Goal: Task Accomplishment & Management: Manage account settings

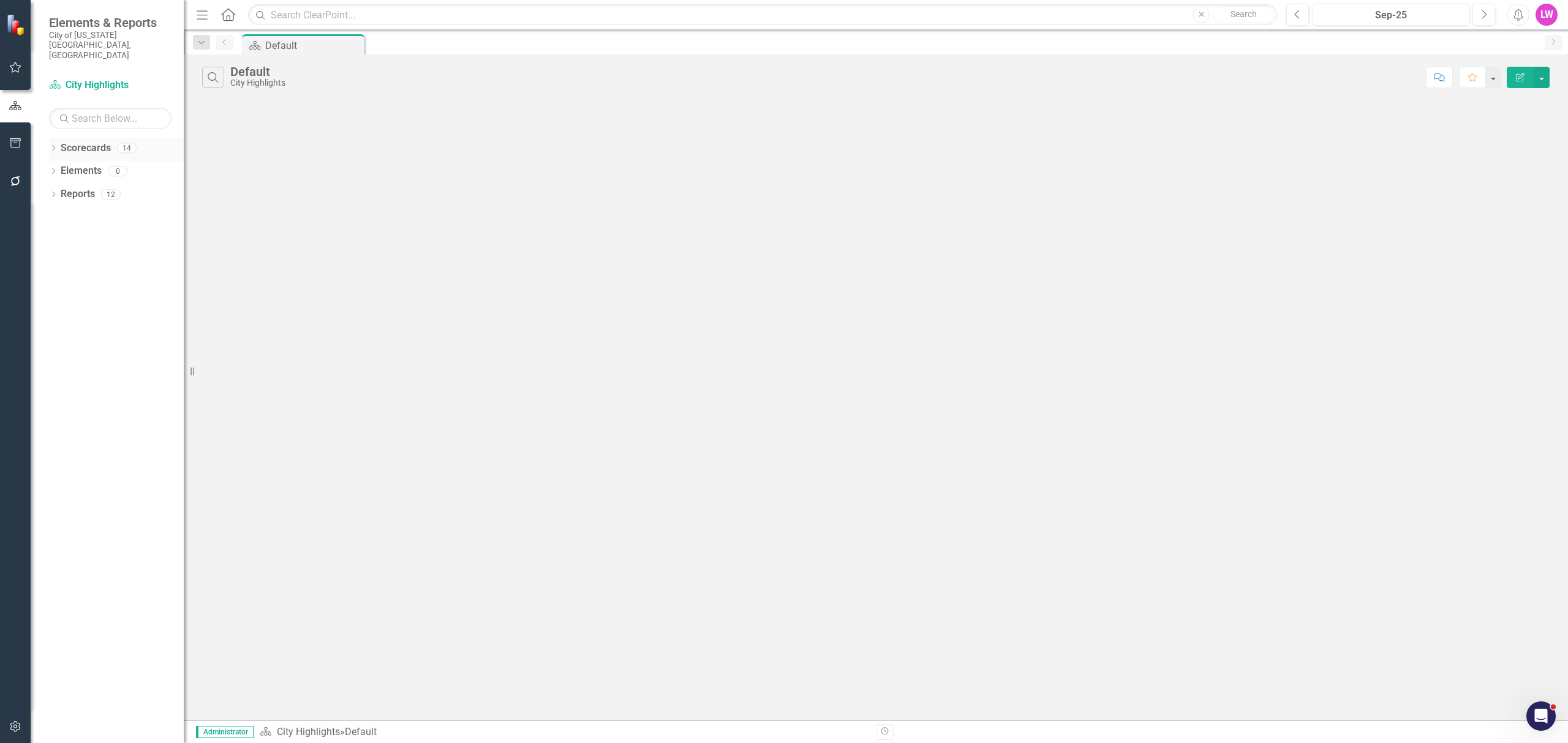
click at [55, 146] on icon "Dropdown" at bounding box center [52, 149] width 8 height 7
click at [84, 280] on link "Courts, Magistrate, and Voter Registrar Portfolio" at bounding box center [125, 287] width 116 height 14
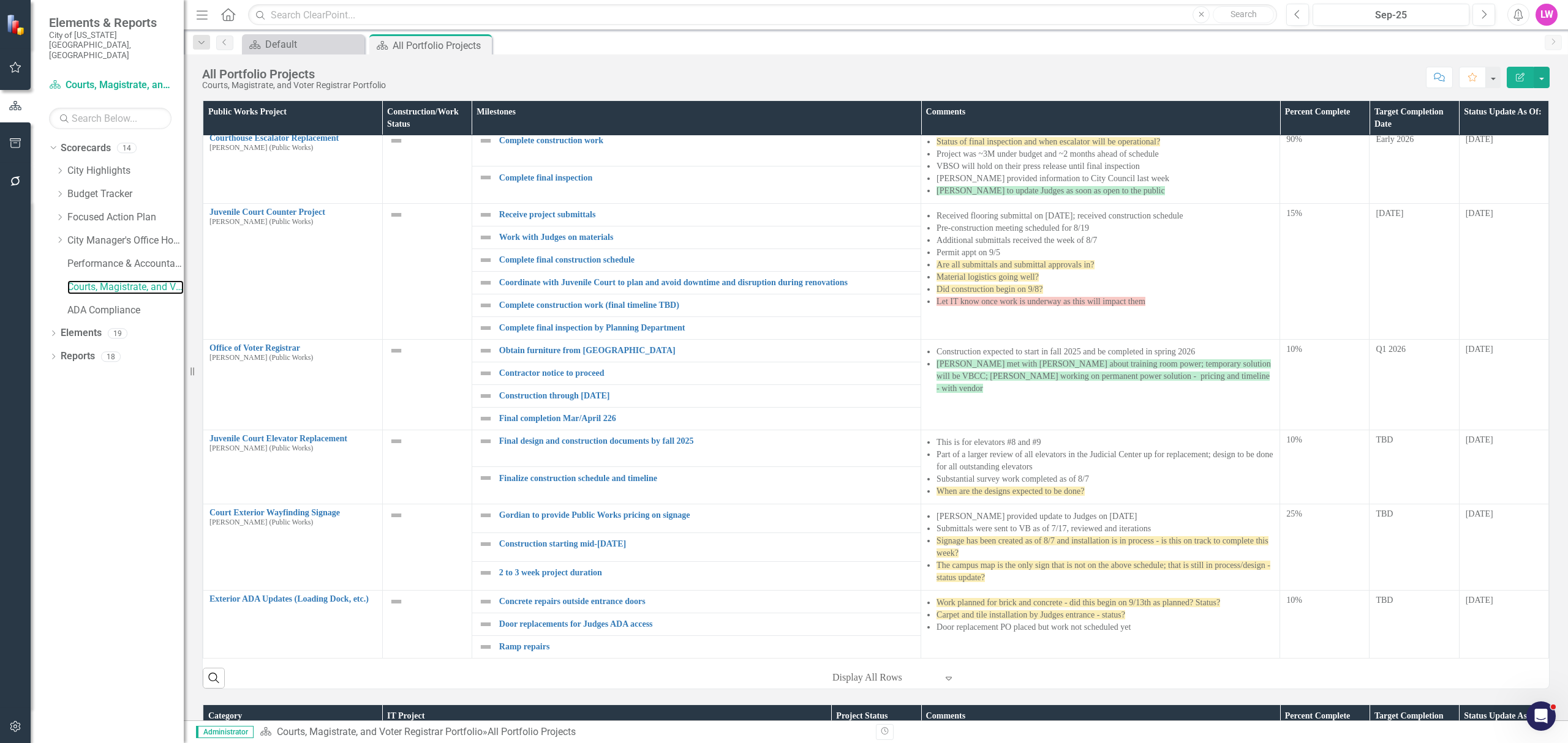
scroll to position [1, 0]
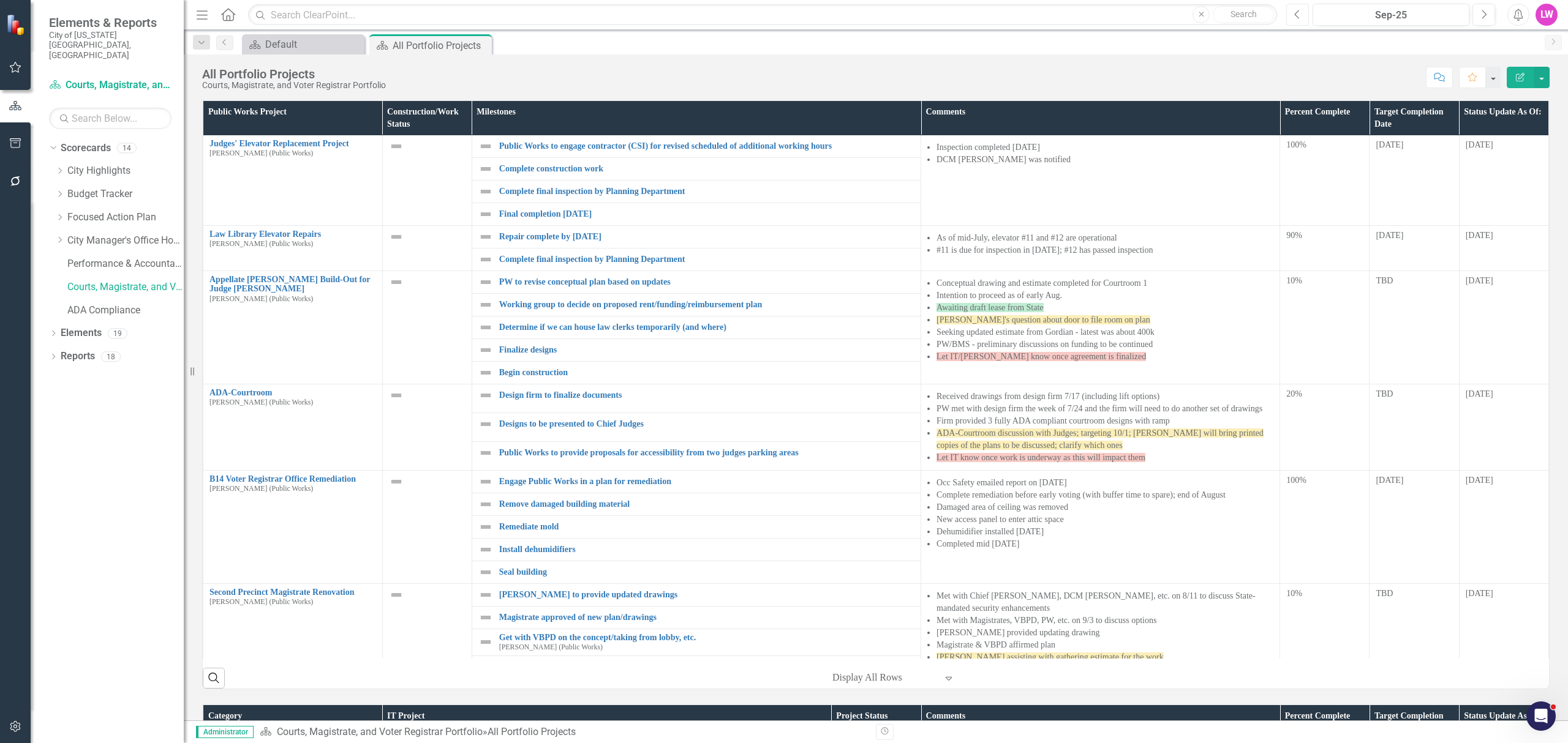
click at [1295, 13] on icon "button" at bounding box center [1297, 13] width 5 height 8
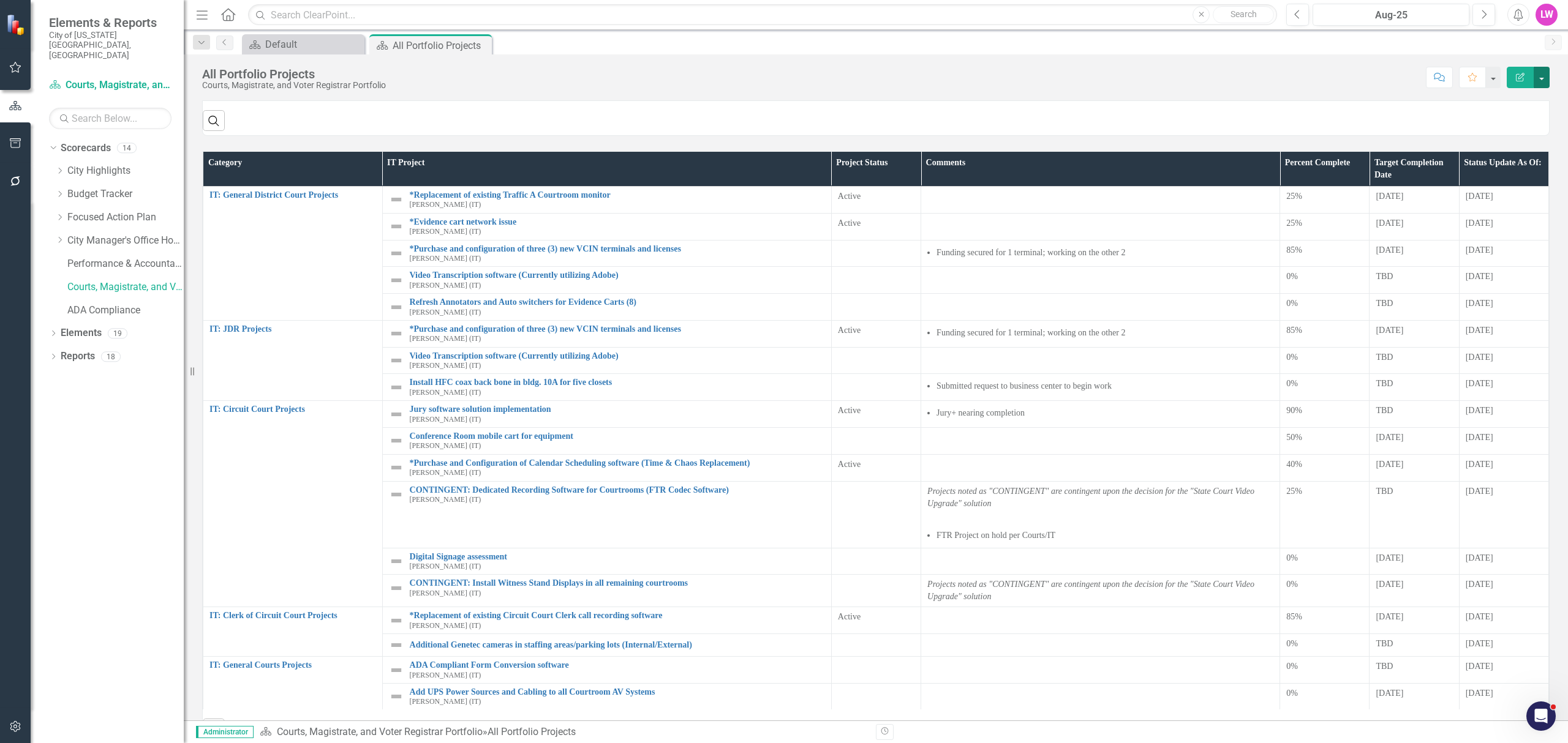
click at [1545, 81] on button "button" at bounding box center [1542, 77] width 16 height 21
click at [1524, 170] on link "PDF Export to PDF" at bounding box center [1500, 172] width 99 height 22
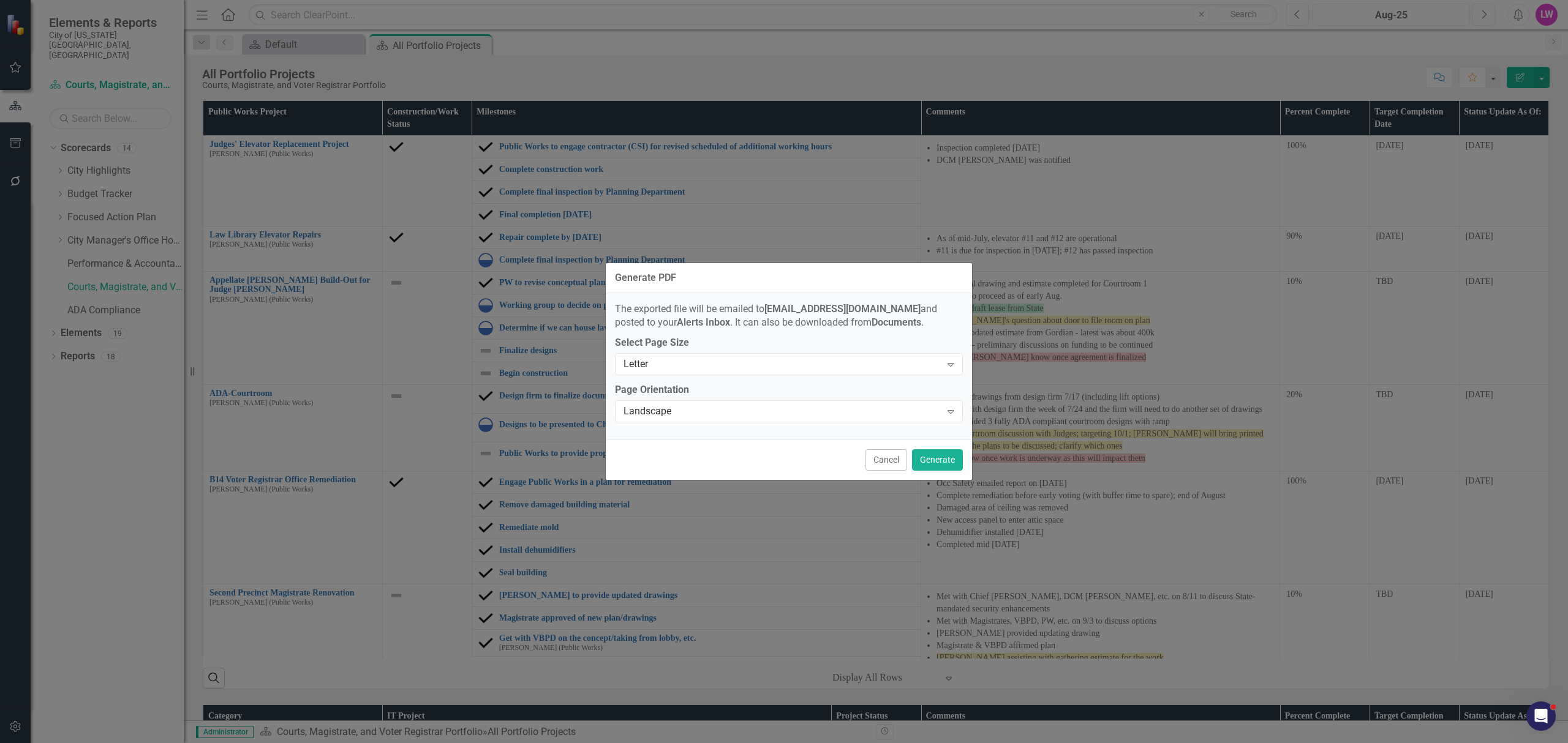
click at [893, 398] on div "Page Orientation Landscape Expand" at bounding box center [789, 402] width 348 height 38
click at [888, 413] on div "Landscape" at bounding box center [783, 411] width 318 height 14
click at [750, 411] on div "Landscape" at bounding box center [783, 411] width 318 height 14
click at [751, 370] on div "Letter Expand" at bounding box center [789, 364] width 348 height 22
click at [717, 409] on div "Legal" at bounding box center [791, 406] width 328 height 14
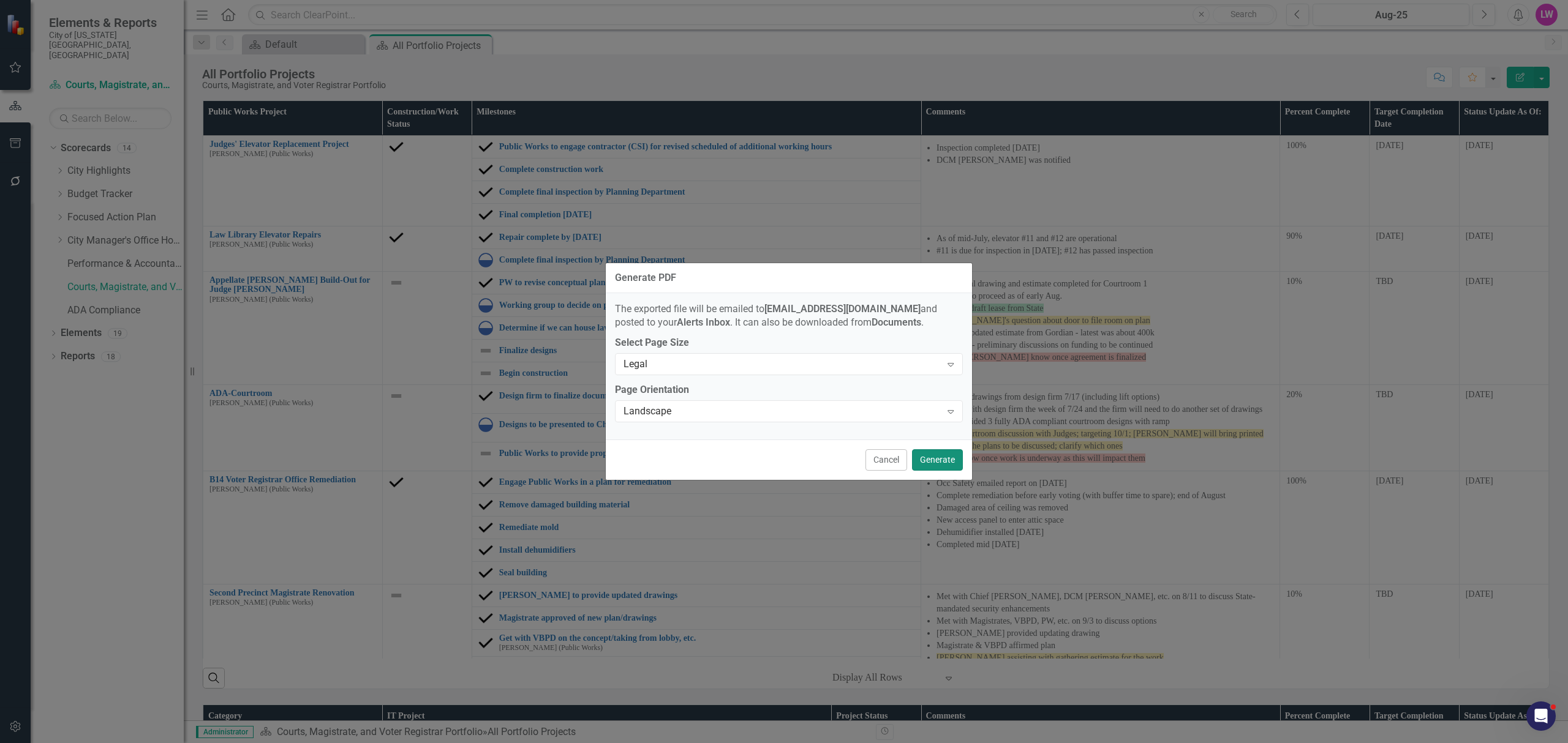
click at [942, 466] on button "Generate" at bounding box center [938, 460] width 50 height 21
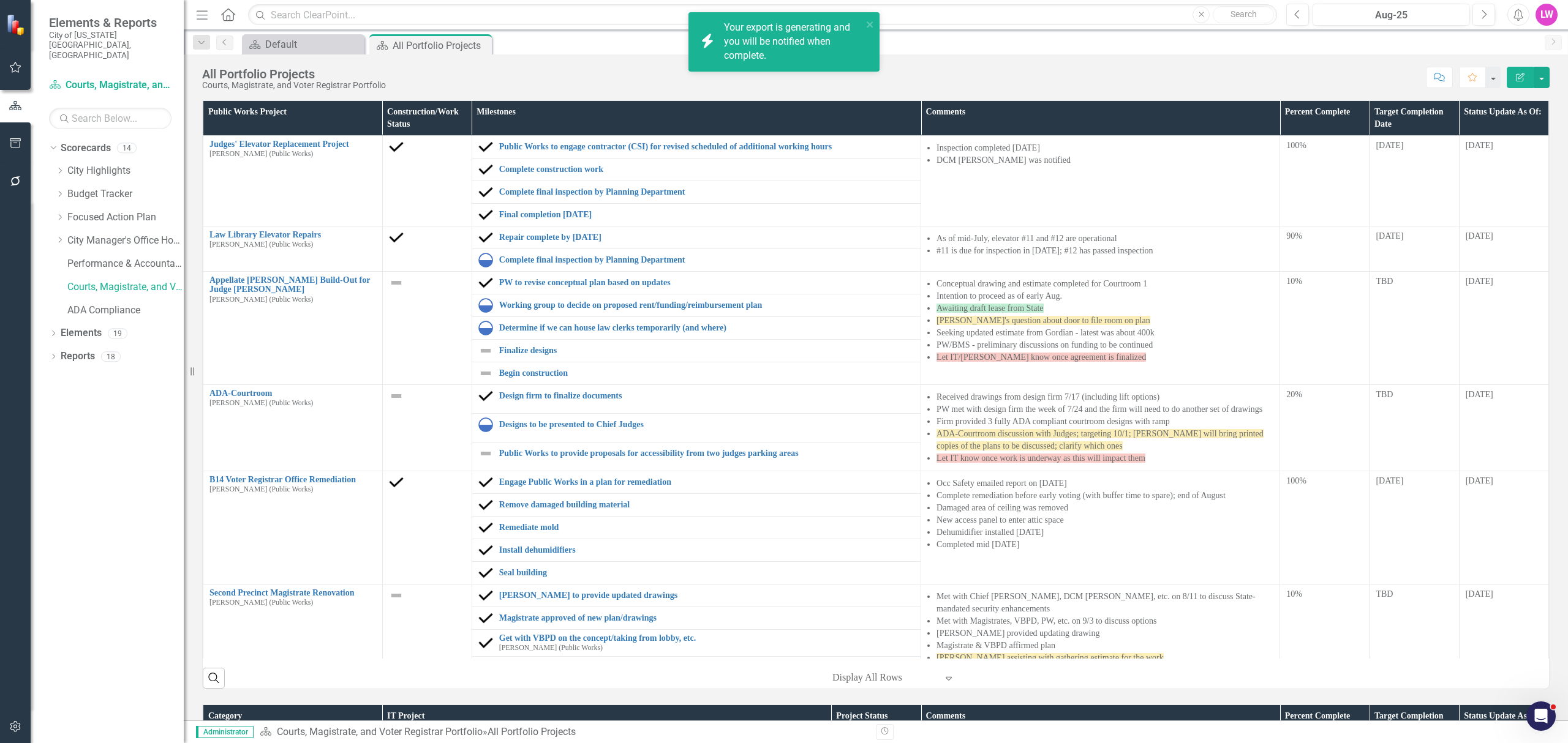
click at [197, 9] on icon "Menu" at bounding box center [202, 15] width 16 height 13
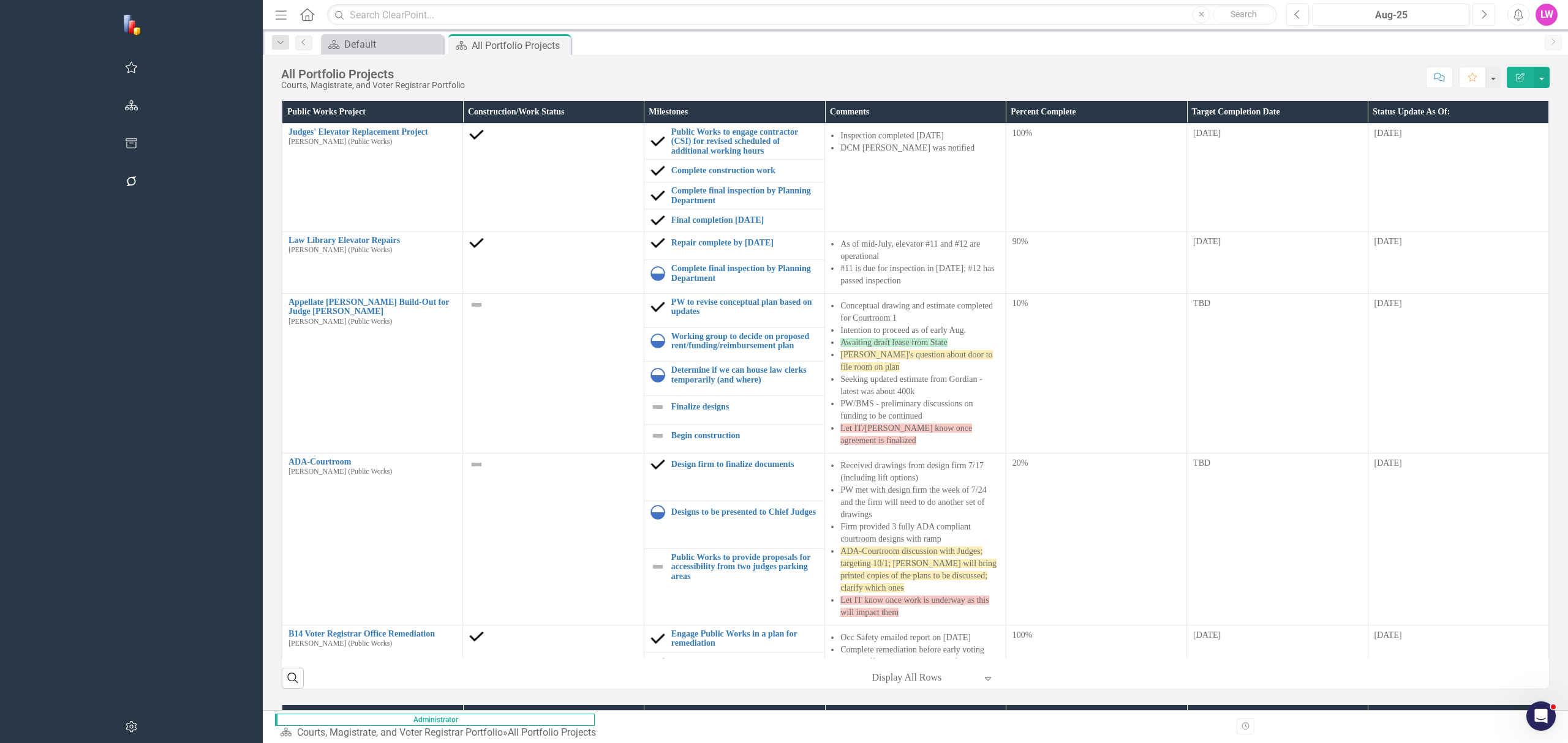
click at [1486, 17] on icon "Next" at bounding box center [1484, 15] width 7 height 11
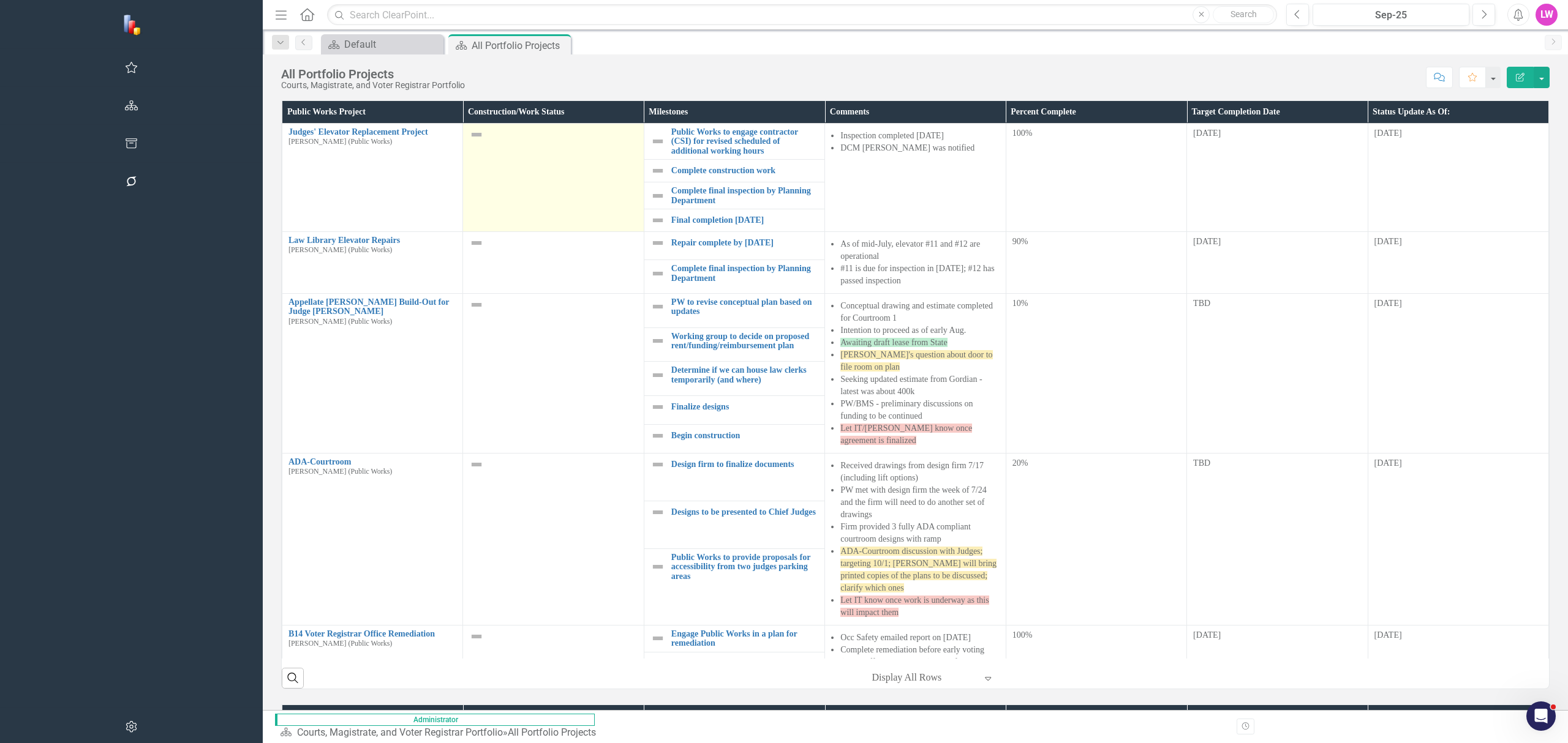
click at [469, 142] on img at bounding box center [477, 135] width 15 height 15
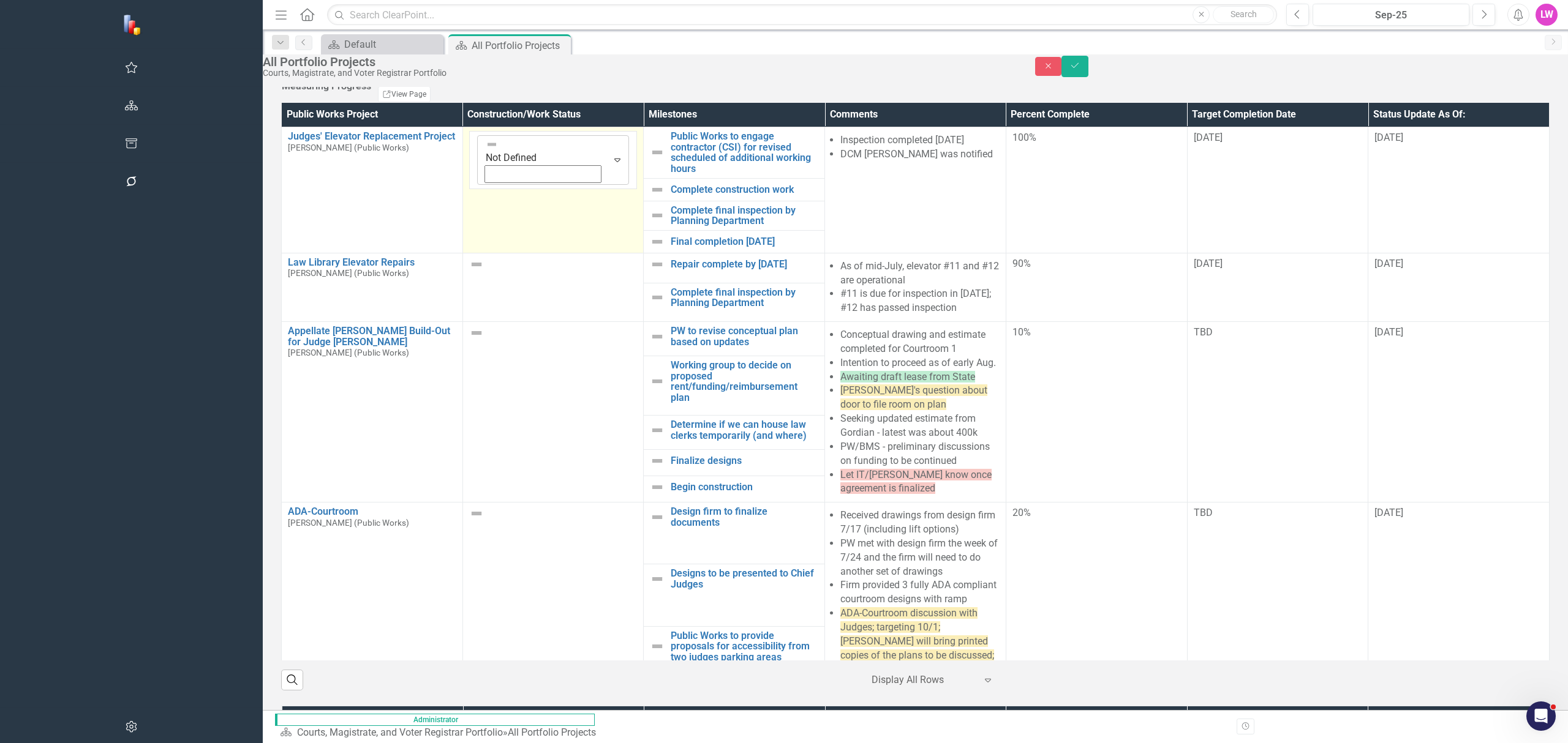
click at [486, 150] on img at bounding box center [492, 144] width 12 height 12
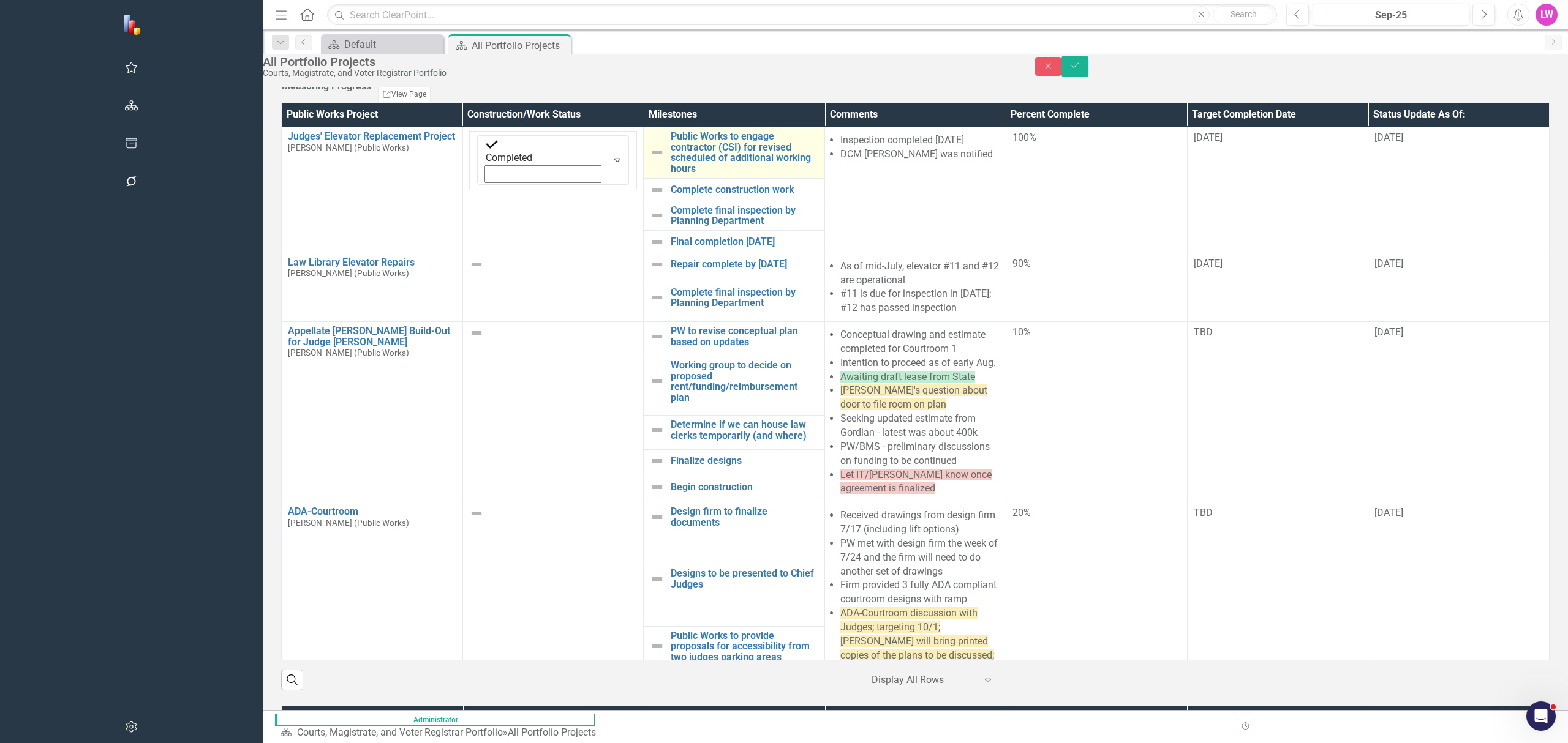
click at [650, 160] on img at bounding box center [657, 152] width 15 height 15
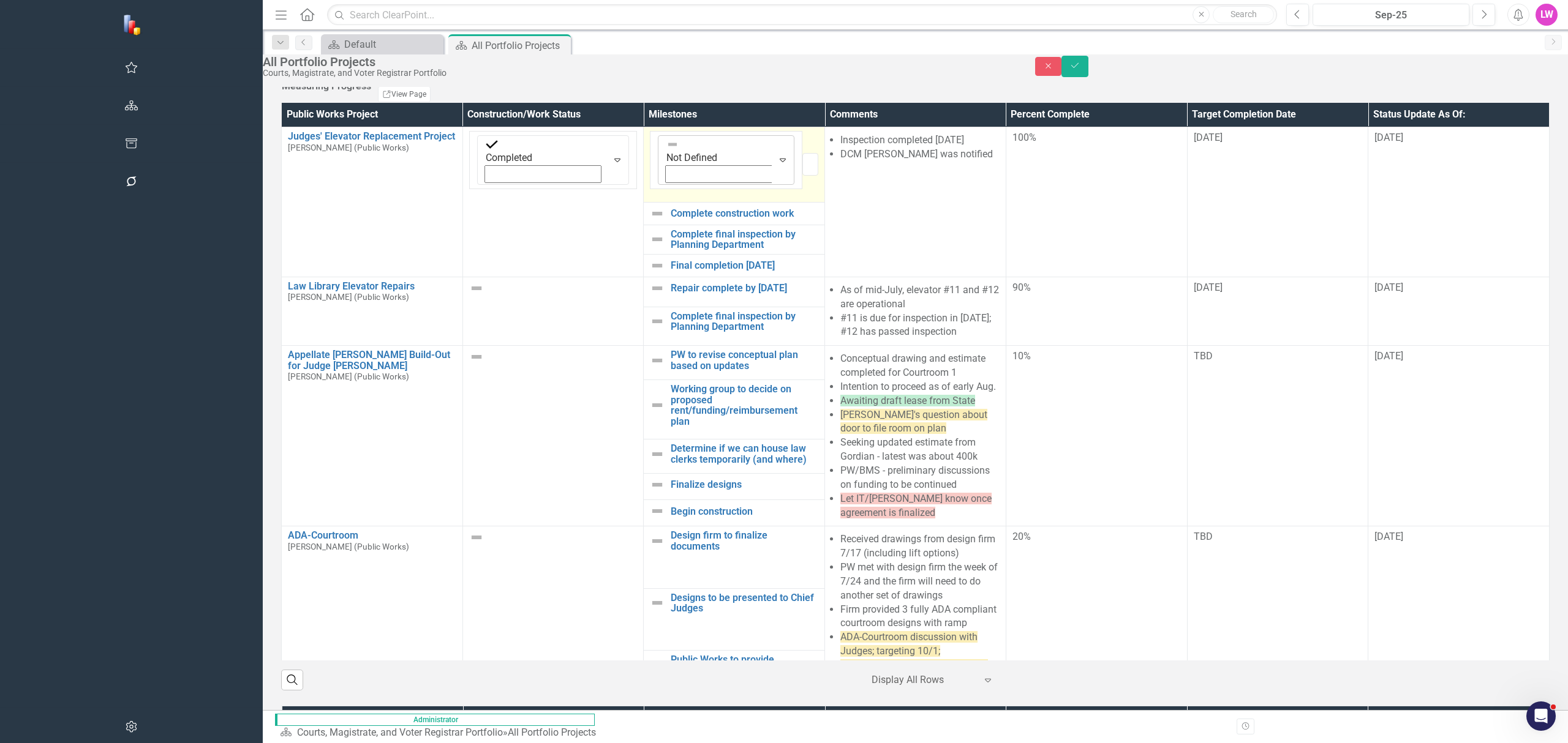
click at [667, 150] on img at bounding box center [672, 144] width 12 height 12
click at [650, 218] on img at bounding box center [657, 214] width 15 height 15
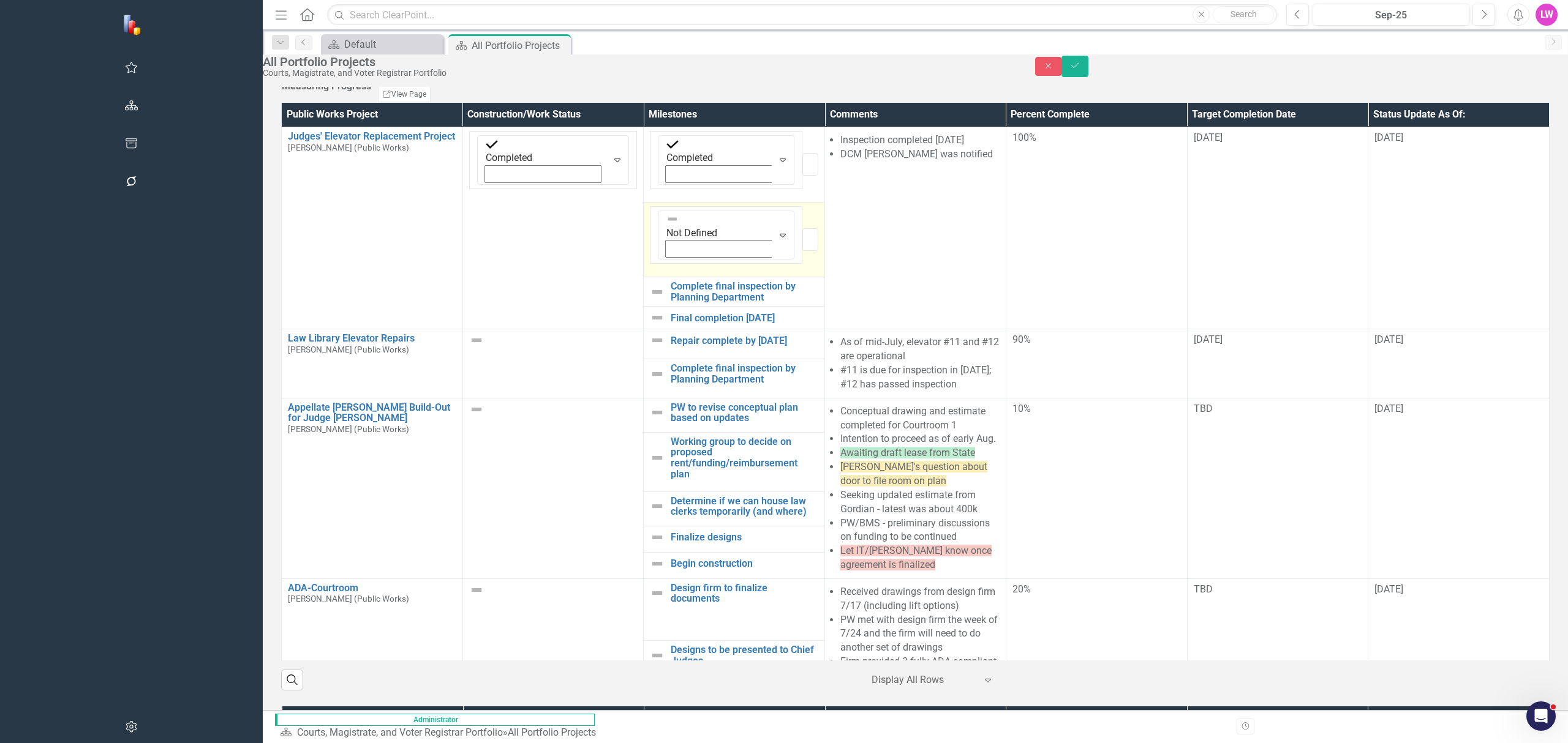
click at [667, 222] on img at bounding box center [672, 219] width 12 height 12
click at [650, 285] on img at bounding box center [657, 293] width 15 height 15
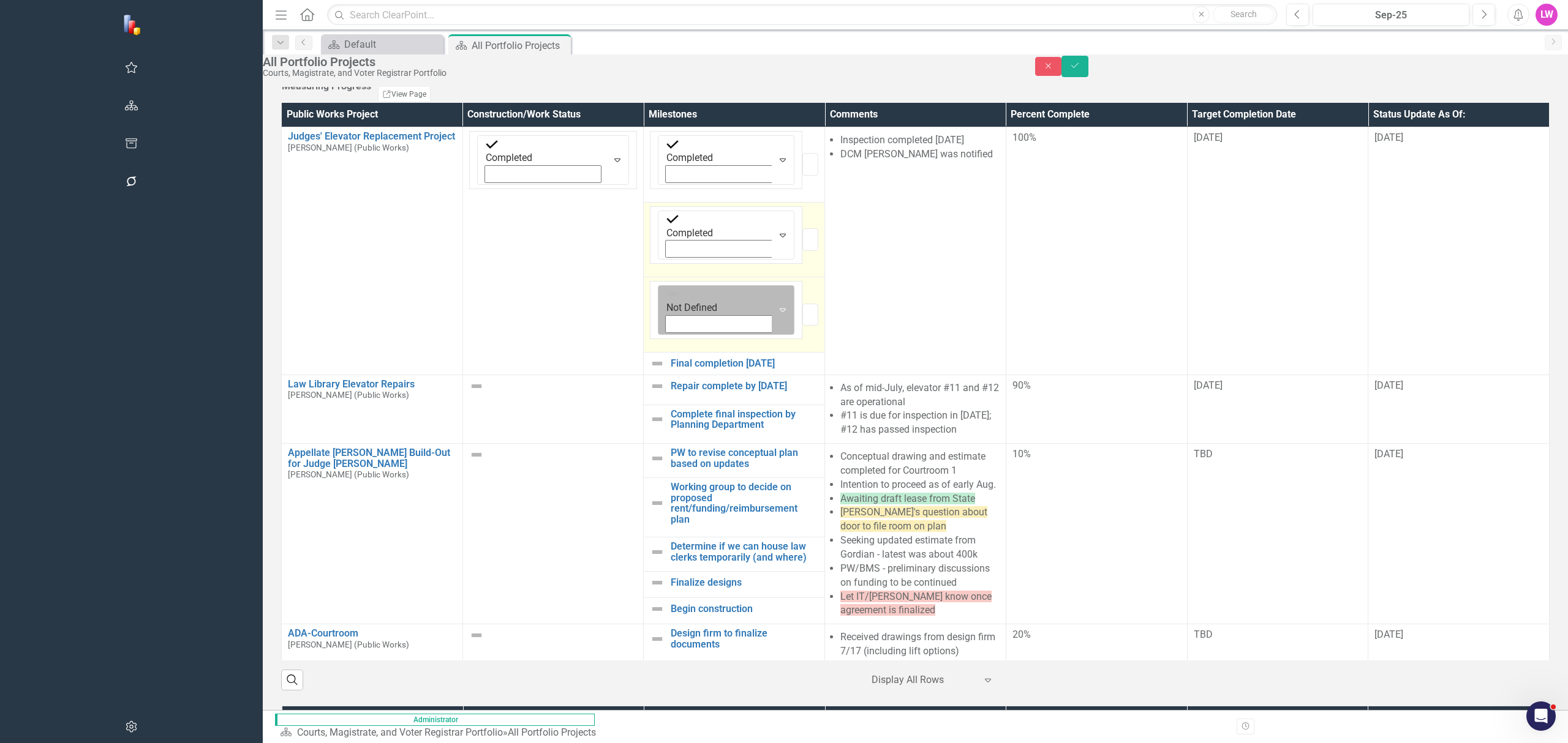
click at [667, 289] on img at bounding box center [672, 294] width 12 height 12
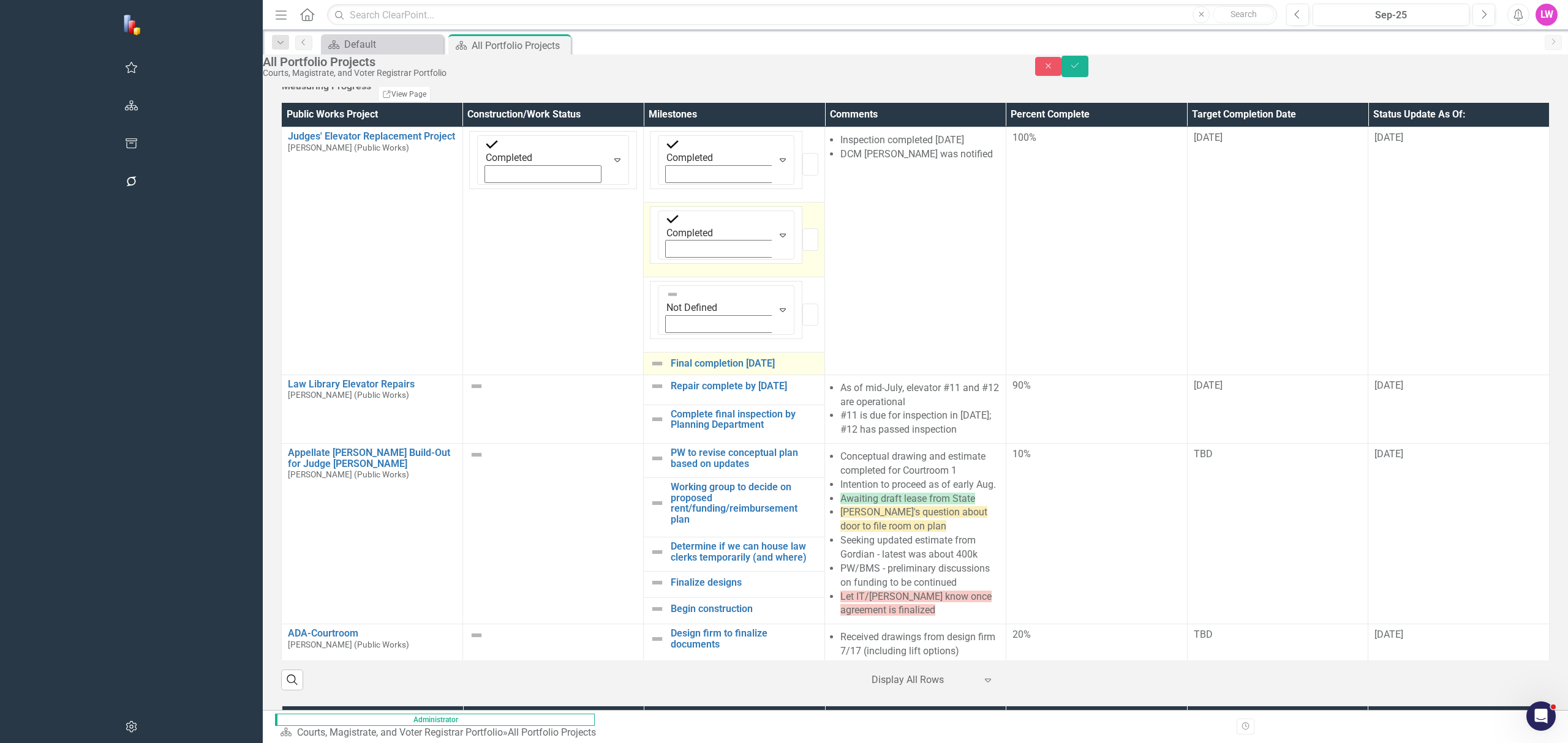
click at [650, 356] on img at bounding box center [657, 364] width 15 height 15
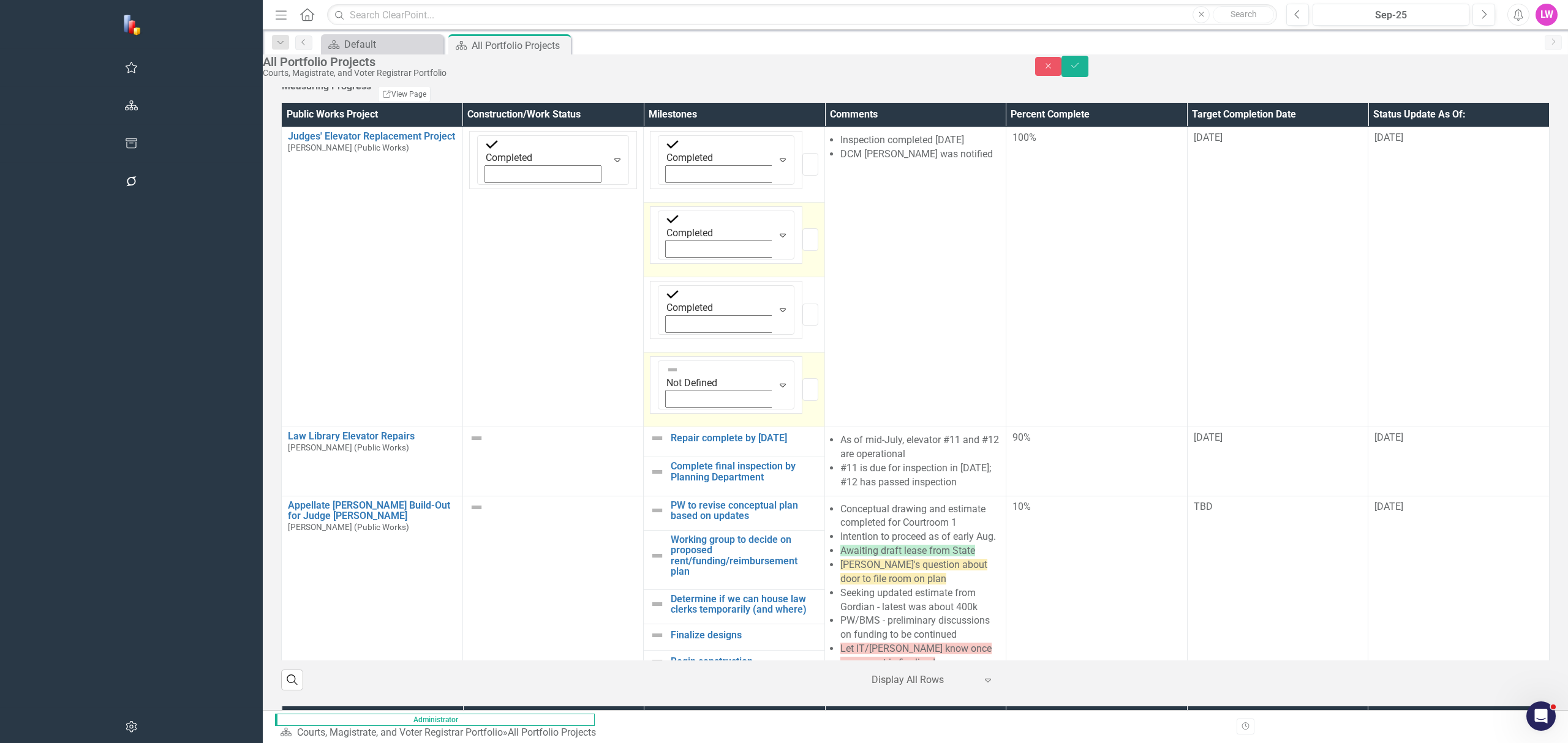
click at [667, 364] on img at bounding box center [672, 369] width 12 height 12
drag, startPoint x: 1534, startPoint y: 80, endPoint x: 1524, endPoint y: 74, distance: 11.7
click at [1088, 78] on button "Save" at bounding box center [1074, 66] width 27 height 21
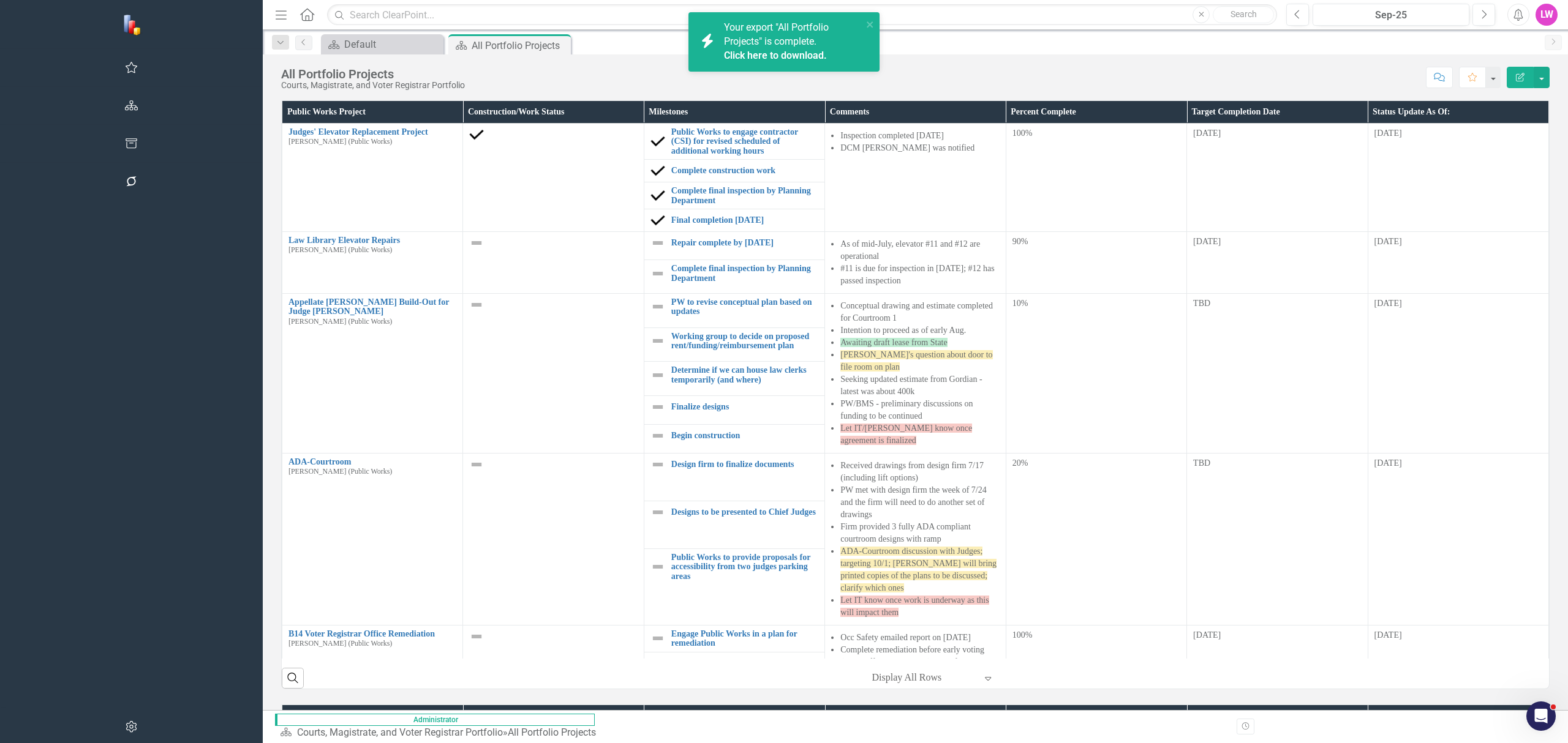
click at [775, 50] on span "Your export "All Portfolio Projects" is complete. Click here to download." at bounding box center [791, 42] width 136 height 42
click at [871, 21] on icon "close" at bounding box center [870, 24] width 8 height 9
click at [1515, 13] on icon "Alerts" at bounding box center [1518, 14] width 13 height 12
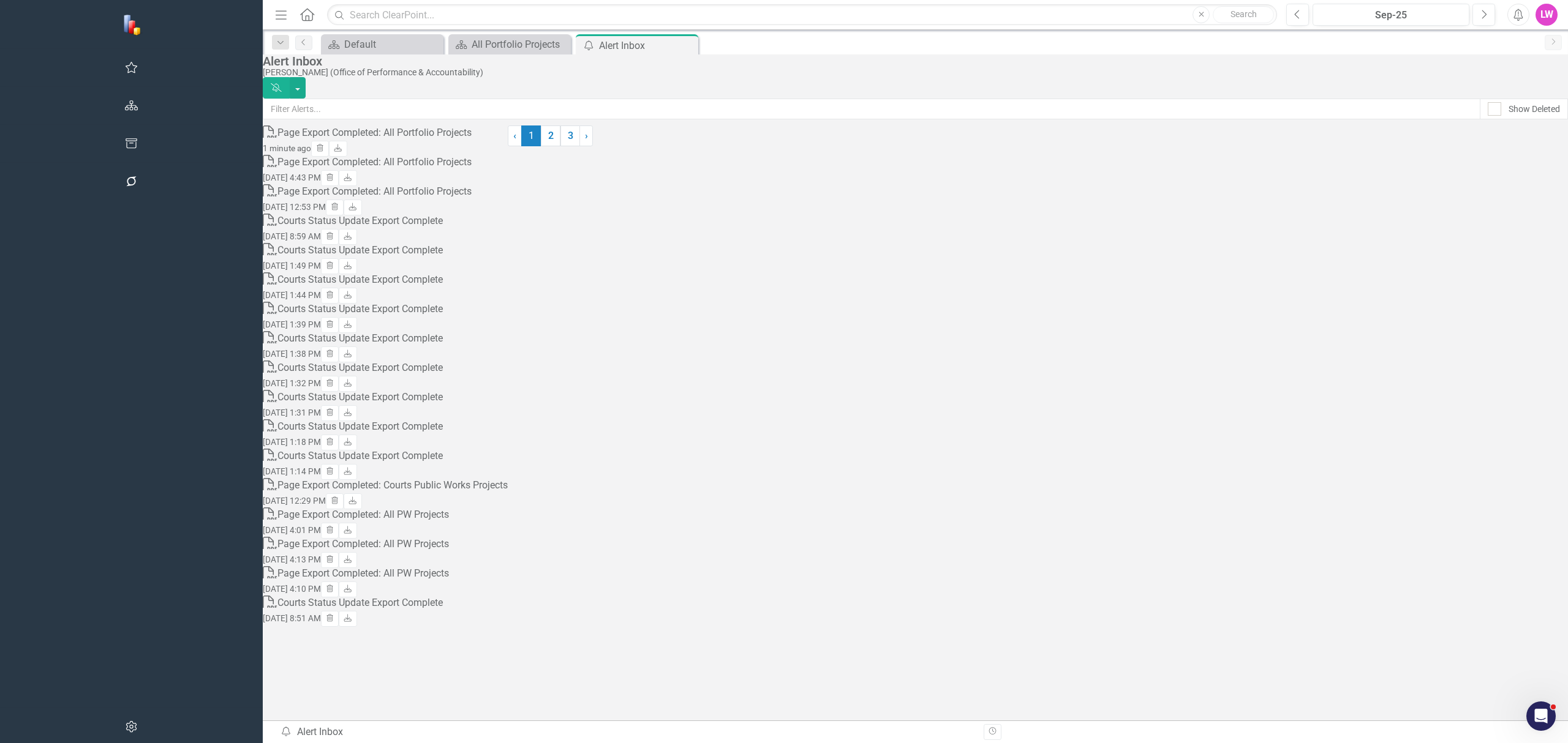
click at [508, 157] on div "1 minute ago Trash Download" at bounding box center [385, 149] width 245 height 16
click at [342, 152] on icon "Download" at bounding box center [338, 149] width 9 height 7
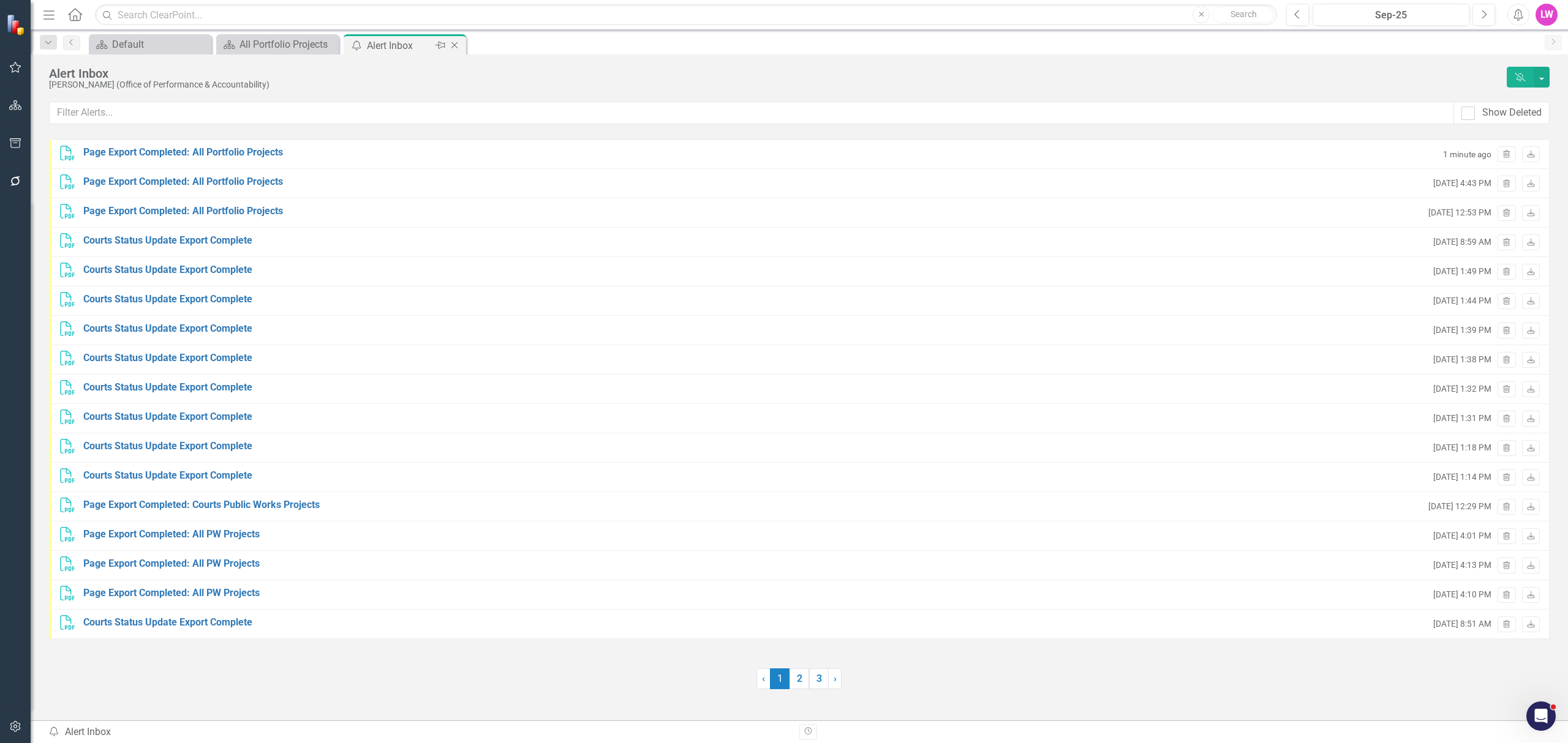
click at [456, 48] on icon "Close" at bounding box center [454, 45] width 12 height 9
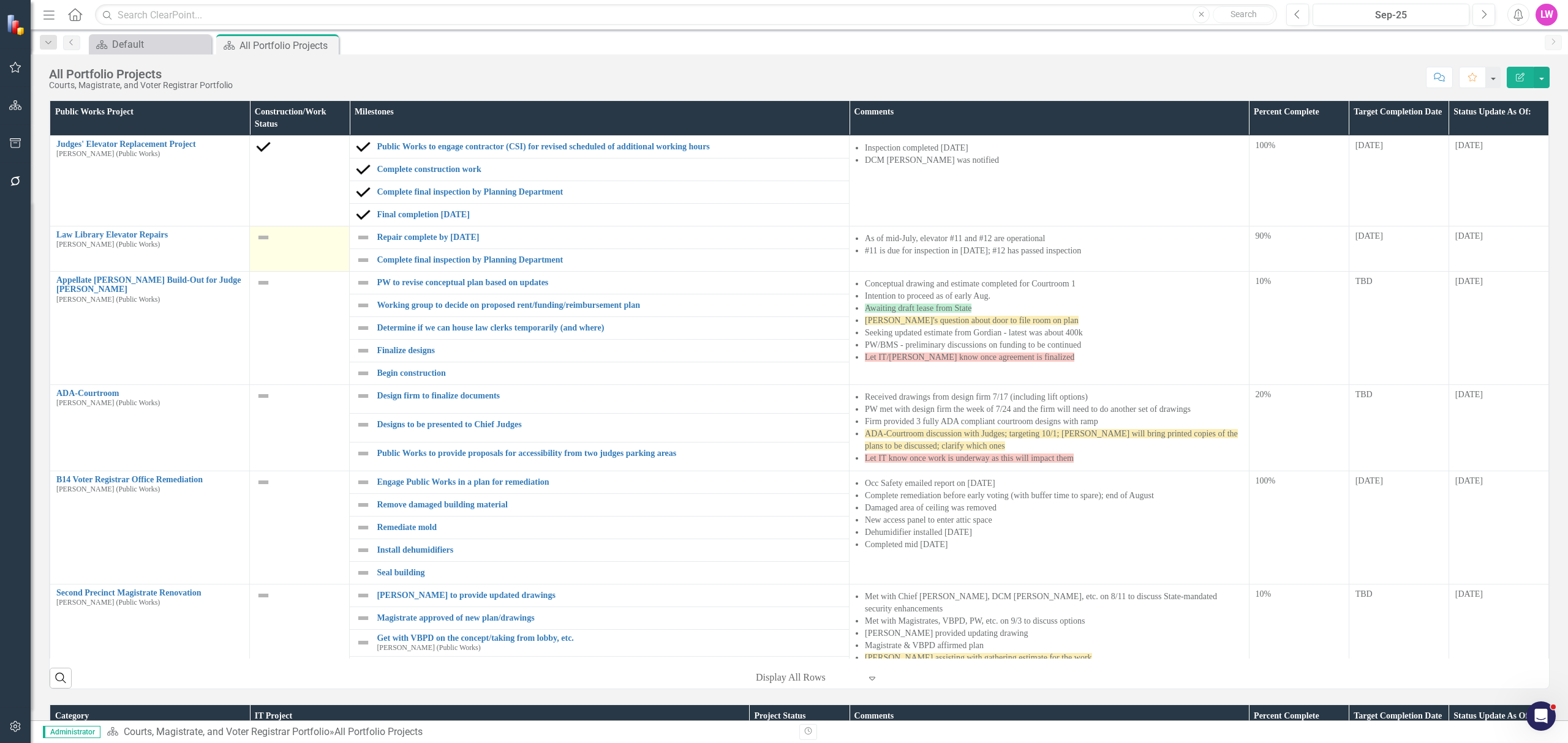
click at [256, 239] on img at bounding box center [264, 237] width 15 height 15
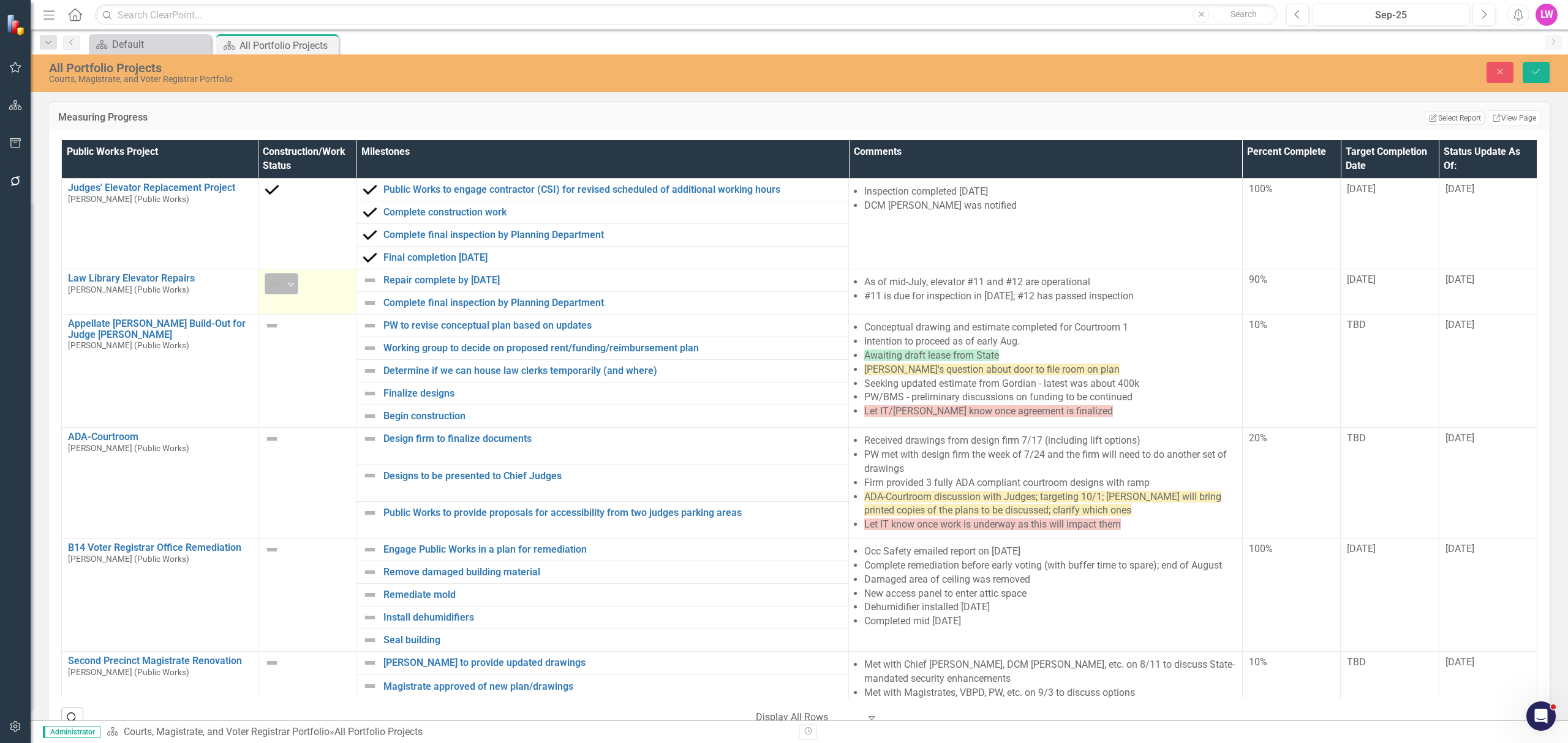
click at [281, 289] on img at bounding box center [276, 284] width 15 height 15
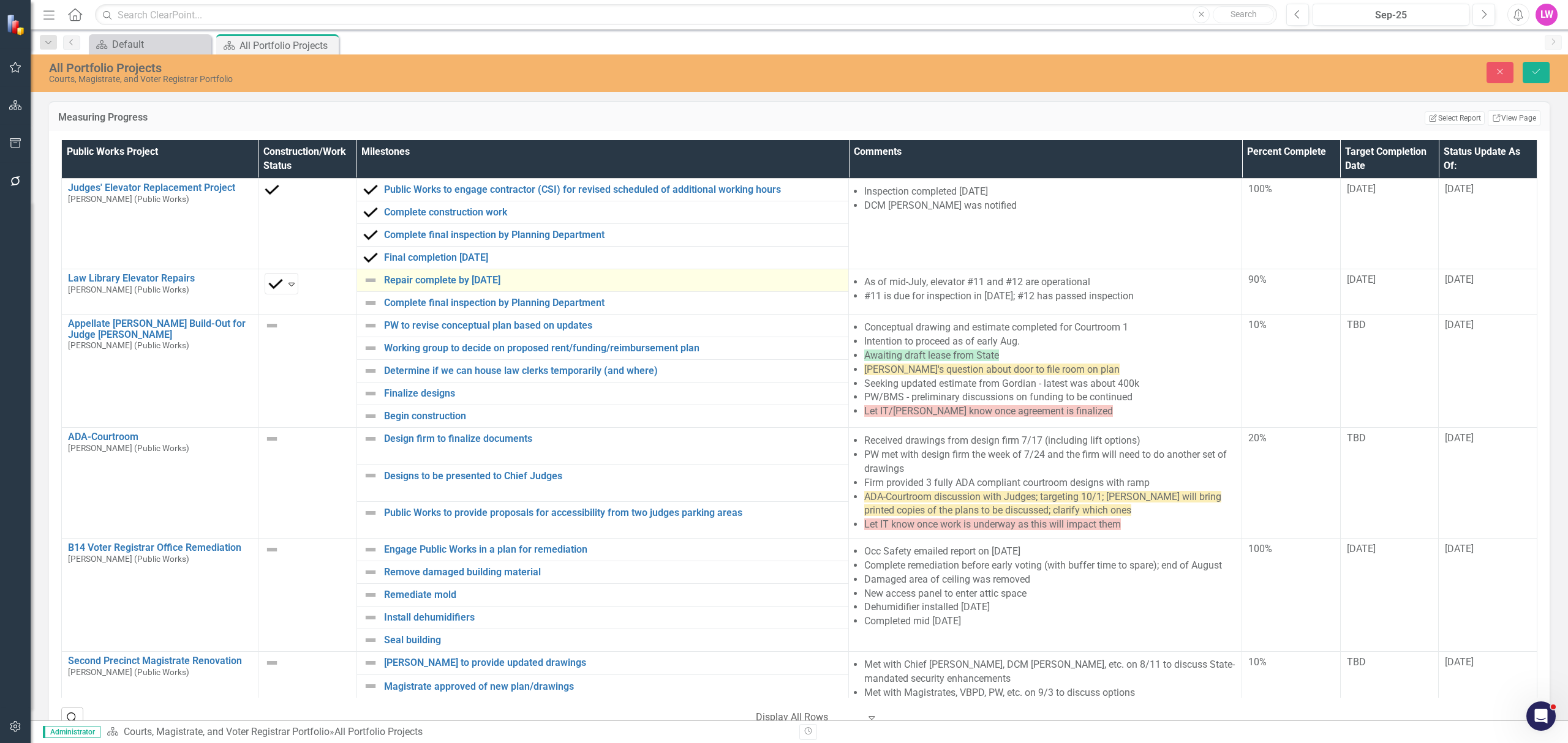
click at [370, 283] on img at bounding box center [371, 280] width 15 height 15
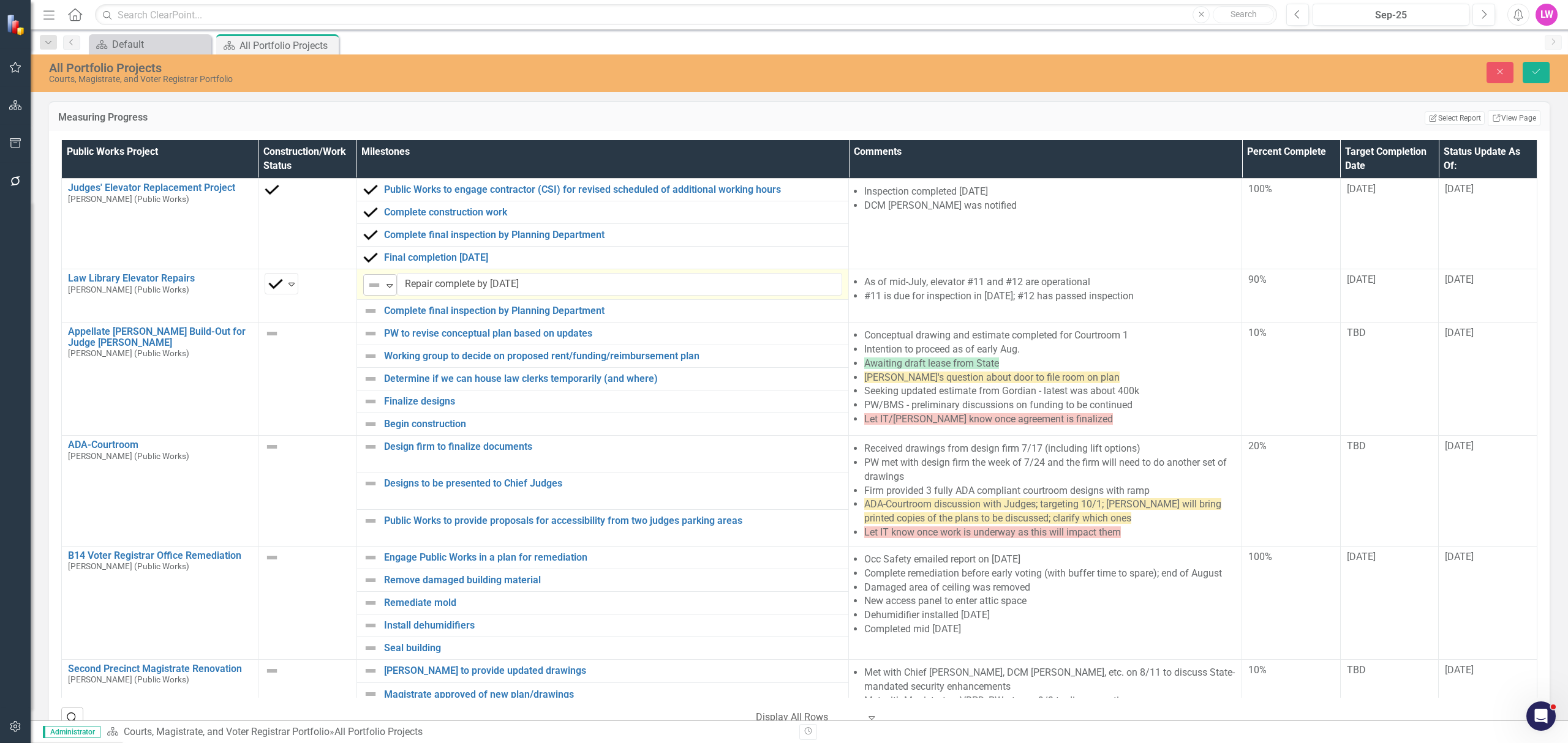
click at [376, 285] on img at bounding box center [374, 285] width 15 height 15
click at [367, 311] on img at bounding box center [371, 311] width 15 height 15
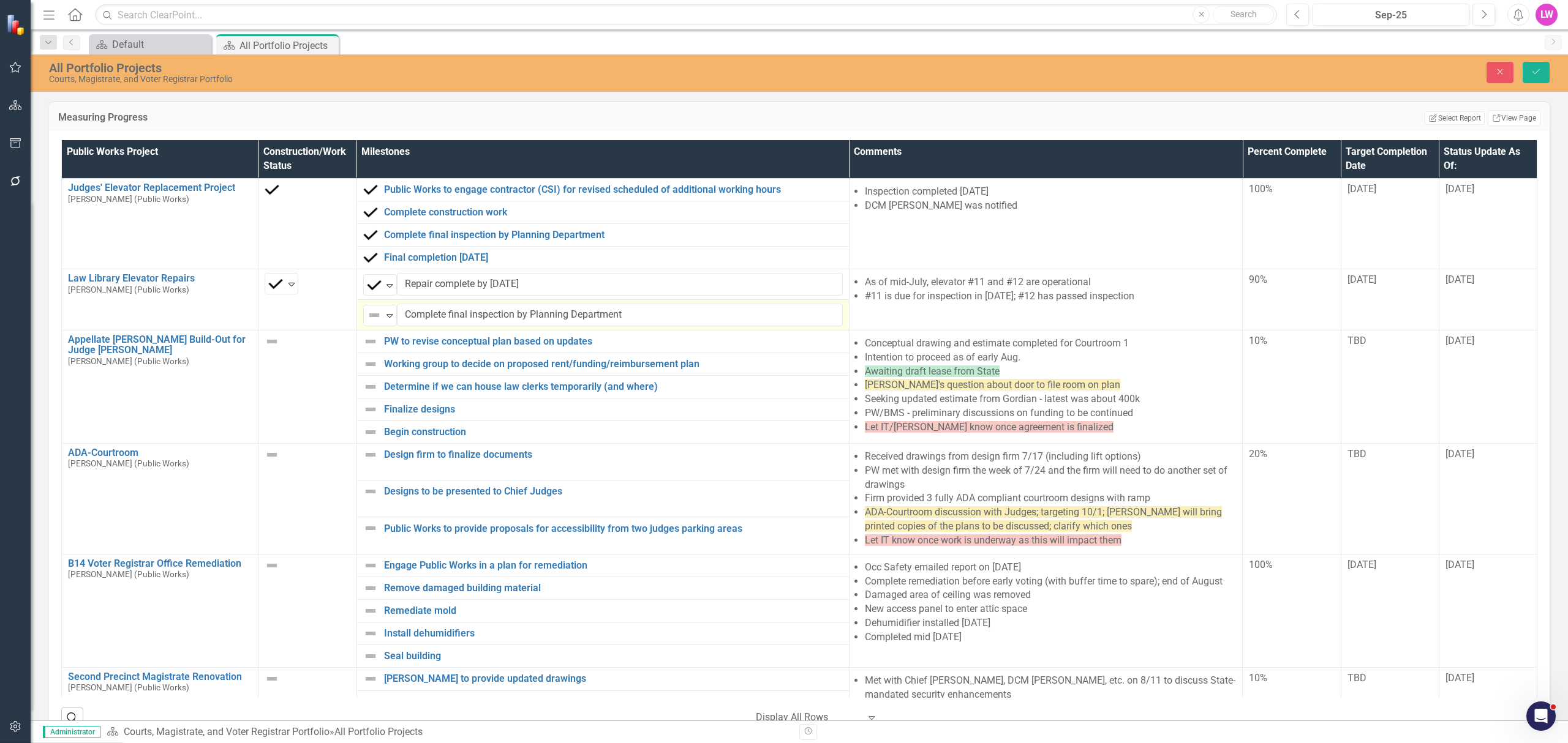
click at [368, 313] on img at bounding box center [374, 316] width 15 height 15
click at [367, 342] on img at bounding box center [371, 342] width 15 height 15
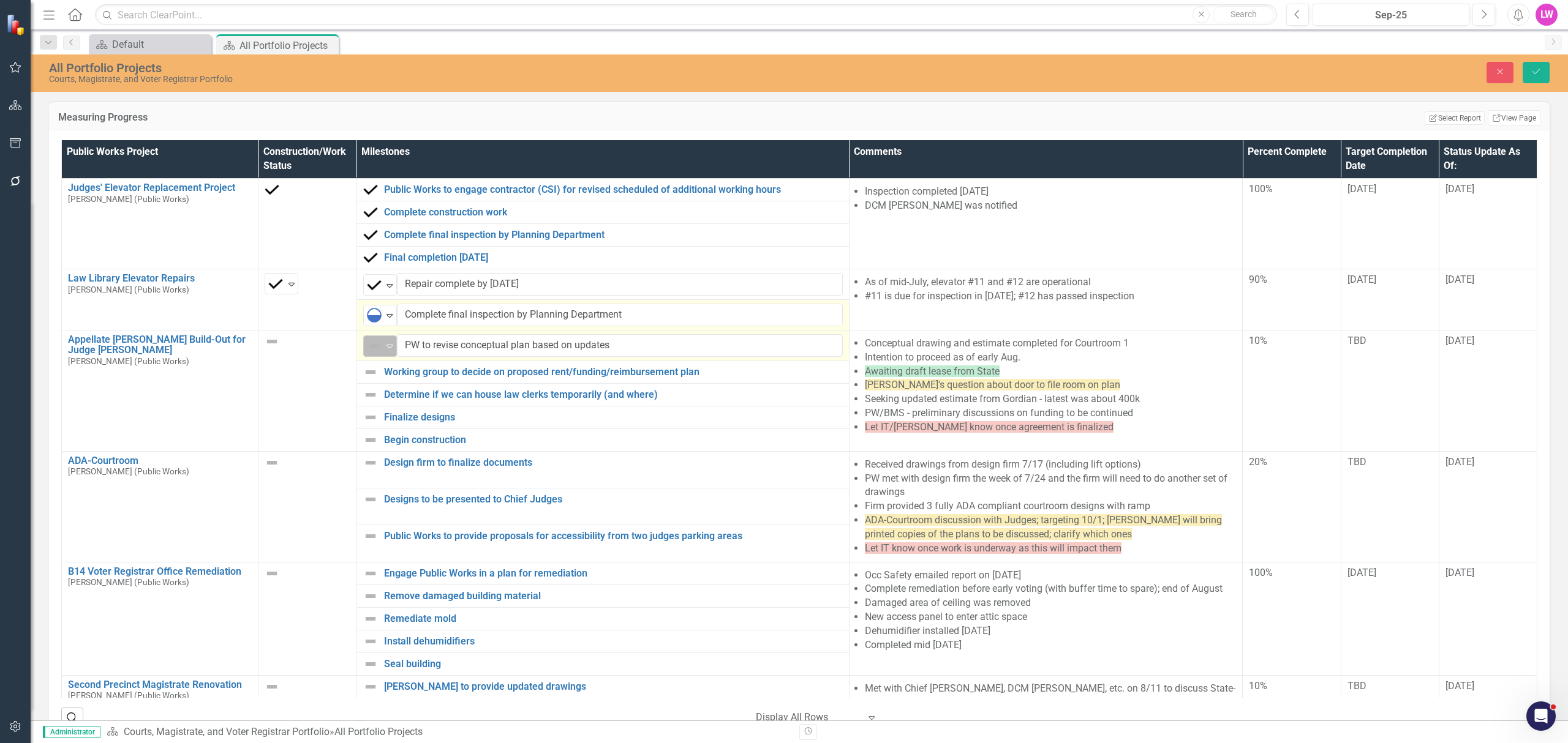
click at [372, 350] on img at bounding box center [374, 346] width 15 height 15
click at [364, 375] on img at bounding box center [371, 372] width 15 height 15
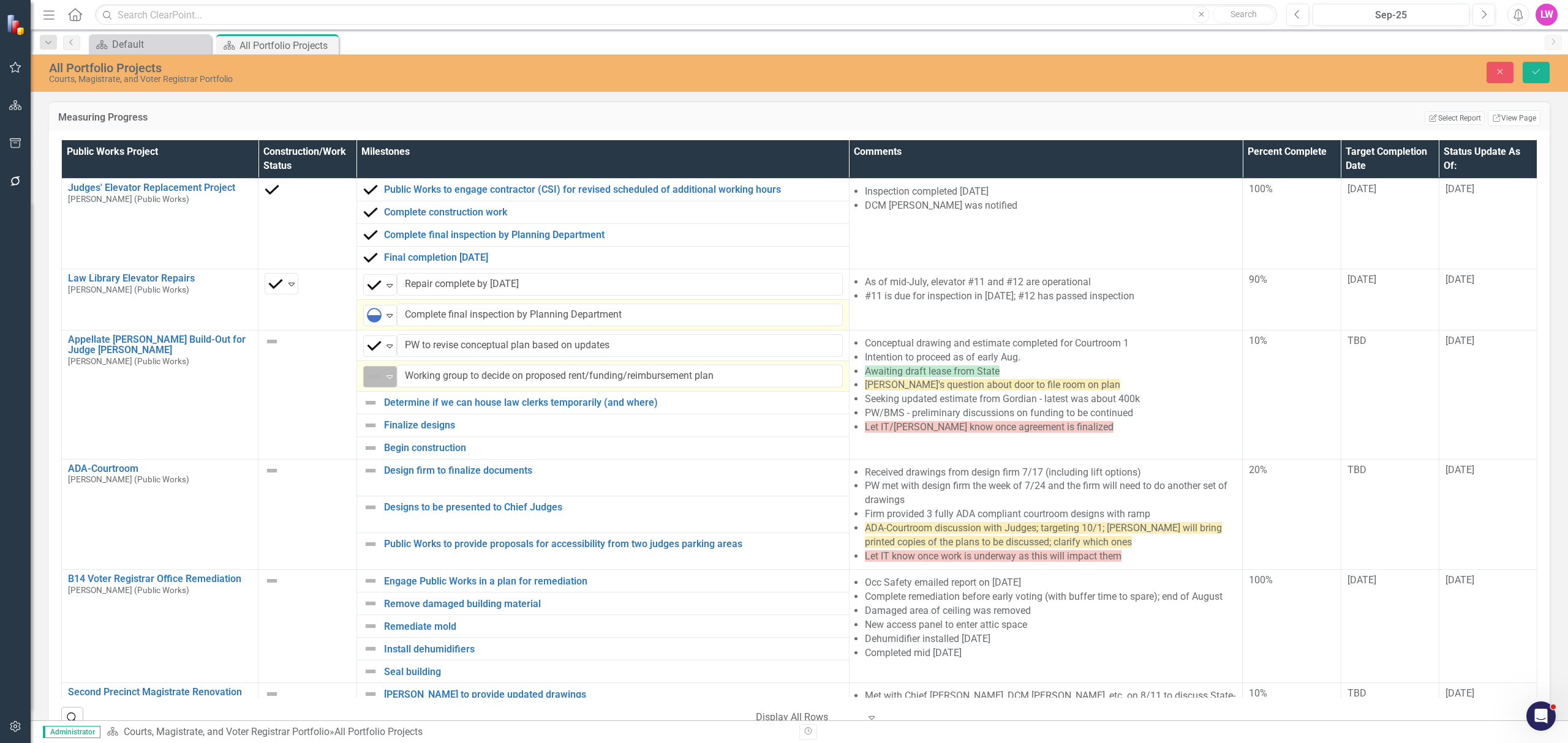
click at [367, 375] on img at bounding box center [374, 377] width 15 height 15
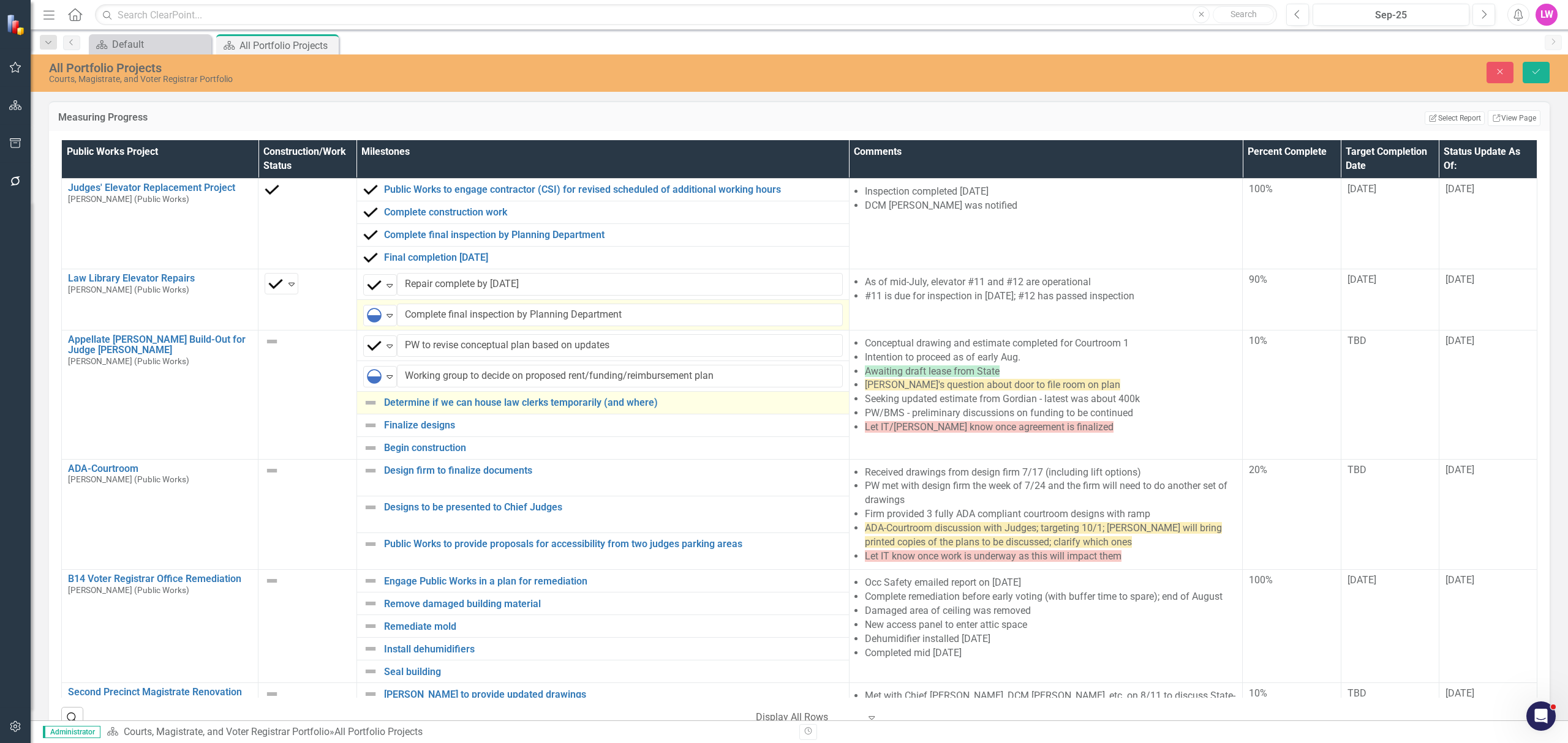
click at [364, 403] on img at bounding box center [371, 403] width 15 height 15
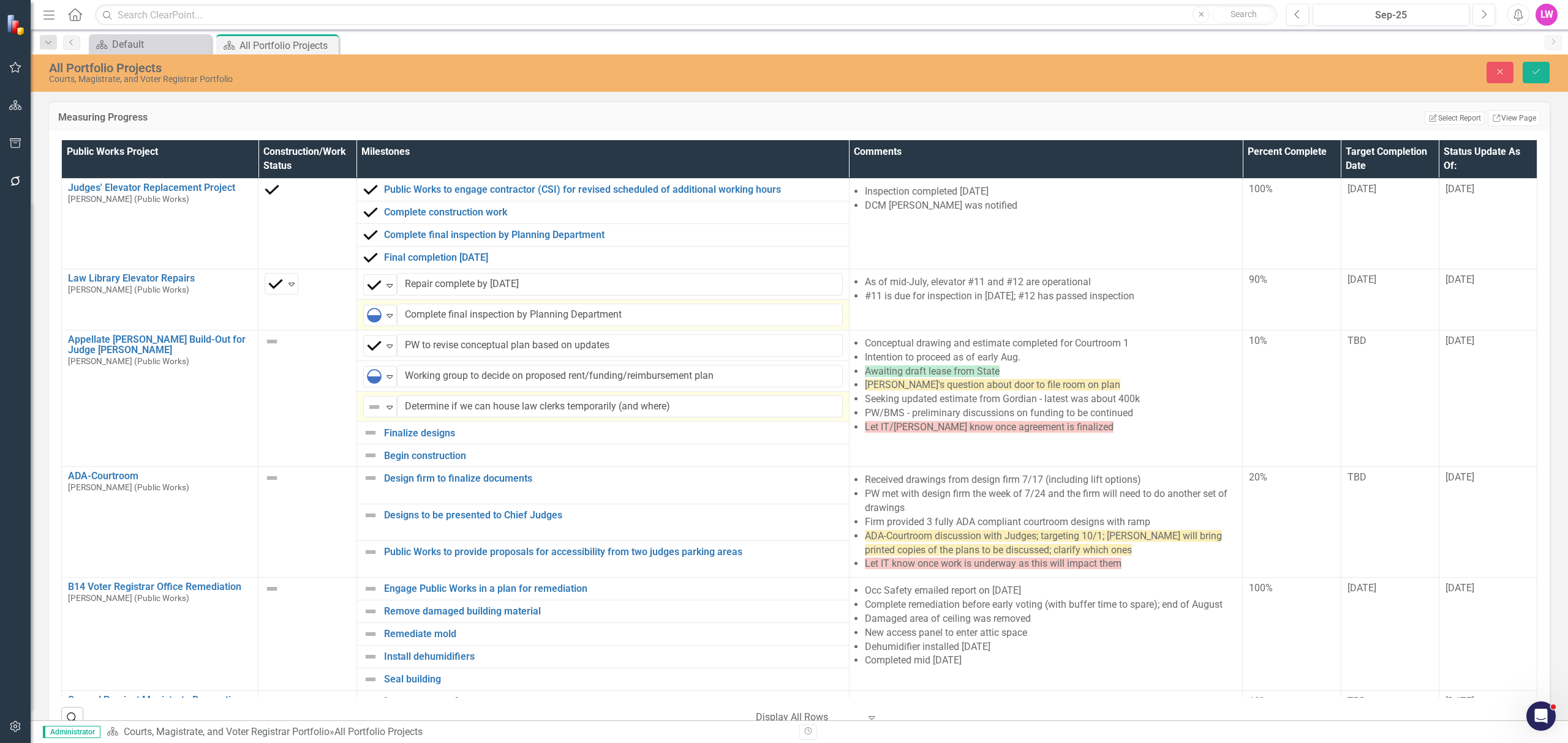
click at [367, 407] on img at bounding box center [374, 407] width 15 height 15
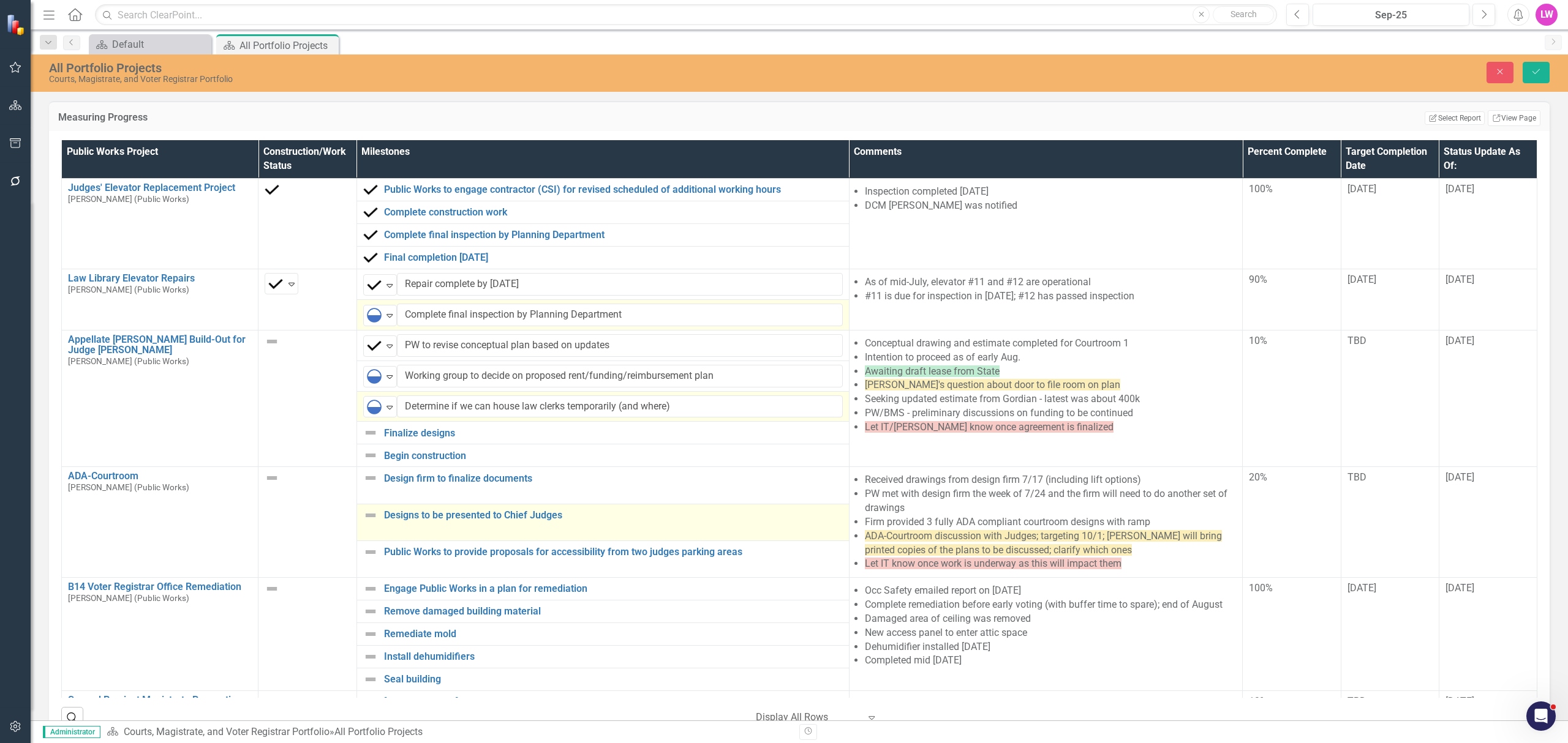
click at [408, 530] on td "Designs to be presented to Chief Judges Link Map View Link Map Edit Edit Milest…" at bounding box center [602, 522] width 493 height 36
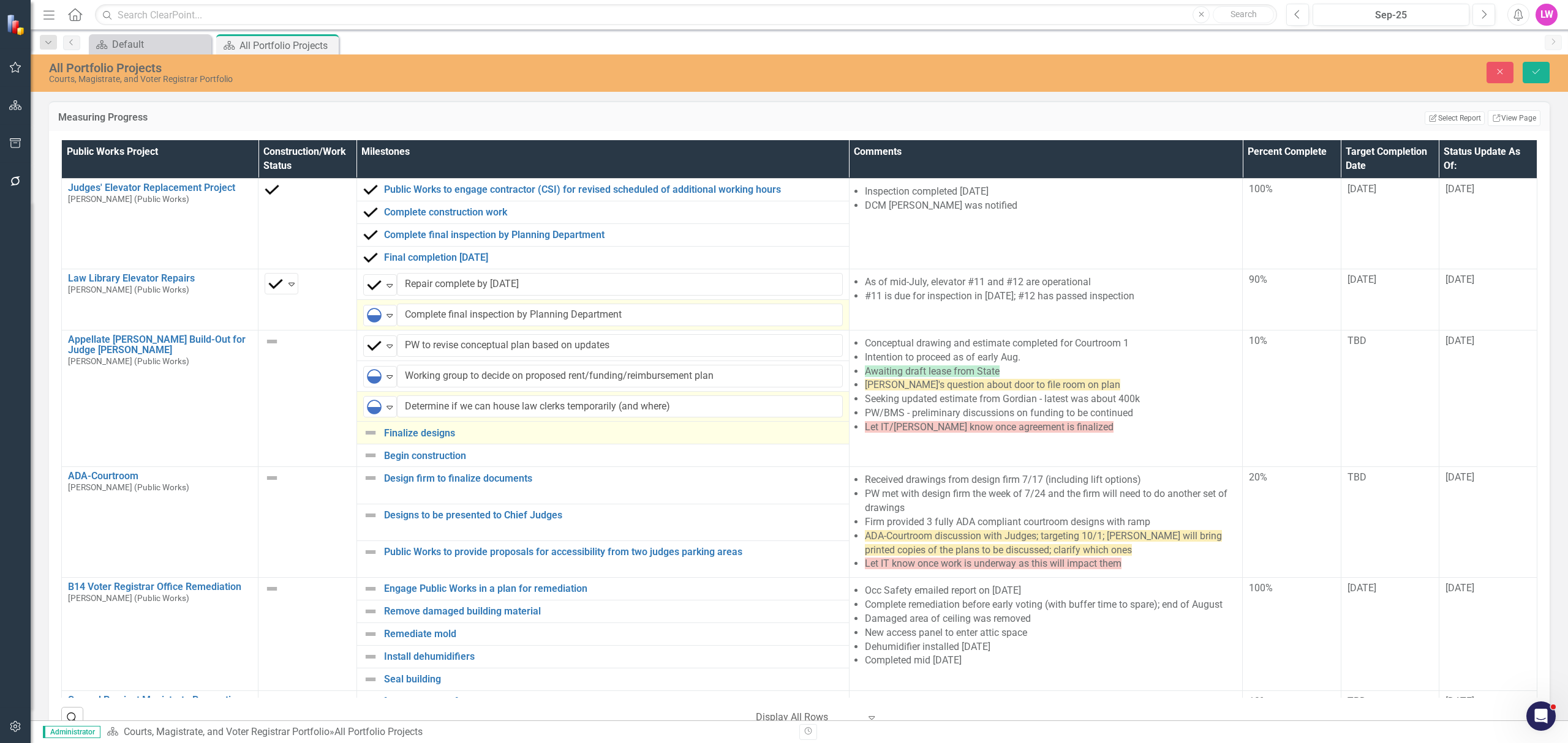
click at [366, 440] on img at bounding box center [371, 433] width 15 height 15
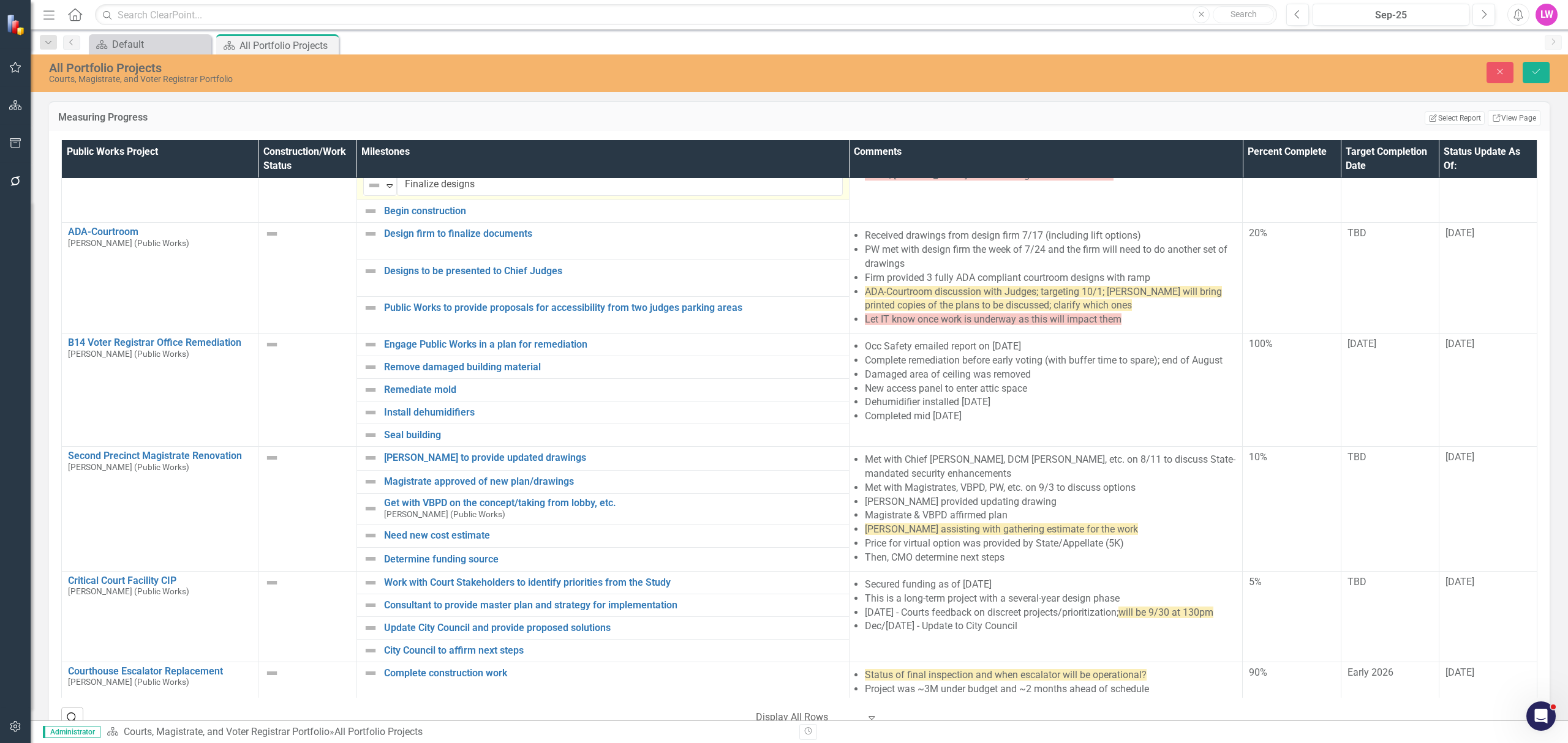
scroll to position [255, 0]
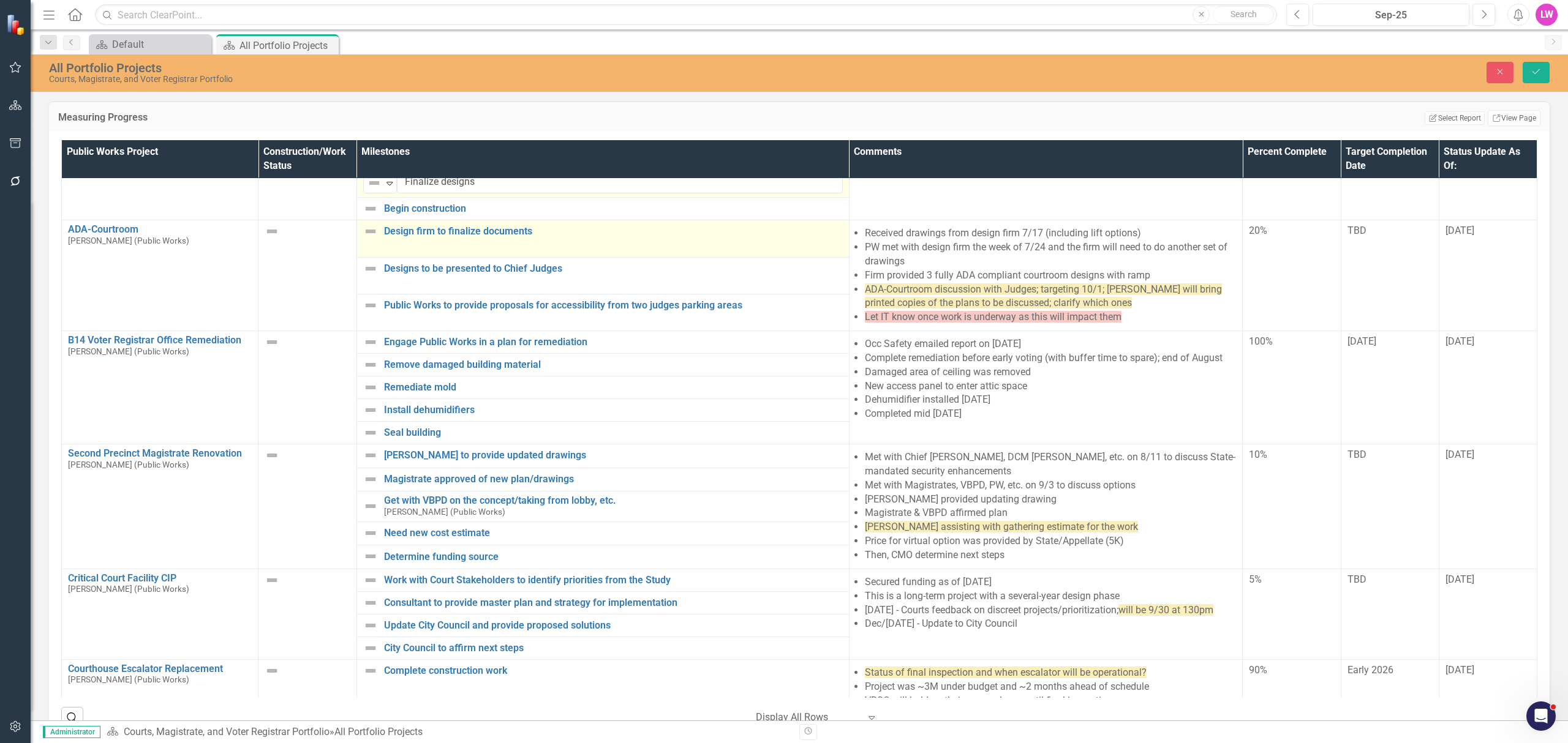
click at [365, 239] on img at bounding box center [371, 232] width 15 height 15
click at [366, 239] on img at bounding box center [371, 232] width 15 height 15
click at [367, 239] on img at bounding box center [374, 236] width 15 height 15
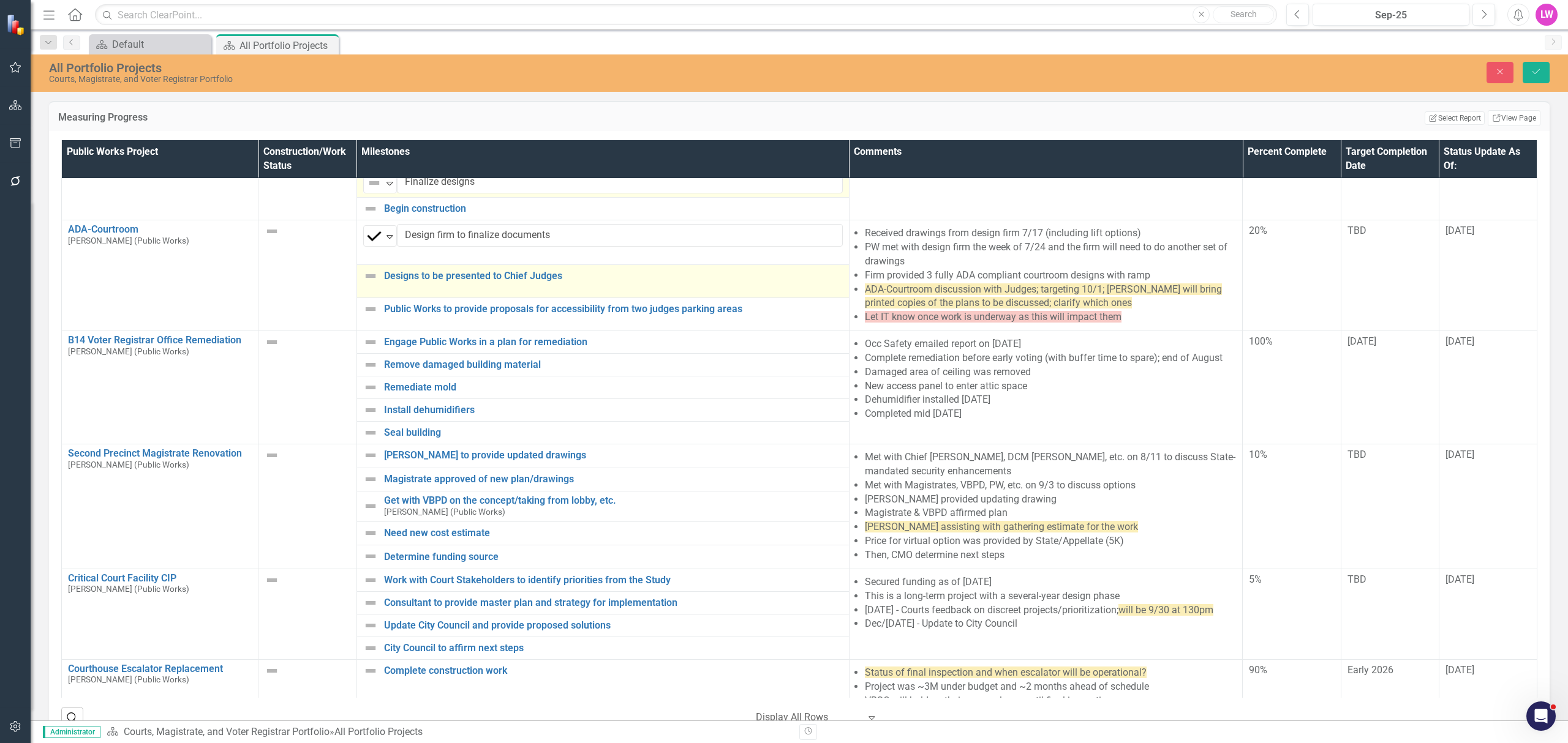
click at [368, 278] on img at bounding box center [371, 277] width 15 height 15
click at [368, 284] on img at bounding box center [374, 277] width 15 height 15
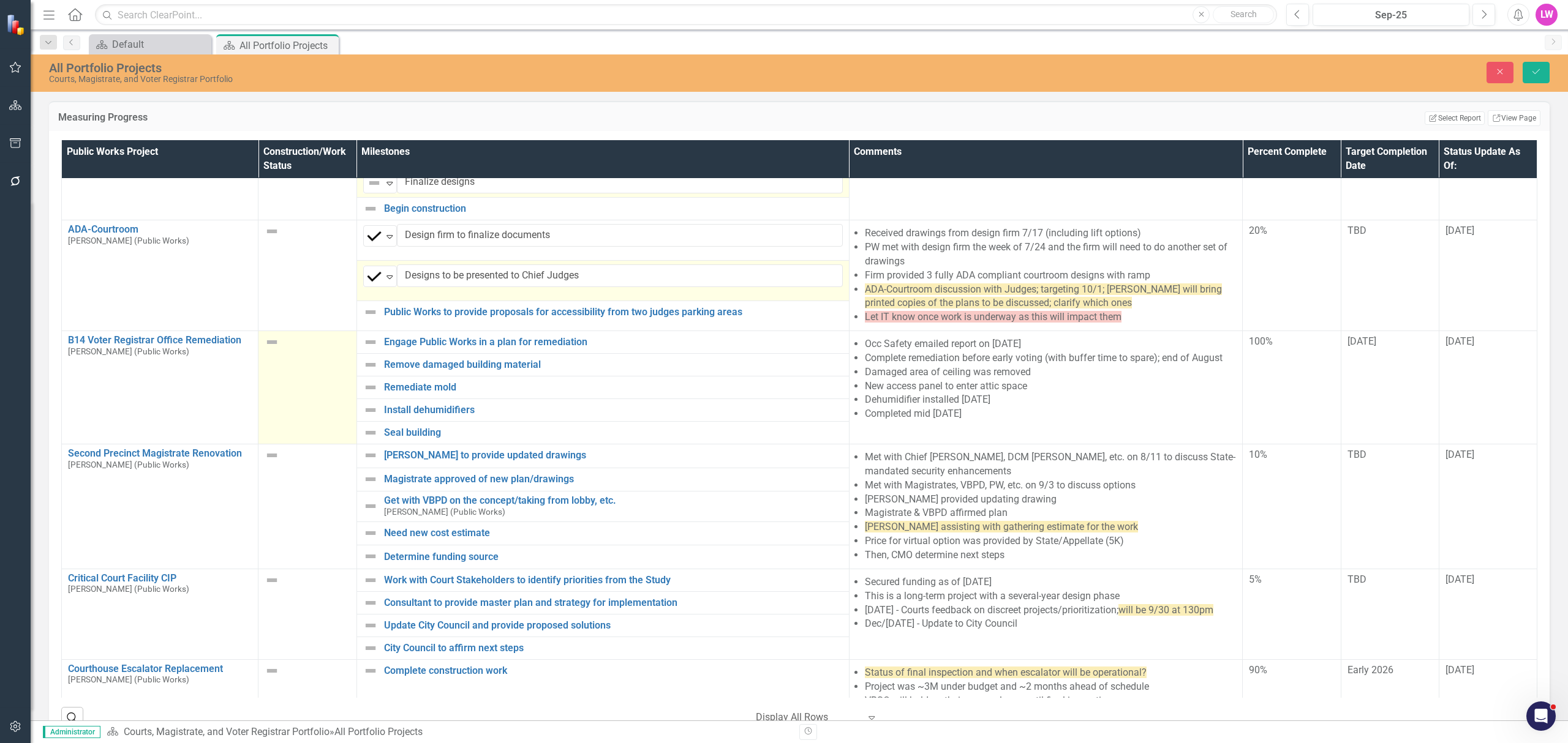
click at [270, 349] on img at bounding box center [272, 342] width 15 height 15
click at [275, 350] on img at bounding box center [276, 346] width 15 height 15
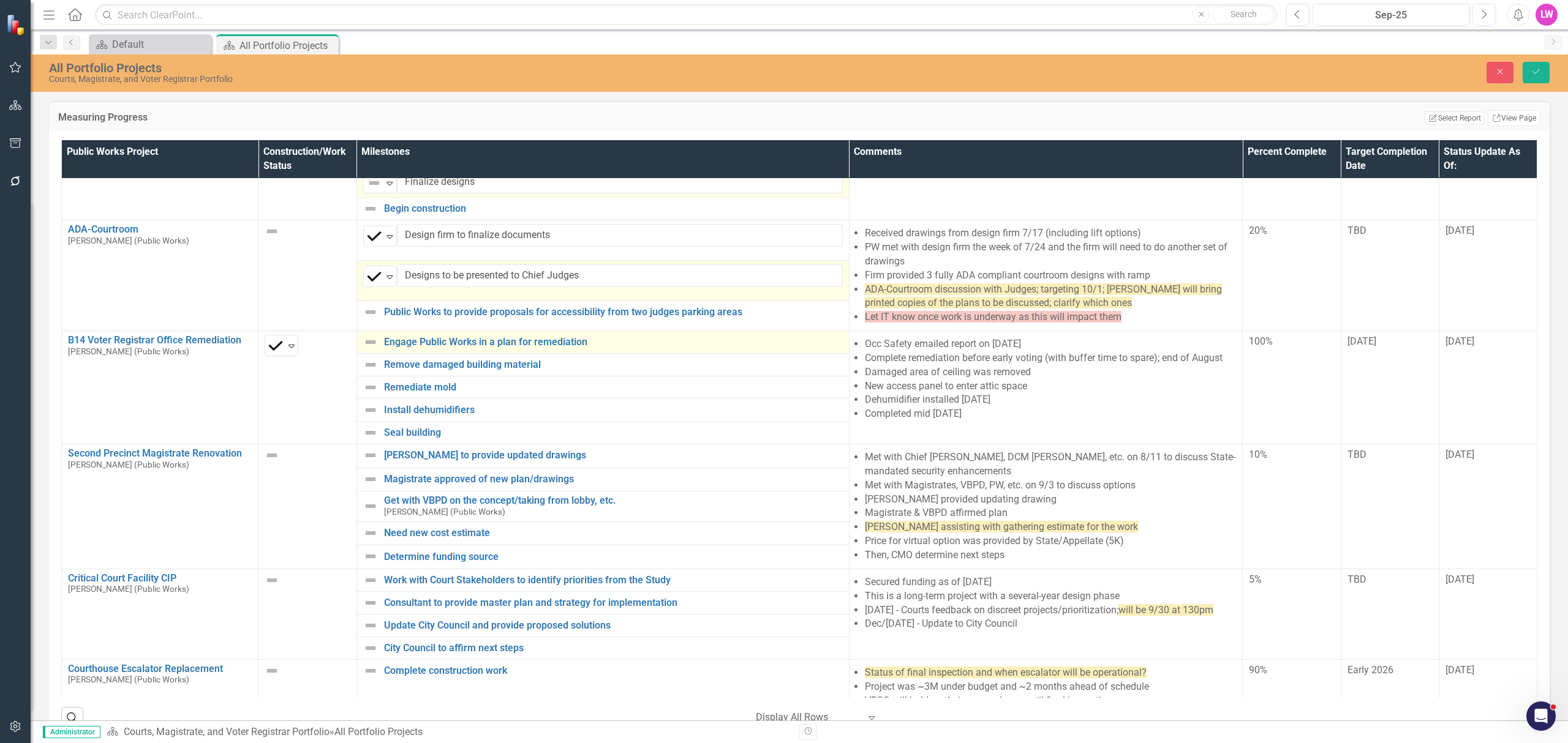
click at [364, 350] on img at bounding box center [371, 342] width 15 height 15
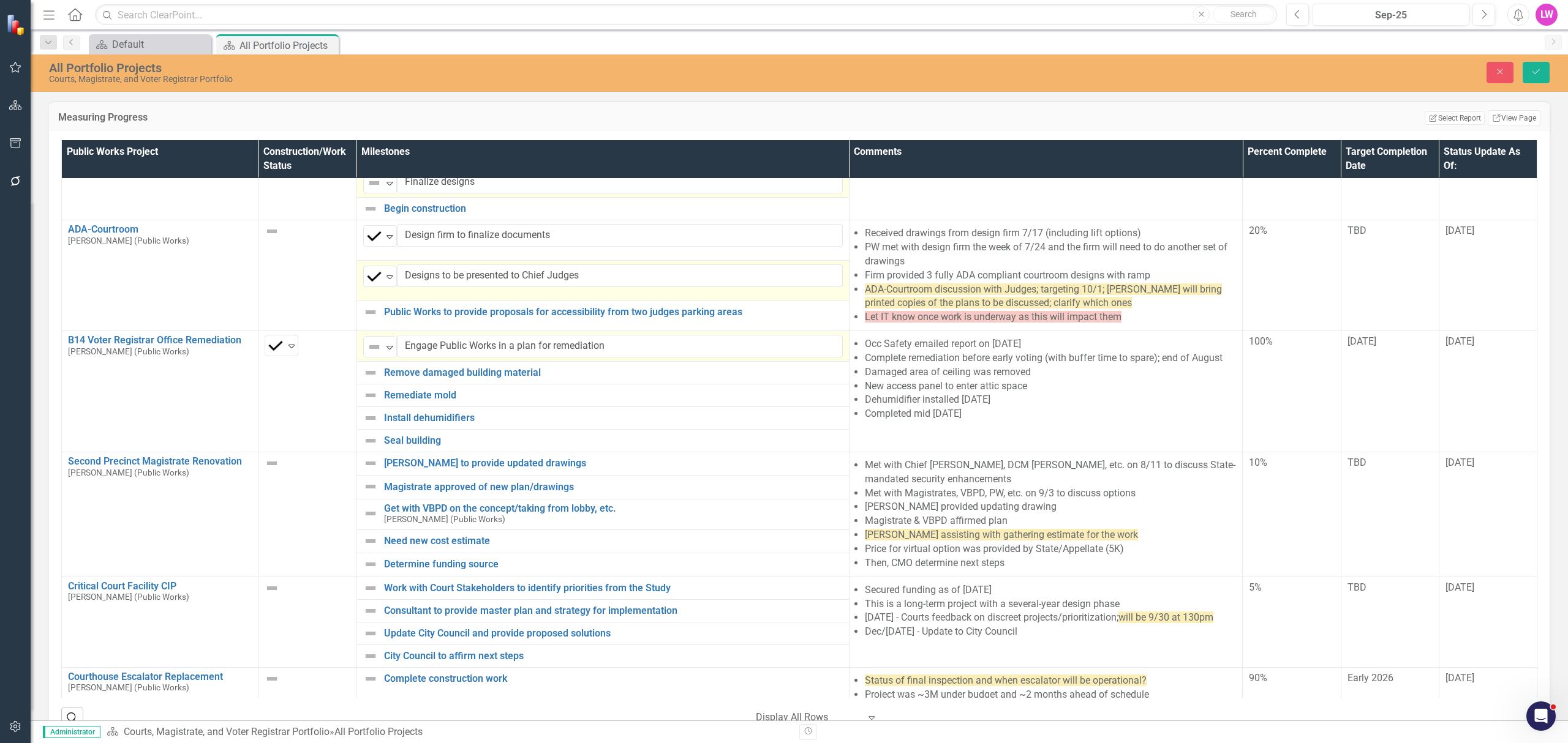
click at [367, 350] on img at bounding box center [374, 348] width 15 height 15
click at [368, 380] on img at bounding box center [371, 373] width 15 height 15
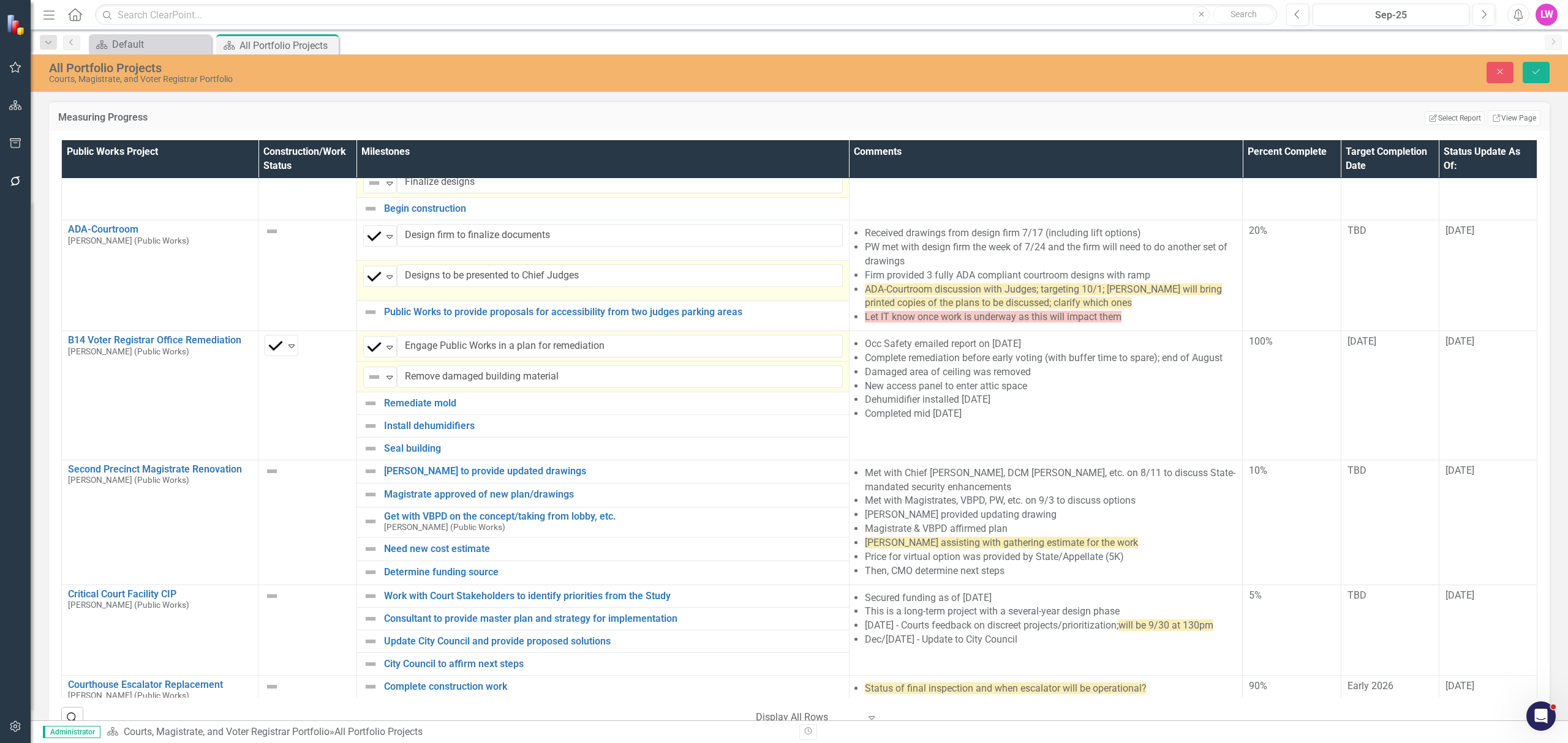
click at [368, 383] on img at bounding box center [374, 378] width 15 height 15
drag, startPoint x: 386, startPoint y: 422, endPoint x: 364, endPoint y: 409, distance: 25.6
click at [364, 410] on img at bounding box center [371, 404] width 15 height 15
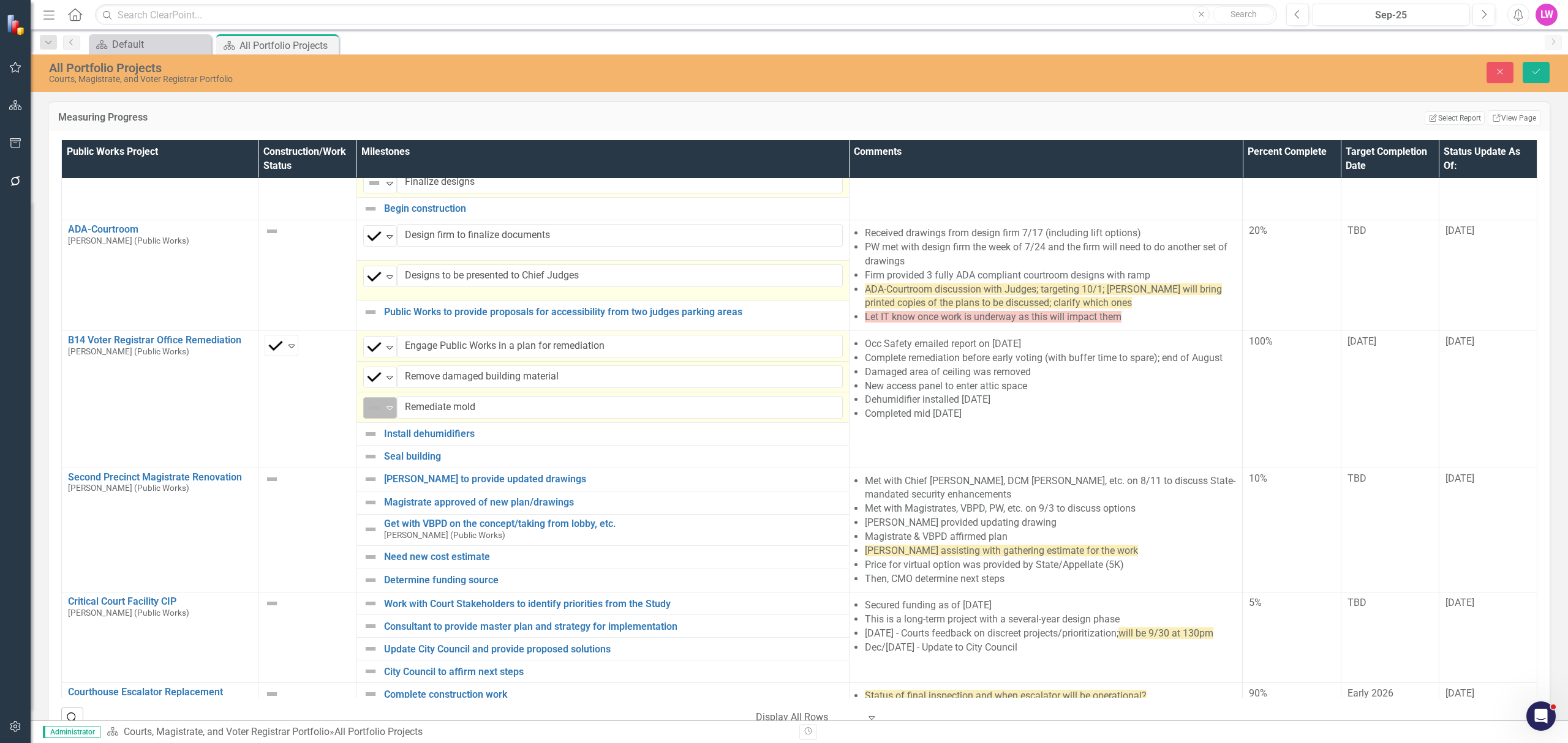
click at [367, 415] on img at bounding box center [374, 407] width 15 height 15
click at [367, 436] on img at bounding box center [371, 435] width 15 height 15
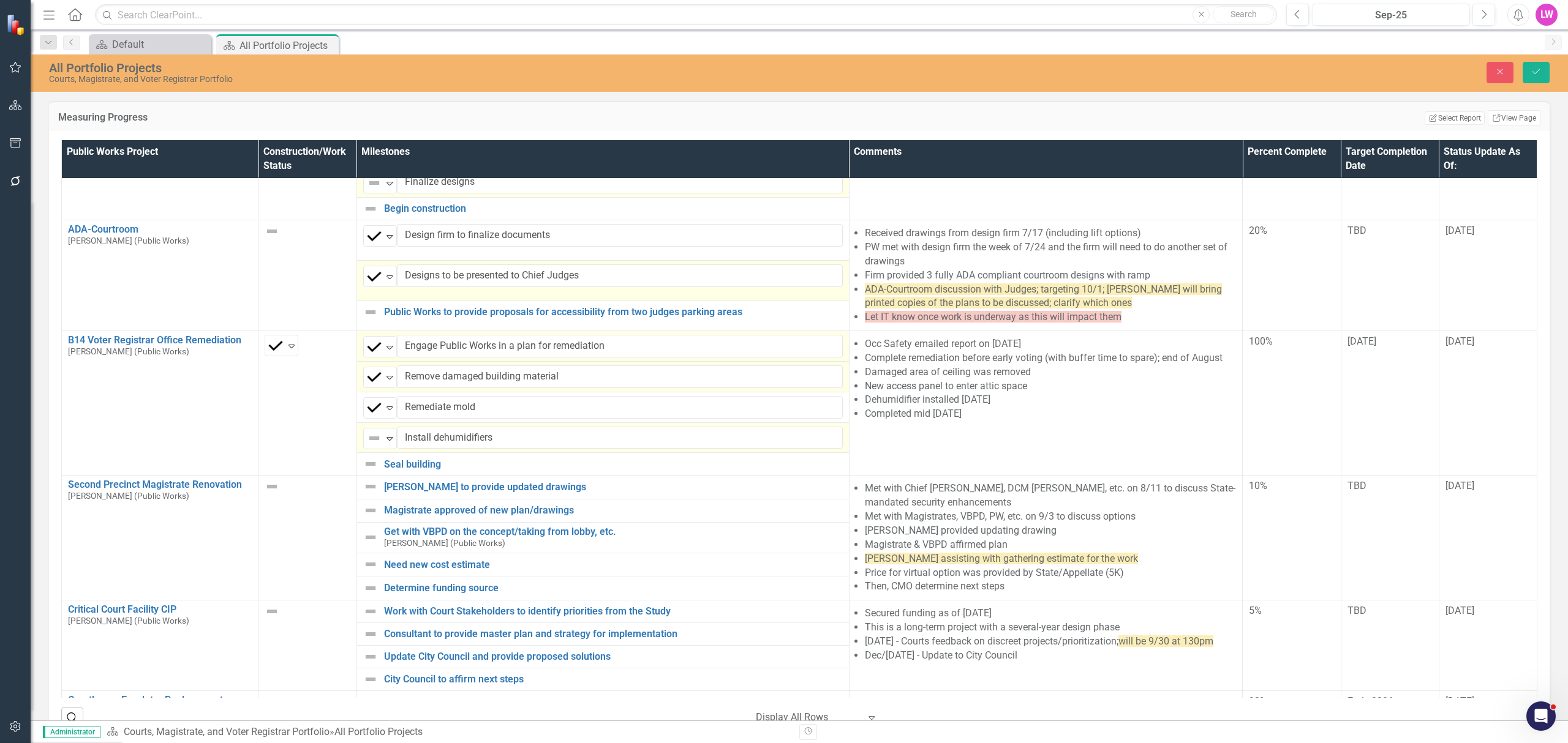
click at [365, 463] on td "Seal building Link Map View Link Map Edit Edit Milestone Link Open Element" at bounding box center [602, 464] width 493 height 22
click at [366, 469] on img at bounding box center [371, 464] width 15 height 15
click at [367, 471] on img at bounding box center [371, 464] width 15 height 15
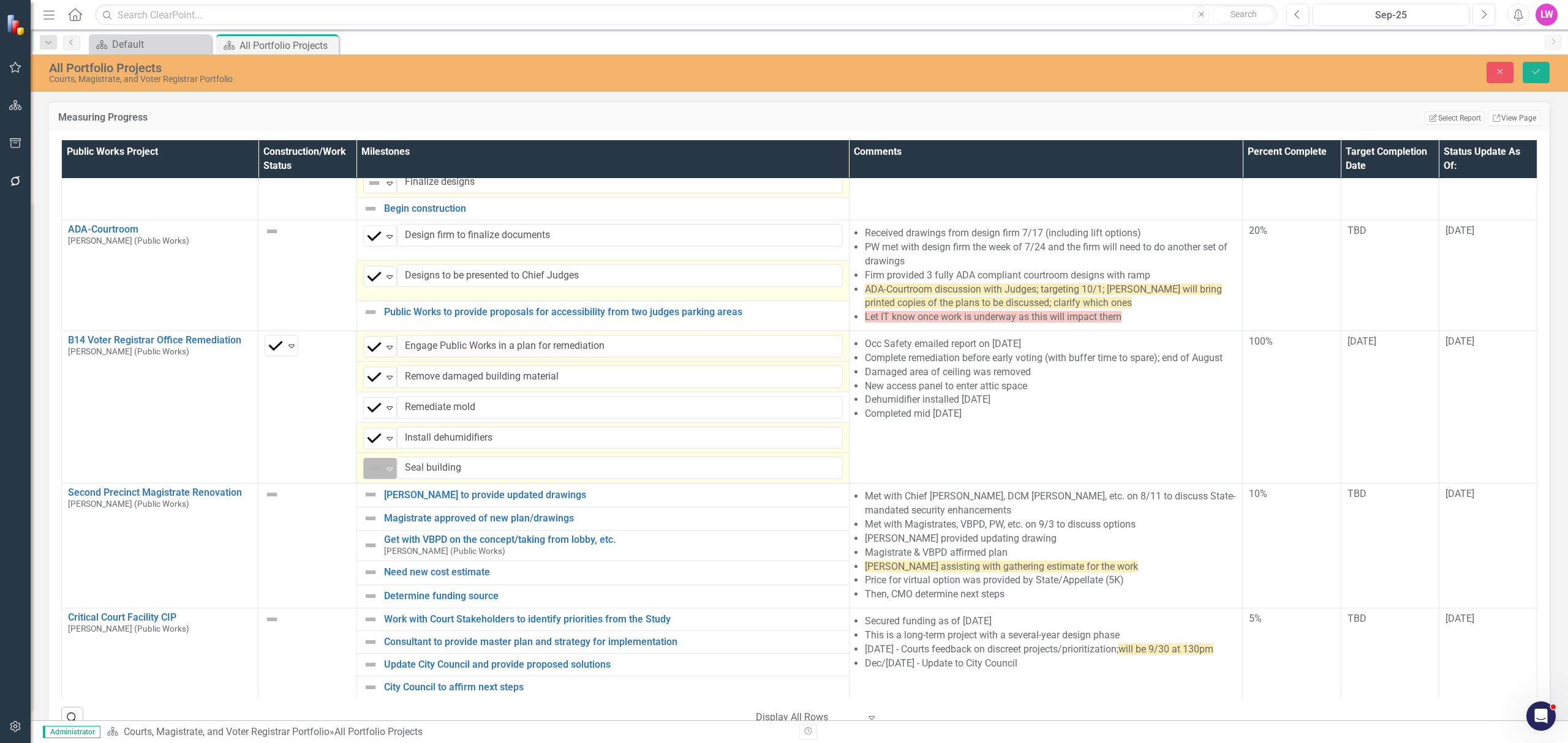
click at [368, 471] on img at bounding box center [374, 469] width 15 height 15
drag, startPoint x: 397, startPoint y: 509, endPoint x: 342, endPoint y: 505, distance: 55.1
click at [364, 502] on img at bounding box center [371, 495] width 15 height 15
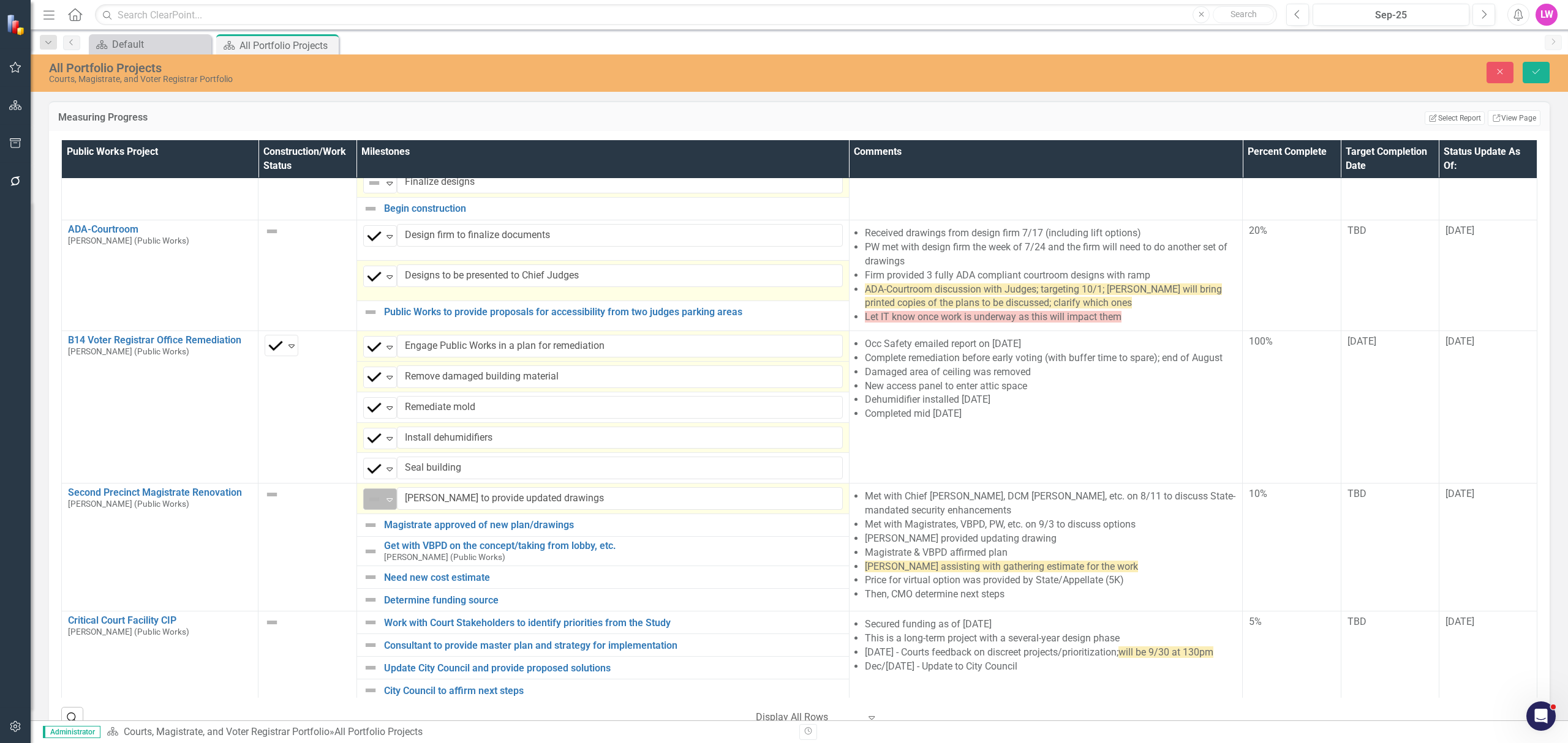
click at [367, 506] on img at bounding box center [374, 500] width 15 height 15
click at [364, 532] on img at bounding box center [371, 525] width 15 height 15
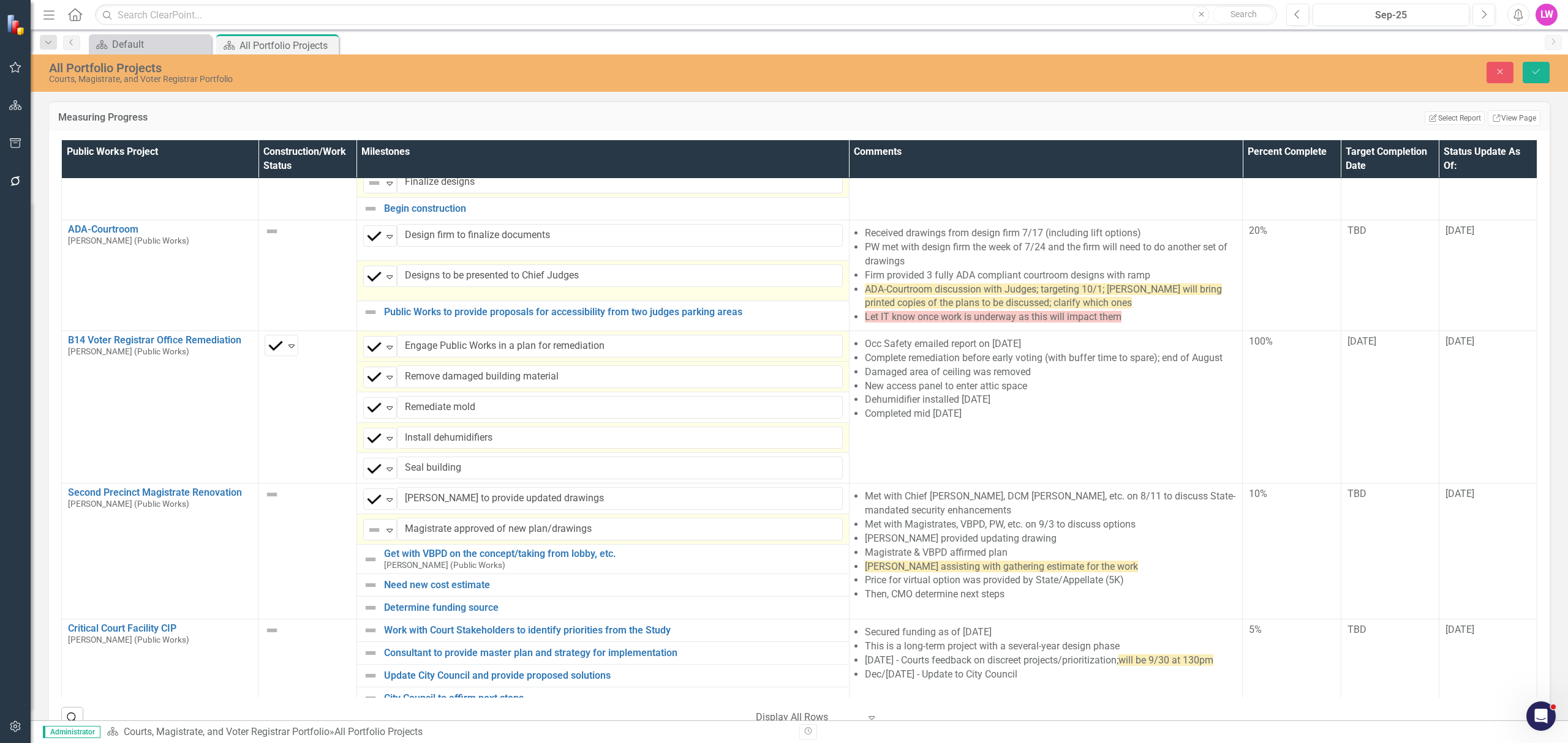
click at [367, 533] on img at bounding box center [374, 531] width 15 height 15
click at [370, 567] on img at bounding box center [371, 560] width 15 height 15
click at [379, 565] on div "Not Defined" at bounding box center [375, 560] width 19 height 17
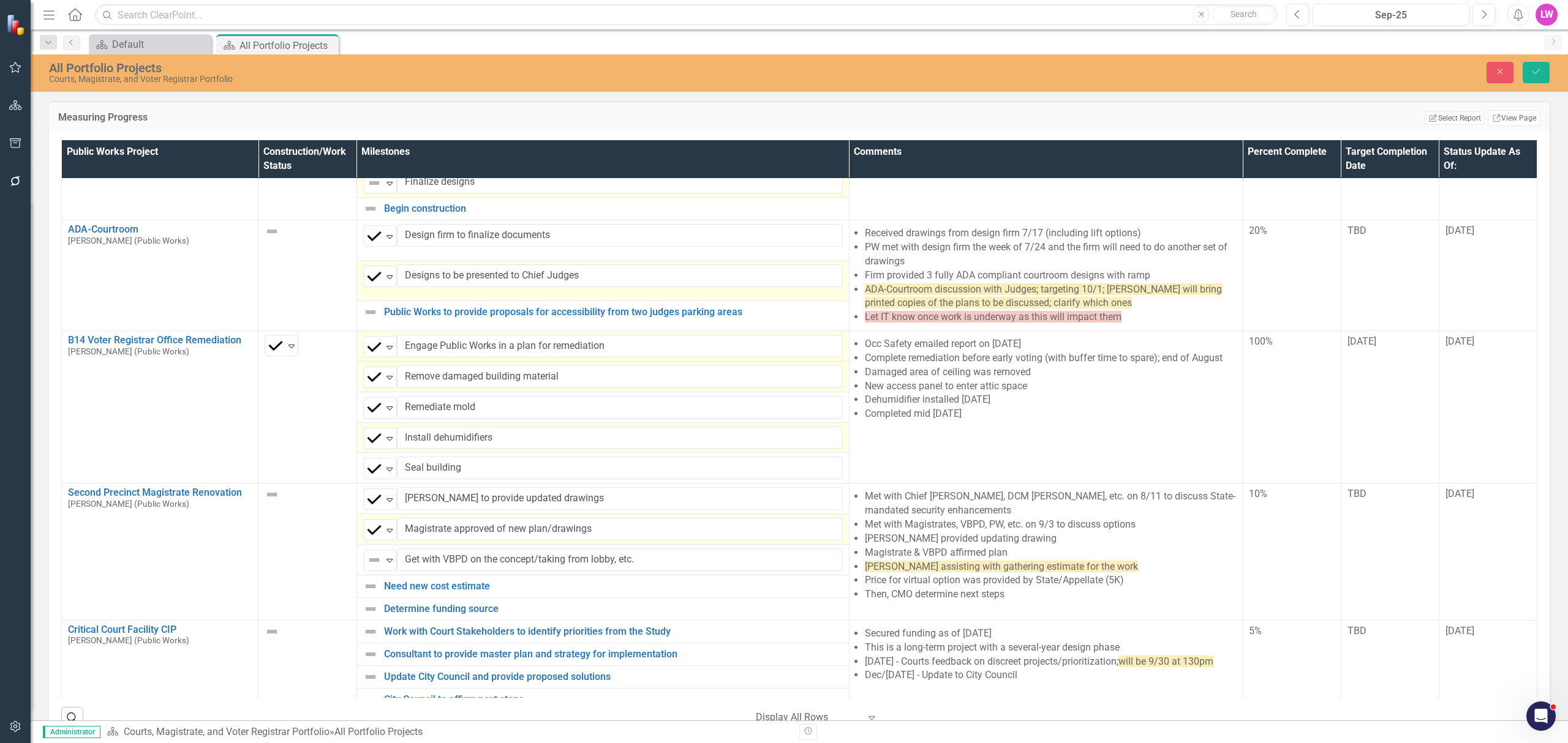
click at [368, 594] on img at bounding box center [371, 587] width 15 height 15
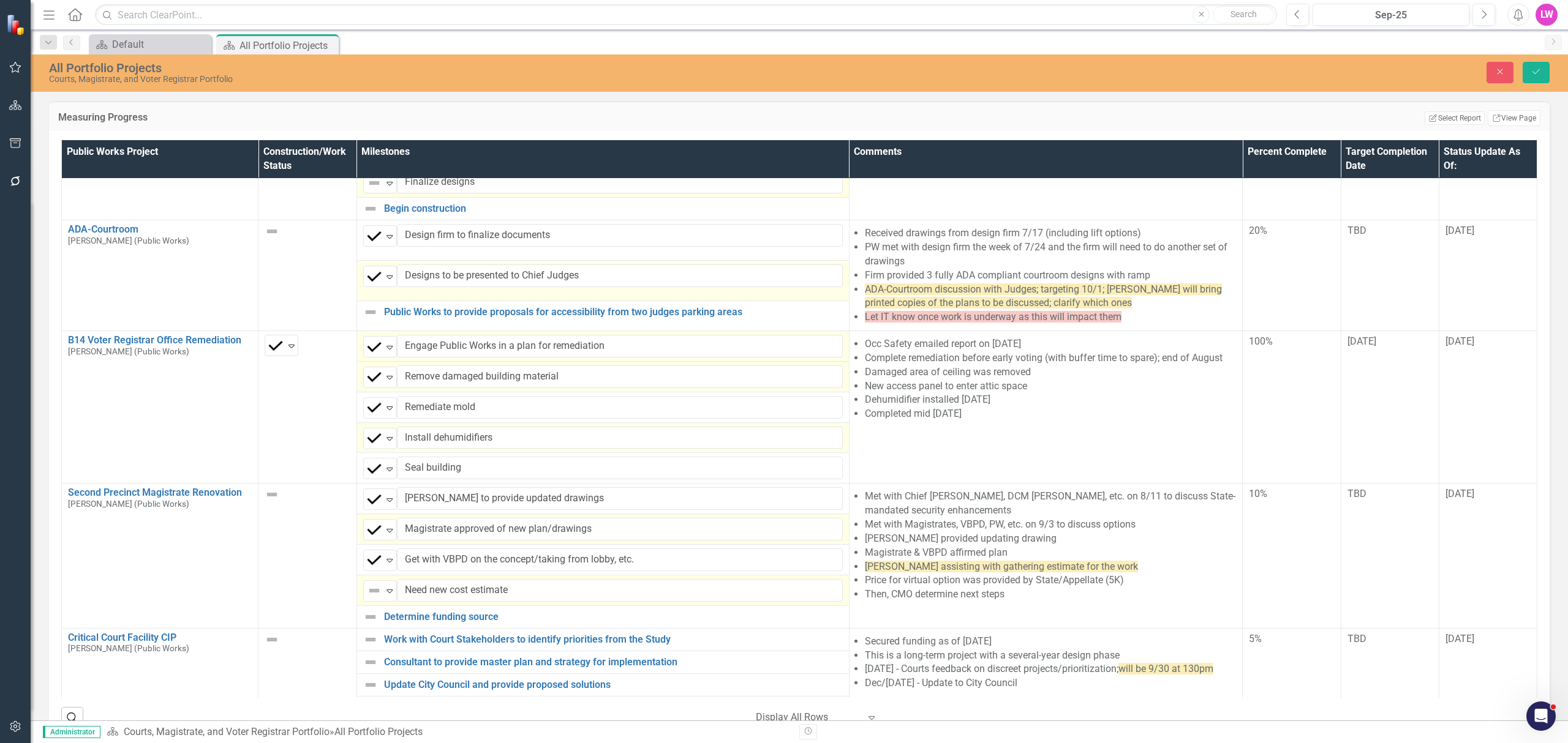
click at [368, 598] on img at bounding box center [374, 591] width 15 height 15
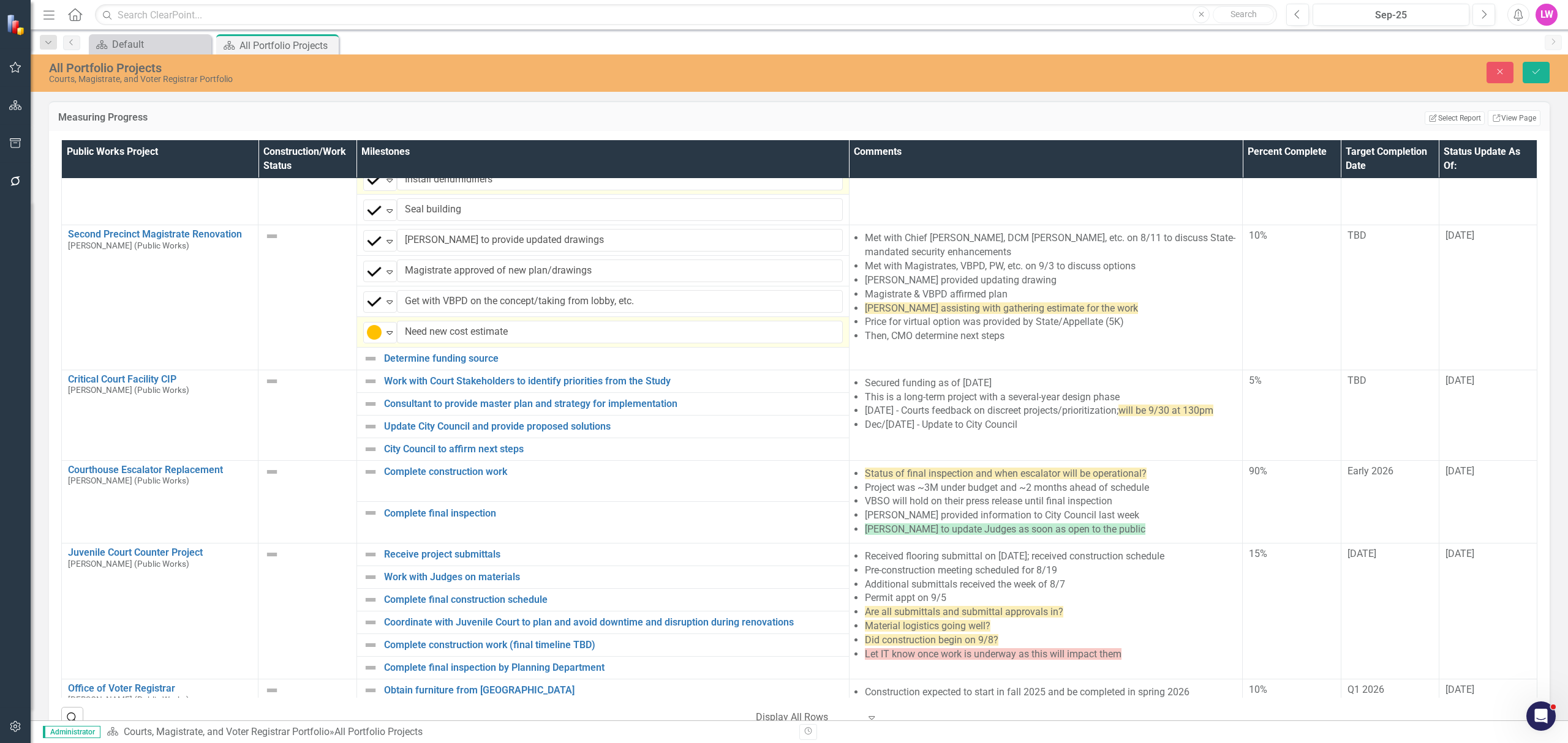
scroll to position [515, 0]
click at [372, 387] on img at bounding box center [371, 379] width 15 height 15
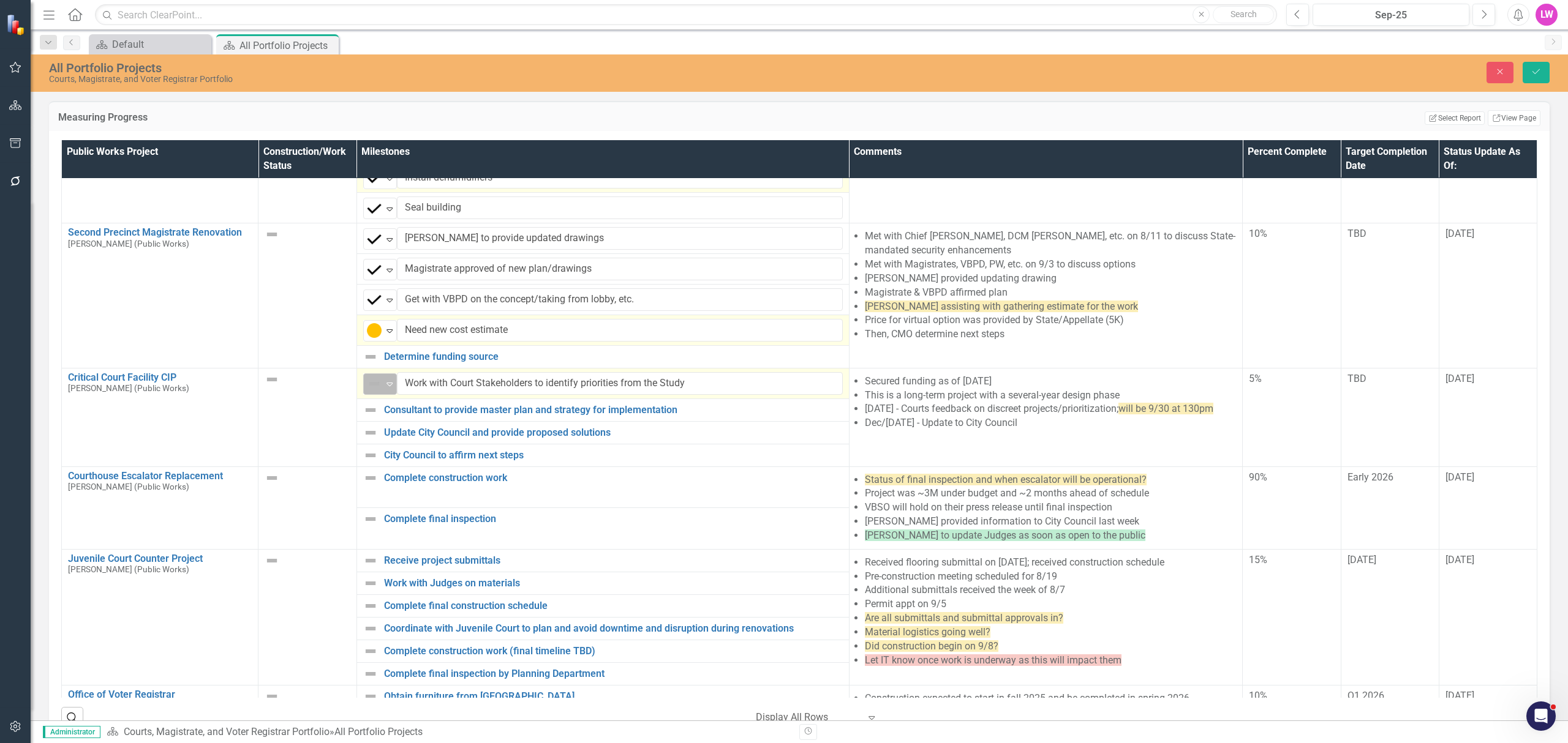
click at [368, 387] on div "Not Defined" at bounding box center [375, 384] width 19 height 17
click at [372, 392] on img at bounding box center [374, 384] width 15 height 15
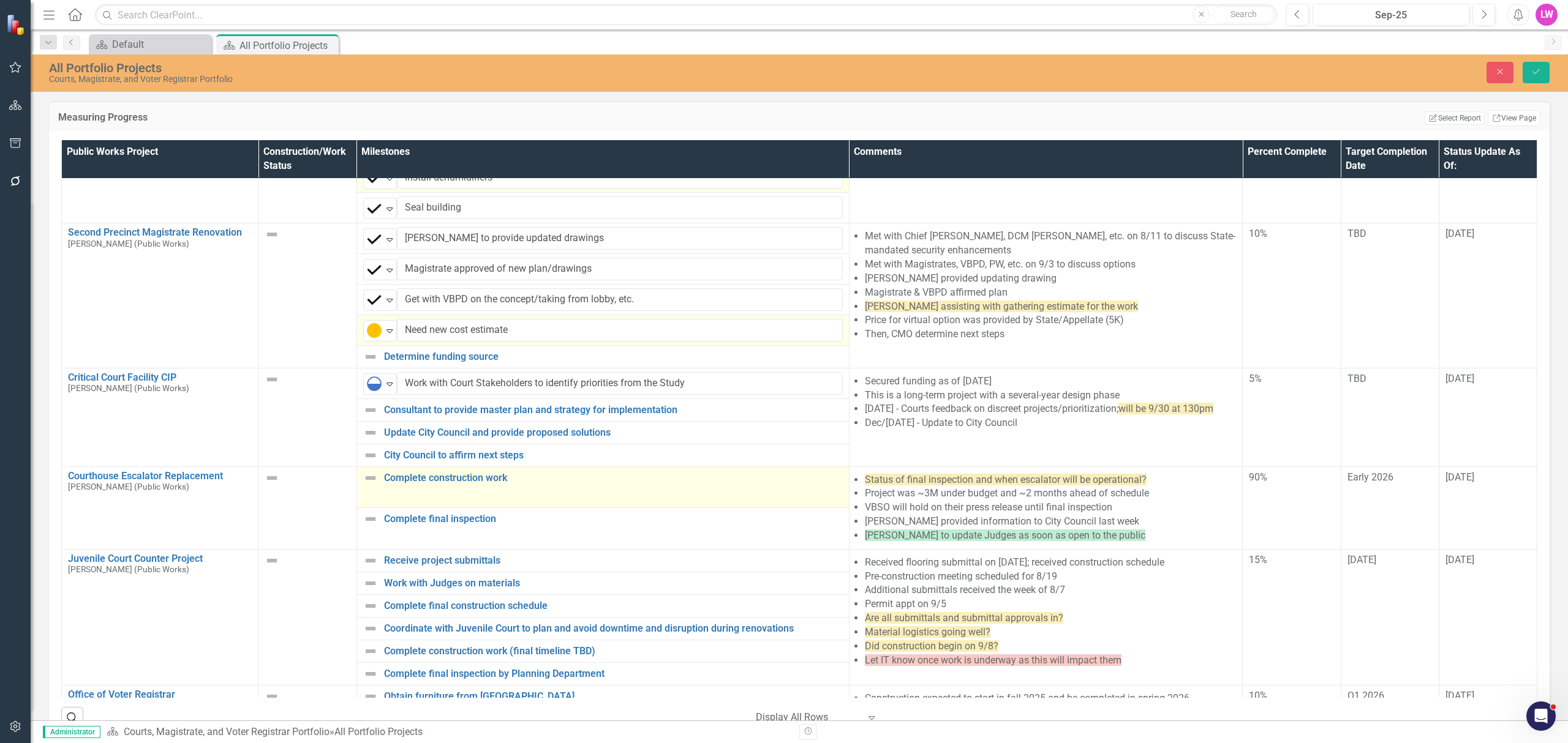
click at [367, 486] on img at bounding box center [371, 479] width 15 height 15
click at [367, 490] on img at bounding box center [374, 482] width 15 height 15
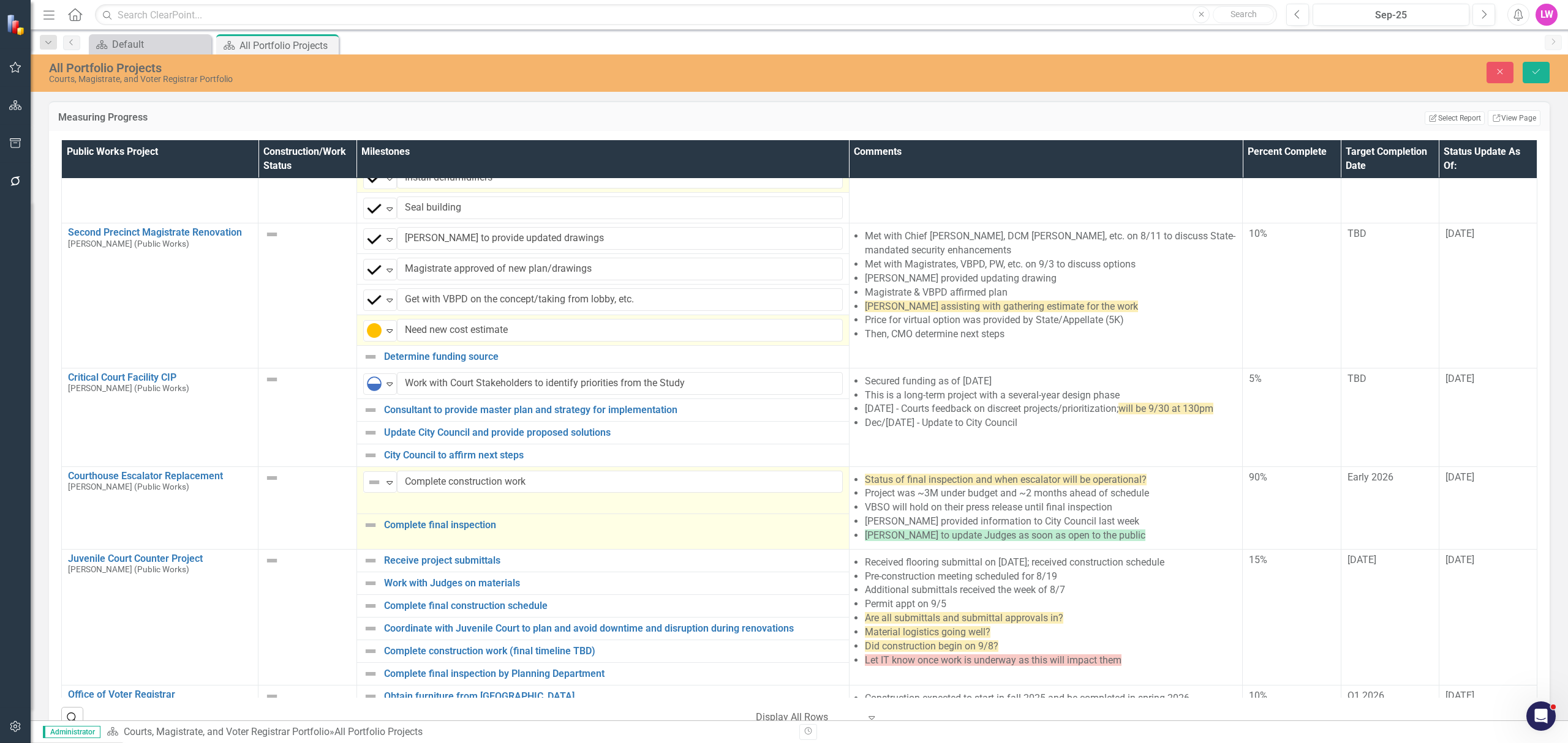
click at [366, 533] on img at bounding box center [371, 525] width 15 height 15
click at [368, 532] on img at bounding box center [374, 524] width 15 height 15
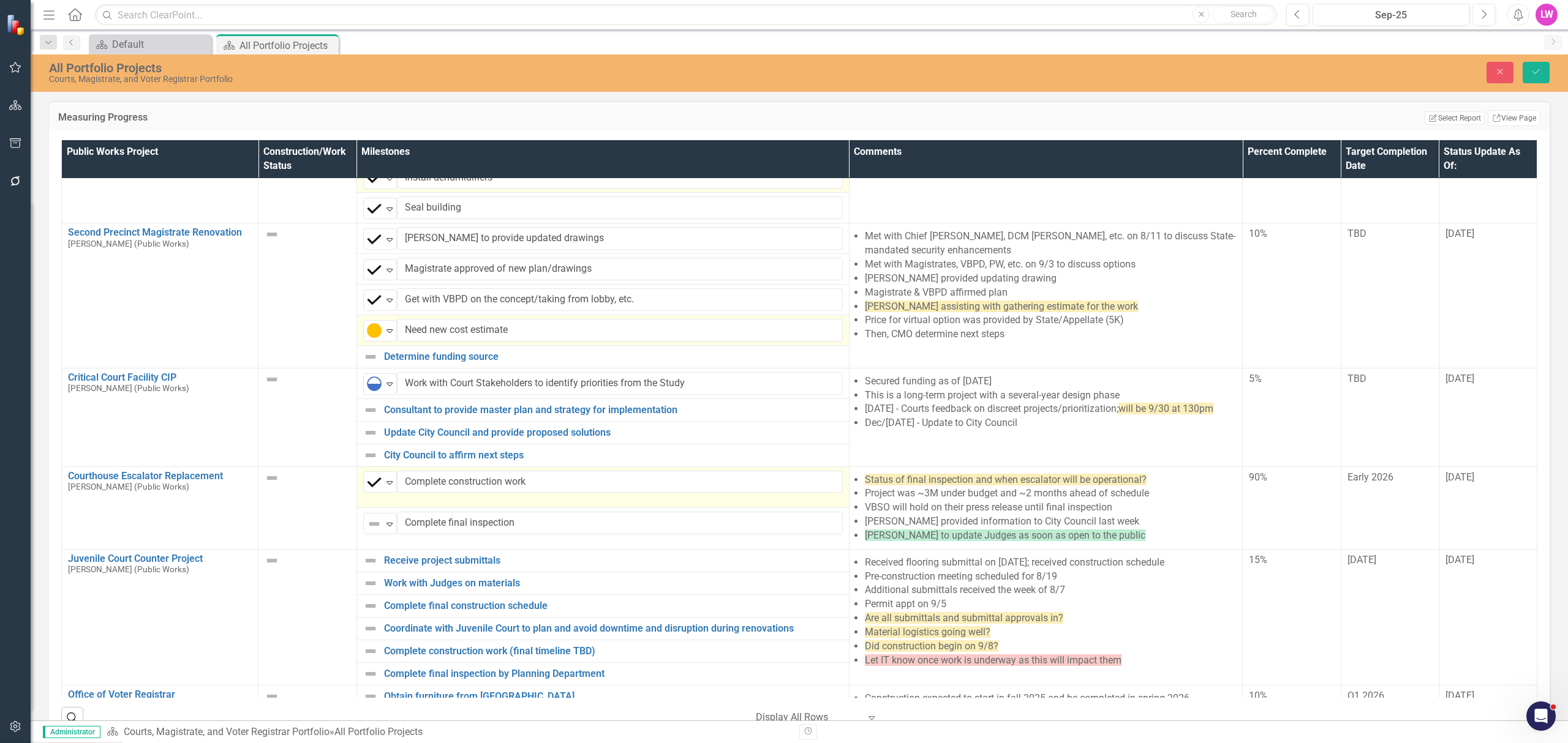
click at [270, 486] on img at bounding box center [272, 479] width 15 height 15
click at [273, 489] on img at bounding box center [276, 481] width 15 height 15
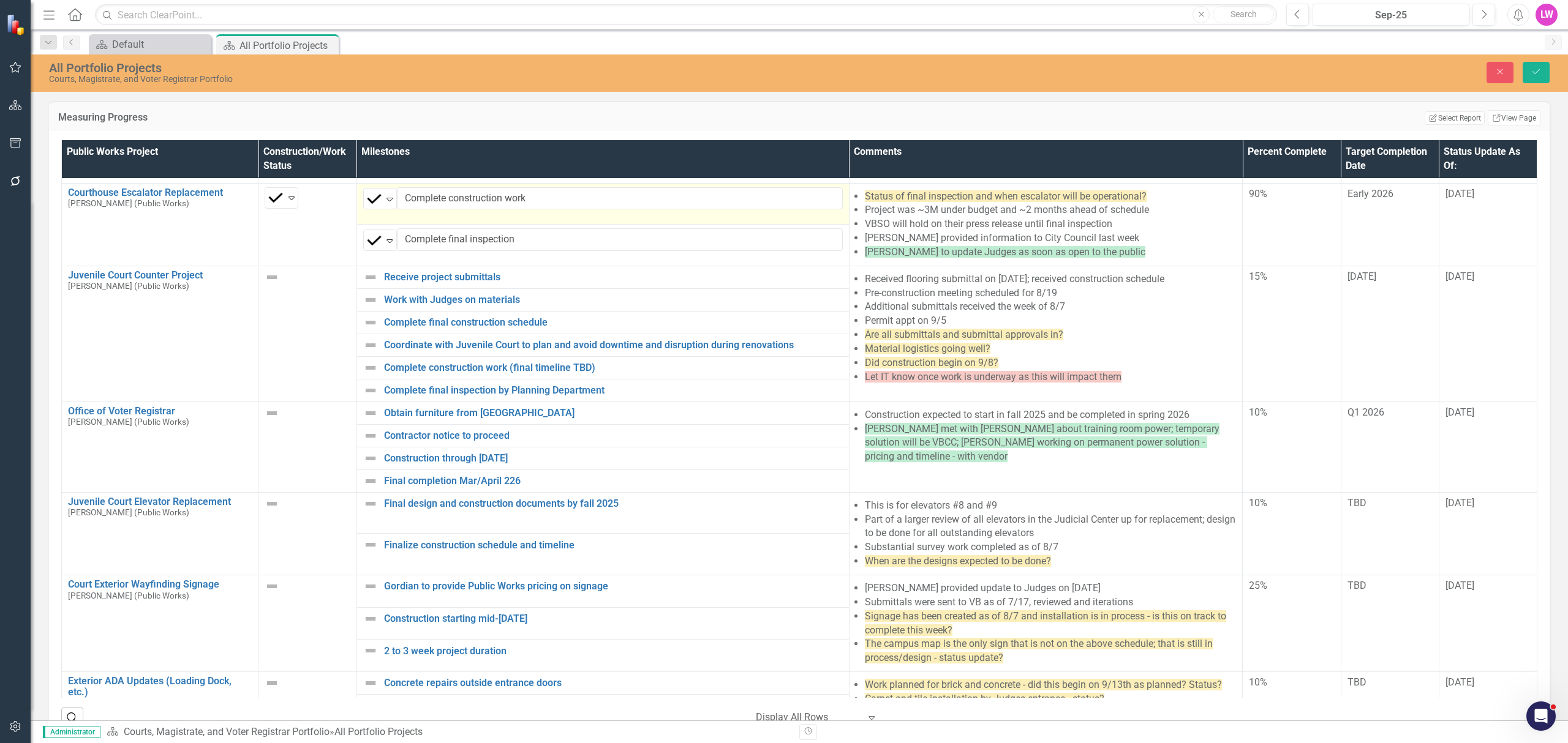
scroll to position [816, 0]
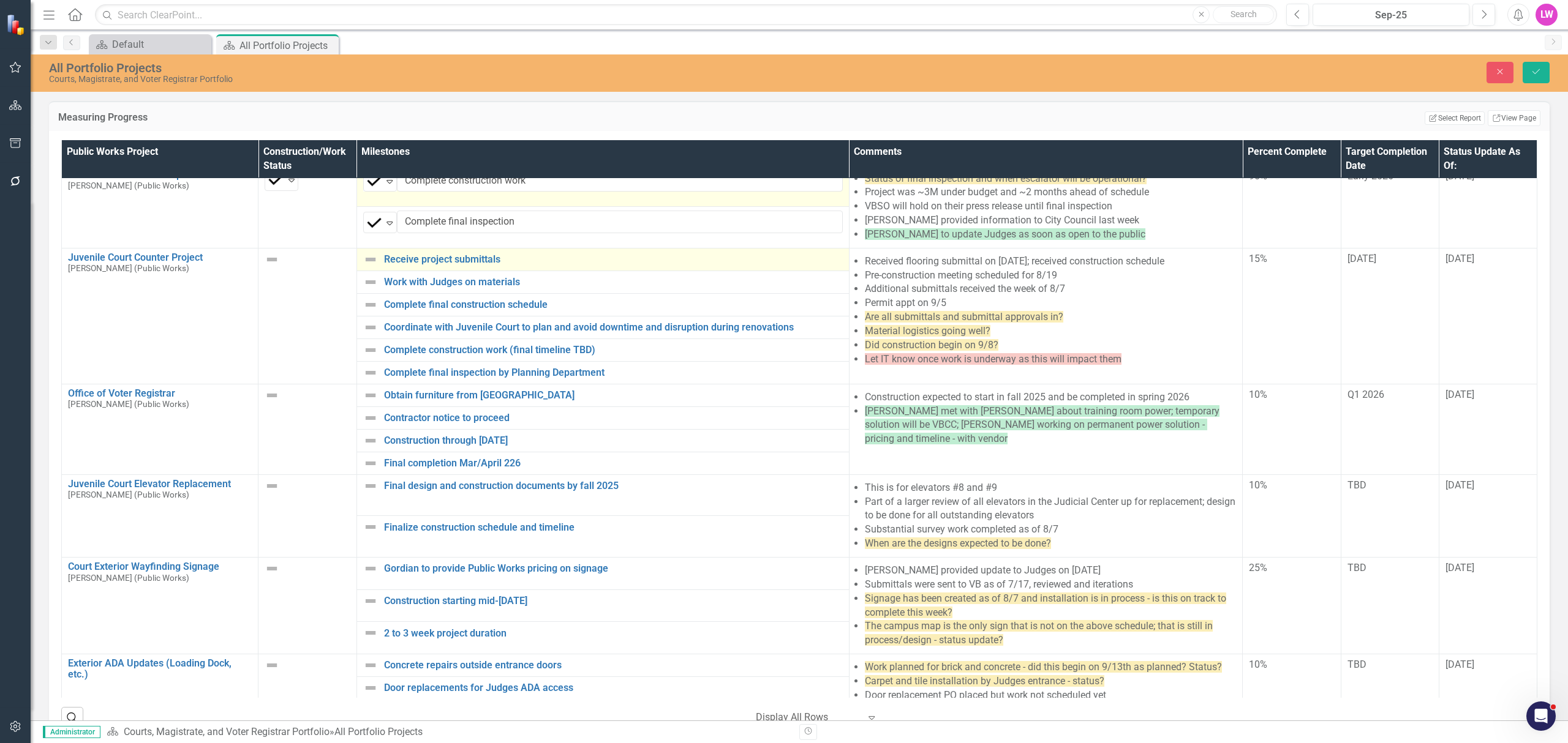
click at [366, 267] on img at bounding box center [371, 260] width 15 height 15
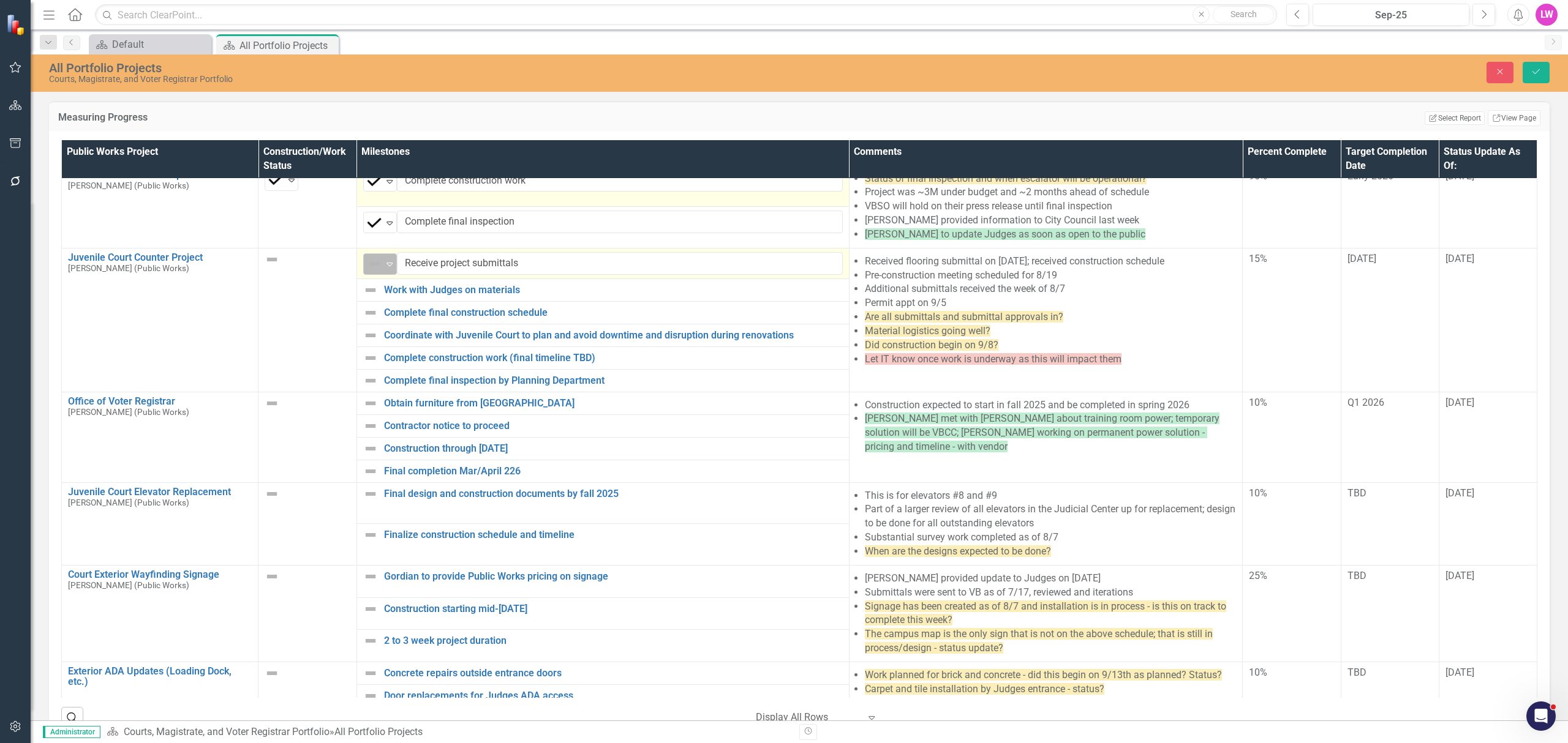
click at [367, 271] on img at bounding box center [374, 264] width 15 height 15
drag, startPoint x: 396, startPoint y: 400, endPoint x: 368, endPoint y: 317, distance: 87.6
click at [367, 297] on img at bounding box center [371, 291] width 15 height 15
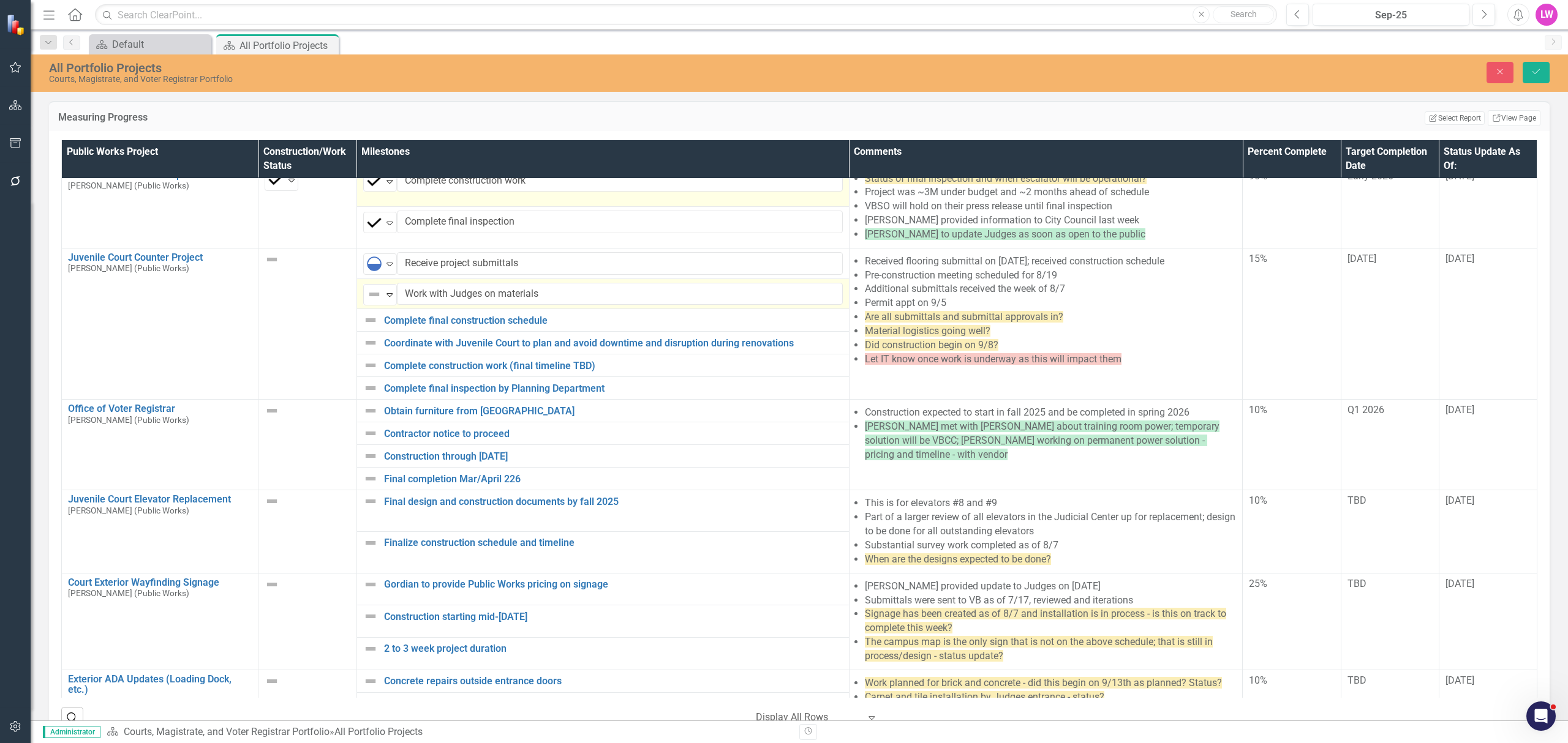
click at [367, 300] on img at bounding box center [374, 294] width 15 height 15
click at [364, 328] on img at bounding box center [371, 321] width 15 height 15
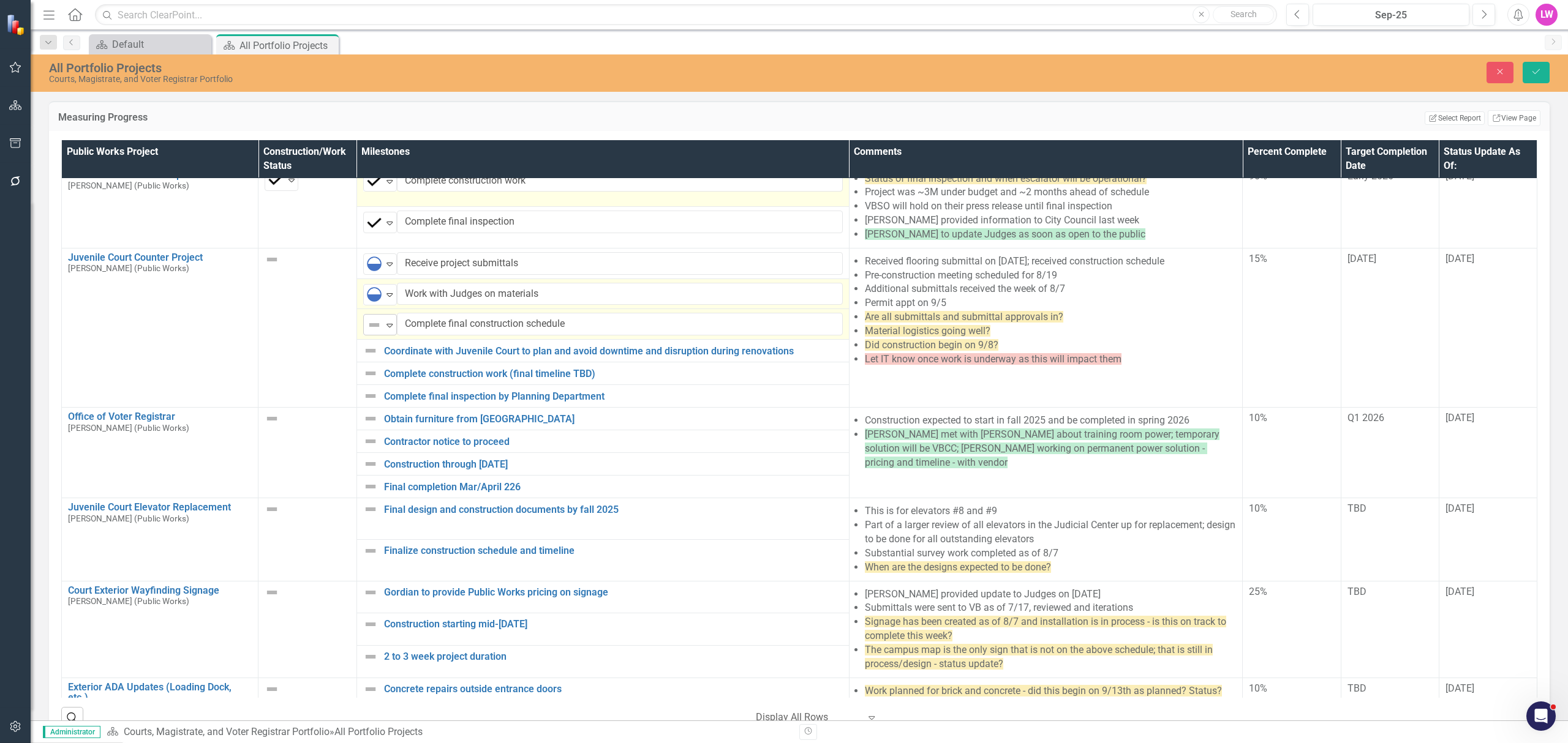
click at [376, 333] on img at bounding box center [374, 325] width 15 height 15
click at [370, 381] on img at bounding box center [371, 374] width 15 height 15
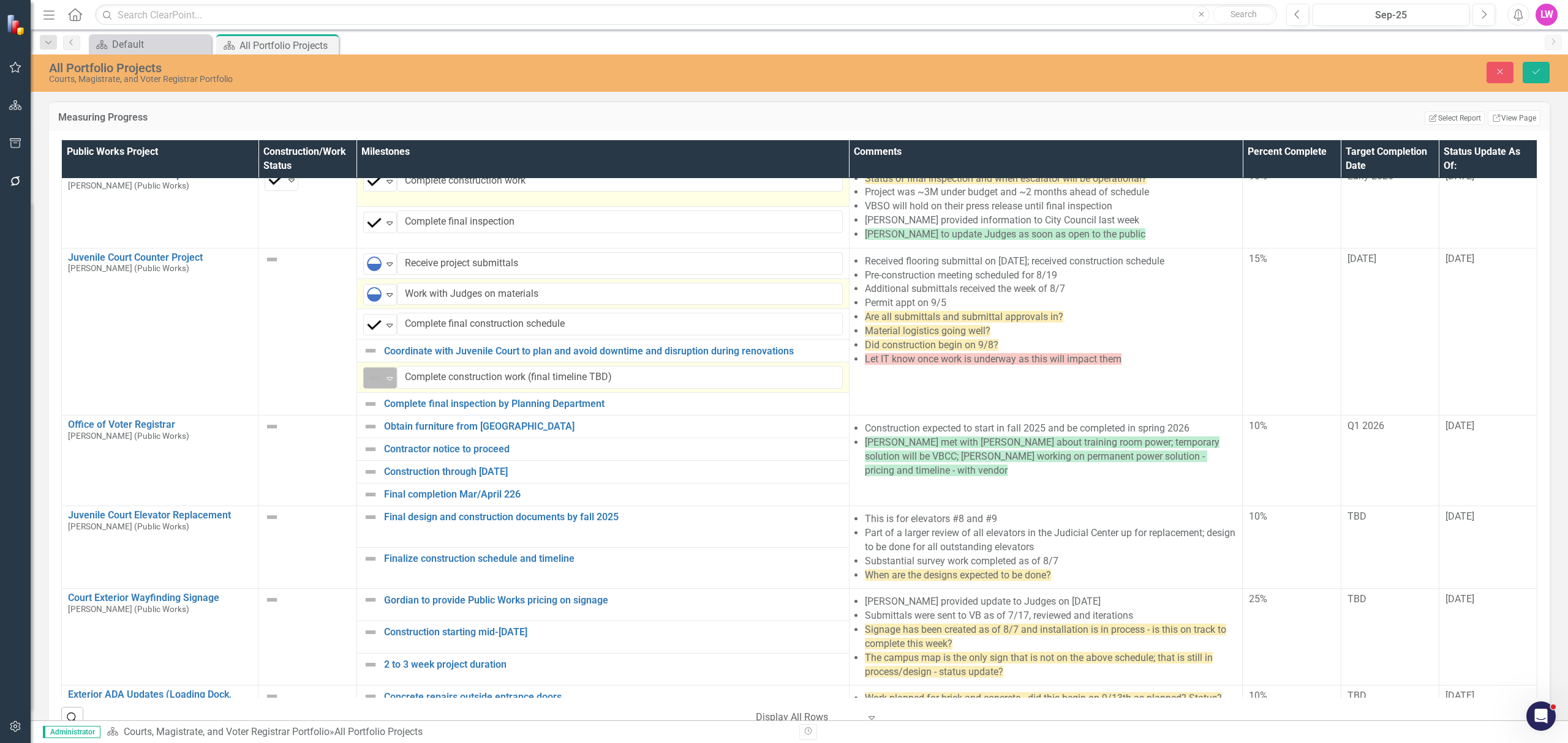
click at [370, 386] on img at bounding box center [374, 379] width 15 height 15
click at [281, 435] on div "Courts, Magistrate, and Voter Registrar Portfolio" at bounding box center [307, 427] width 85 height 15
click at [275, 435] on img at bounding box center [272, 427] width 15 height 15
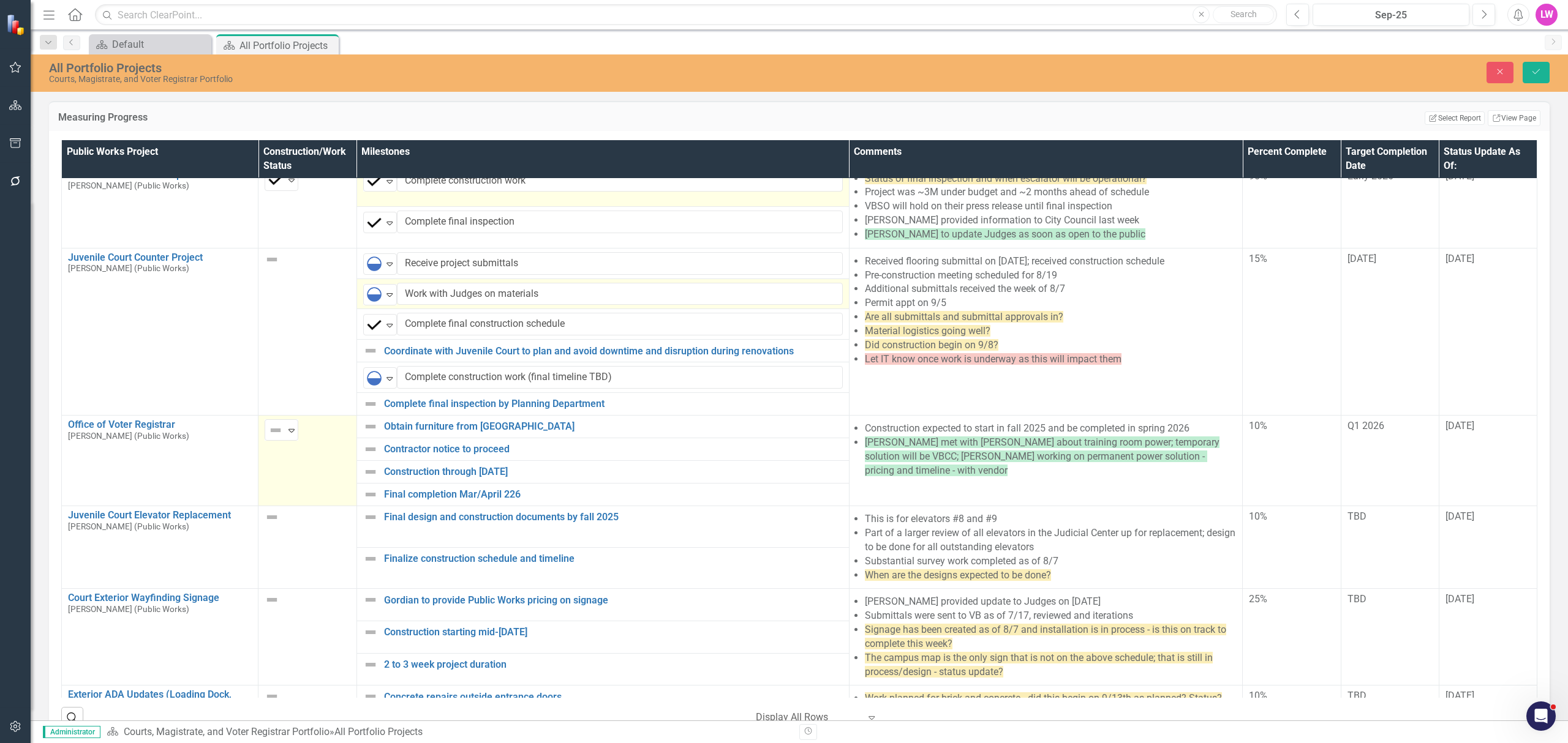
click at [275, 437] on img at bounding box center [276, 431] width 15 height 15
click at [364, 435] on img at bounding box center [371, 427] width 15 height 15
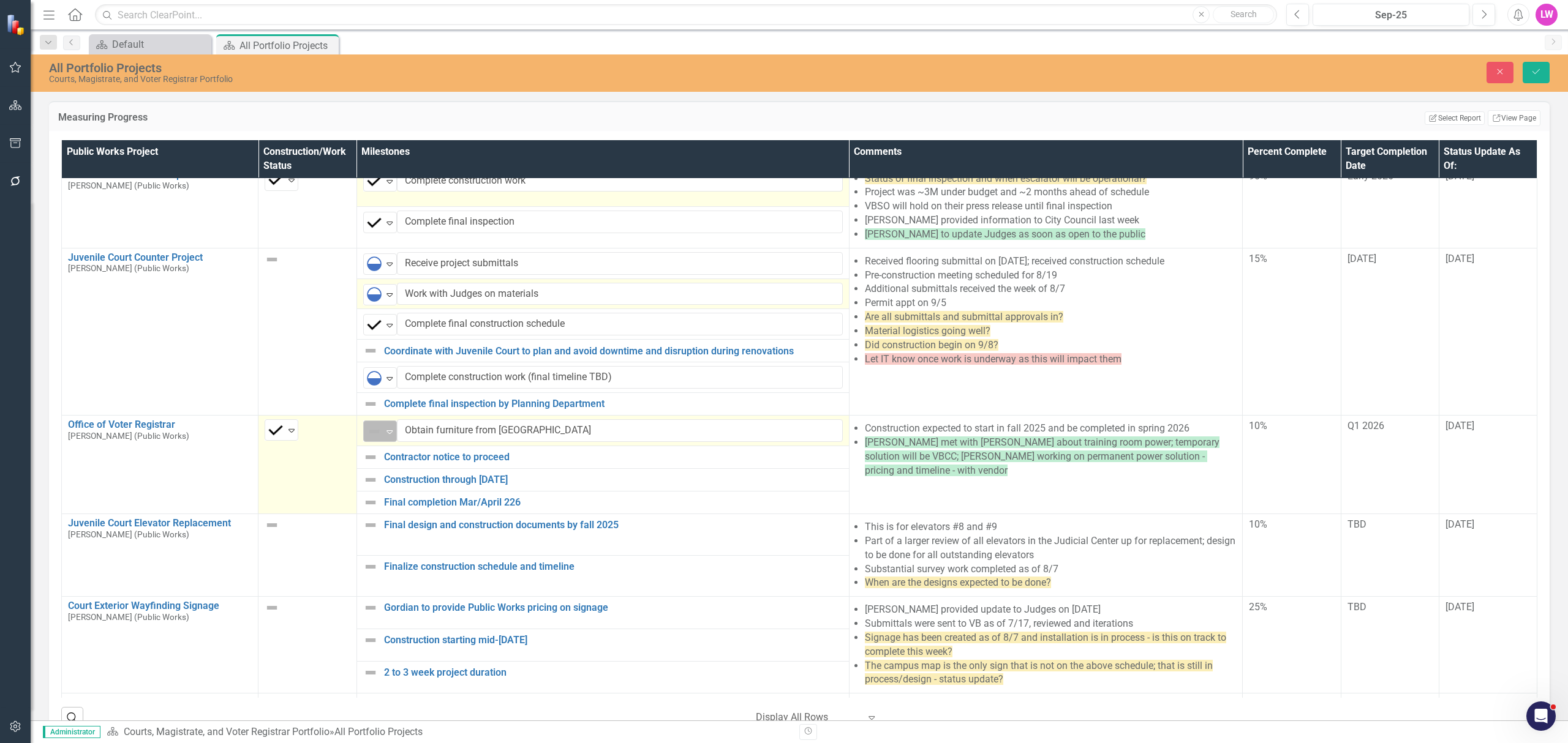
click at [367, 439] on img at bounding box center [374, 432] width 15 height 15
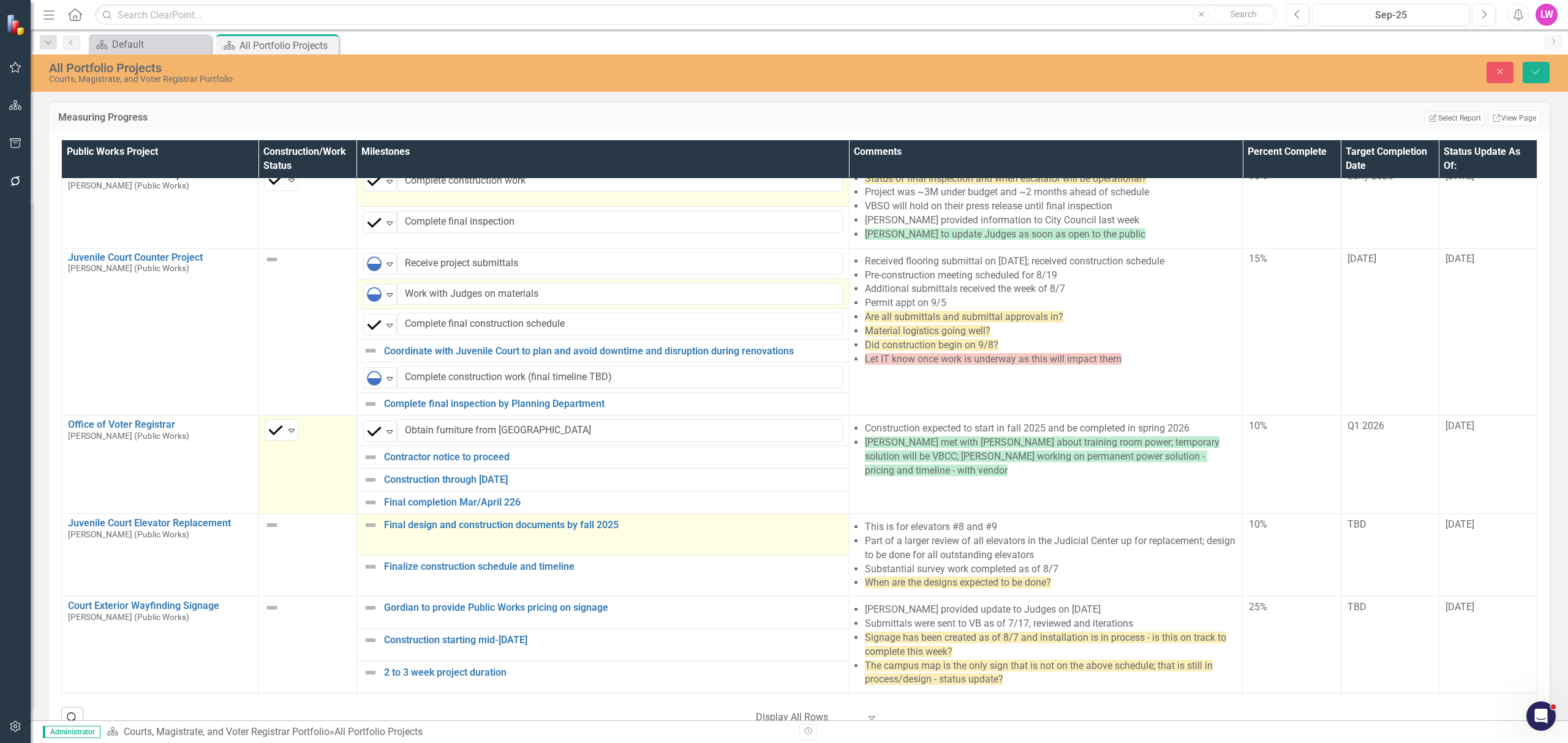
click at [368, 533] on img at bounding box center [371, 525] width 15 height 15
click at [368, 537] on img at bounding box center [374, 530] width 15 height 15
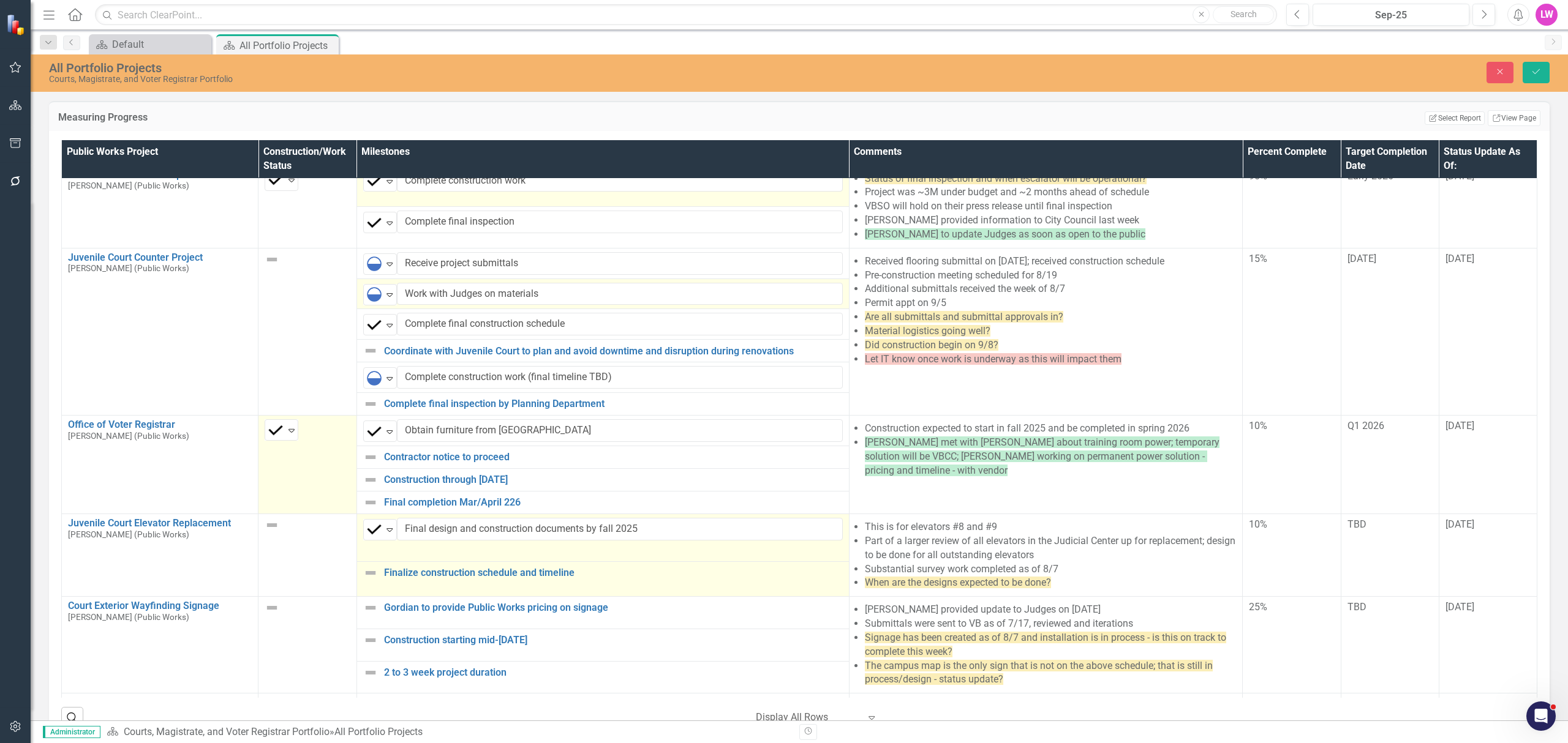
click at [364, 580] on img at bounding box center [371, 573] width 15 height 15
click at [383, 577] on icon "Expand" at bounding box center [389, 571] width 12 height 9
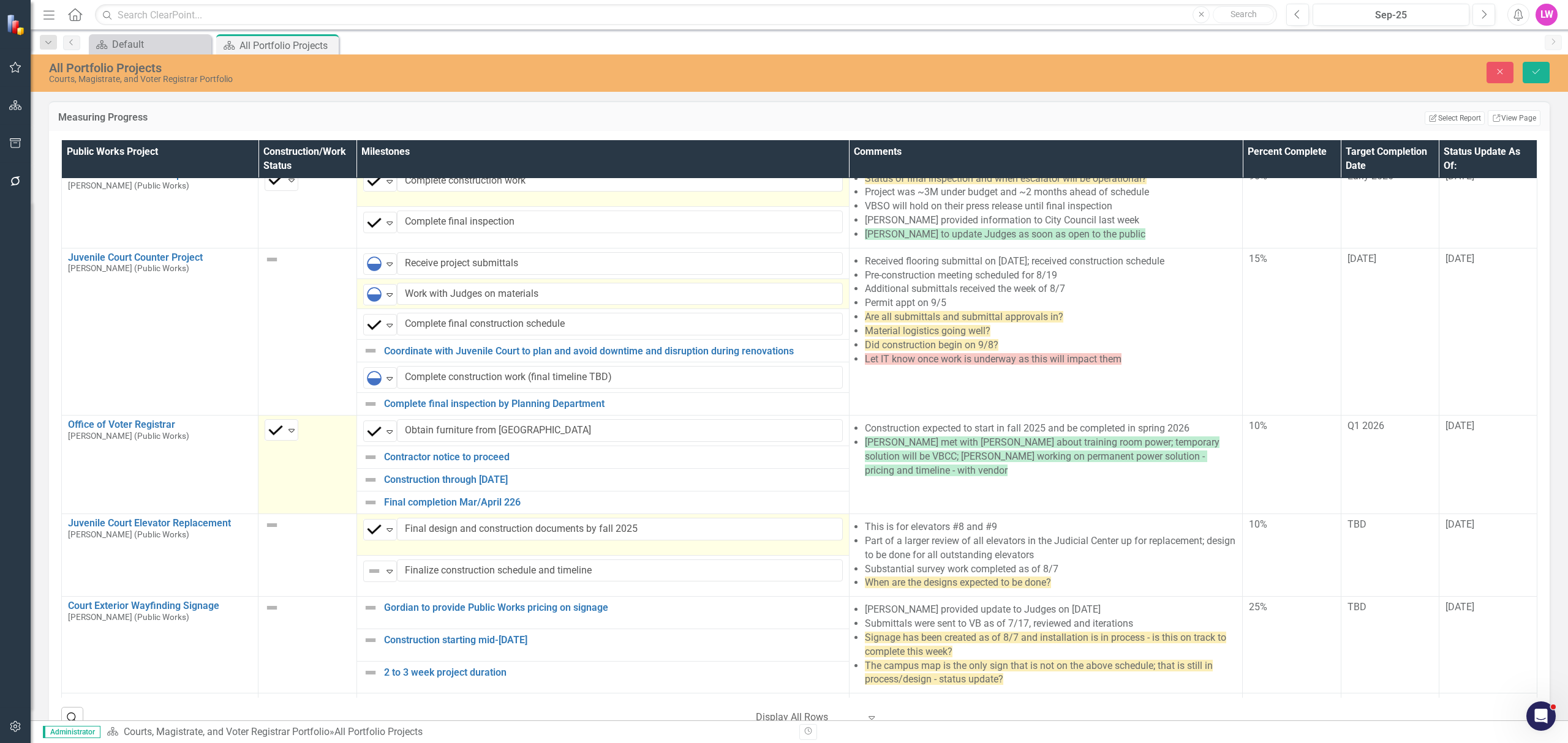
click at [368, 579] on img at bounding box center [374, 571] width 15 height 15
click at [405, 743] on div "Not Defined" at bounding box center [784, 753] width 1568 height 21
click at [273, 615] on img at bounding box center [272, 608] width 15 height 15
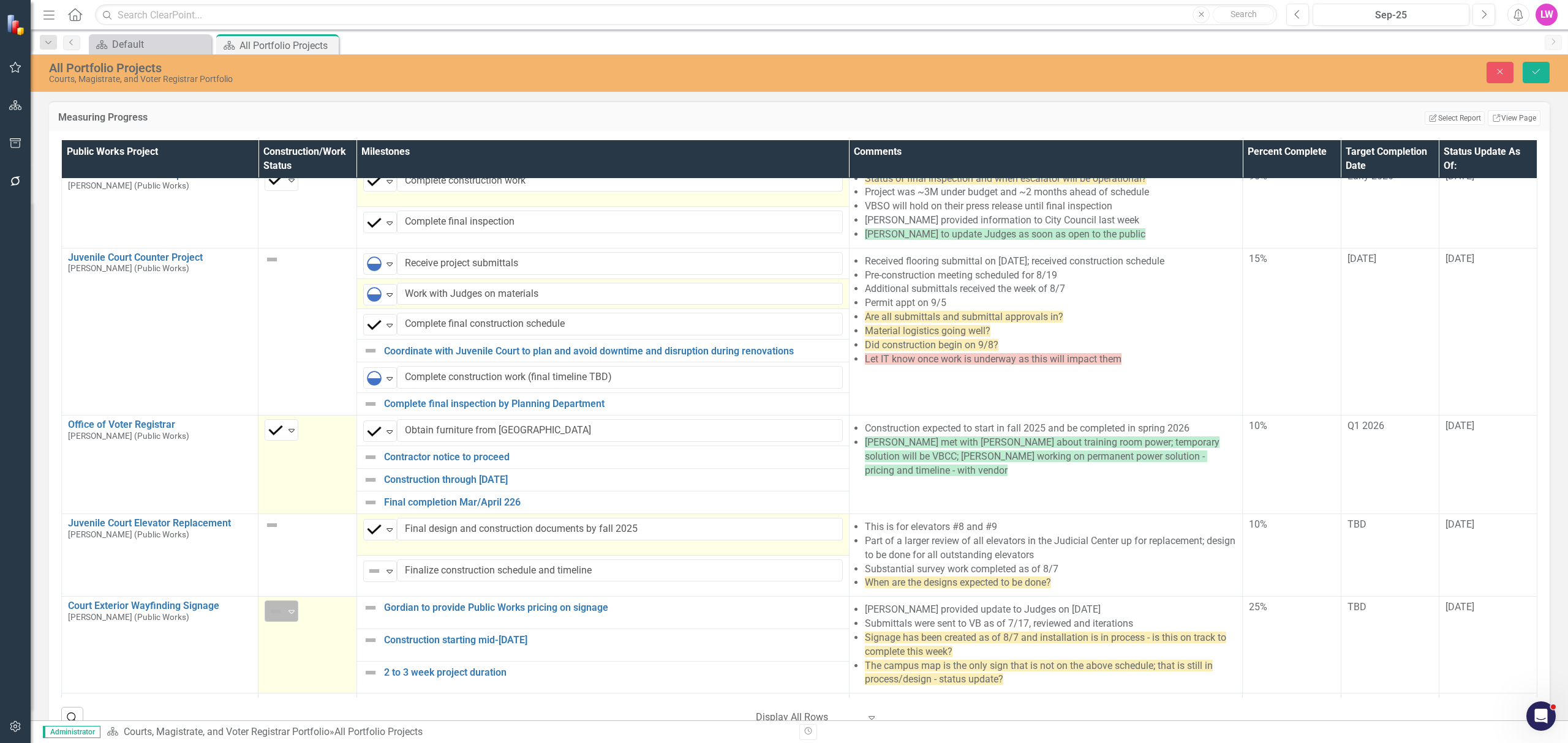
click at [270, 619] on img at bounding box center [276, 612] width 15 height 15
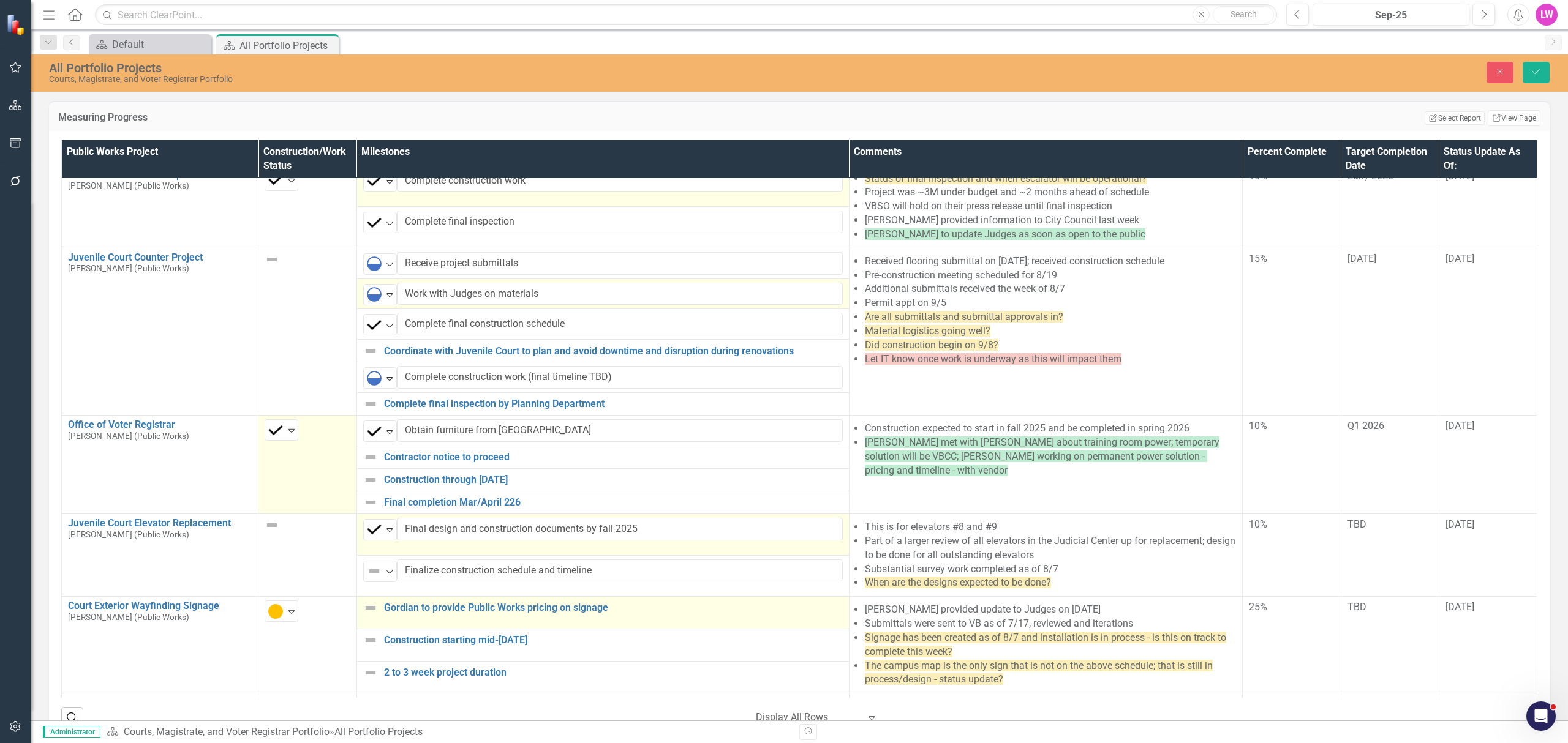
click at [364, 615] on img at bounding box center [371, 608] width 15 height 15
click at [367, 621] on img at bounding box center [374, 613] width 15 height 15
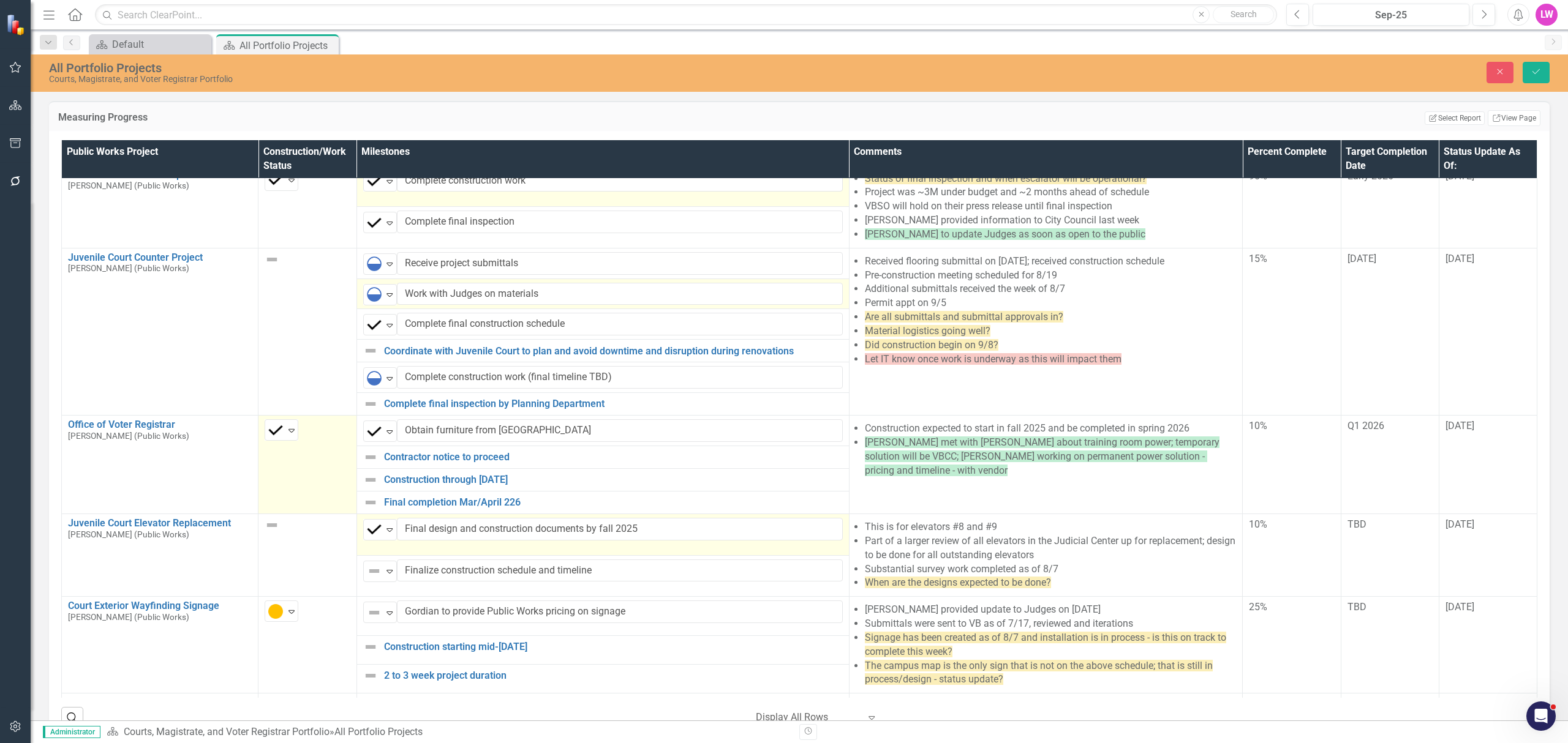
click at [383, 618] on icon "Expand" at bounding box center [389, 613] width 12 height 9
click at [367, 654] on img at bounding box center [371, 648] width 15 height 15
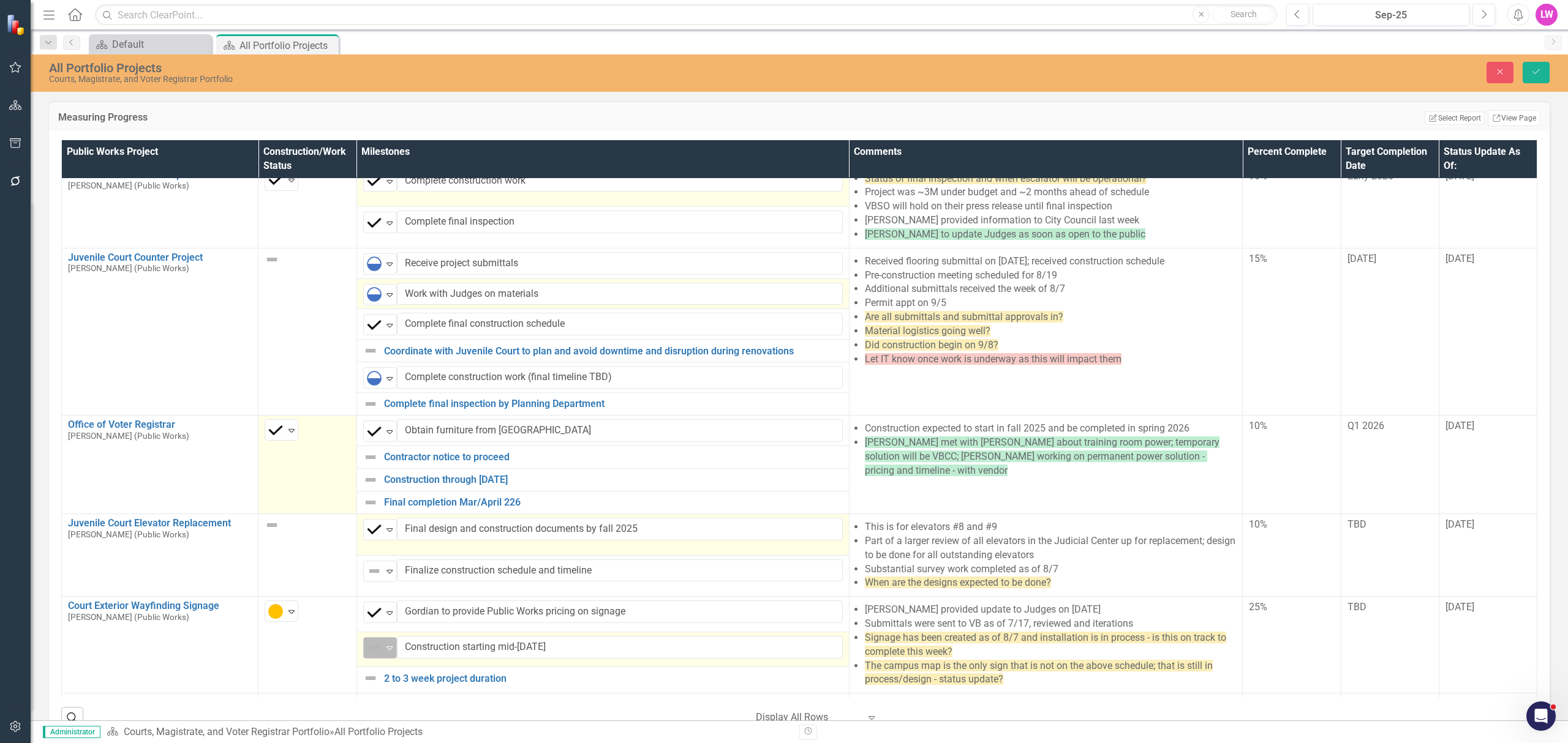
click at [370, 655] on img at bounding box center [374, 648] width 15 height 15
click at [370, 686] on img at bounding box center [371, 679] width 15 height 15
click at [379, 686] on div "Not Defined" at bounding box center [375, 677] width 19 height 17
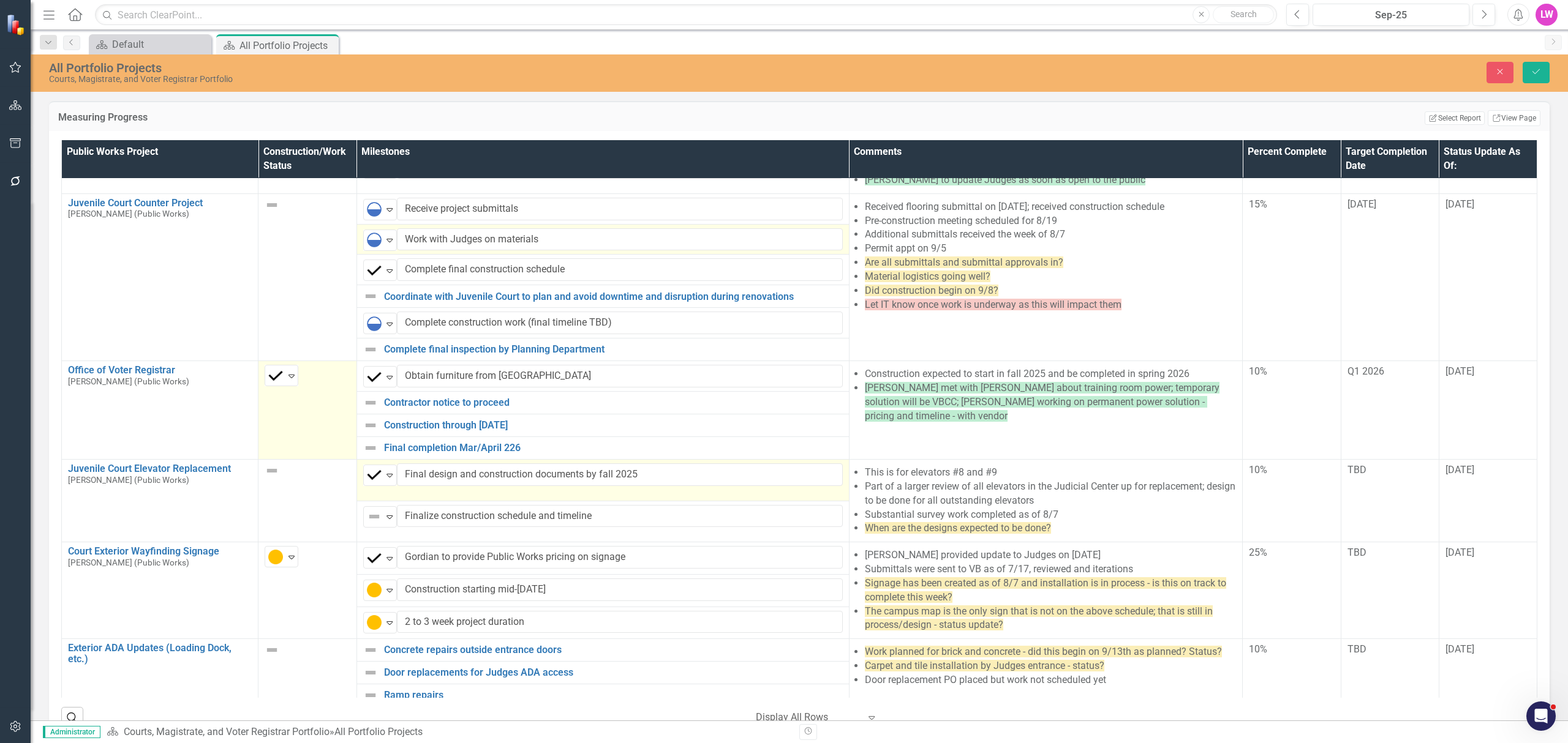
scroll to position [897, 0]
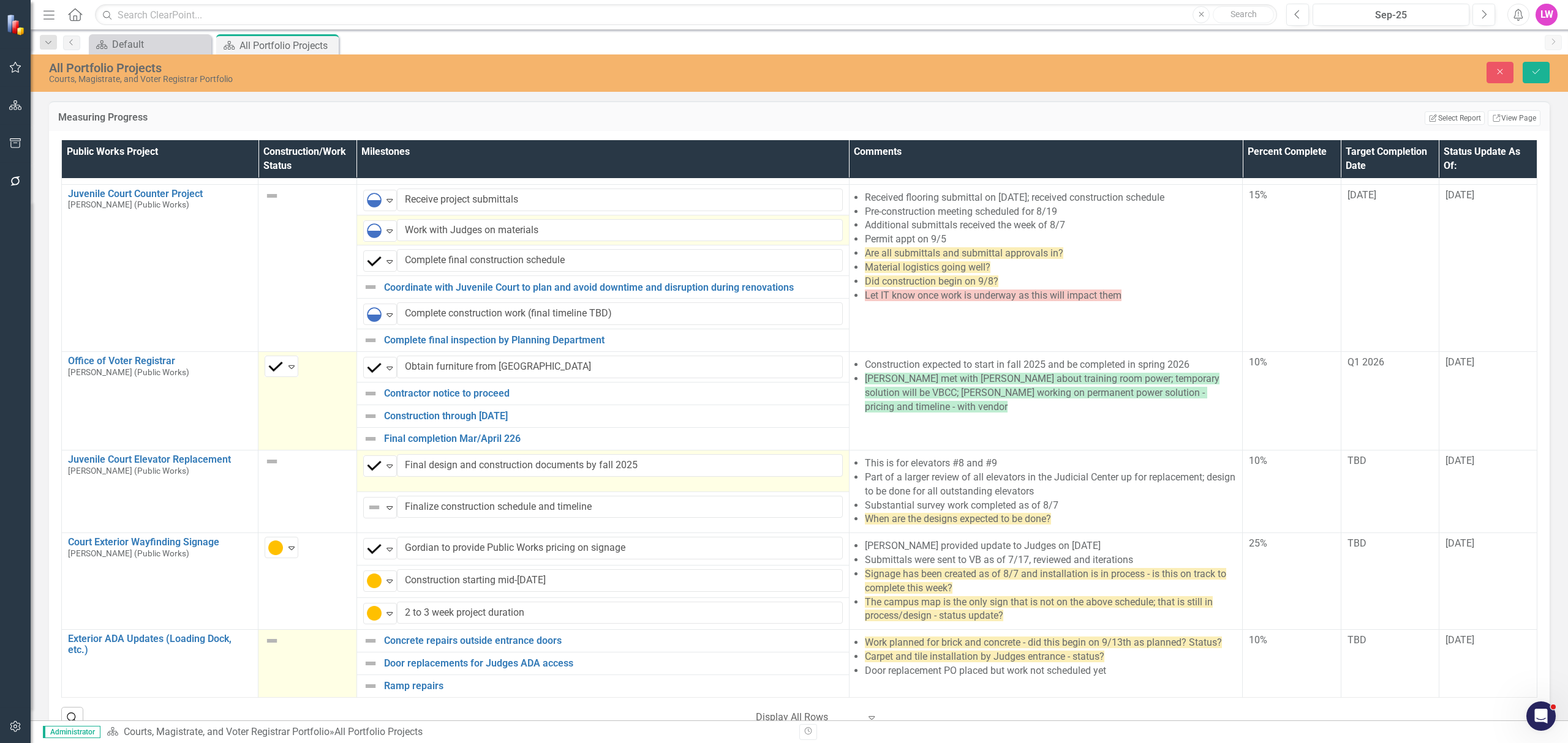
click at [275, 642] on img at bounding box center [272, 641] width 15 height 15
click at [273, 640] on img at bounding box center [276, 645] width 15 height 15
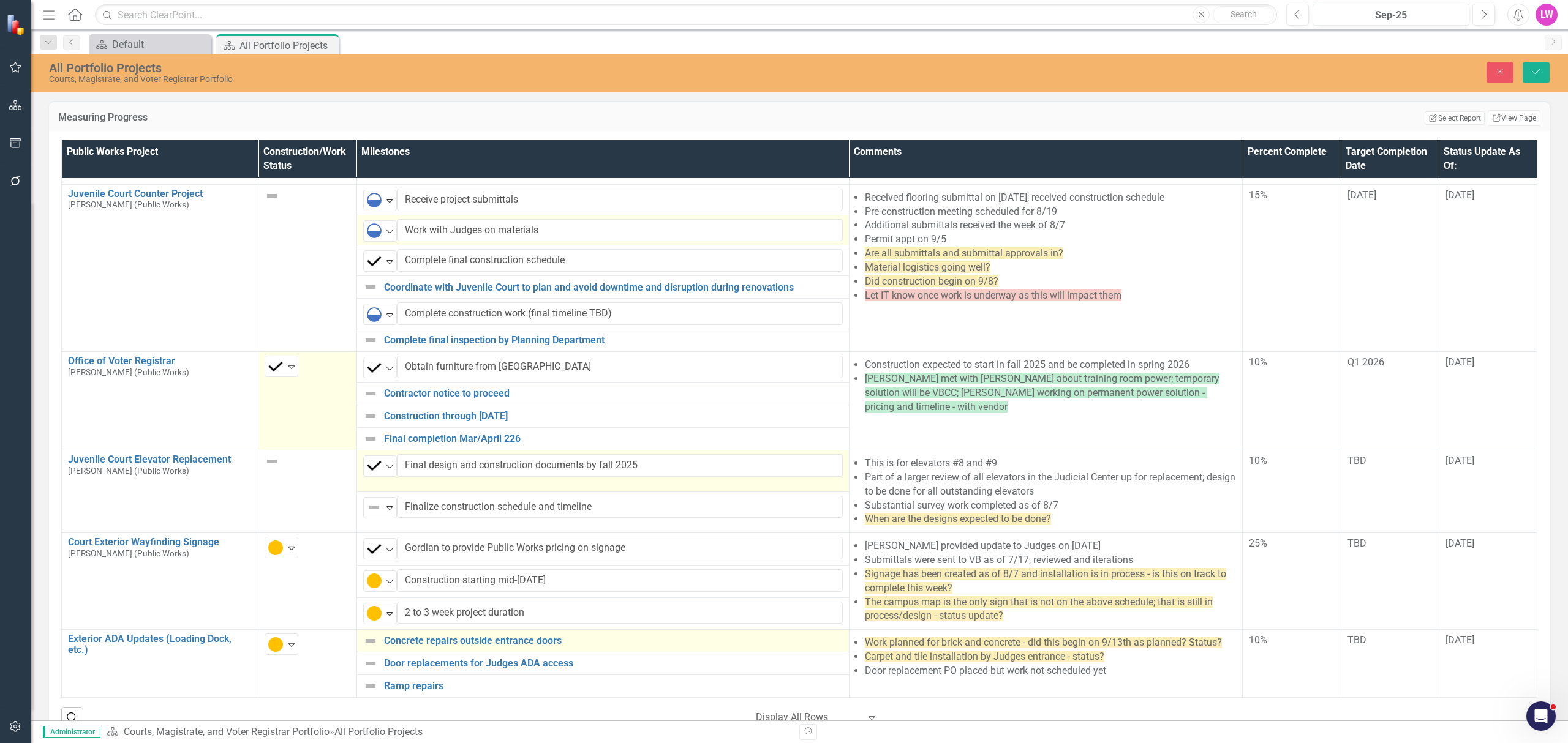
click at [370, 644] on img at bounding box center [371, 641] width 15 height 15
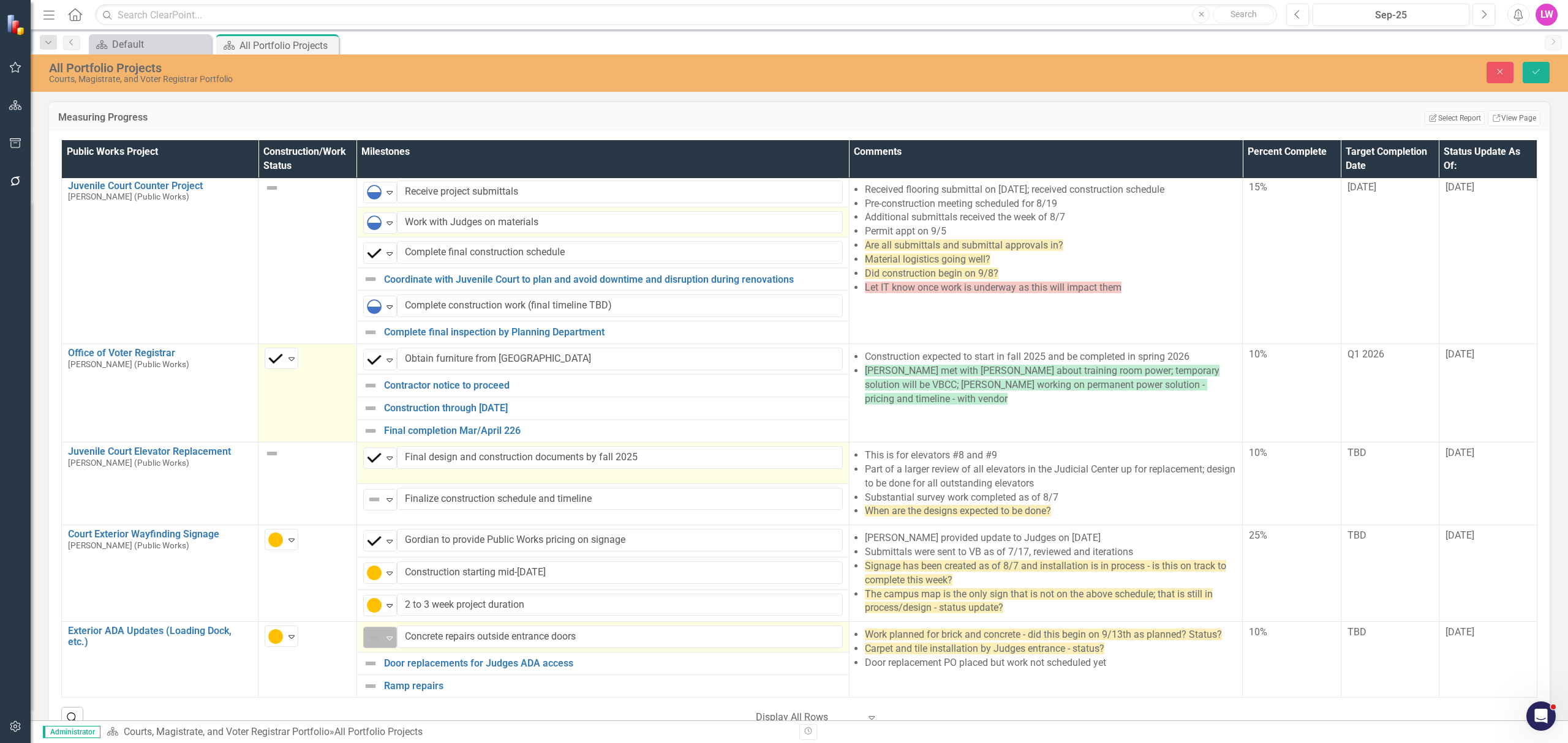
click at [368, 644] on img at bounding box center [374, 638] width 15 height 15
click at [367, 671] on img at bounding box center [371, 664] width 15 height 15
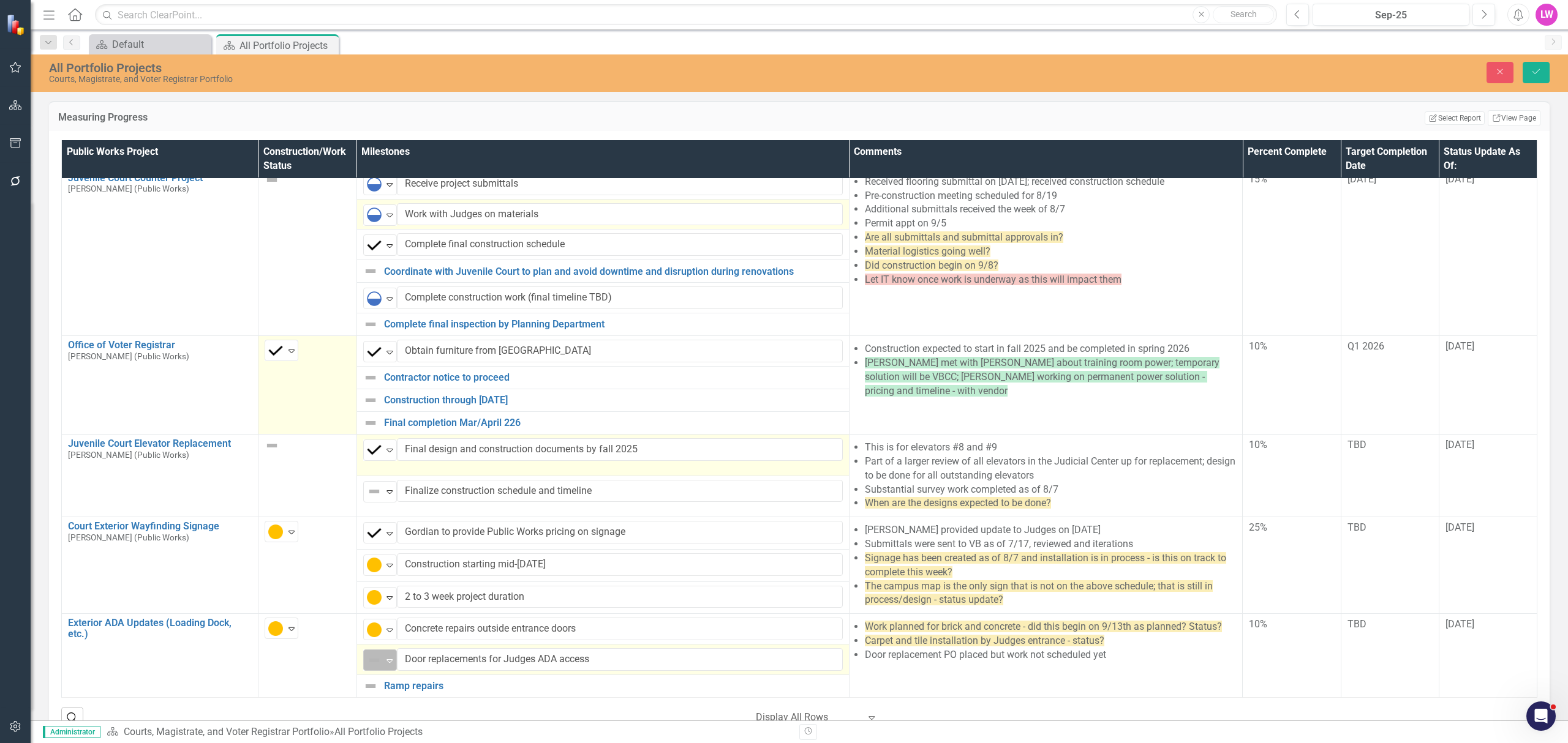
click at [374, 668] on img at bounding box center [374, 661] width 15 height 15
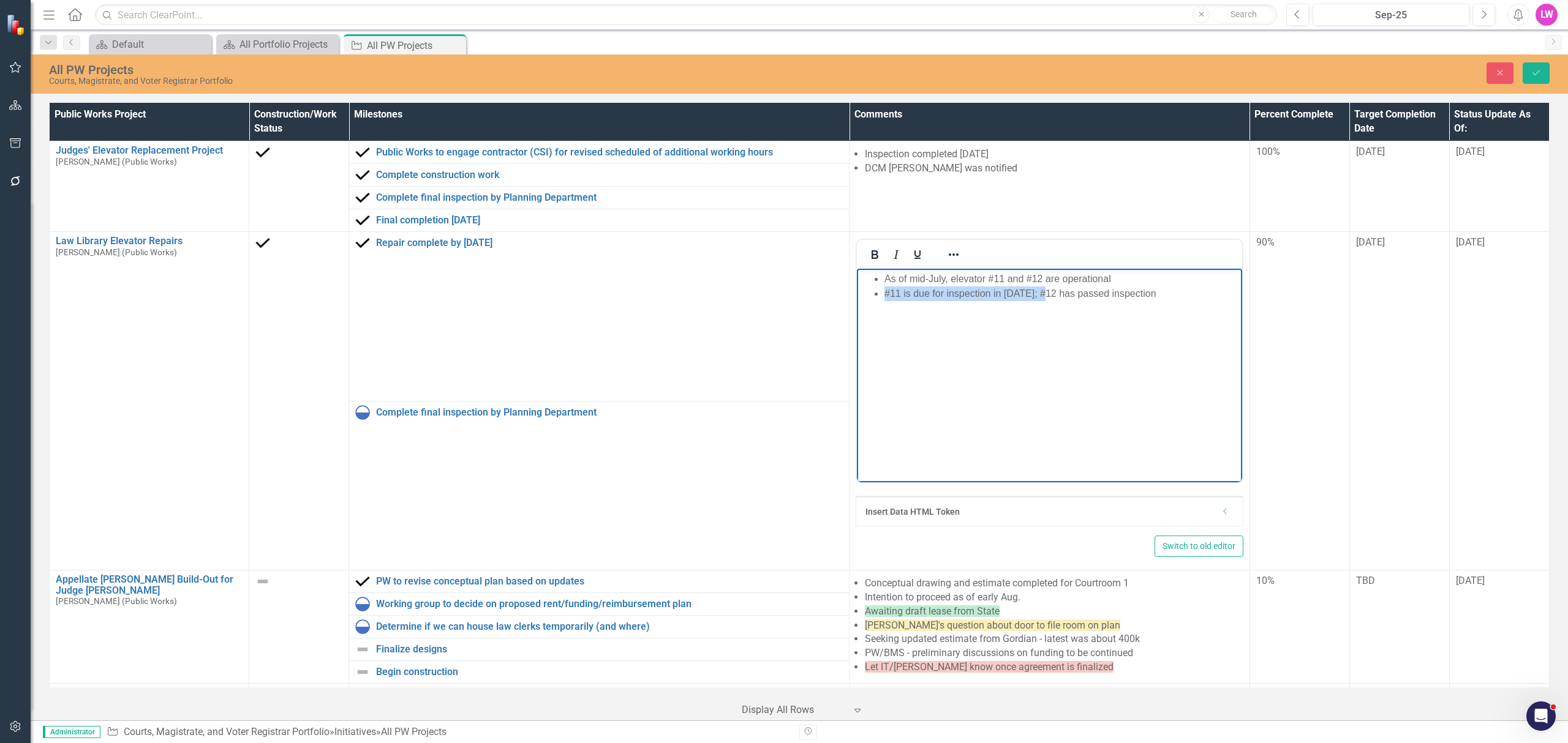
drag, startPoint x: 895, startPoint y: 301, endPoint x: 859, endPoint y: 299, distance: 36.1
click at [860, 299] on ul "As of mid-July, elevator #11 and #12 are operational #11 is due for inspection …" at bounding box center [1050, 286] width 380 height 29
click at [946, 261] on icon "Reveal or hide additional toolbar items" at bounding box center [954, 255] width 15 height 15
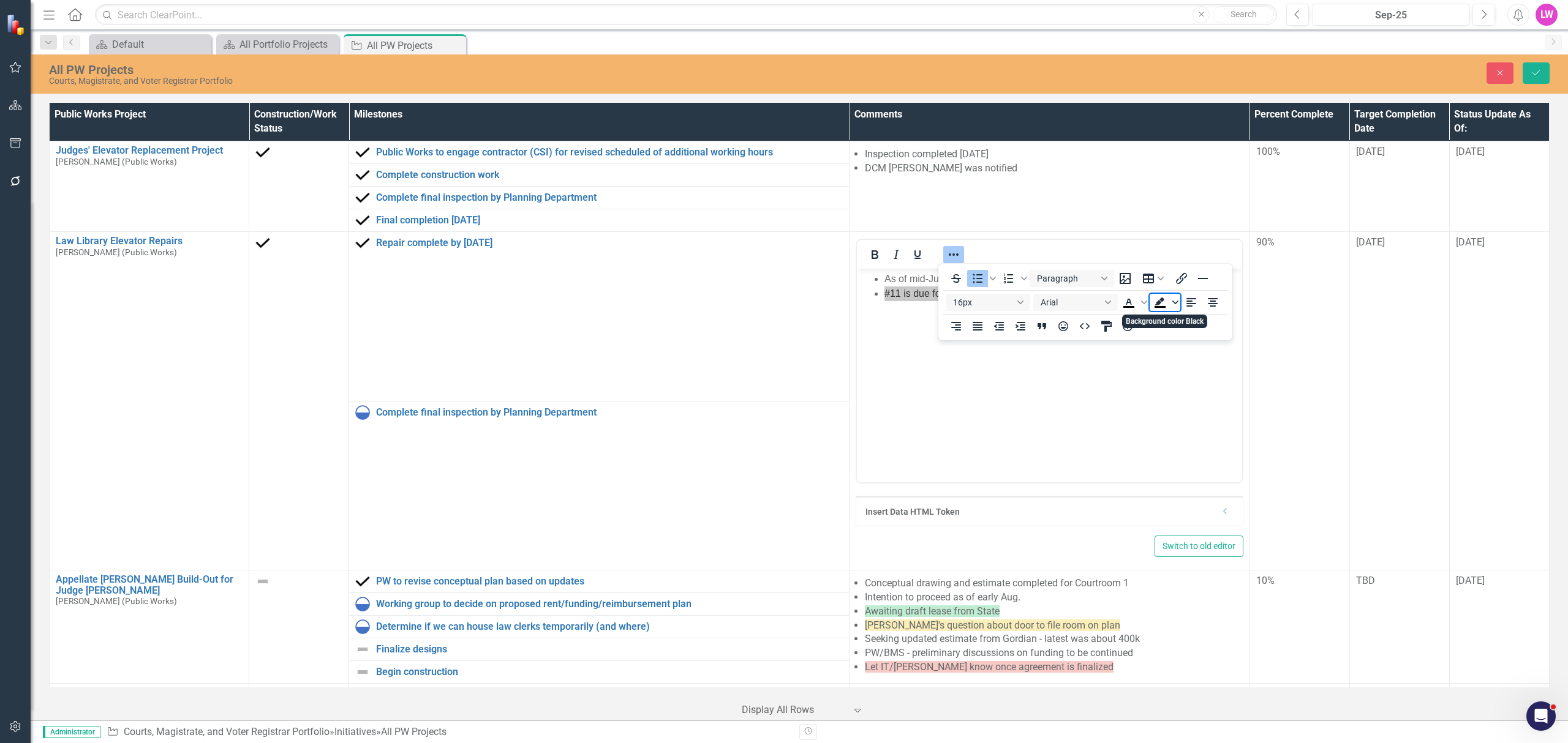
click at [1175, 307] on span "Background color Black" at bounding box center [1175, 302] width 9 height 17
click at [1176, 329] on div at bounding box center [1196, 321] width 92 height 19
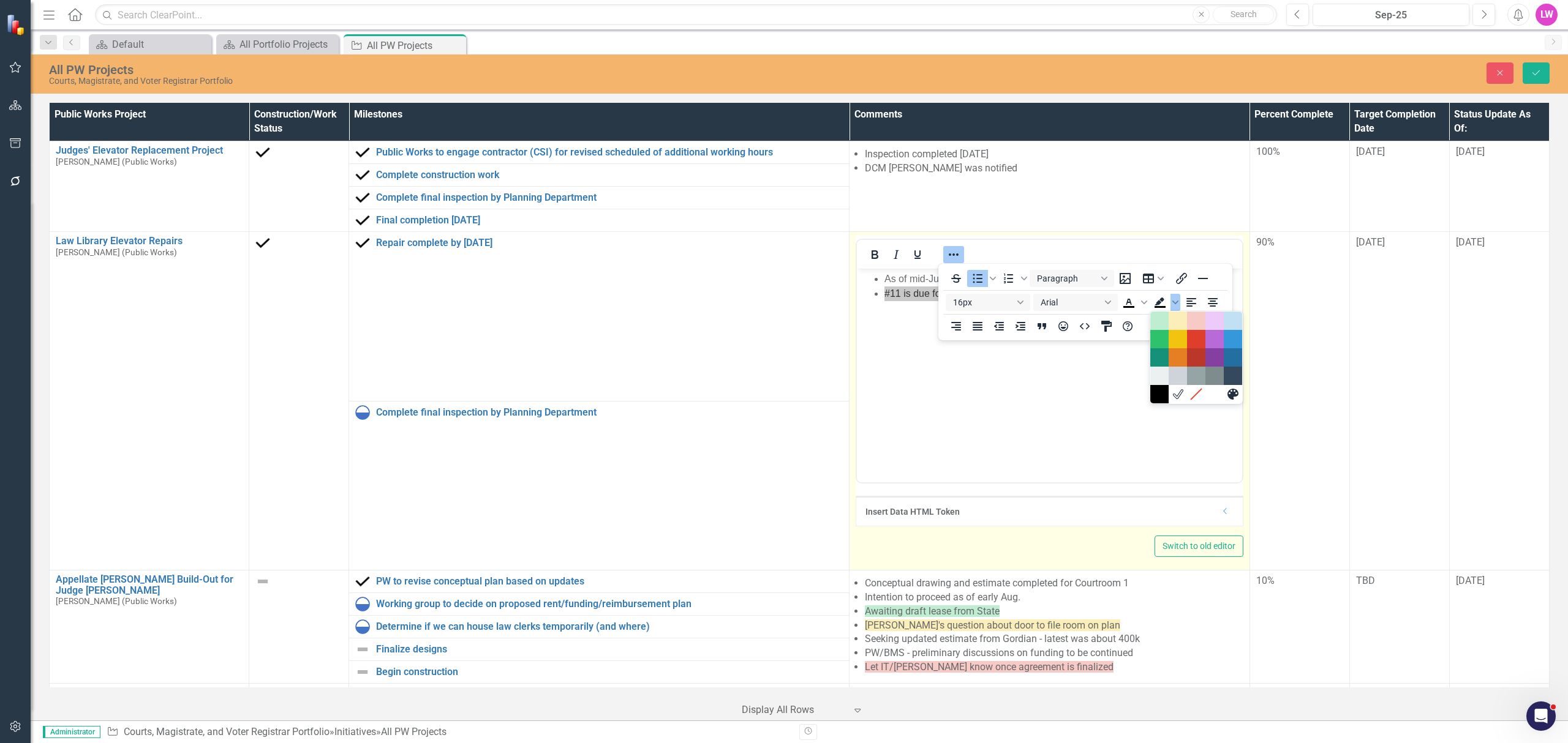
click at [949, 256] on icon "Reveal or hide additional toolbar items" at bounding box center [954, 254] width 9 height 3
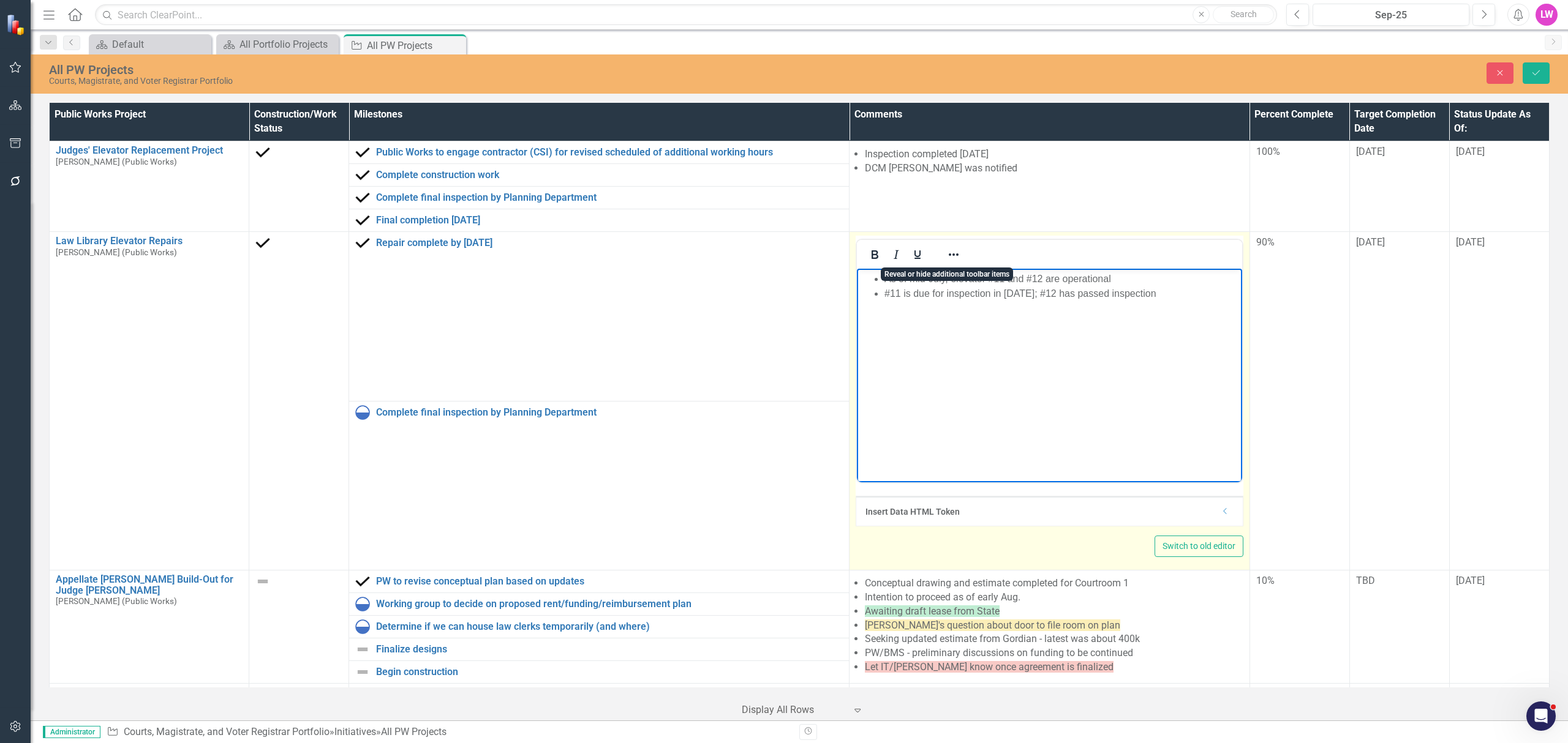
click at [1166, 349] on body "As of mid-July, elevator #11 and #12 are operational #11 is due for inspection …" at bounding box center [1050, 361] width 385 height 184
drag, startPoint x: 1049, startPoint y: 291, endPoint x: 863, endPoint y: 295, distance: 186.0
click at [863, 295] on ul "As of mid-July, elevator #11 and #12 are operational #11 is due for inspection …" at bounding box center [1050, 286] width 380 height 29
click at [950, 257] on icon "Reveal or hide additional toolbar items" at bounding box center [954, 255] width 15 height 15
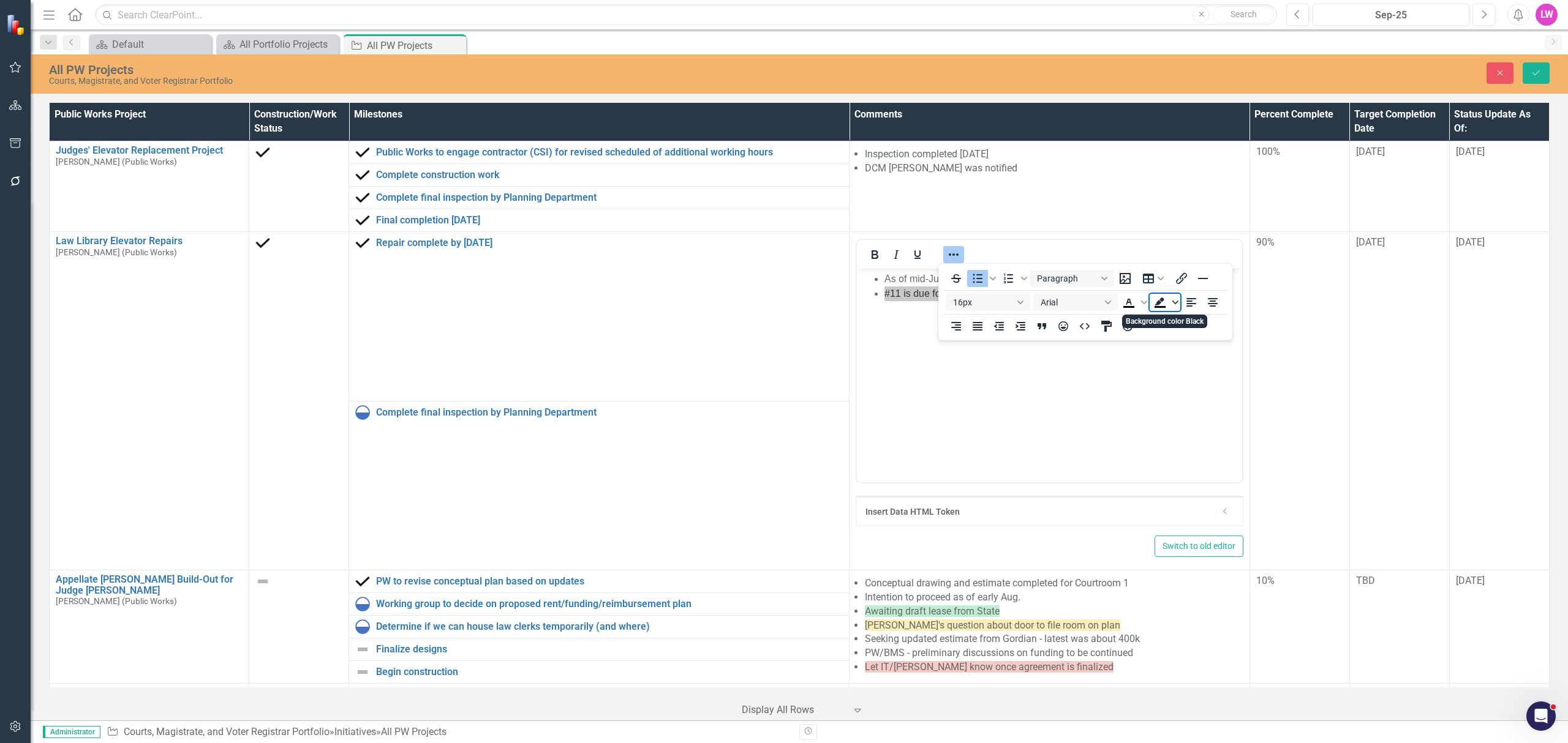
click at [1175, 305] on icon "Background color Black" at bounding box center [1175, 302] width 7 height 7
click at [1174, 324] on div "Light Yellow" at bounding box center [1178, 321] width 15 height 15
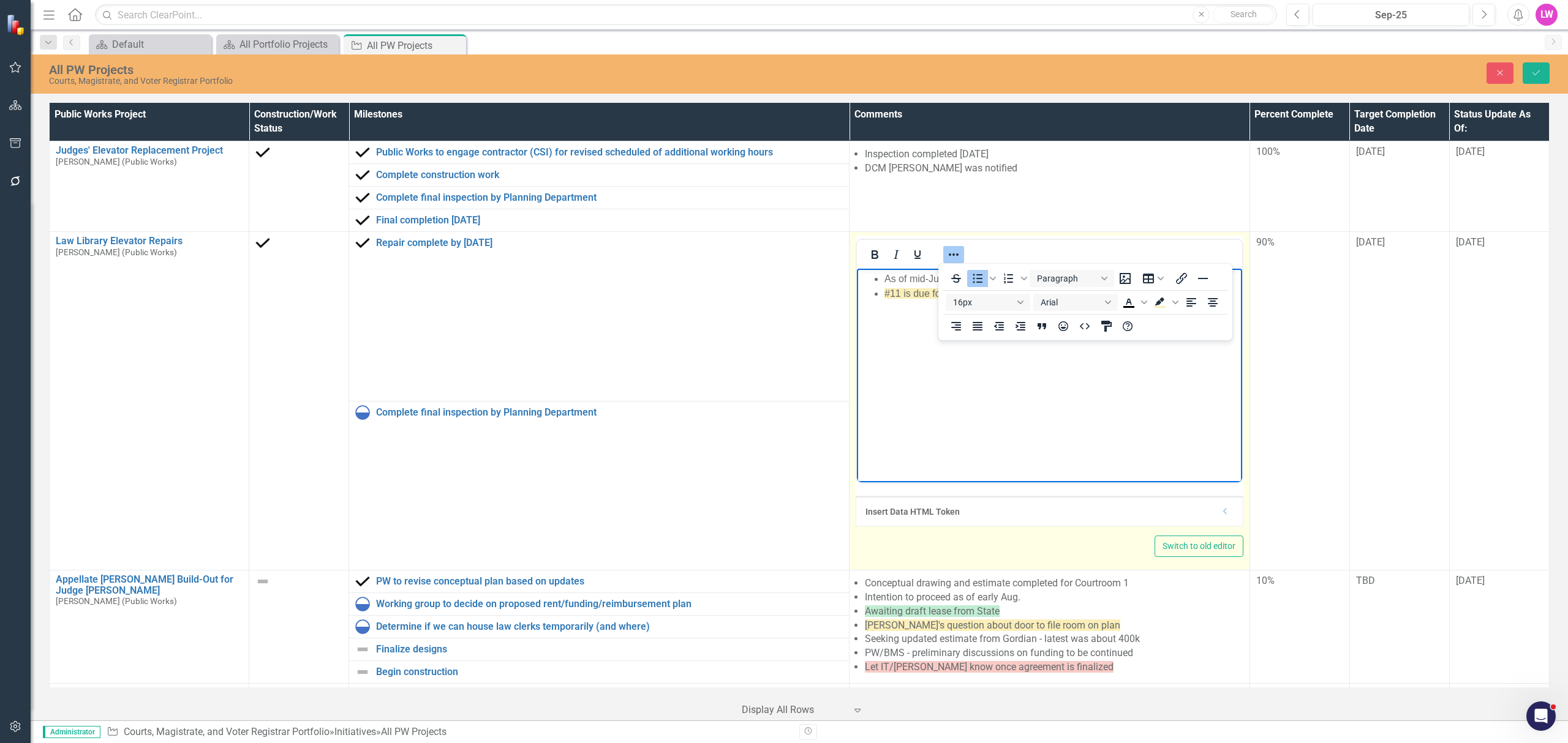
click at [951, 258] on icon "Reveal or hide additional toolbar items" at bounding box center [954, 255] width 15 height 15
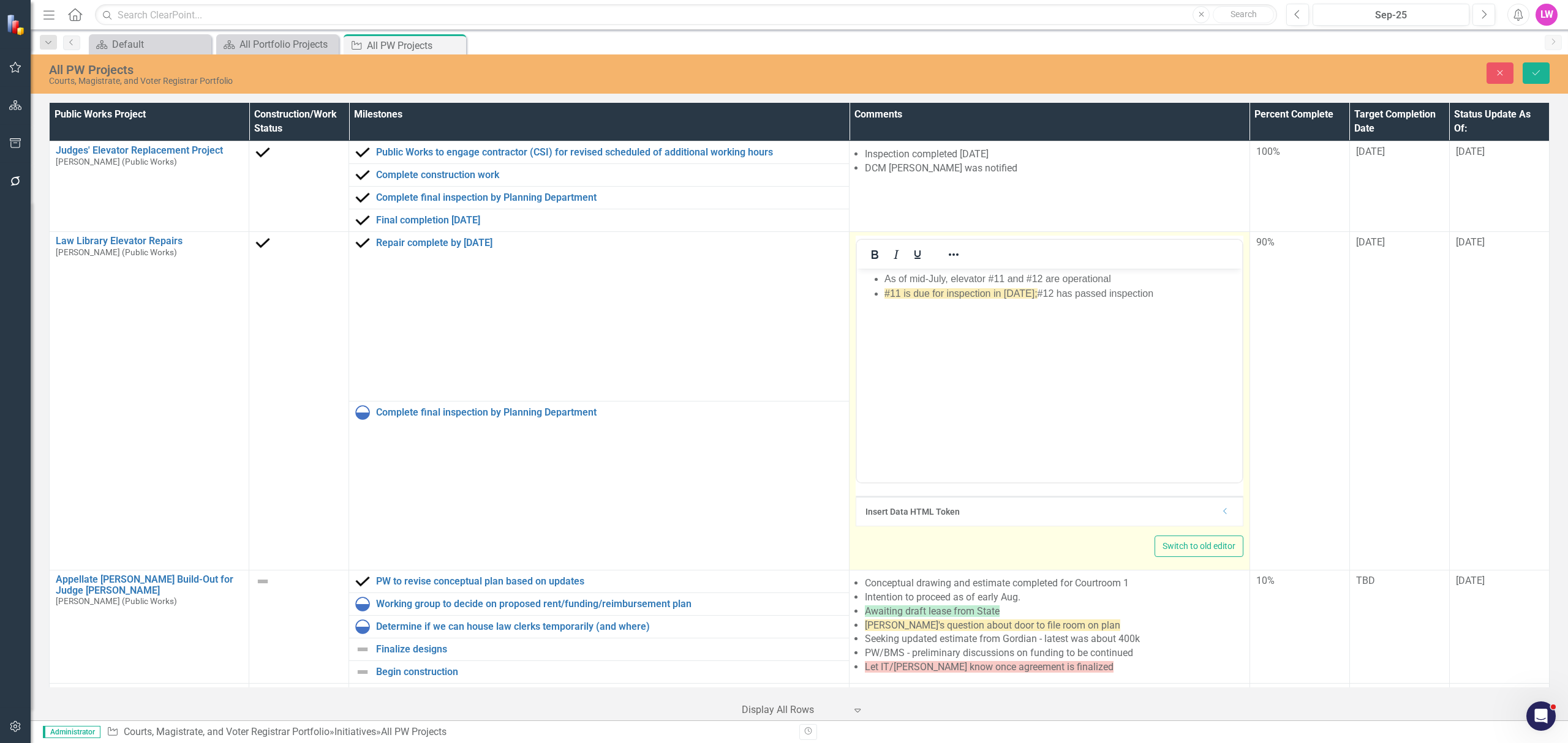
click at [950, 336] on body "As of mid-July, elevator #11 and #12 are operational #11 is due for inspection …" at bounding box center [1050, 361] width 385 height 184
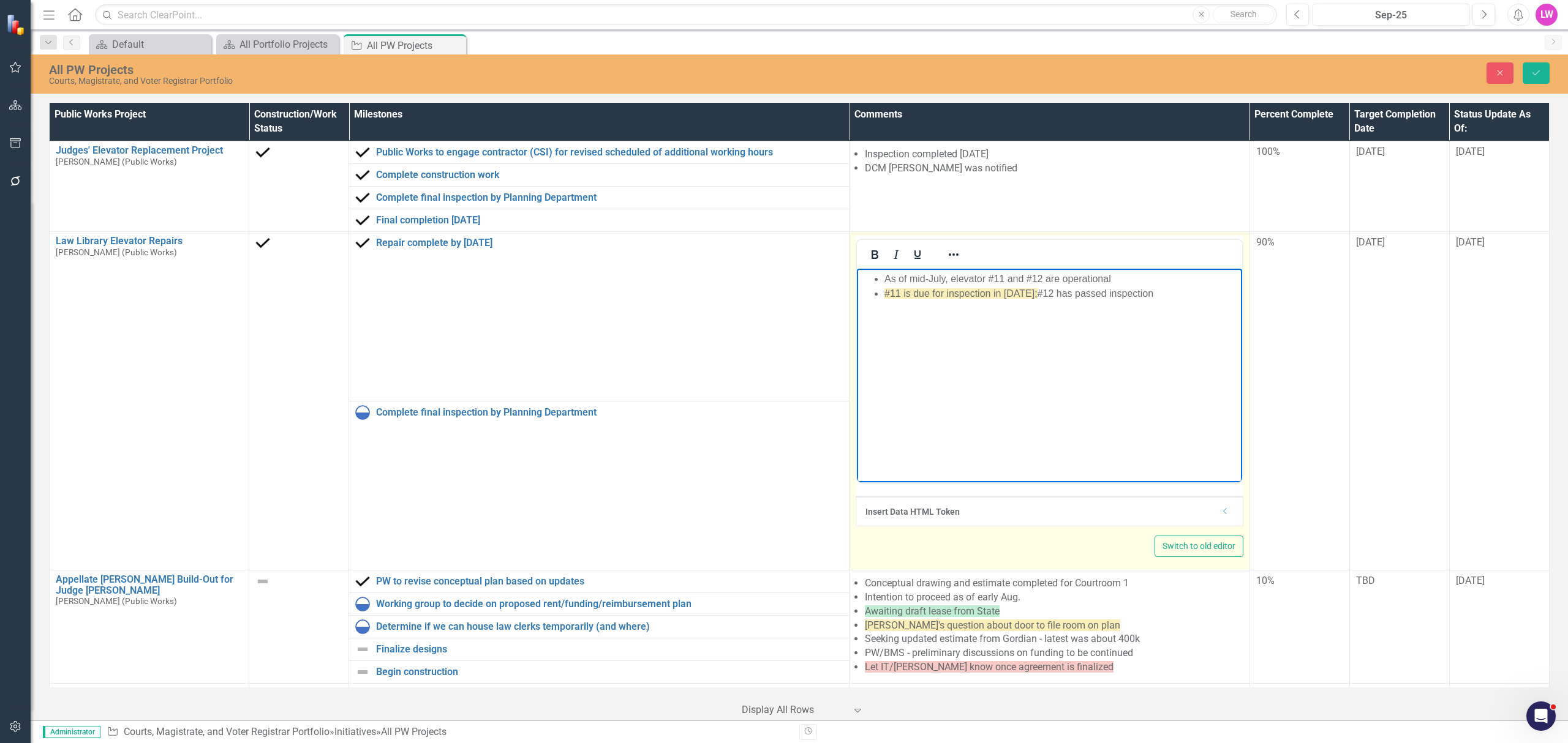
click at [1166, 308] on body "As of mid-July, elevator #11 and #12 are operational #11 is due for inspection …" at bounding box center [1050, 361] width 385 height 184
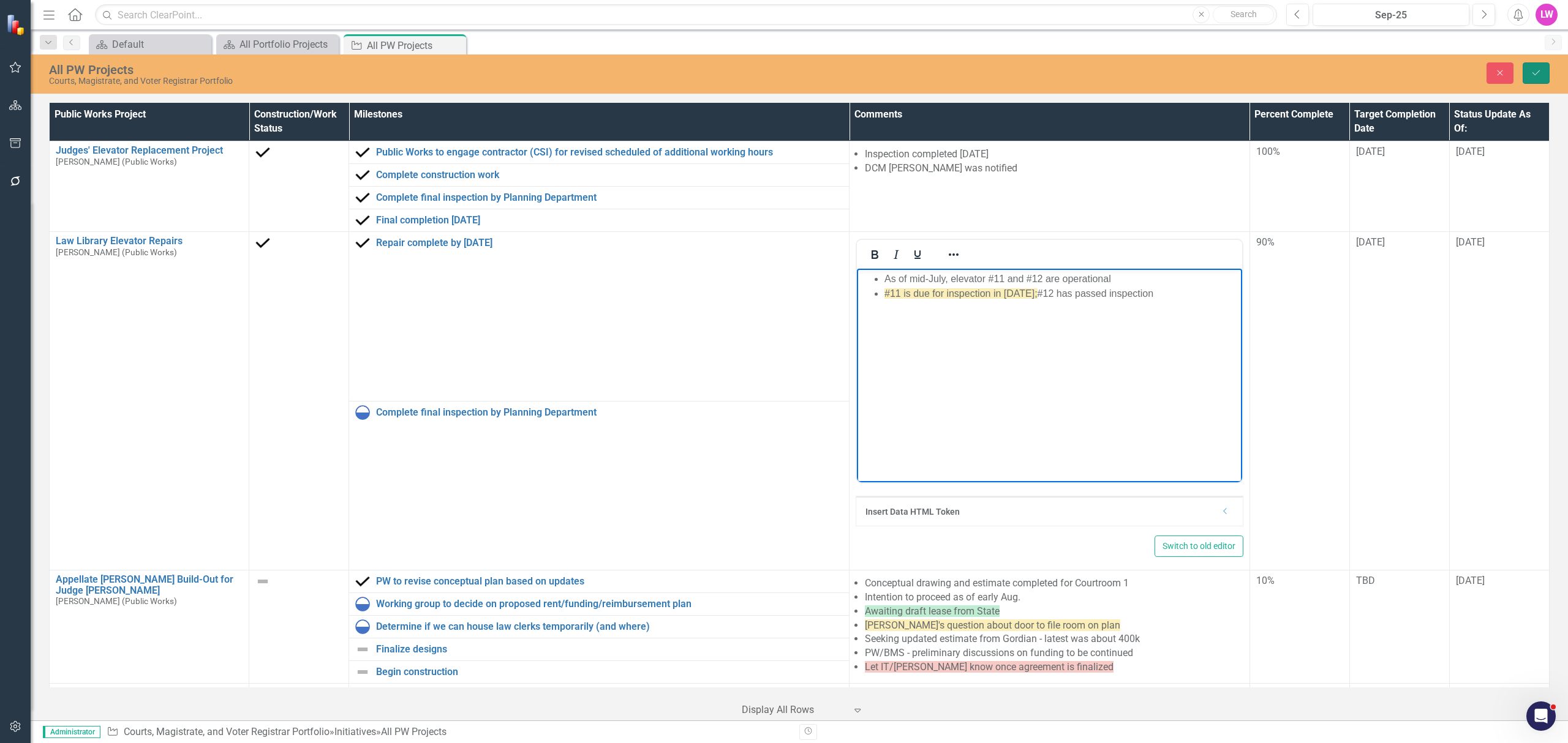
click at [1538, 72] on icon "Save" at bounding box center [1536, 72] width 11 height 8
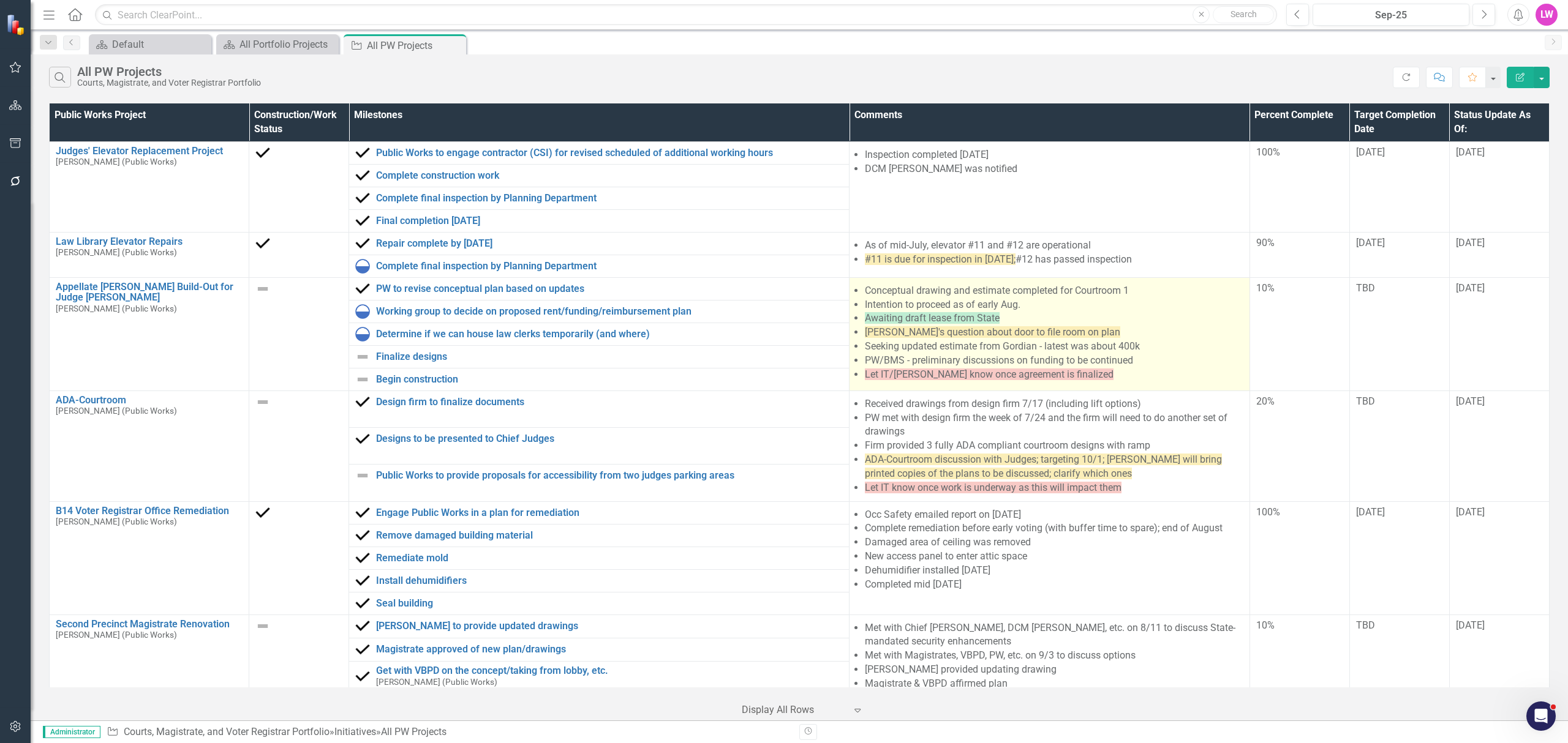
click at [1017, 331] on span "[PERSON_NAME]'s question about door to file room on plan" at bounding box center [992, 332] width 255 height 11
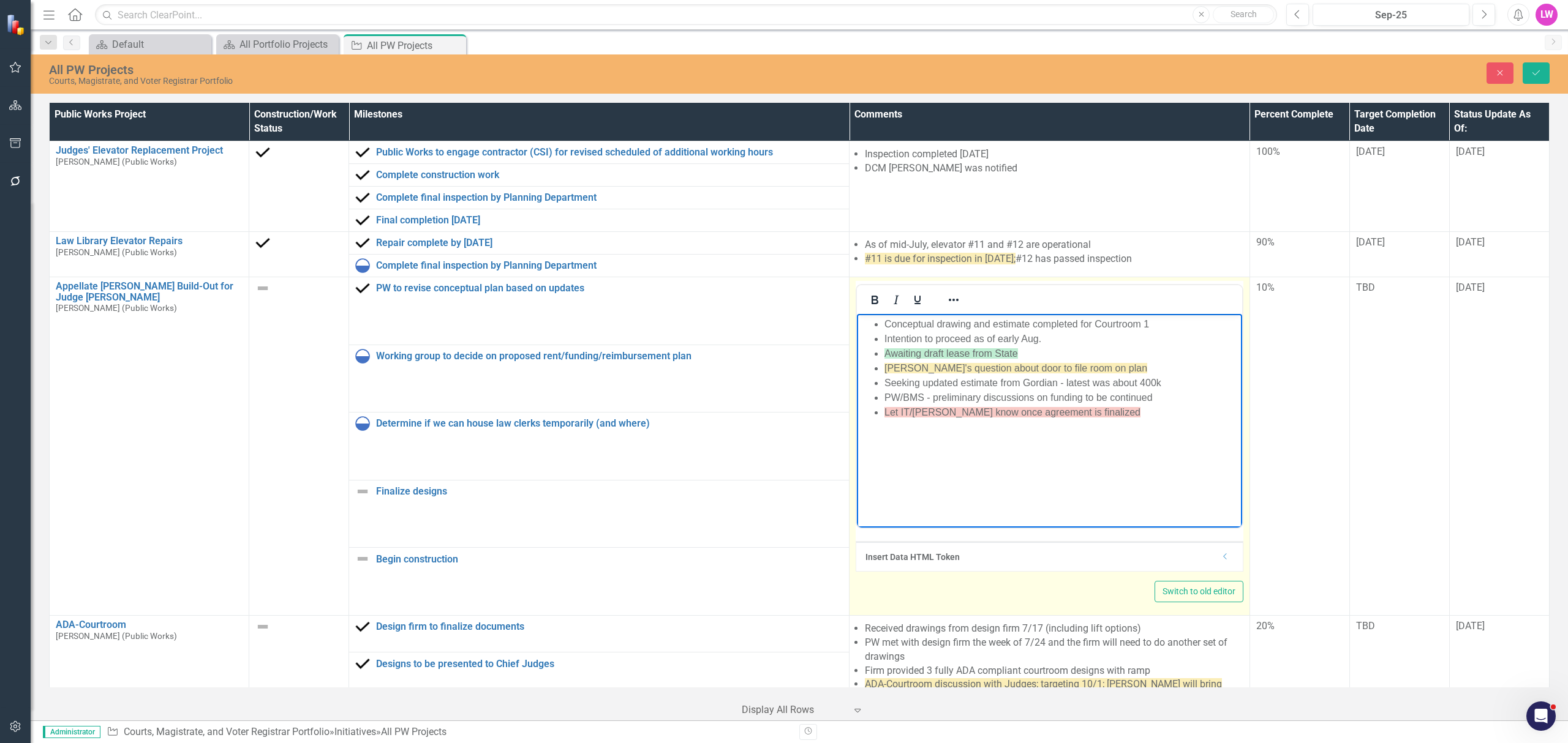
click at [1040, 353] on li "Awaiting draft lease from State" at bounding box center [1061, 354] width 354 height 15
click at [1154, 366] on li "[PERSON_NAME]'s question about door to file room on plan" at bounding box center [1061, 369] width 354 height 15
drag, startPoint x: 1141, startPoint y: 352, endPoint x: 861, endPoint y: 354, distance: 280.0
click at [861, 354] on ul "Conceptual drawing and estimate completed for Courtroom 1 Intention to proceed …" at bounding box center [1050, 368] width 380 height 103
click at [992, 393] on li "PW/BMS - preliminary discussions on funding to be continued" at bounding box center [1061, 398] width 354 height 15
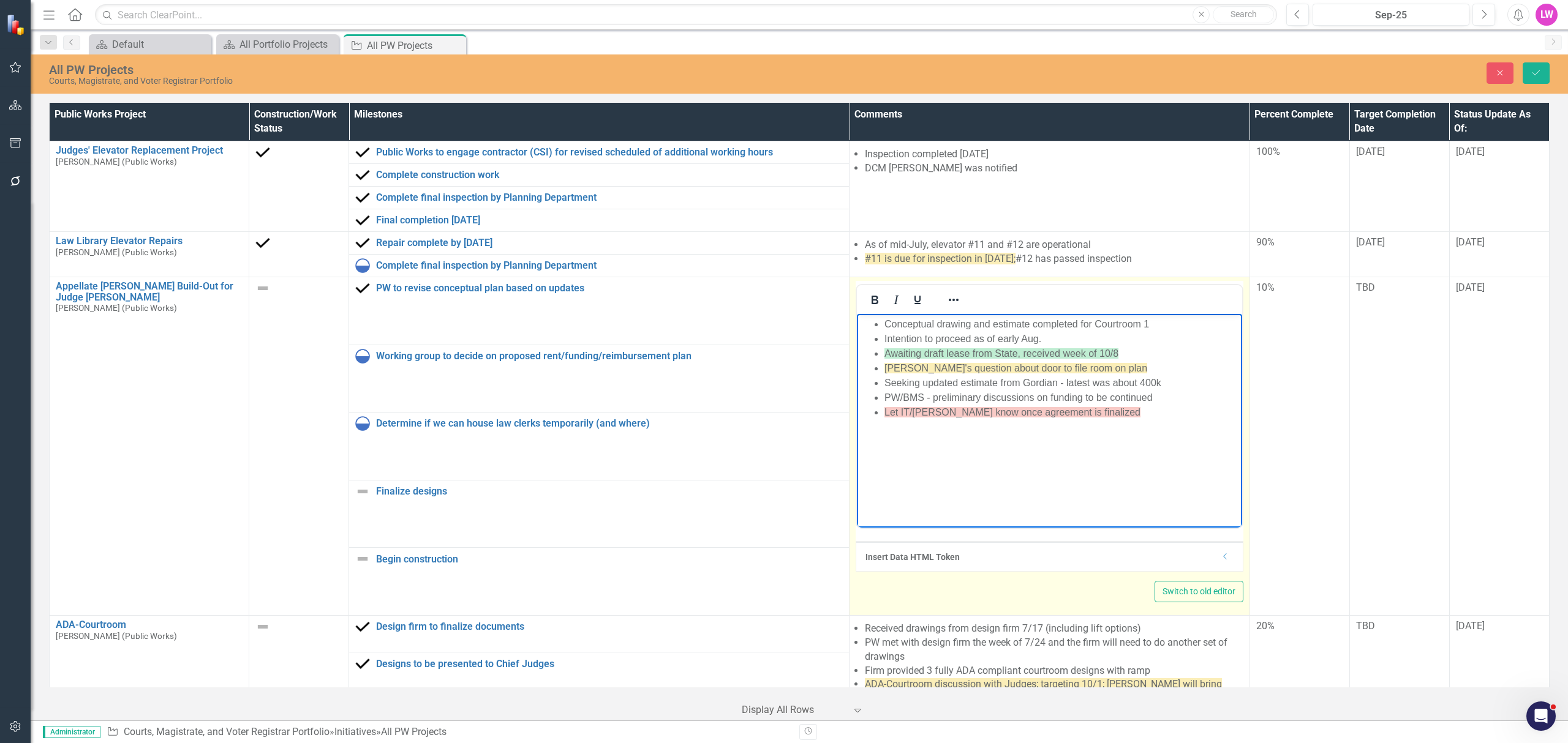
click at [1134, 384] on li "Seeking updated estimate from Gordian - latest was about 400k" at bounding box center [1061, 383] width 354 height 15
drag, startPoint x: 1181, startPoint y: 381, endPoint x: 1223, endPoint y: 384, distance: 42.1
click at [1184, 381] on li "Seeking updated estimate from Gordian - latest was about 400k" at bounding box center [1061, 383] width 354 height 15
drag, startPoint x: 1187, startPoint y: 384, endPoint x: 882, endPoint y: 388, distance: 305.0
click at [882, 388] on ul "Conceptual drawing and estimate completed for Courtroom 1 Intention to proceed …" at bounding box center [1050, 368] width 380 height 103
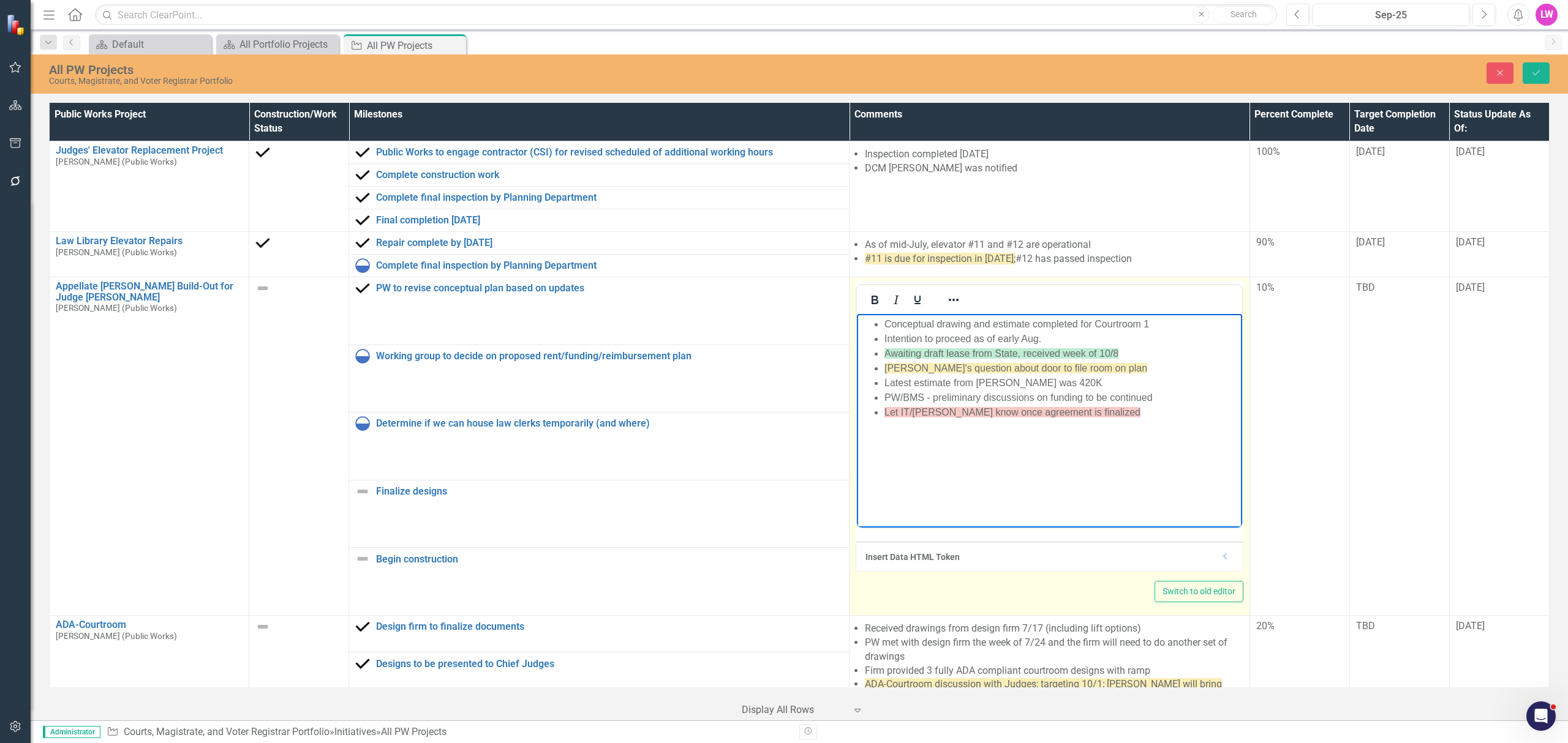
click at [1143, 412] on li "Let IT/[PERSON_NAME] know once agreement is finalized" at bounding box center [1061, 413] width 354 height 15
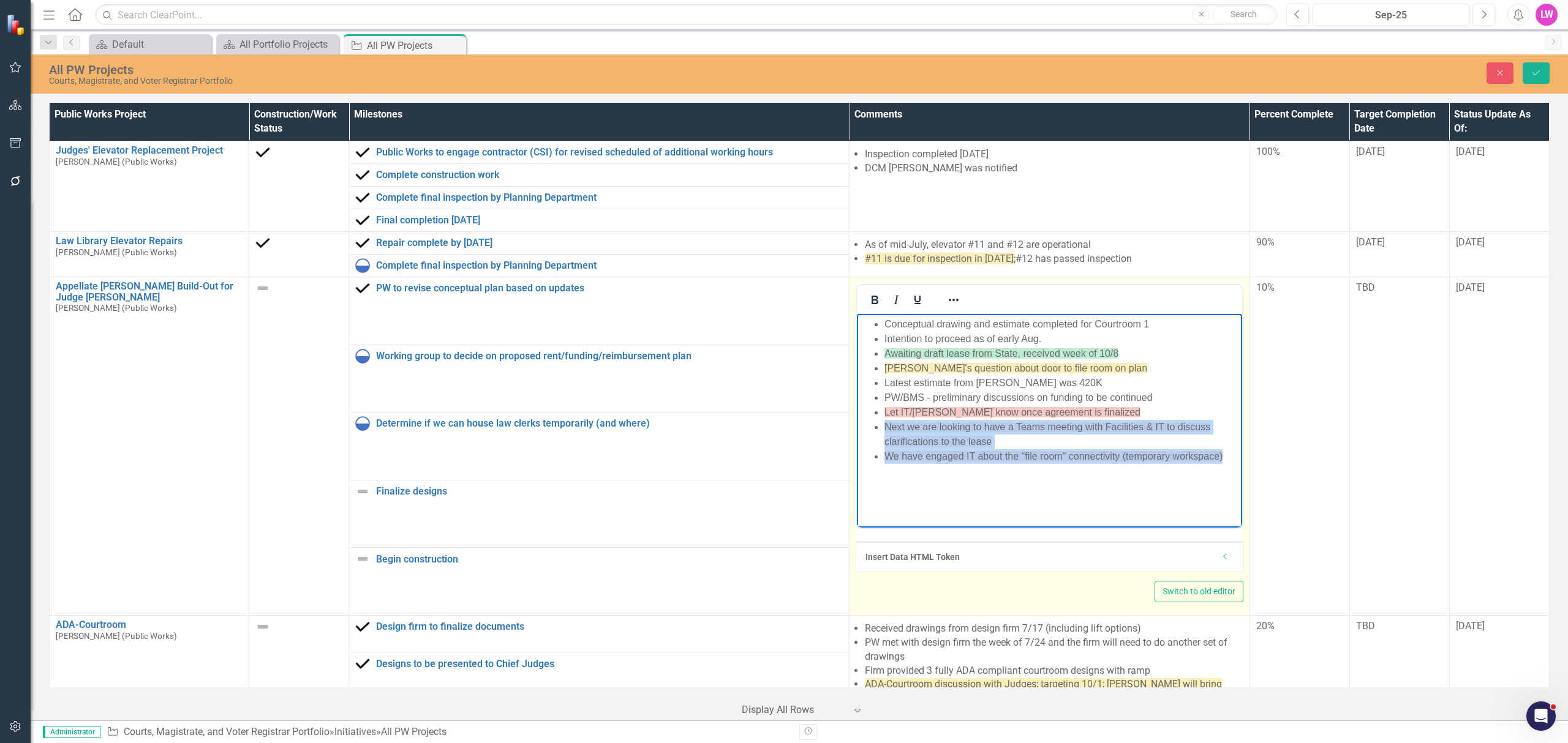
drag, startPoint x: 1215, startPoint y: 455, endPoint x: 863, endPoint y: 431, distance: 352.8
click at [863, 431] on ul "Conceptual drawing and estimate completed for Courtroom 1 Intention to proceed …" at bounding box center [1050, 390] width 380 height 147
click at [949, 291] on div at bounding box center [954, 300] width 36 height 24
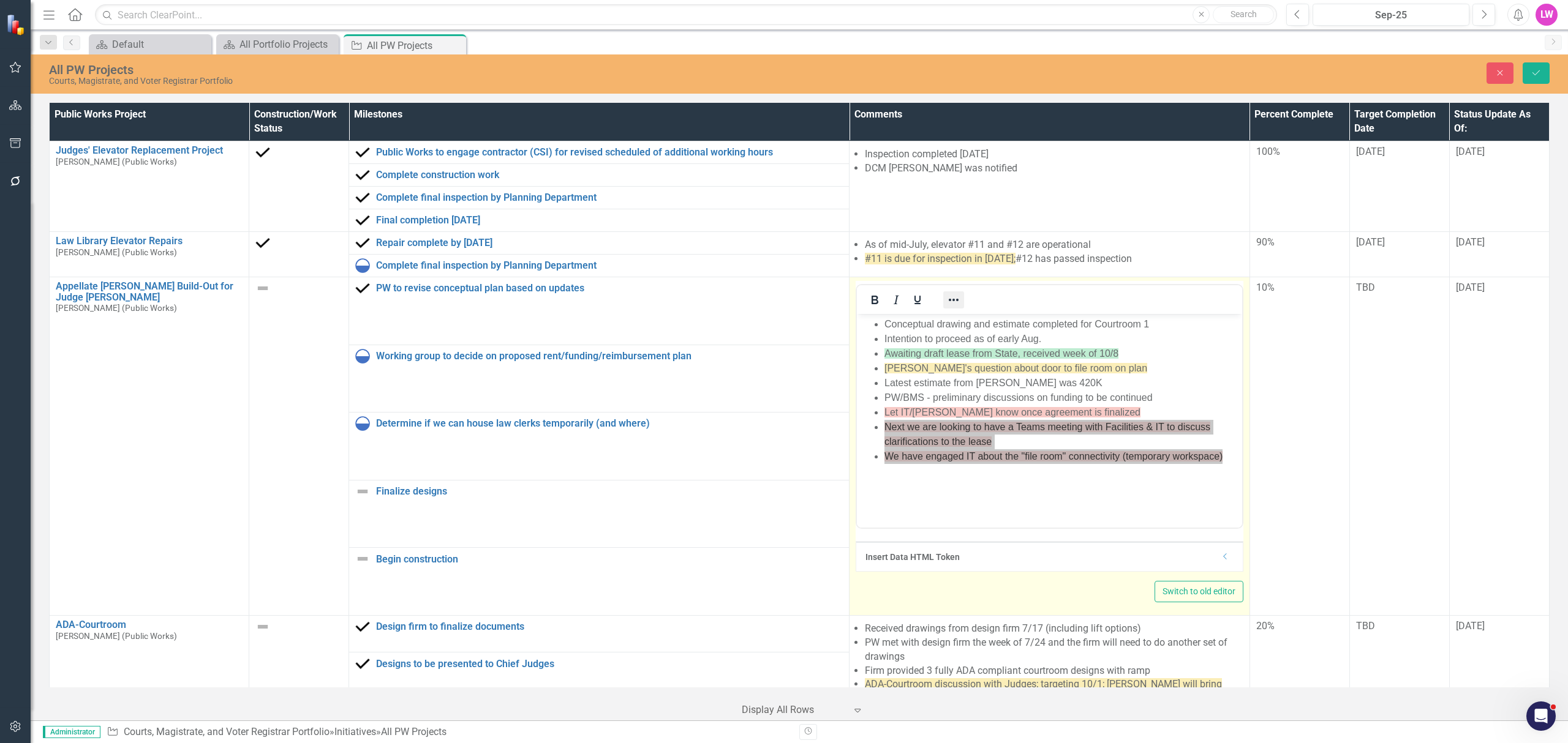
click at [943, 308] on button "Reveal or hide additional toolbar items" at bounding box center [954, 300] width 21 height 17
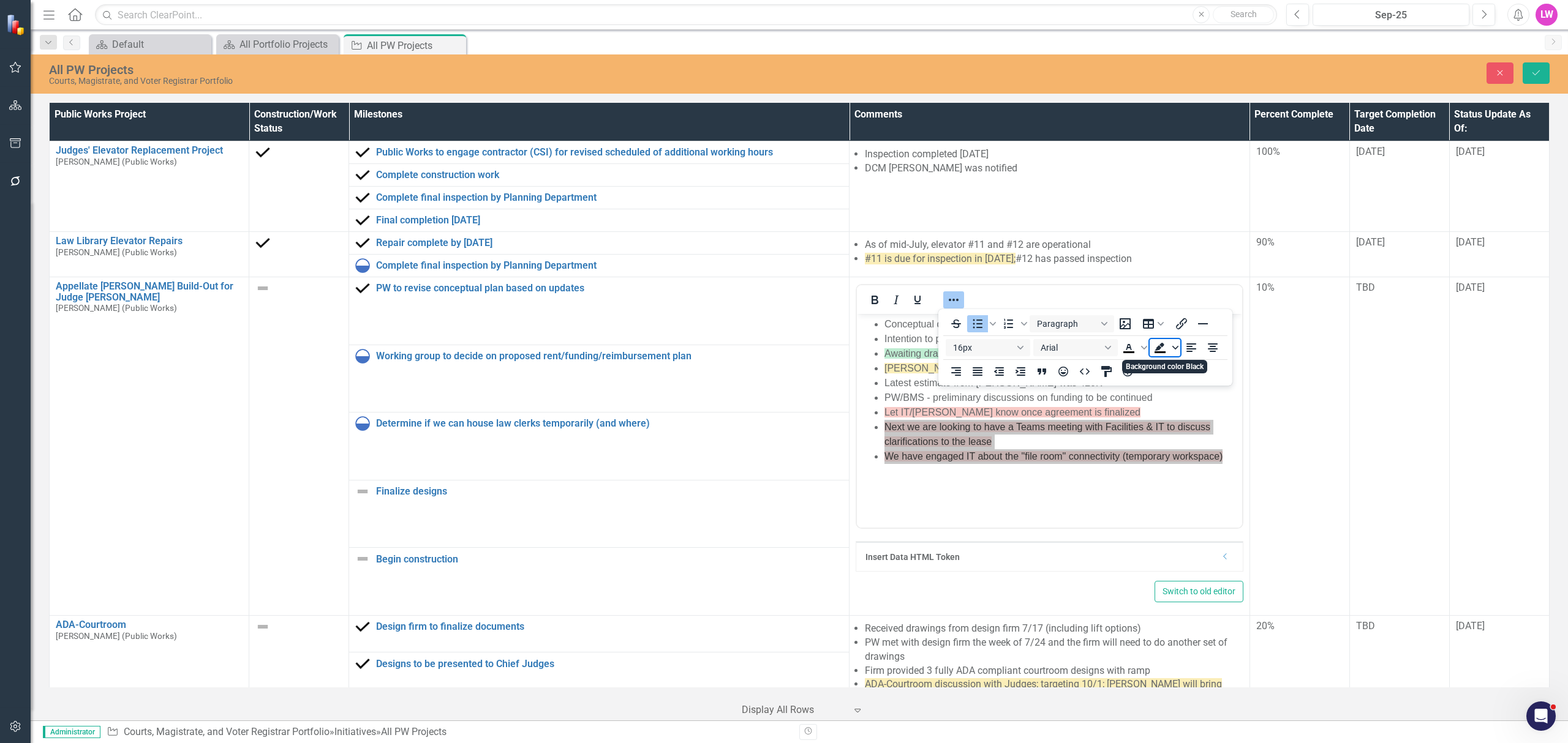
click at [1174, 350] on icon "Background color Black" at bounding box center [1175, 348] width 7 height 7
click at [1172, 364] on div "Light Yellow" at bounding box center [1178, 366] width 15 height 15
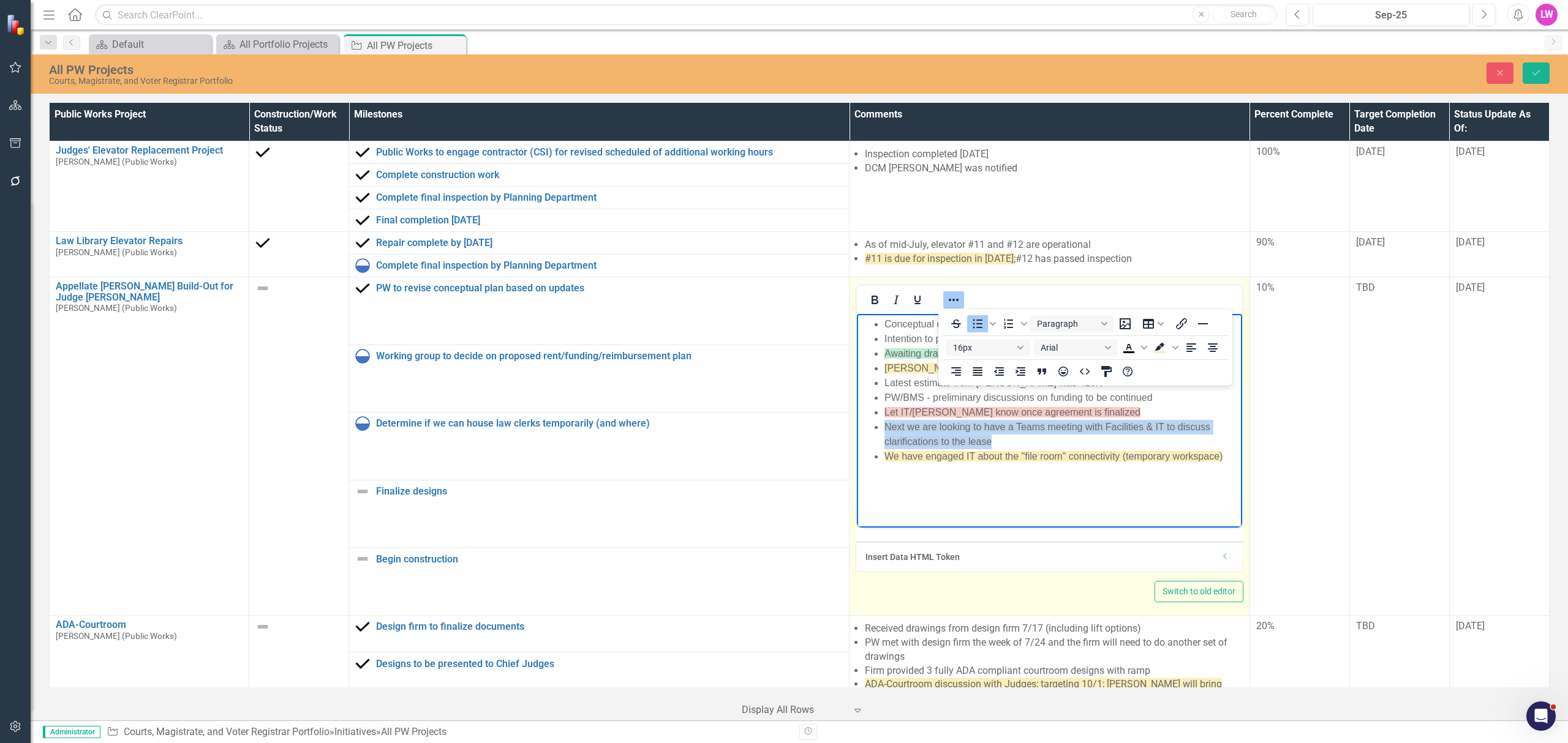
click at [1120, 480] on body "Conceptual drawing and estimate completed for Courtroom 1 Intention to proceed …" at bounding box center [1050, 406] width 385 height 184
click at [1143, 412] on li "Let IT/[PERSON_NAME] know once agreement is finalized" at bounding box center [1061, 413] width 354 height 15
click at [952, 296] on icon "Reveal or hide additional toolbar items" at bounding box center [954, 300] width 15 height 15
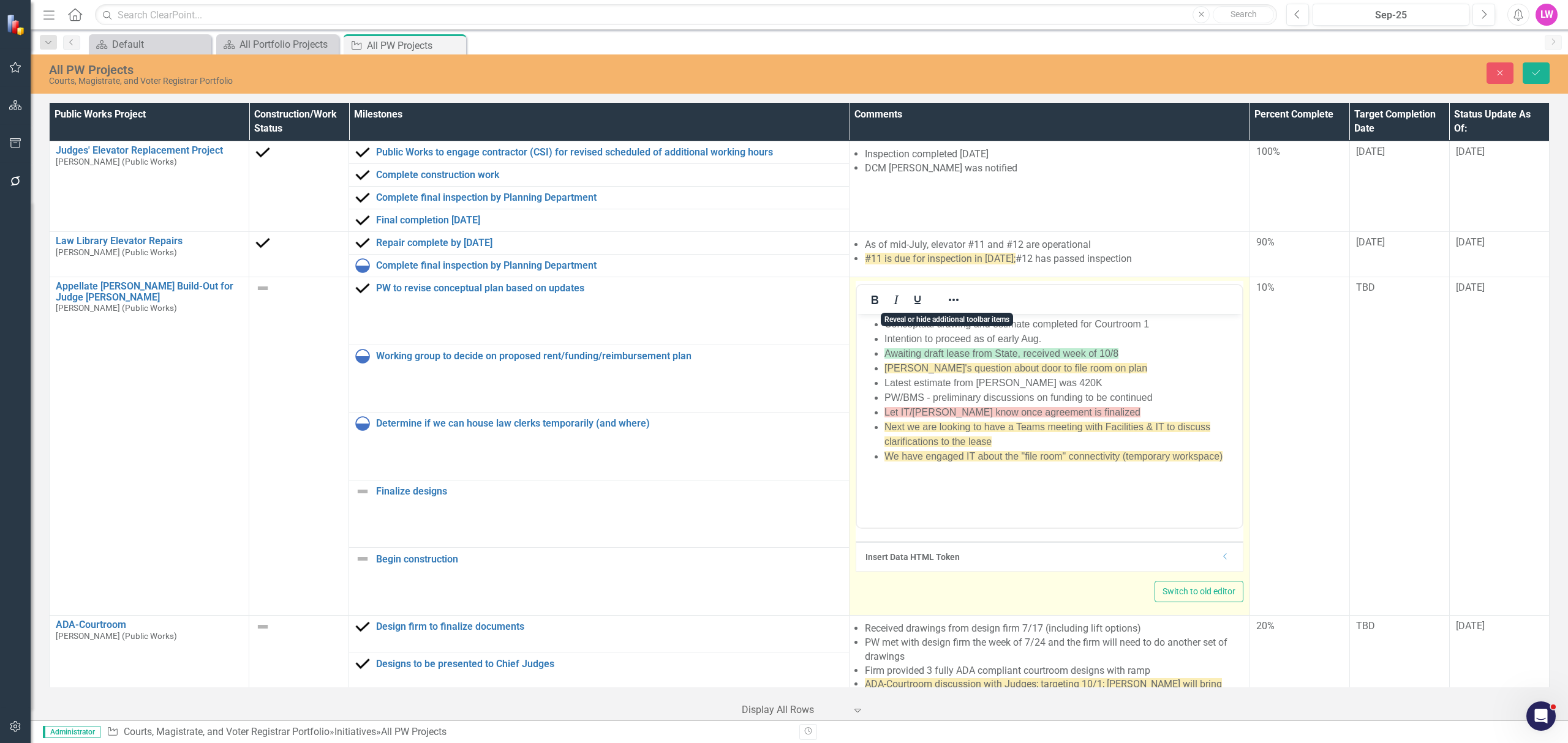
click at [1015, 429] on span "Next we are looking to have a Teams meeting with Facilities & IT to discuss cla…" at bounding box center [1047, 434] width 326 height 25
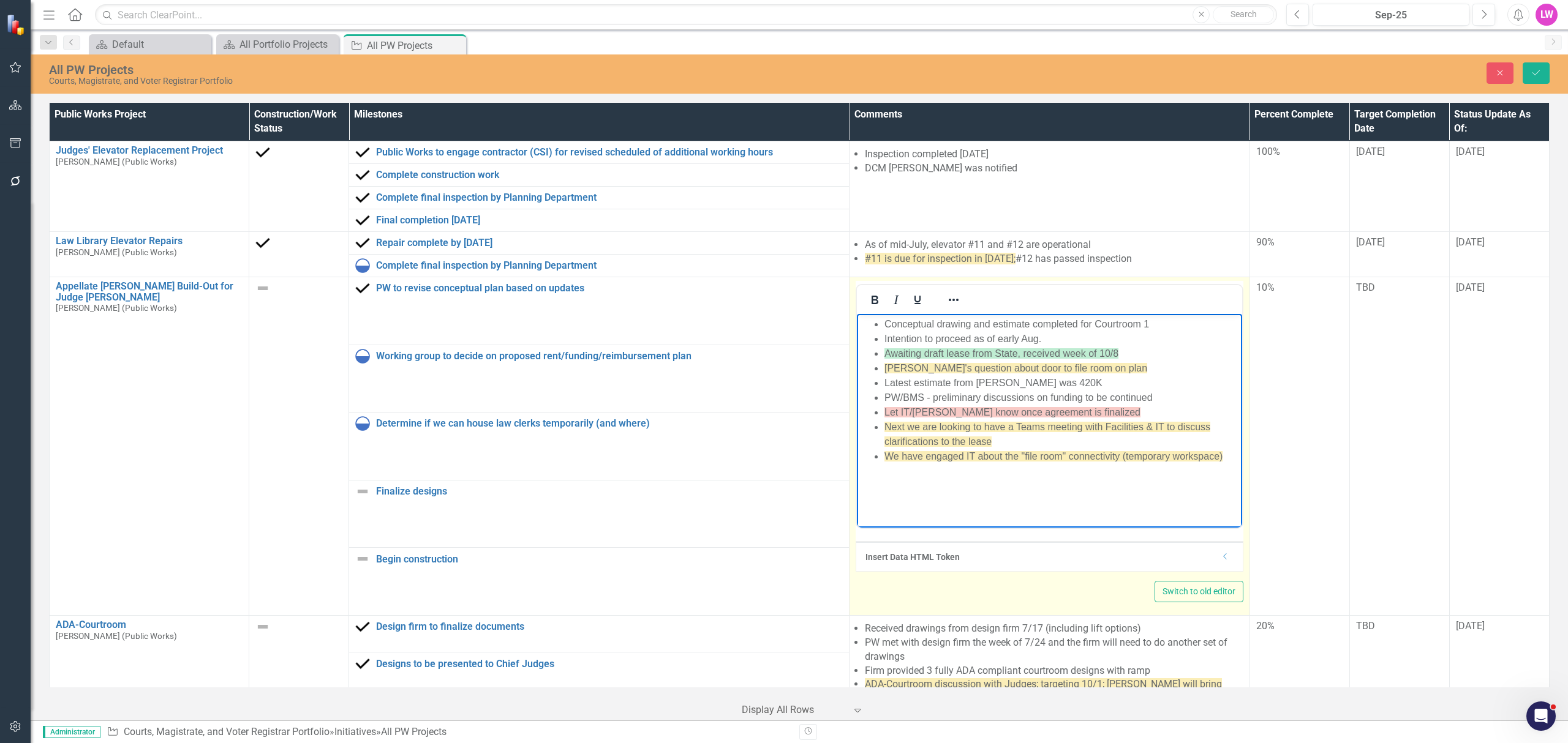
click at [1144, 382] on li "Latest estimate from Gordian was 420K" at bounding box center [1061, 383] width 354 height 15
click at [1162, 369] on li "[PERSON_NAME]'s question about door to file room on plan" at bounding box center [1061, 369] width 354 height 15
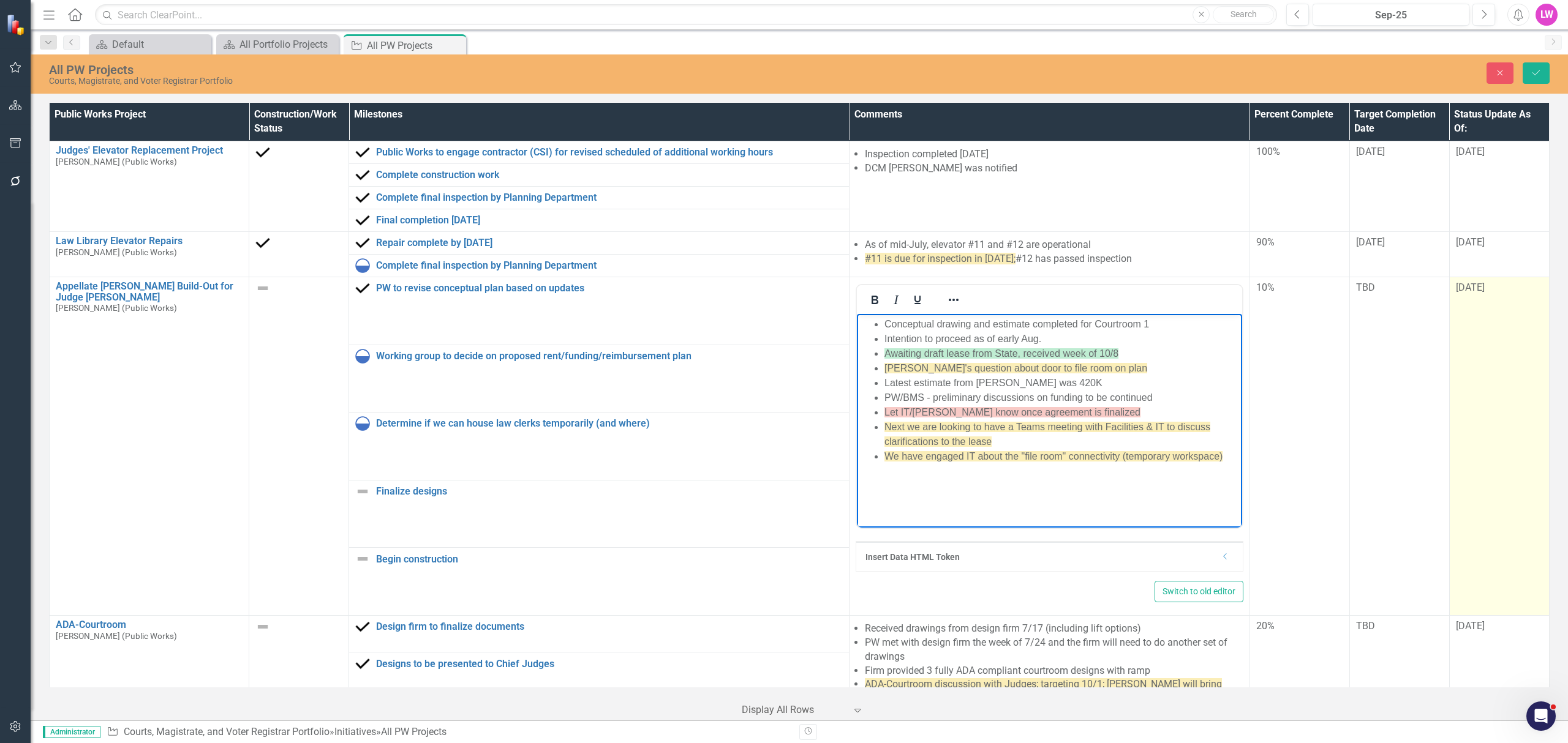
click at [1488, 295] on div "[DATE]" at bounding box center [1499, 288] width 87 height 14
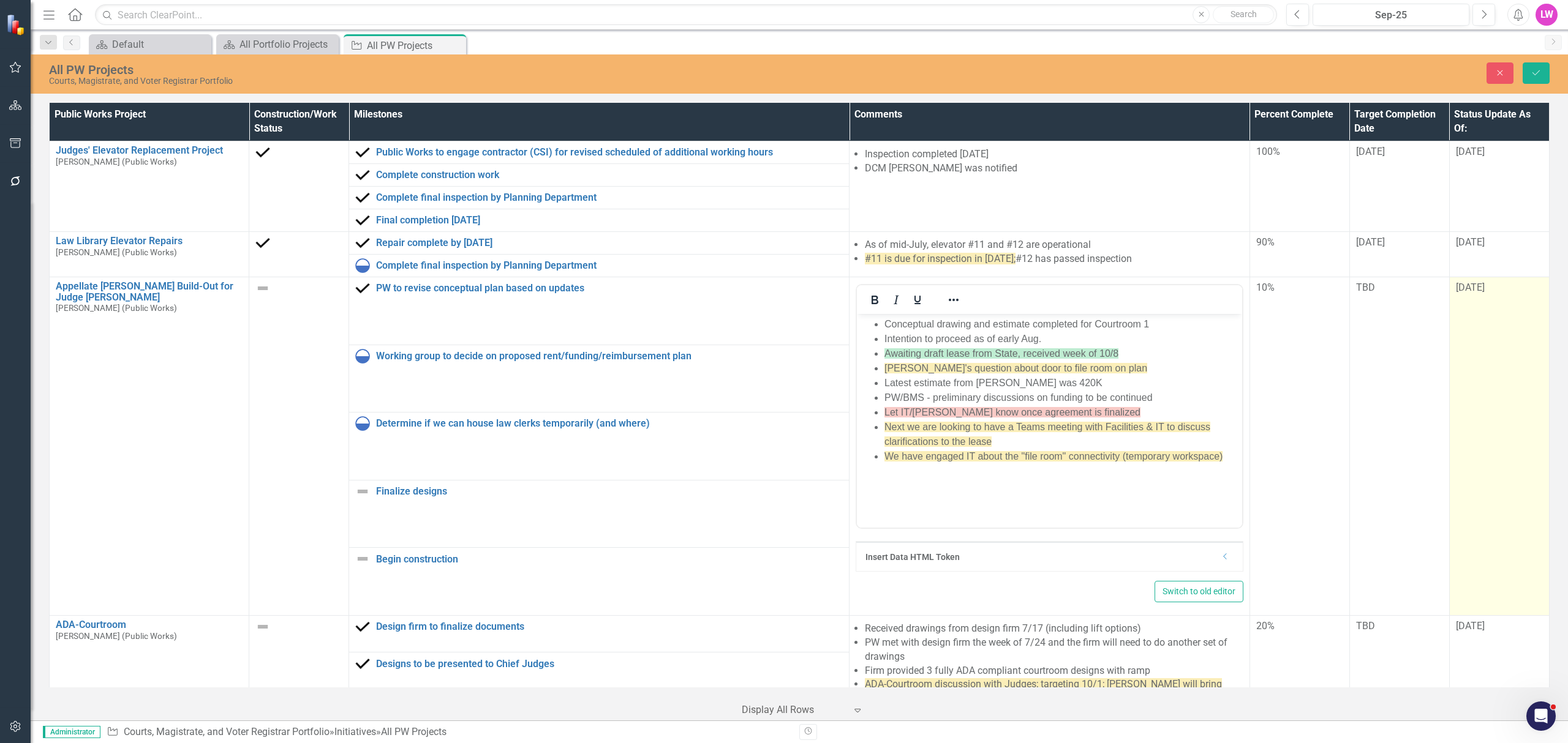
click at [1488, 295] on div "[DATE]" at bounding box center [1499, 288] width 87 height 14
click at [1458, 294] on input "[DATE]" at bounding box center [1499, 293] width 87 height 22
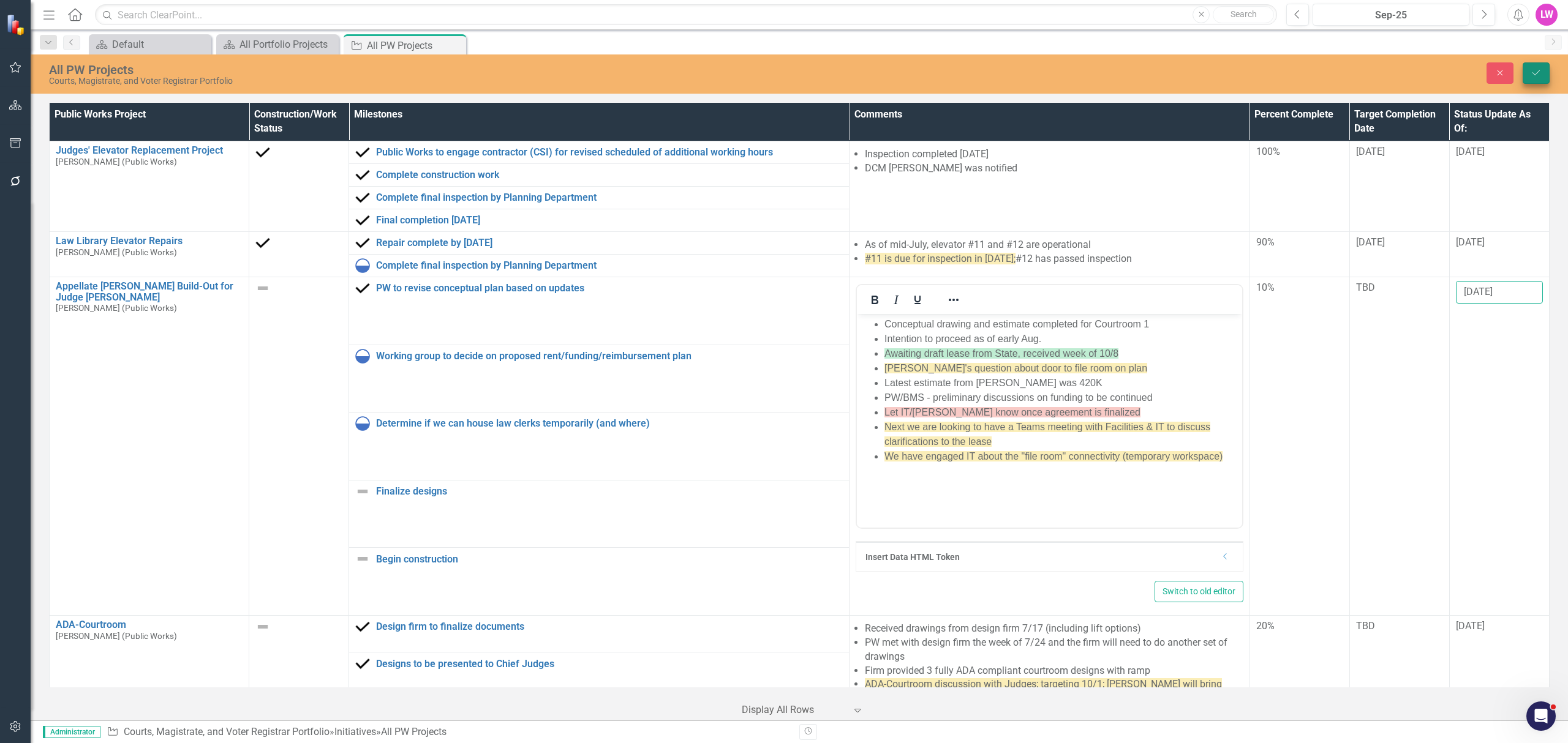
type input "10/8/2025"
click at [1534, 77] on icon "Save" at bounding box center [1536, 72] width 11 height 8
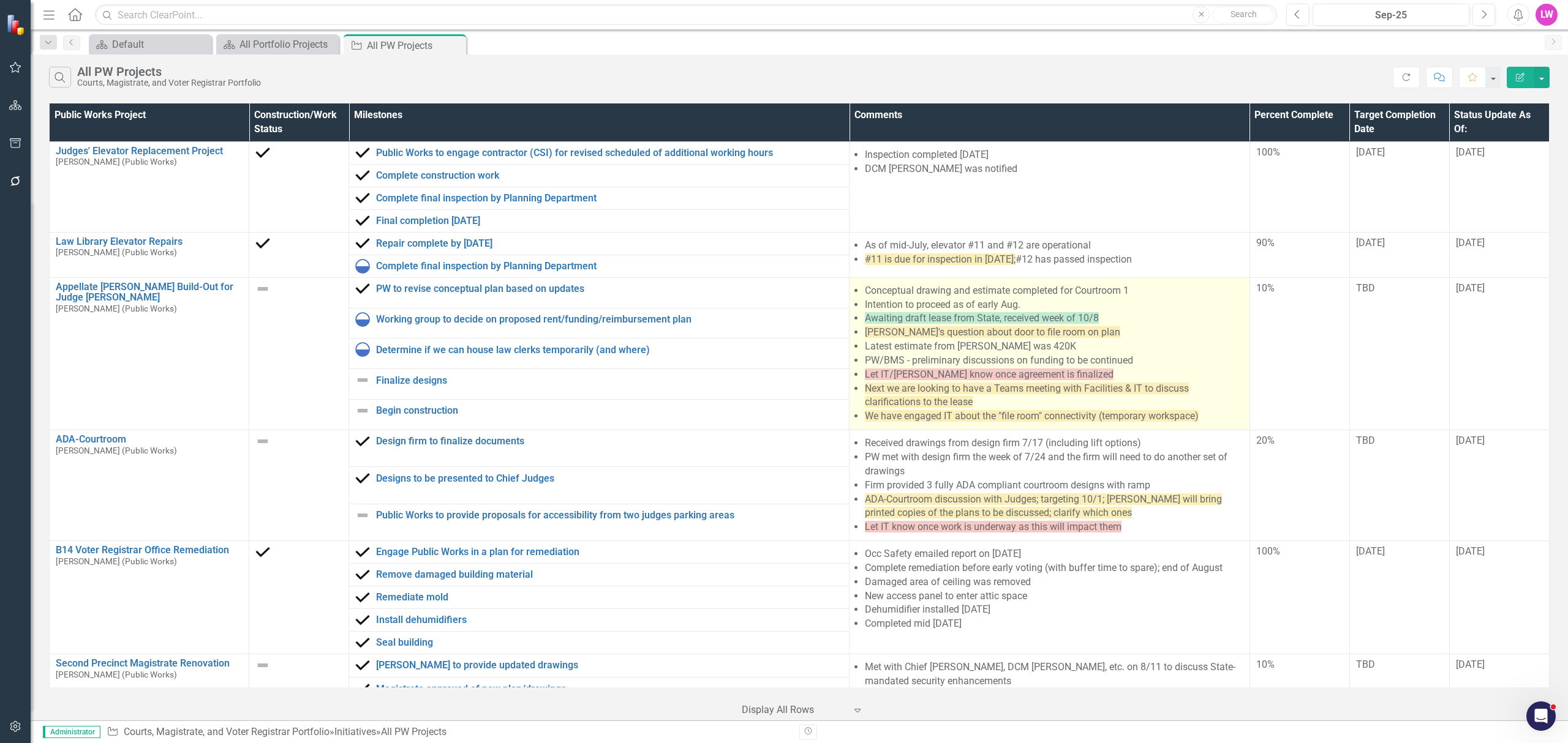
click at [1086, 321] on span "Awaiting draft lease from State, received week of 10/8" at bounding box center [982, 318] width 234 height 11
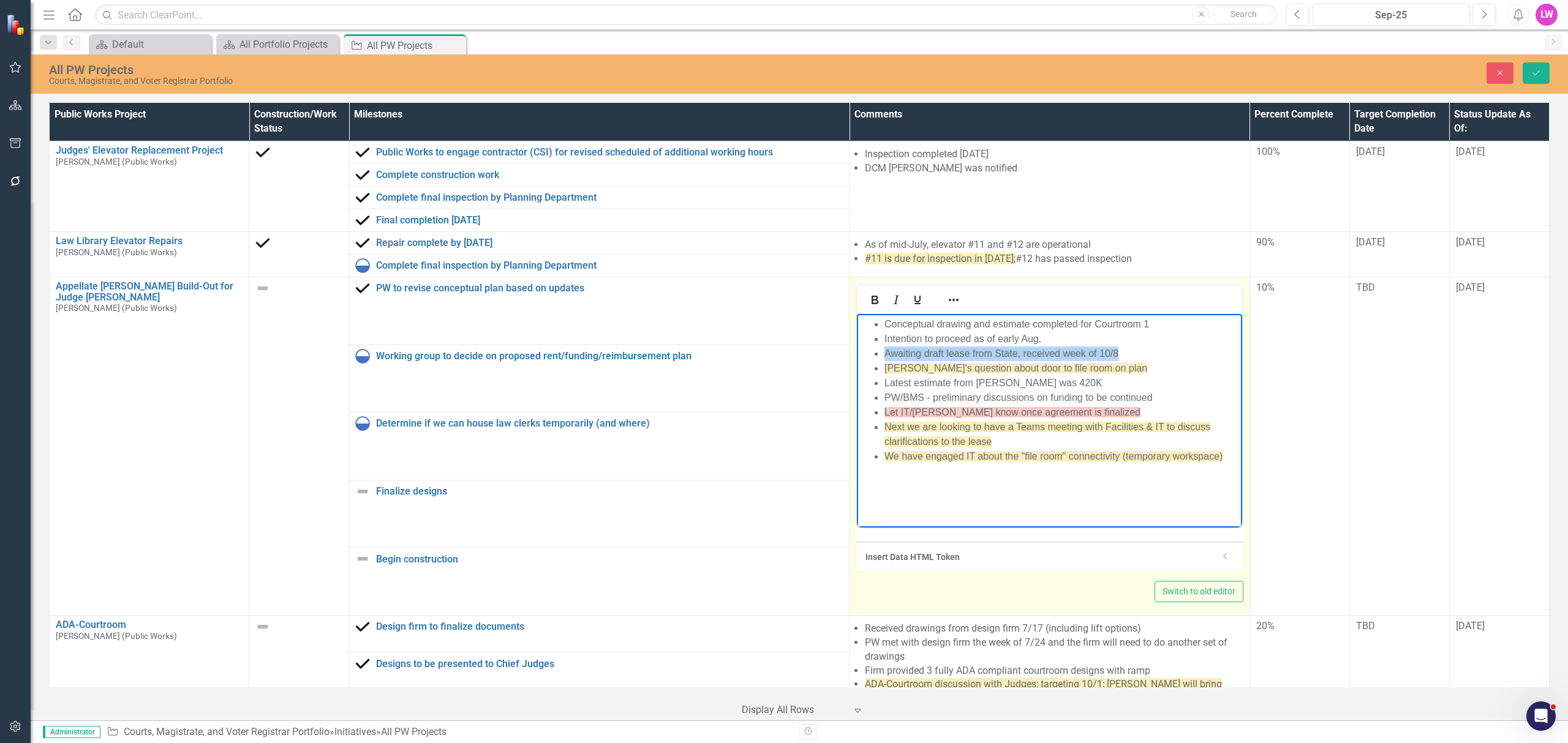
drag, startPoint x: 1147, startPoint y: 352, endPoint x: 861, endPoint y: 356, distance: 286.0
click at [861, 358] on ul "Conceptual drawing and estimate completed for Courtroom 1 Intention to proceed …" at bounding box center [1050, 390] width 380 height 147
click at [947, 302] on icon "Reveal or hide additional toolbar items" at bounding box center [954, 300] width 15 height 15
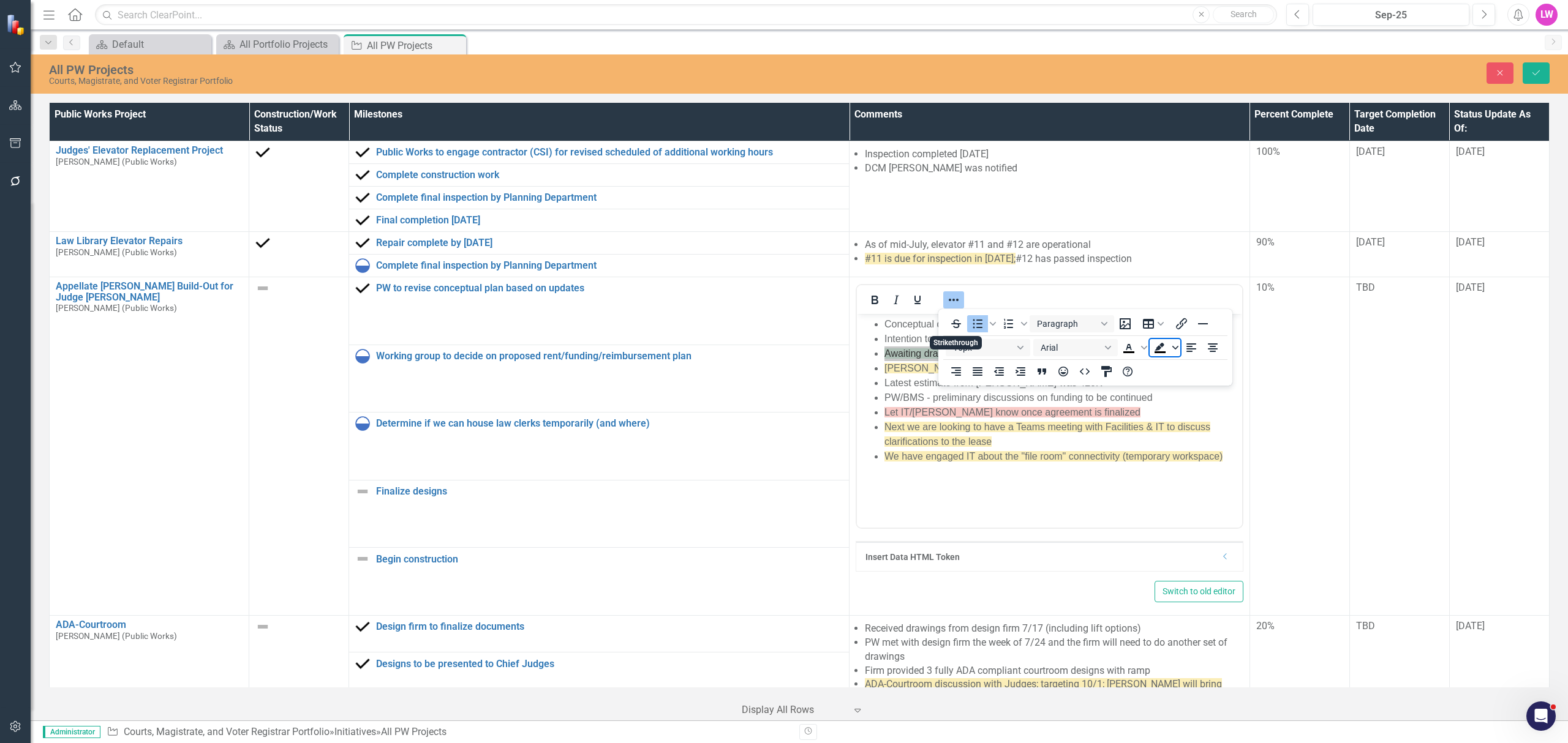
click at [1179, 346] on span "Background color Black" at bounding box center [1175, 348] width 9 height 17
drag, startPoint x: 1192, startPoint y: 446, endPoint x: 290, endPoint y: 90, distance: 969.7
click at [1192, 446] on icon "Remove color" at bounding box center [1196, 440] width 11 height 11
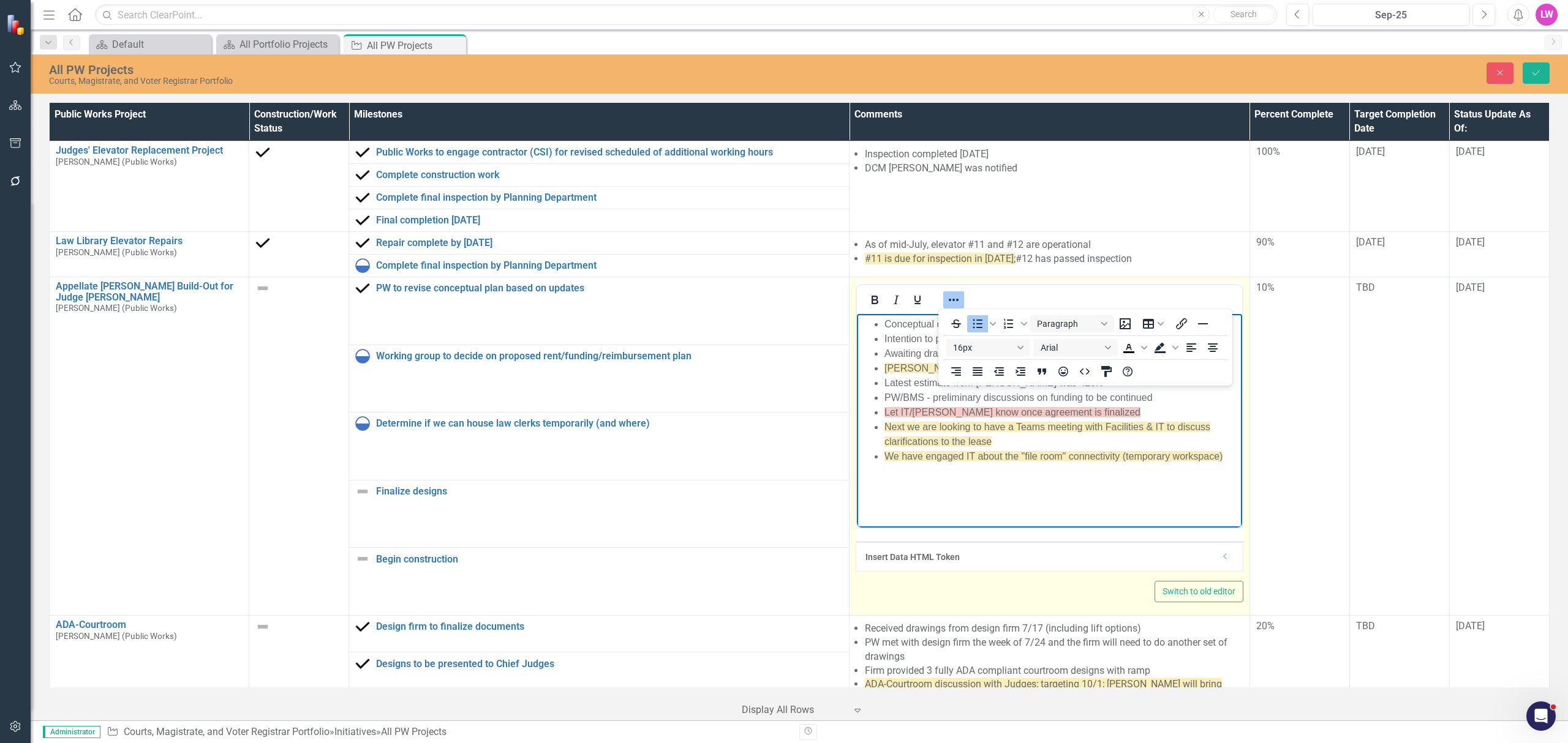
click at [951, 302] on icon "Reveal or hide additional toolbar items" at bounding box center [954, 300] width 15 height 15
click at [966, 431] on span "Next we are looking to have a Teams meeting with Facilities & IT to discuss cla…" at bounding box center [1047, 434] width 326 height 25
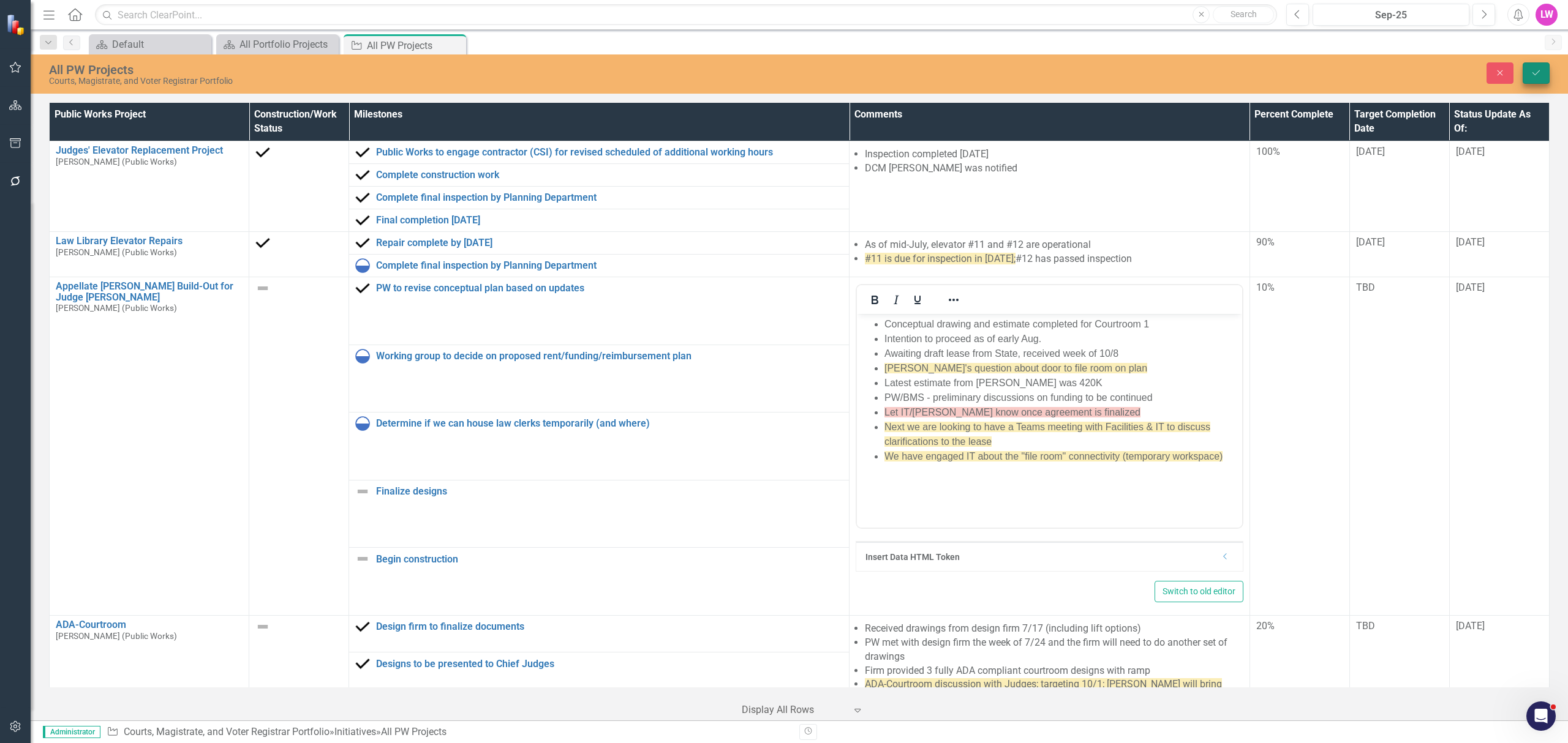
click at [1543, 76] on button "Save" at bounding box center [1536, 73] width 27 height 21
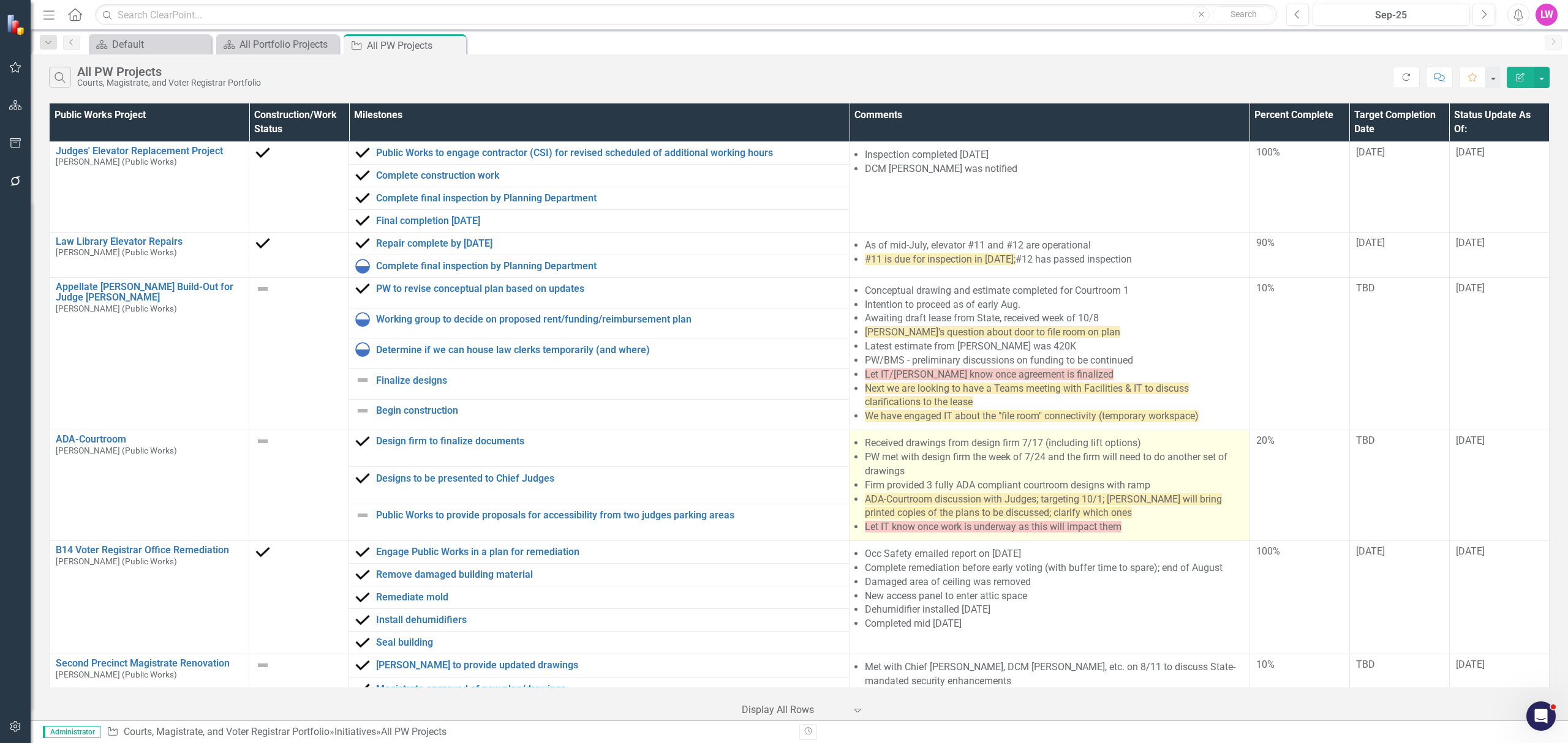
click at [1113, 516] on li "ADA-Courtroom discussion with Judges; targeting 10/1; [PERSON_NAME] will bring …" at bounding box center [1054, 507] width 379 height 28
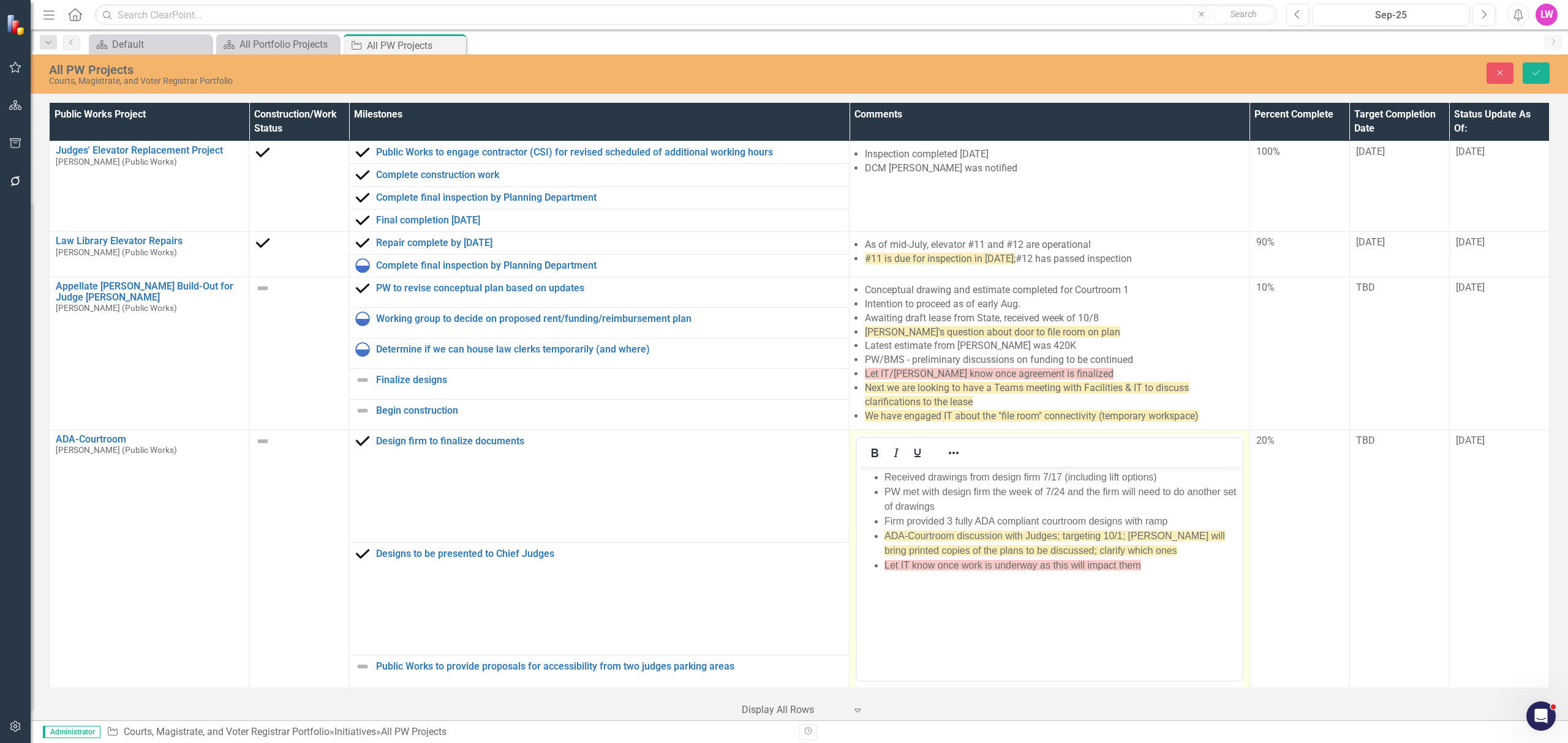
click at [1126, 555] on li "ADA-Courtroom discussion with Judges; targeting 10/1; [PERSON_NAME] will bring …" at bounding box center [1061, 542] width 354 height 29
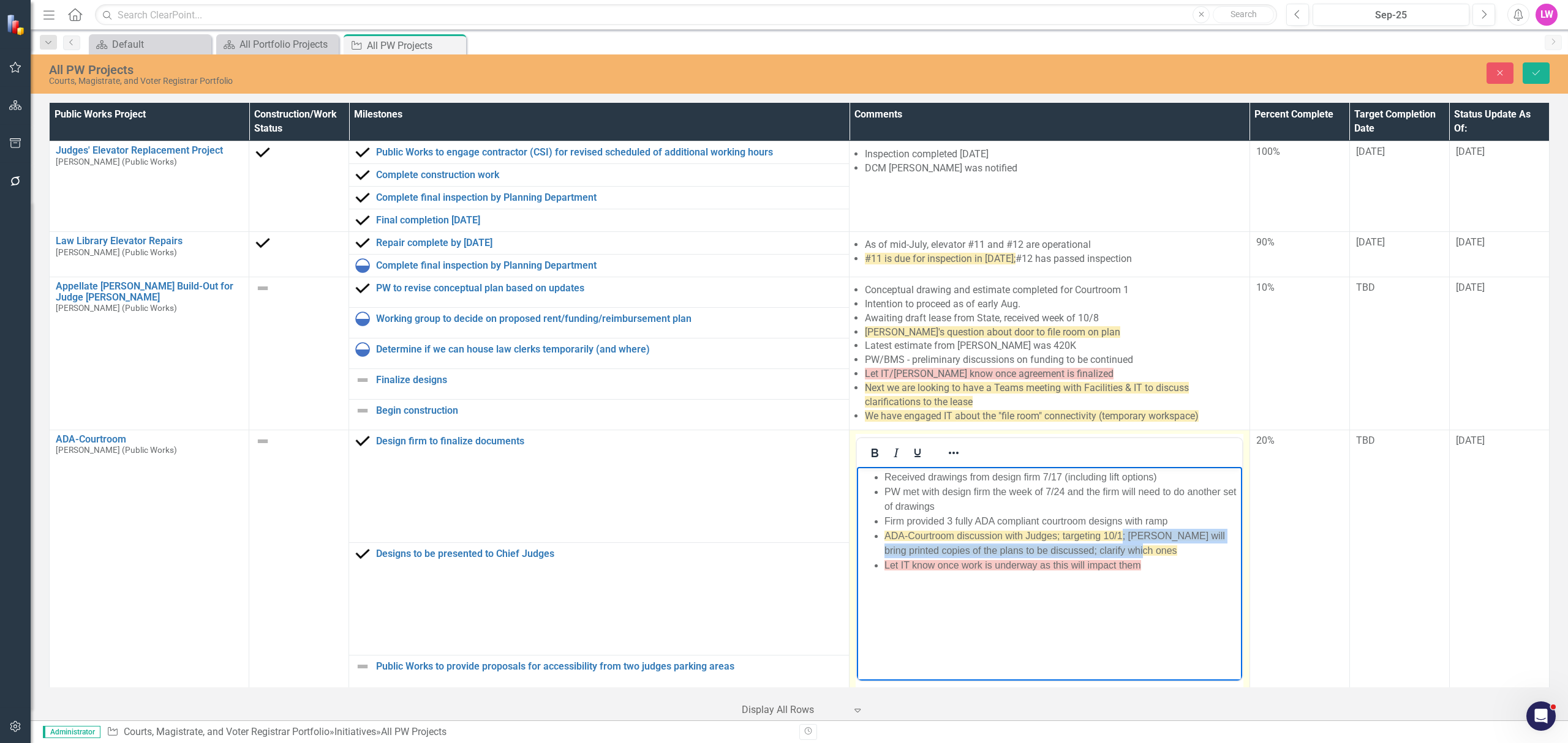
drag, startPoint x: 1148, startPoint y: 546, endPoint x: 1122, endPoint y: 532, distance: 29.5
click at [1122, 532] on li "ADA-Courtroom discussion with Judges; targeting 10/1; [PERSON_NAME] will bring …" at bounding box center [1061, 542] width 354 height 29
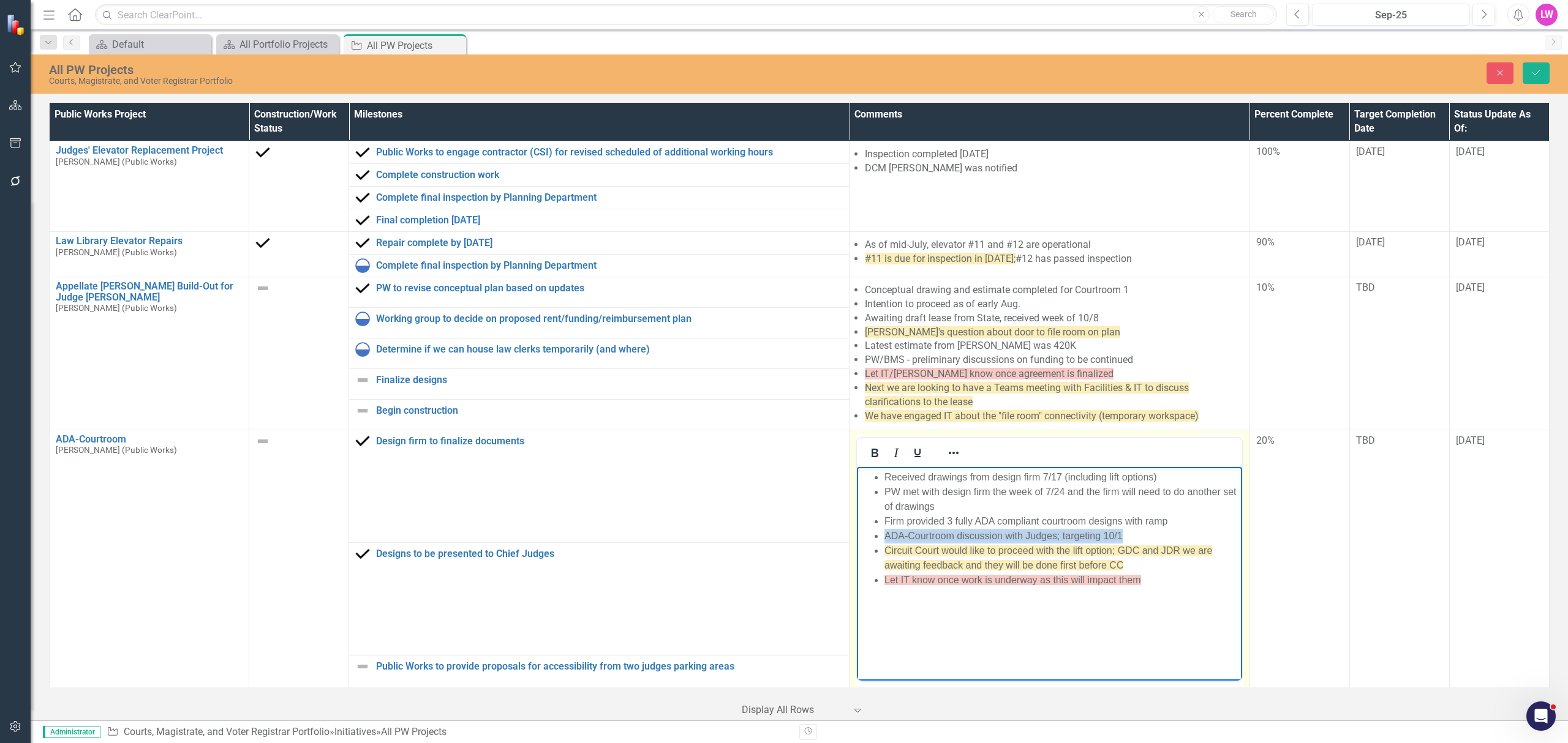
drag, startPoint x: 1145, startPoint y: 533, endPoint x: 813, endPoint y: 539, distance: 332.1
click at [857, 539] on html "Received drawings from design firm 7/17 (including lift options) PW met with de…" at bounding box center [1050, 558] width 385 height 184
click at [943, 456] on button "Reveal or hide additional toolbar items" at bounding box center [954, 453] width 21 height 17
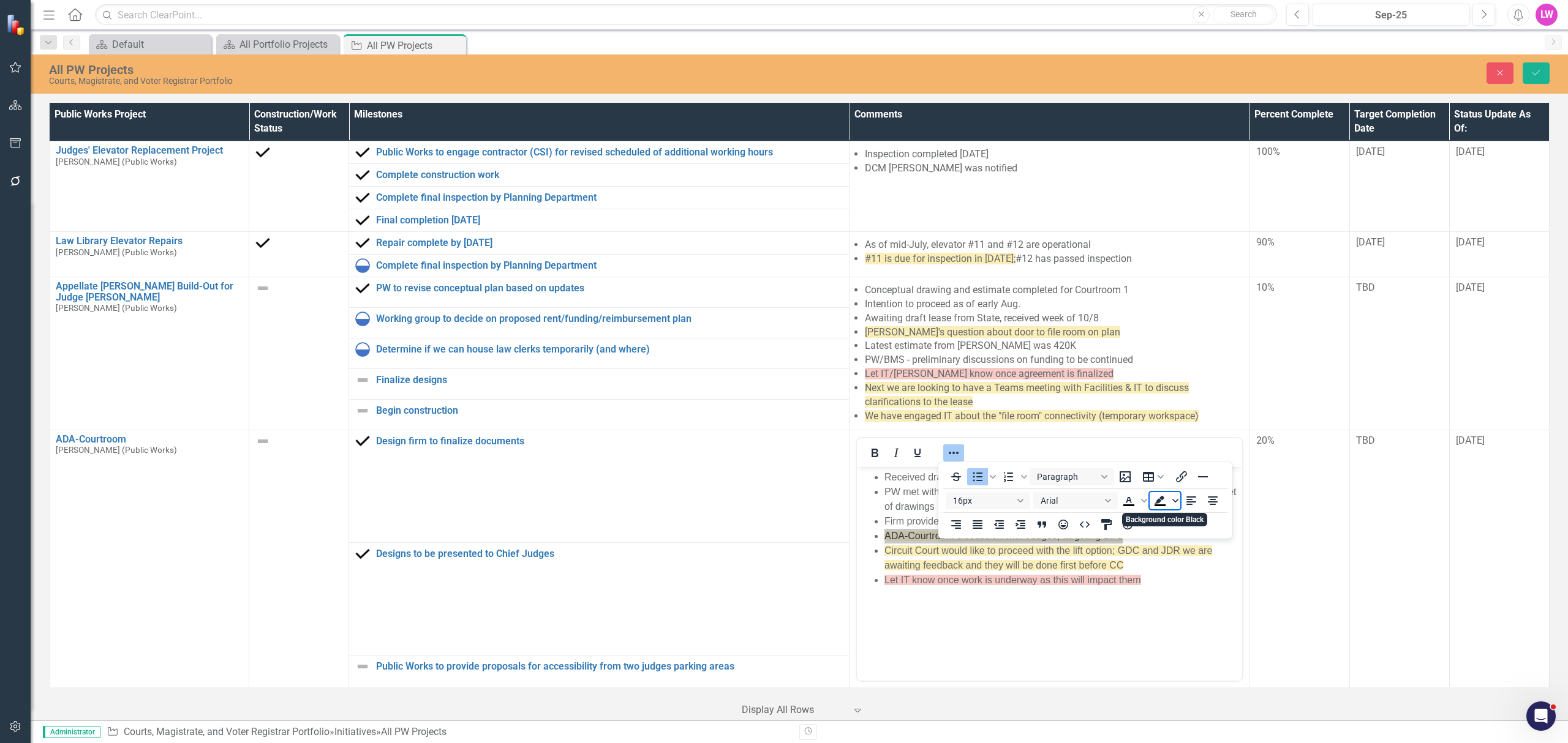
click at [1172, 497] on span "Background color Black" at bounding box center [1175, 501] width 9 height 17
click at [1177, 522] on icon "Light Yellow" at bounding box center [1178, 519] width 7 height 7
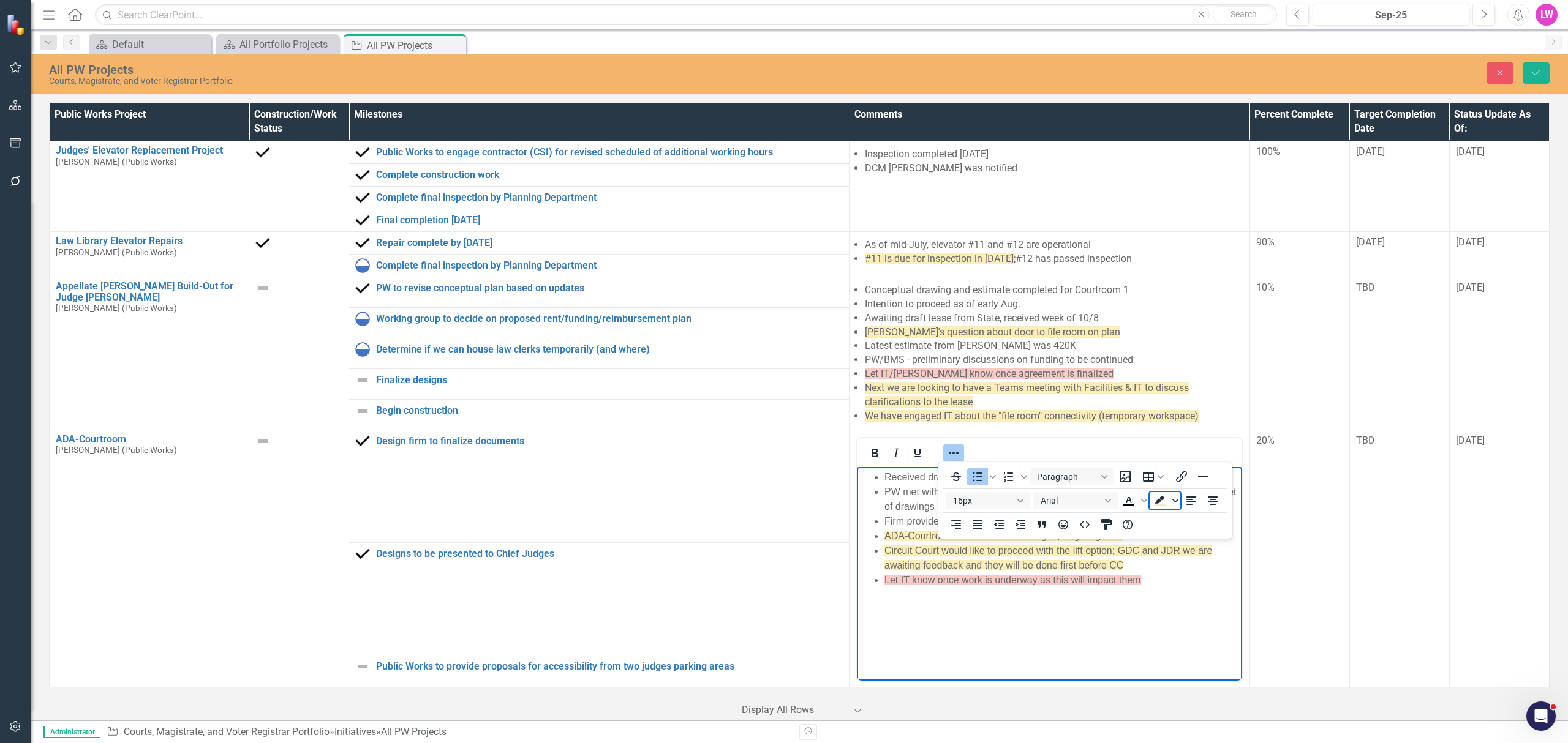
click at [1175, 500] on icon "Background color Light Yellow" at bounding box center [1175, 501] width 7 height 7
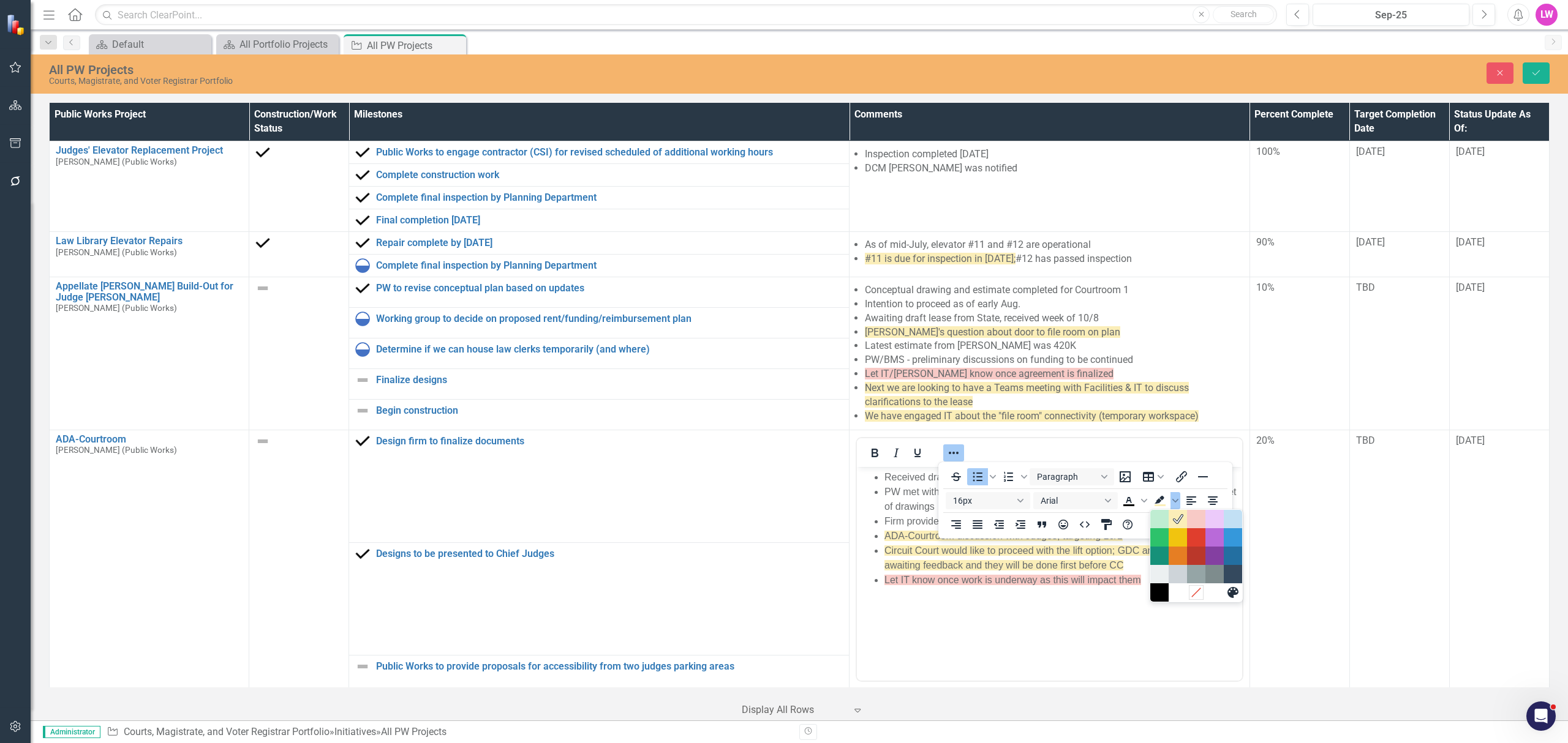
drag, startPoint x: 1196, startPoint y: 596, endPoint x: 253, endPoint y: 76, distance: 1076.9
click at [1196, 596] on icon "Remove color" at bounding box center [1196, 593] width 11 height 11
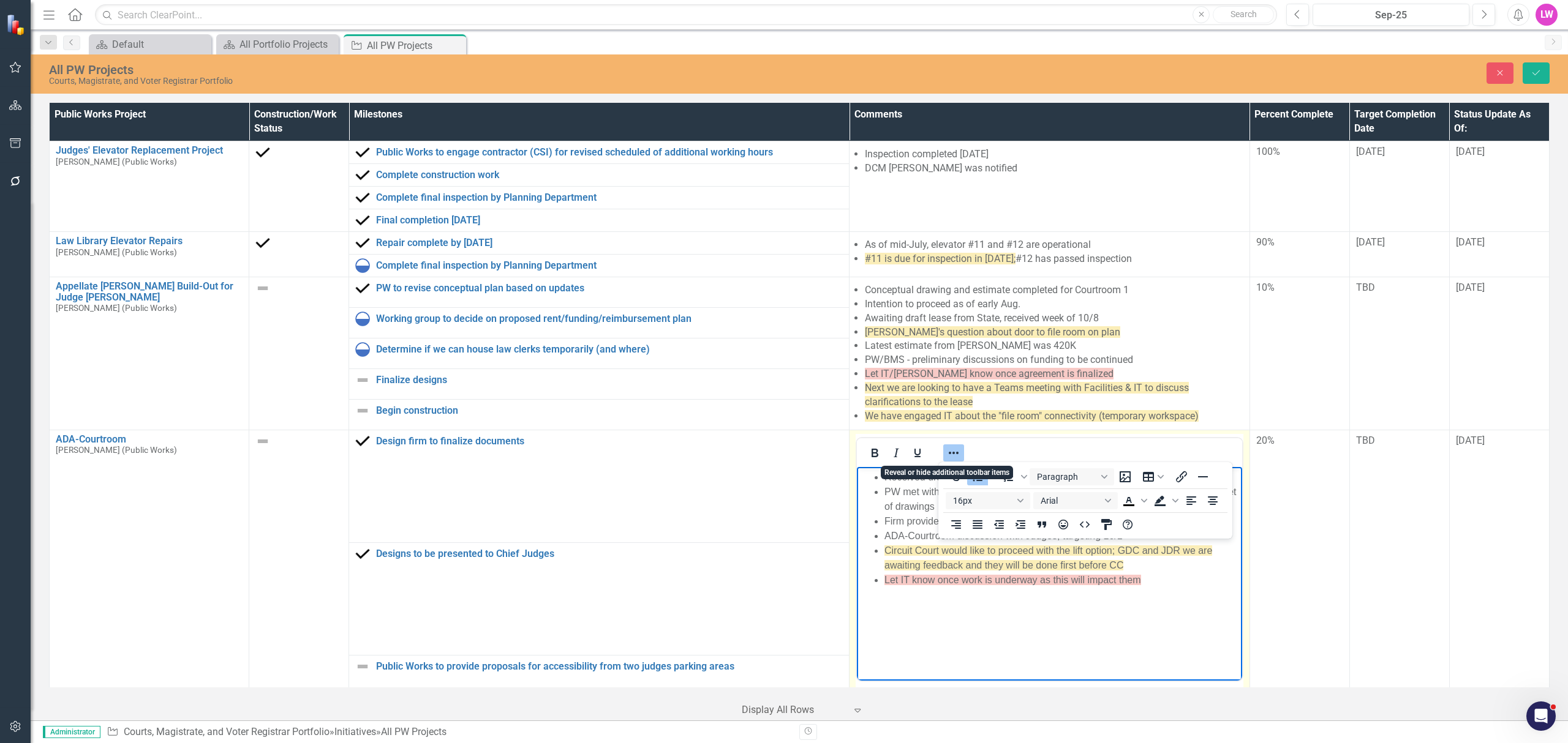
click at [947, 453] on icon "Reveal or hide additional toolbar items" at bounding box center [954, 453] width 15 height 15
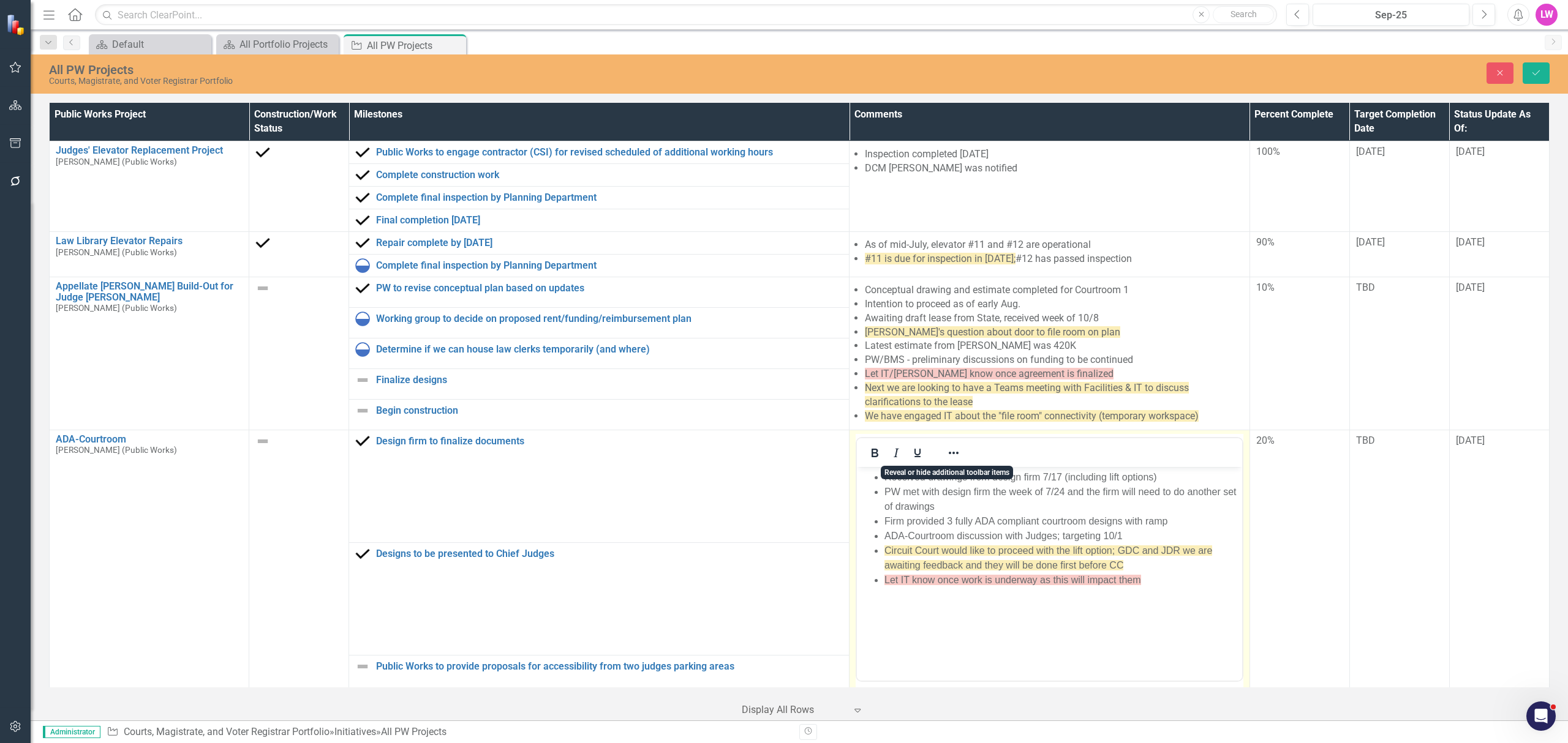
click at [996, 550] on span "Circuit Court would like to proceed with the lift option; GDC and JDR we are aw…" at bounding box center [1048, 557] width 328 height 25
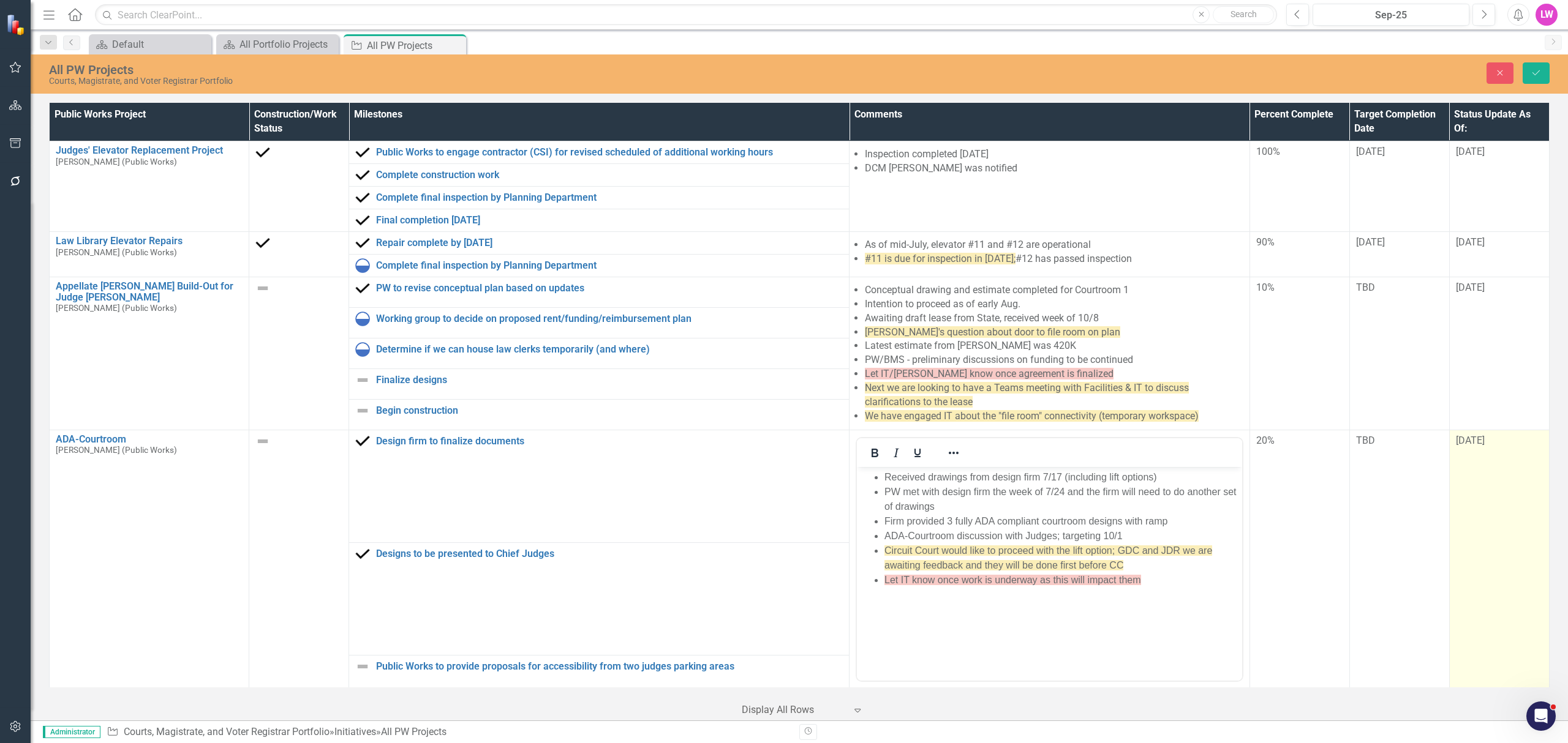
click at [1495, 449] on div "[DATE]" at bounding box center [1499, 442] width 87 height 15
click at [1459, 450] on input "[DATE]" at bounding box center [1499, 446] width 87 height 22
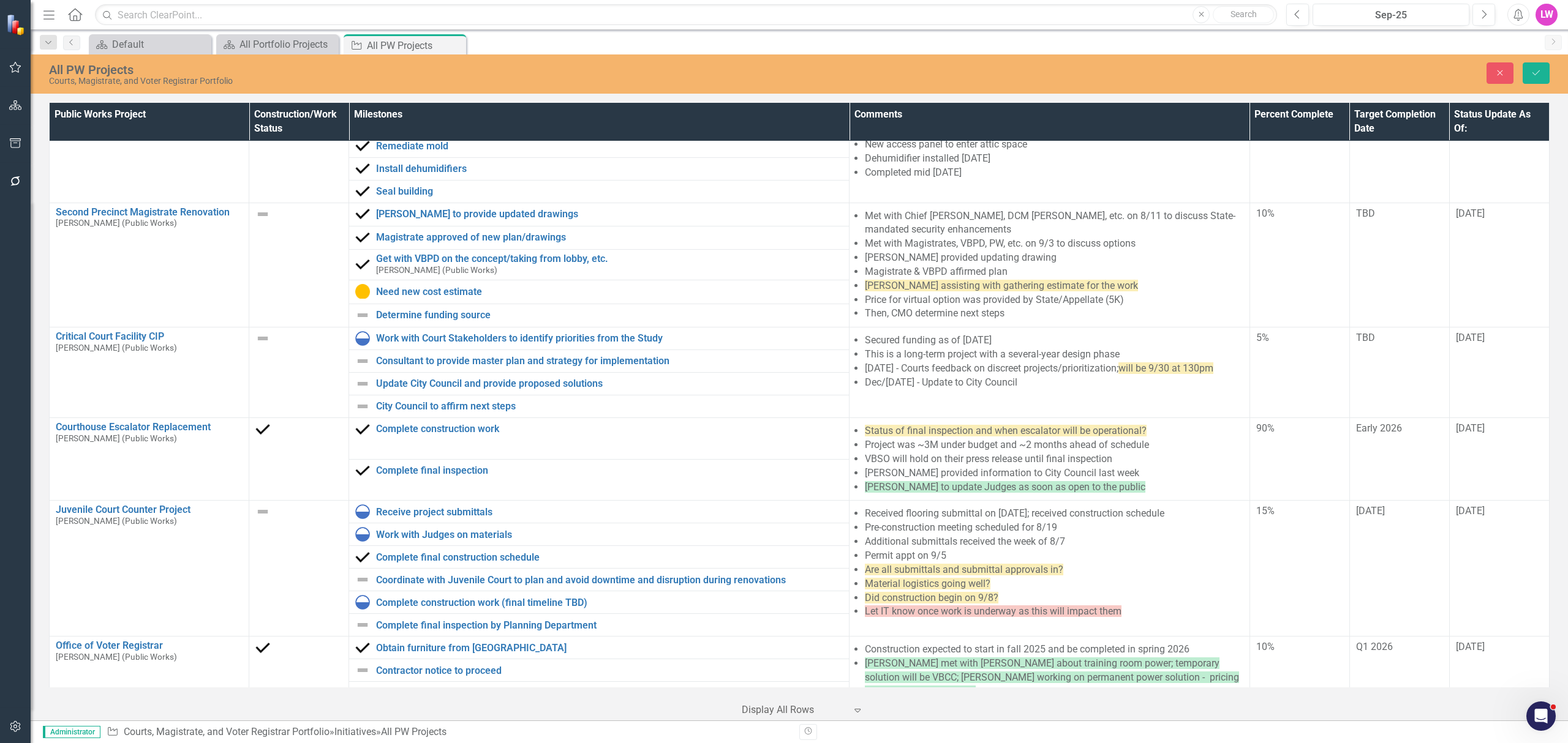
scroll to position [707, 0]
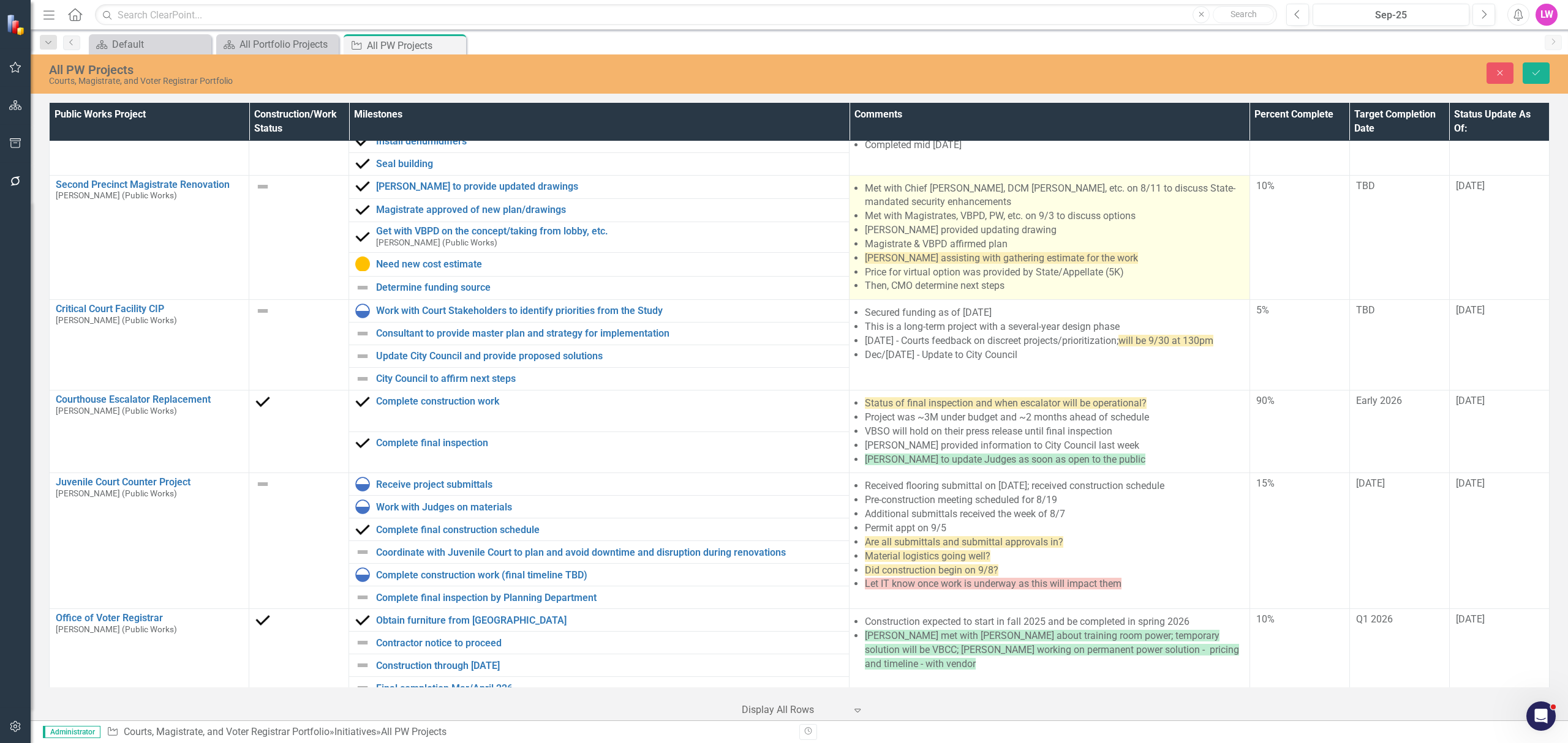
type input "10/8/2025"
click at [940, 257] on span "[PERSON_NAME] assisting with gathering estimate for the work" at bounding box center [1001, 258] width 273 height 11
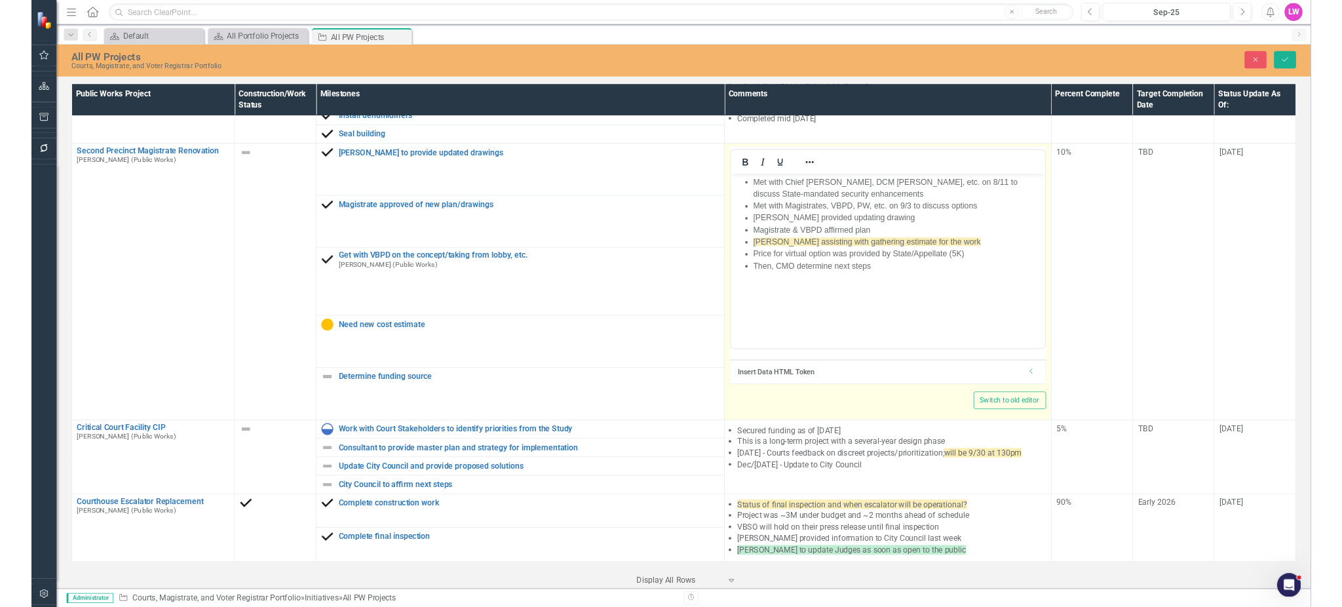
scroll to position [0, 0]
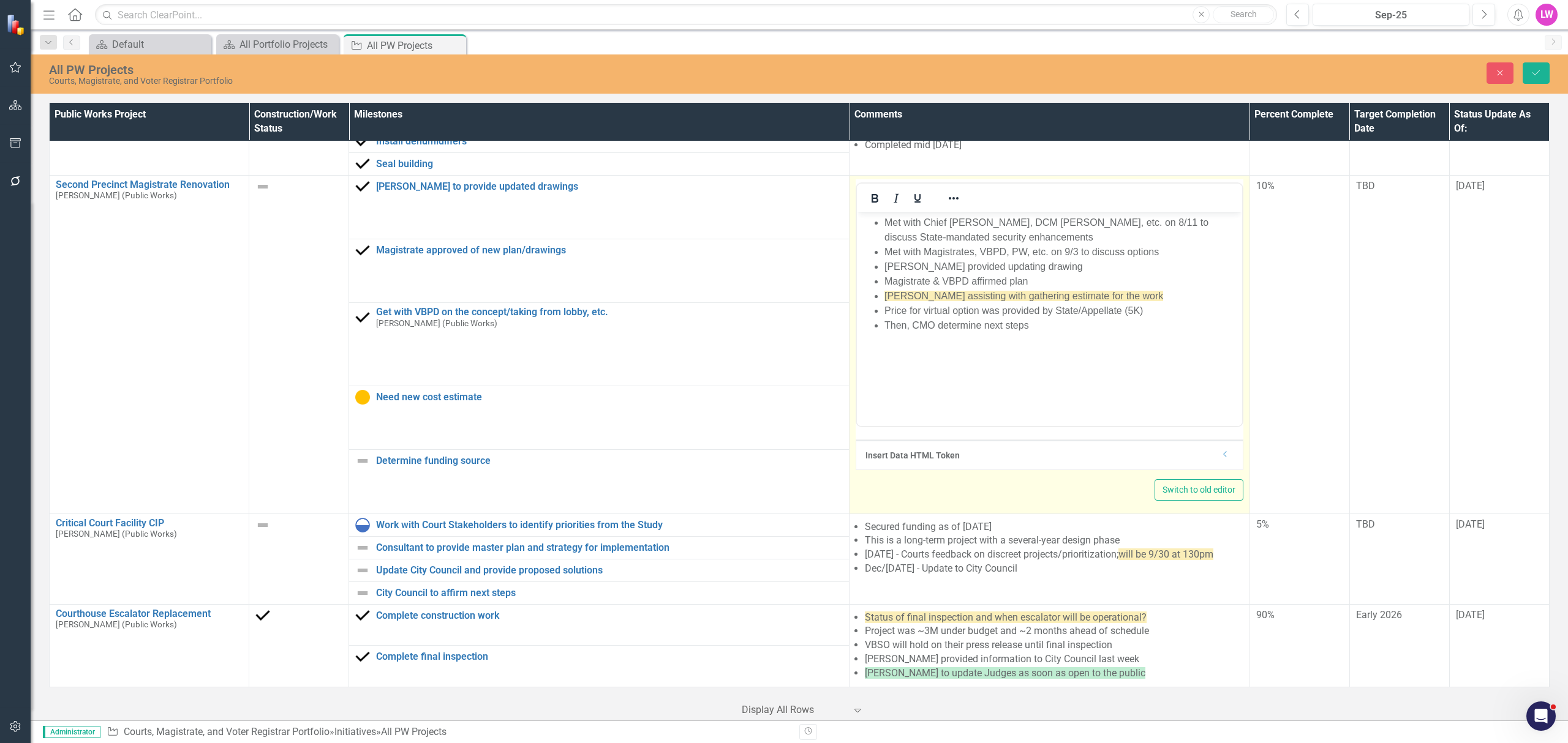
click at [1116, 282] on li "Magistrate & VBPD affirmed plan" at bounding box center [1061, 281] width 354 height 15
click at [1121, 303] on li "Price for virtual option was provided by State/Appellate (5K)" at bounding box center [1061, 310] width 354 height 15
click at [1159, 289] on li "[PERSON_NAME] assisting with gathering estimate for the work" at bounding box center [1061, 296] width 354 height 15
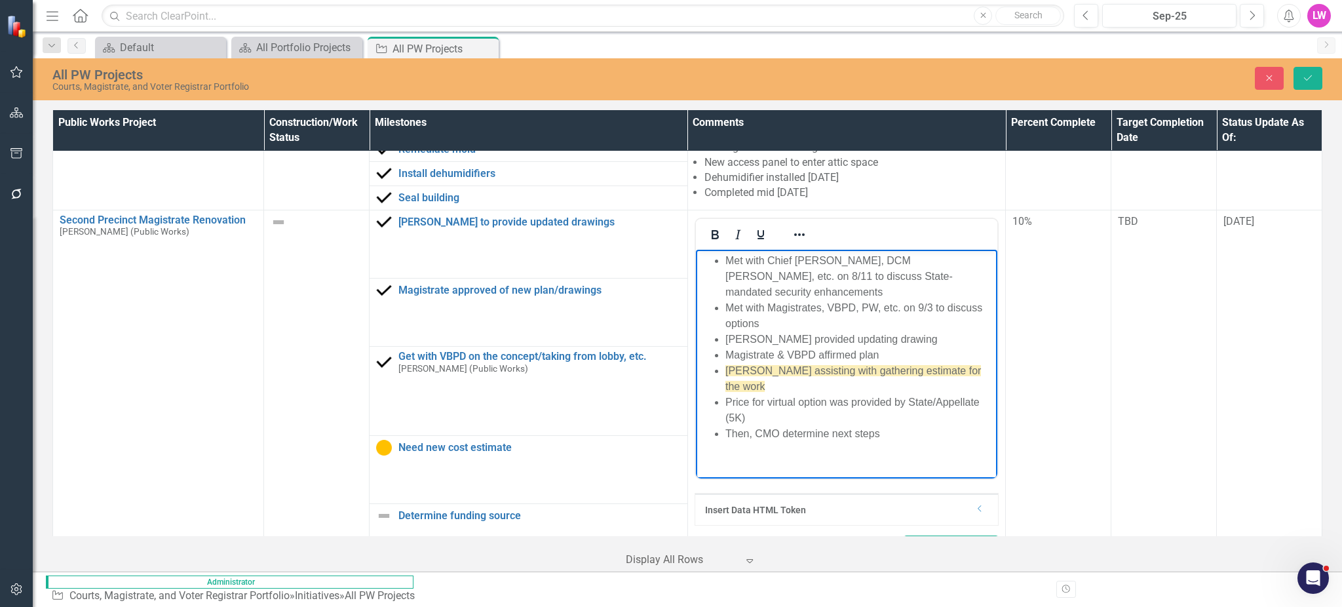
scroll to position [757, 0]
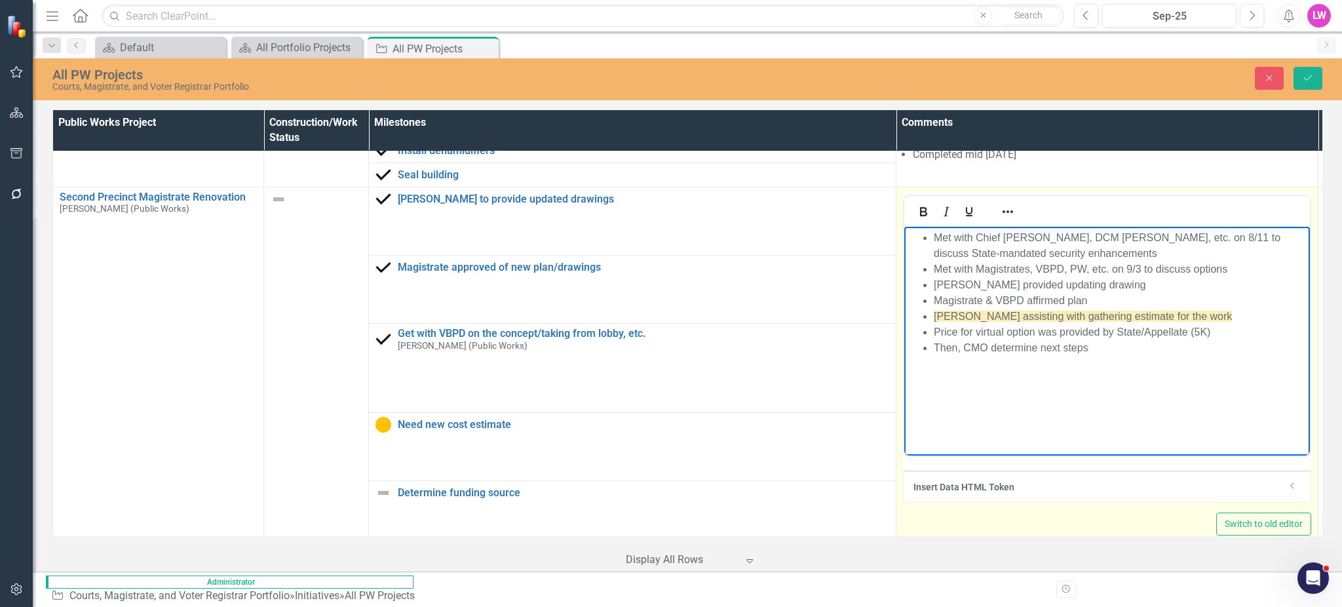
drag, startPoint x: 1142, startPoint y: 368, endPoint x: 1151, endPoint y: 349, distance: 21.7
click at [1142, 368] on body "Met with Chief Neudigate, DCM Croskey, etc. on 8/11 to discuss State-mandated s…" at bounding box center [1107, 324] width 406 height 197
drag, startPoint x: 1189, startPoint y: 308, endPoint x: 909, endPoint y: 315, distance: 279.2
click at [909, 315] on ul "Met with Chief Neudigate, DCM Croskey, etc. on 8/11 to discuss State-mandated s…" at bounding box center [1106, 292] width 399 height 126
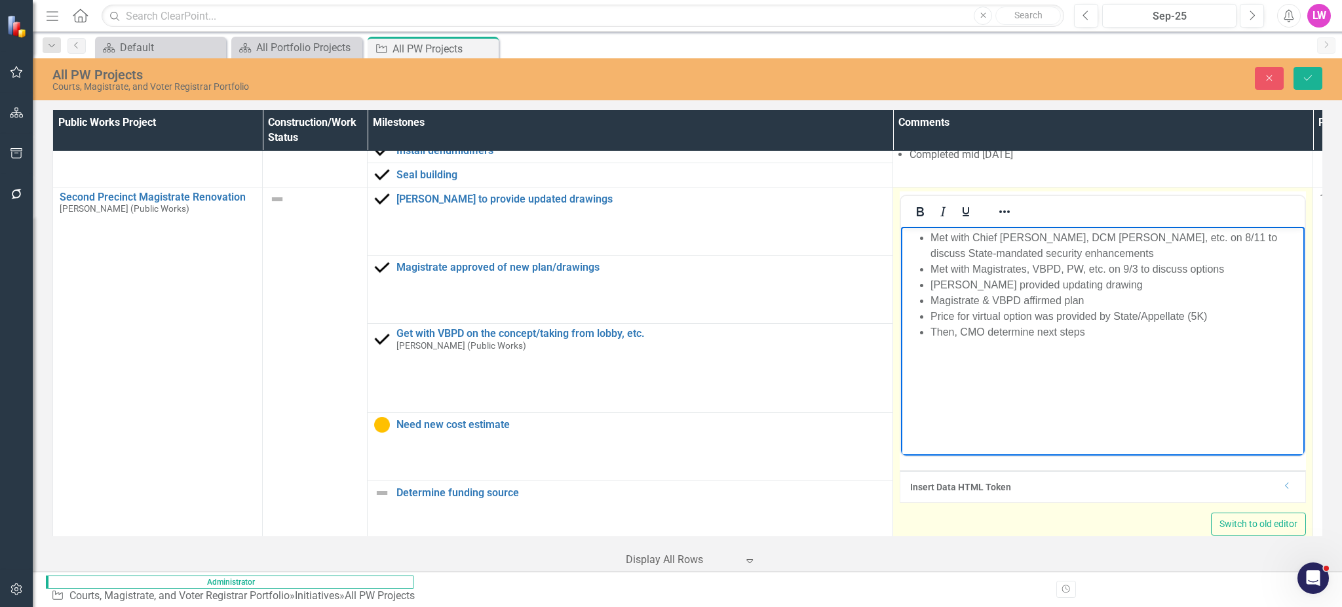
click at [1240, 310] on li "Price for virtual option was provided by State/Appellate (5K)" at bounding box center [1115, 316] width 371 height 16
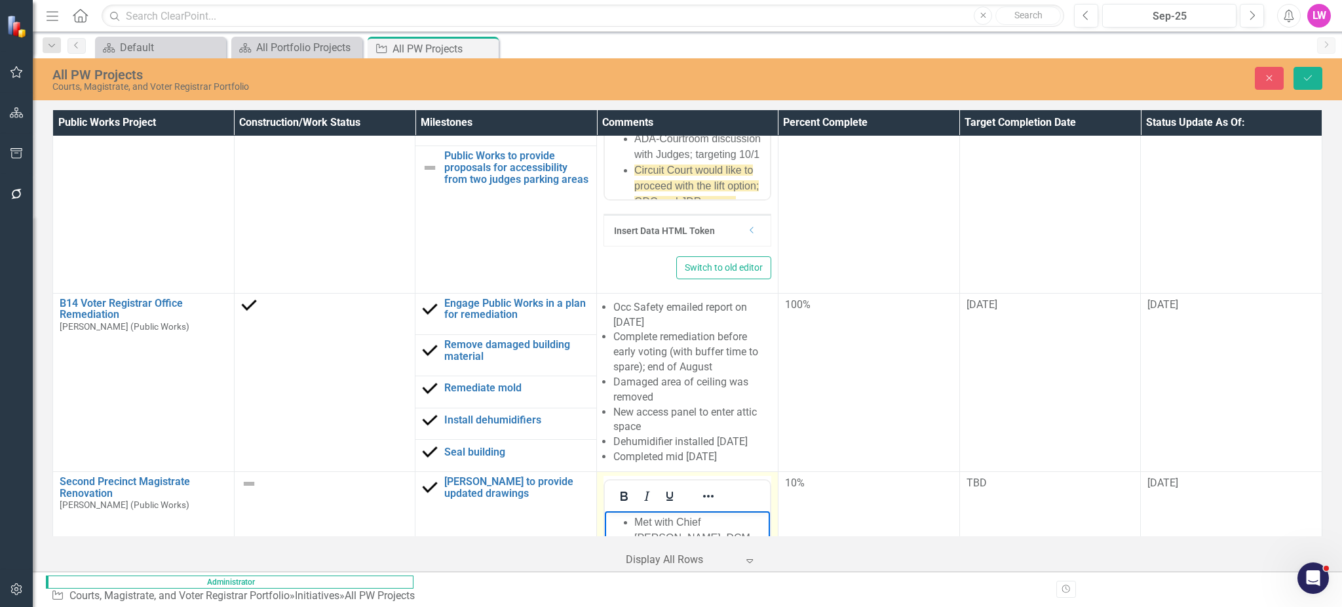
drag, startPoint x: 936, startPoint y: 617, endPoint x: 1487, endPoint y: 748, distance: 566.5
click at [716, 488] on icon "Reveal or hide additional toolbar items" at bounding box center [708, 496] width 16 height 16
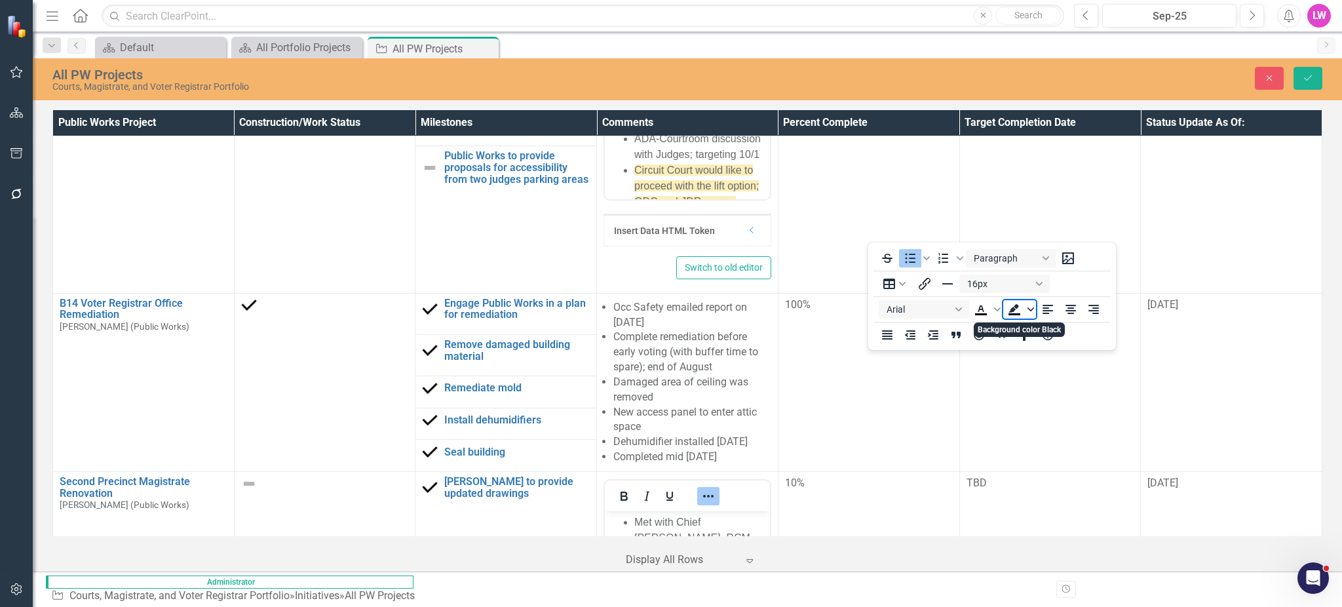
click at [1032, 311] on icon "Background color Black" at bounding box center [1030, 309] width 7 height 7
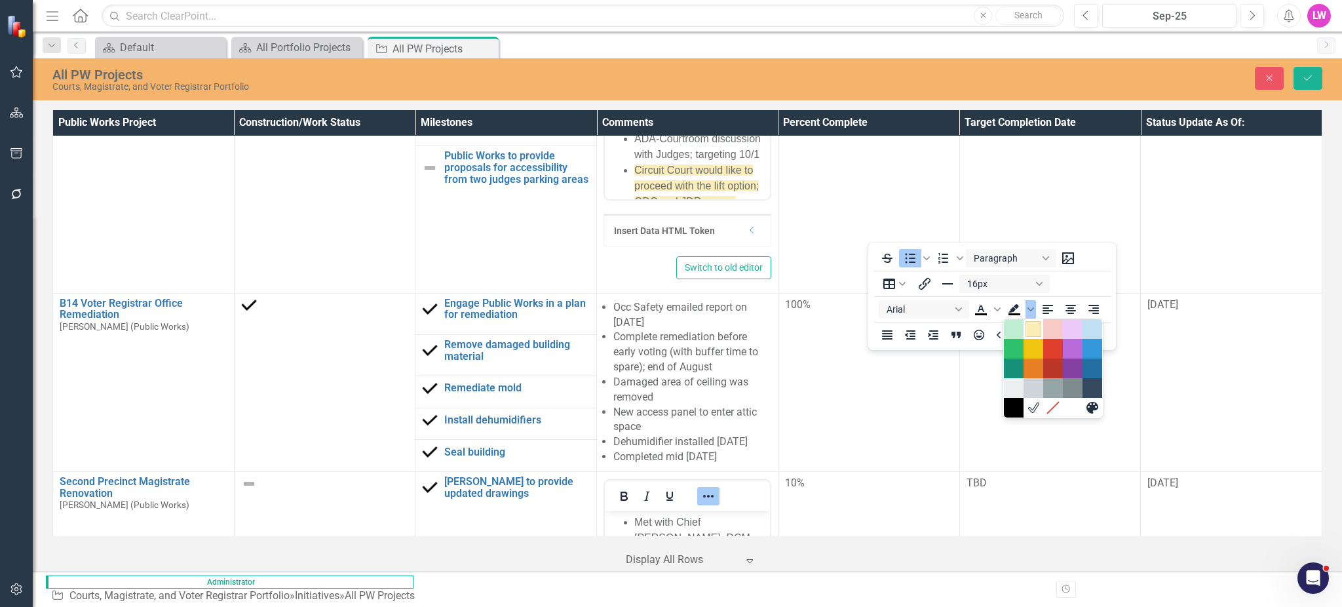
click at [1033, 330] on div "Light Yellow" at bounding box center [1033, 329] width 16 height 16
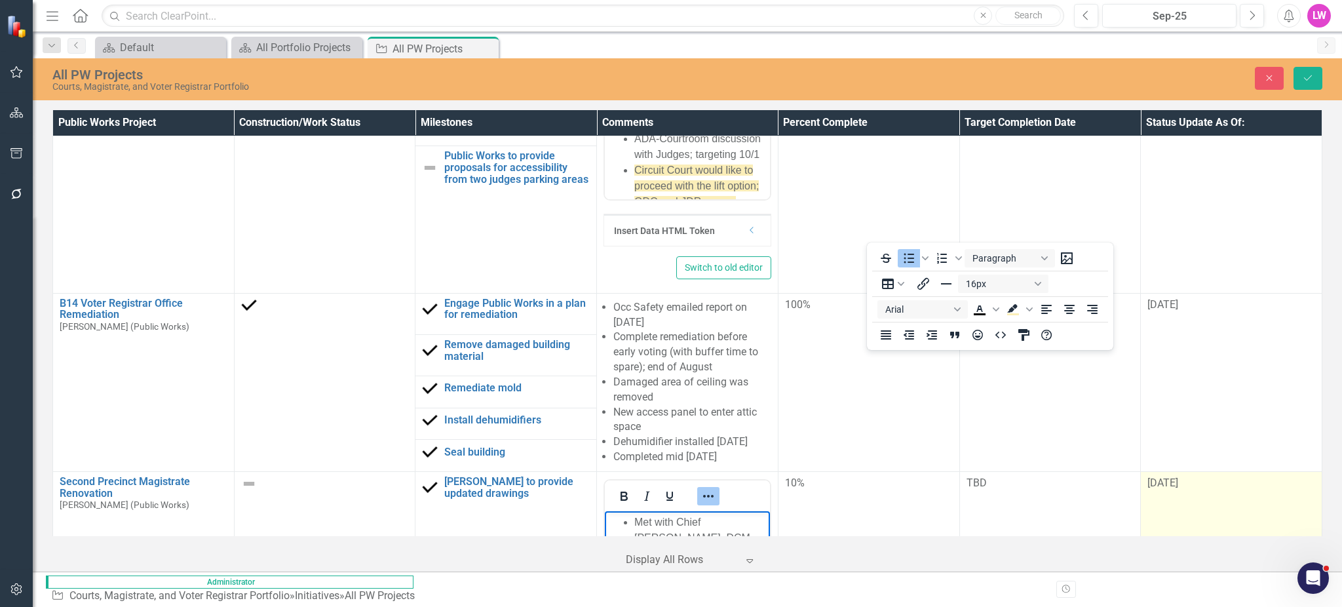
click at [1178, 476] on span "[DATE]" at bounding box center [1162, 482] width 31 height 12
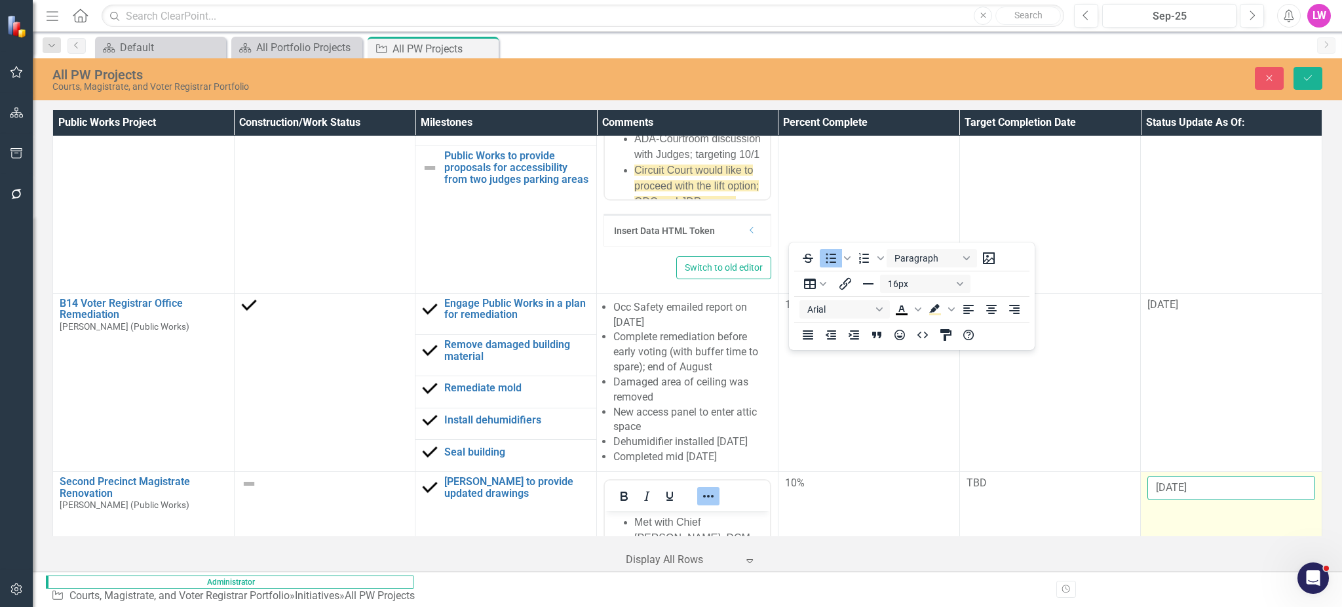
click at [1244, 476] on input "[DATE]" at bounding box center [1231, 488] width 168 height 24
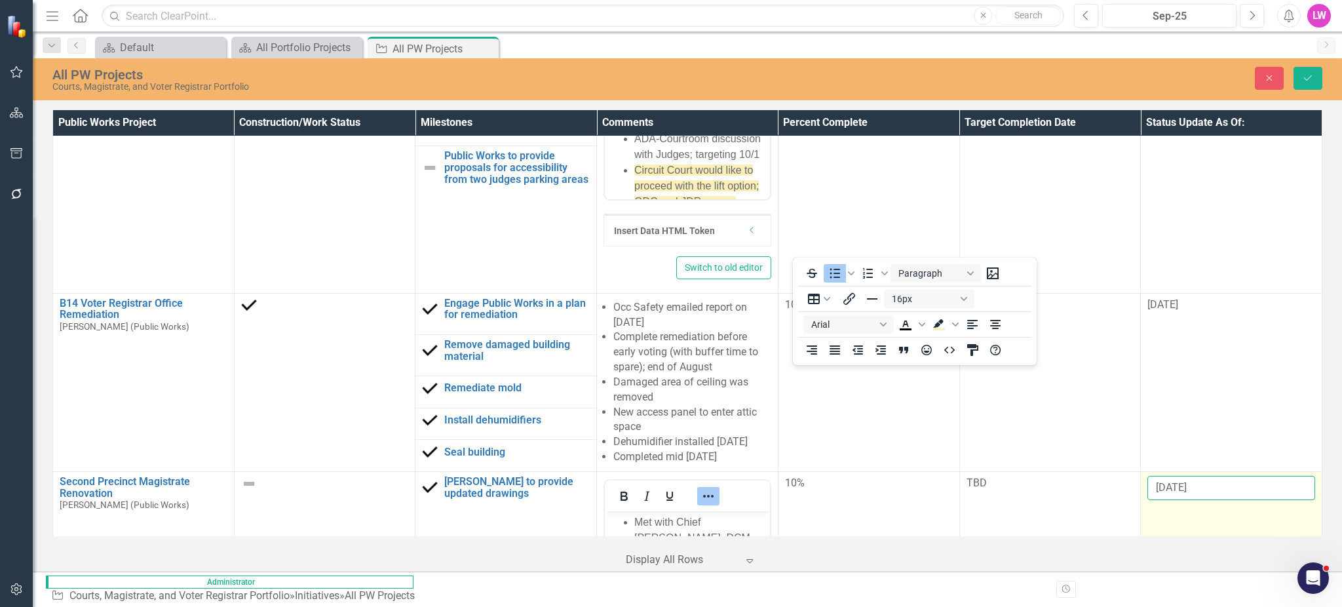
scroll to position [757, 65]
type input "10/8/2025"
click at [1307, 77] on icon "Save" at bounding box center [1308, 77] width 12 height 9
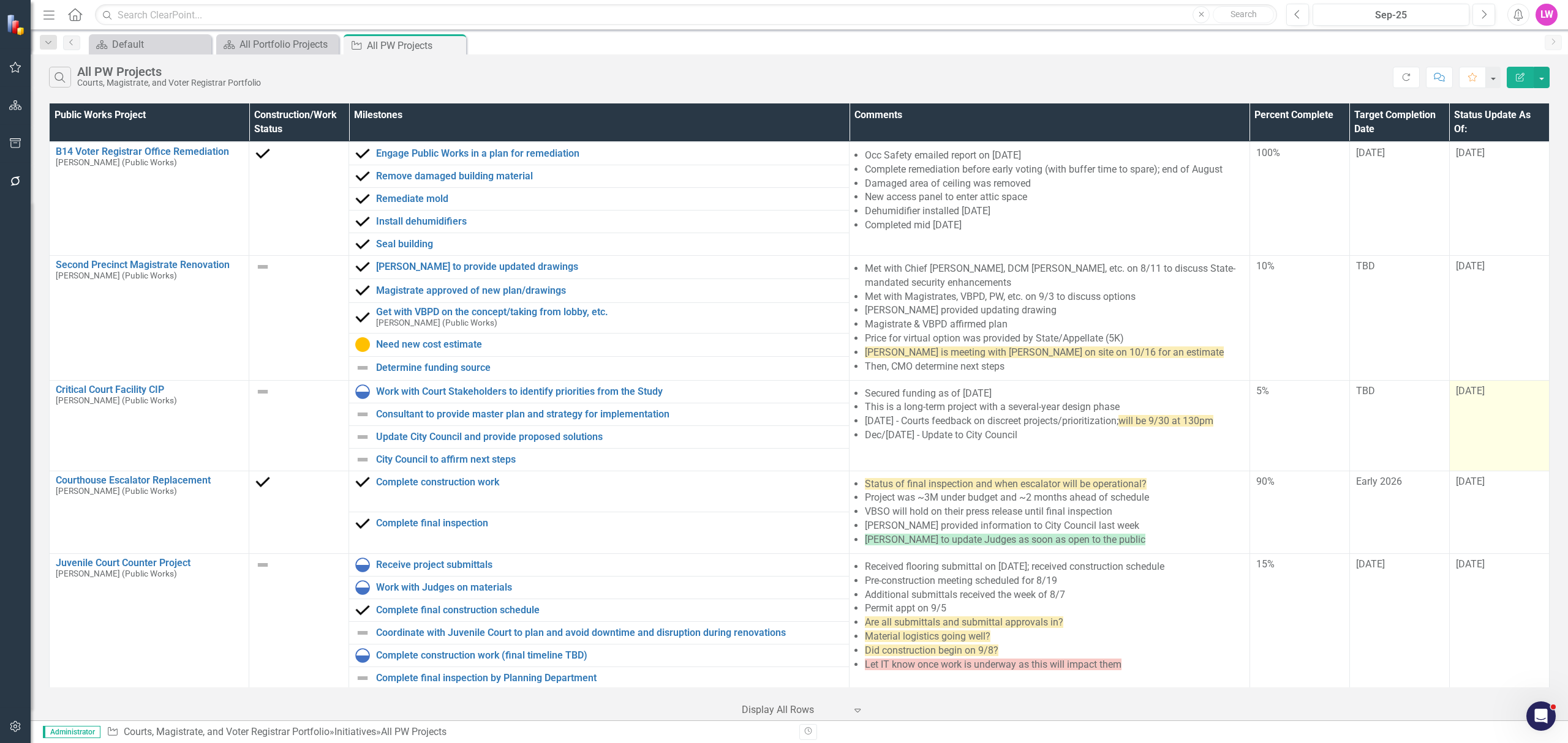
scroll to position [415, 0]
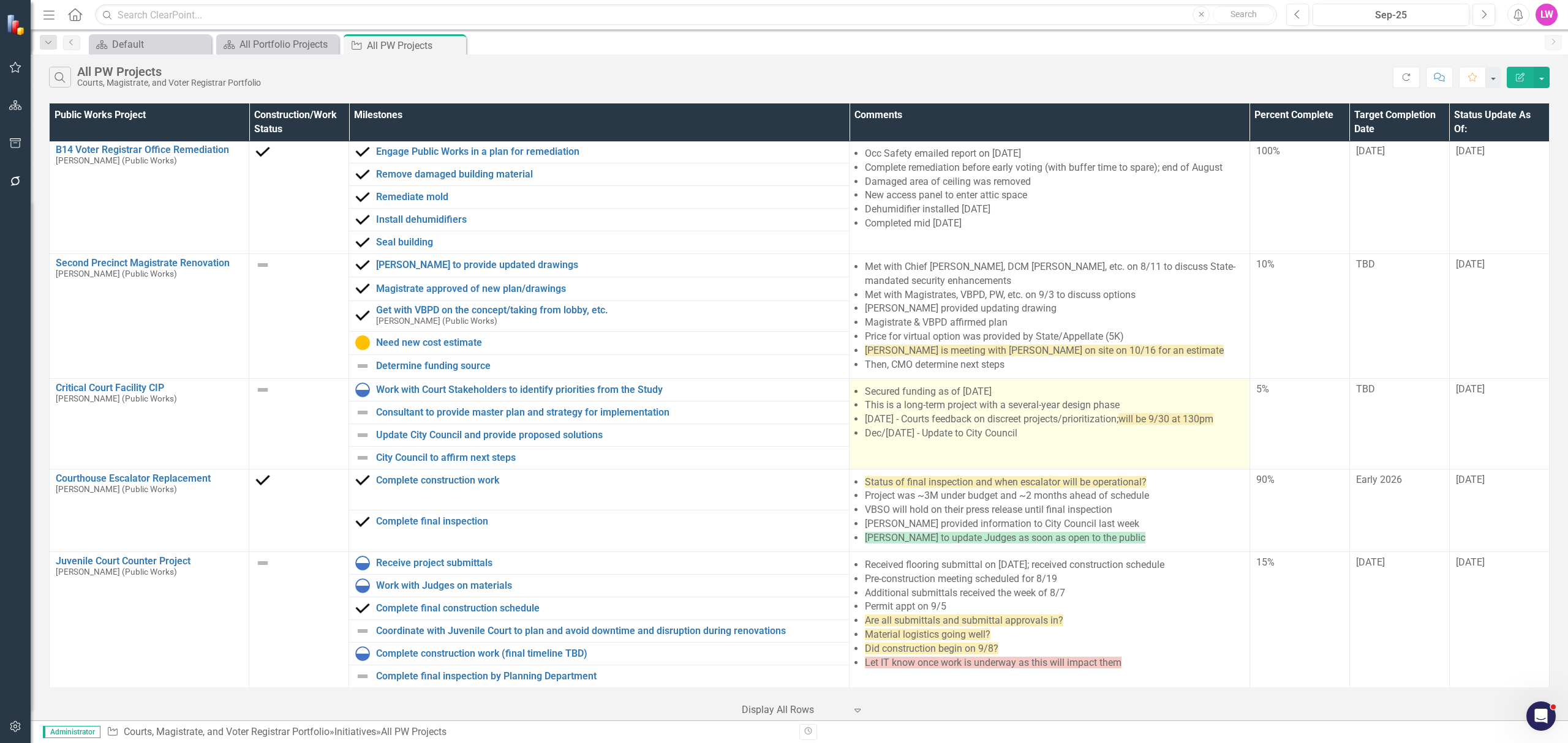
click at [1057, 447] on td "Secured funding as of July 1, 2025 This is a long-term project with a several-y…" at bounding box center [1050, 423] width 400 height 91
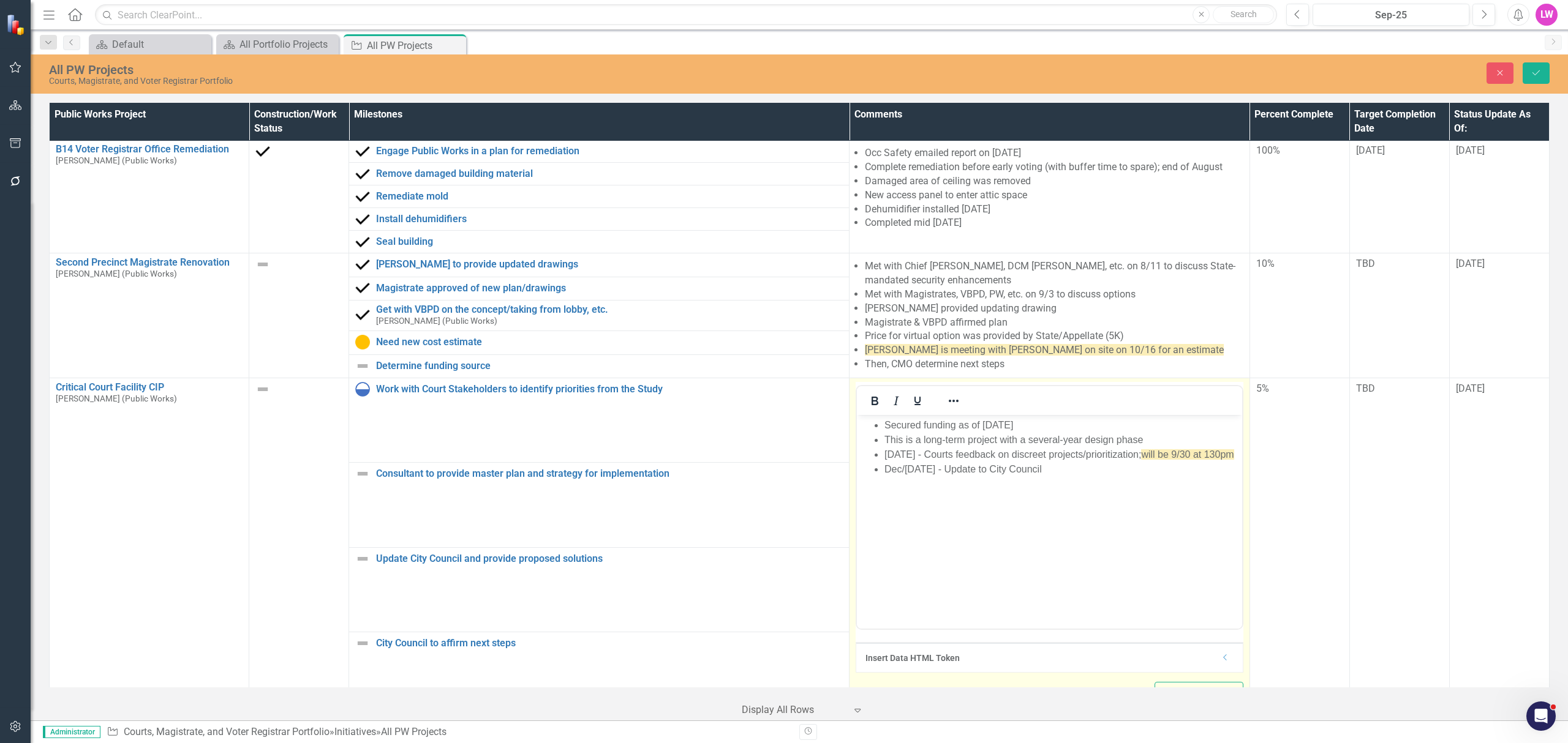
scroll to position [0, 0]
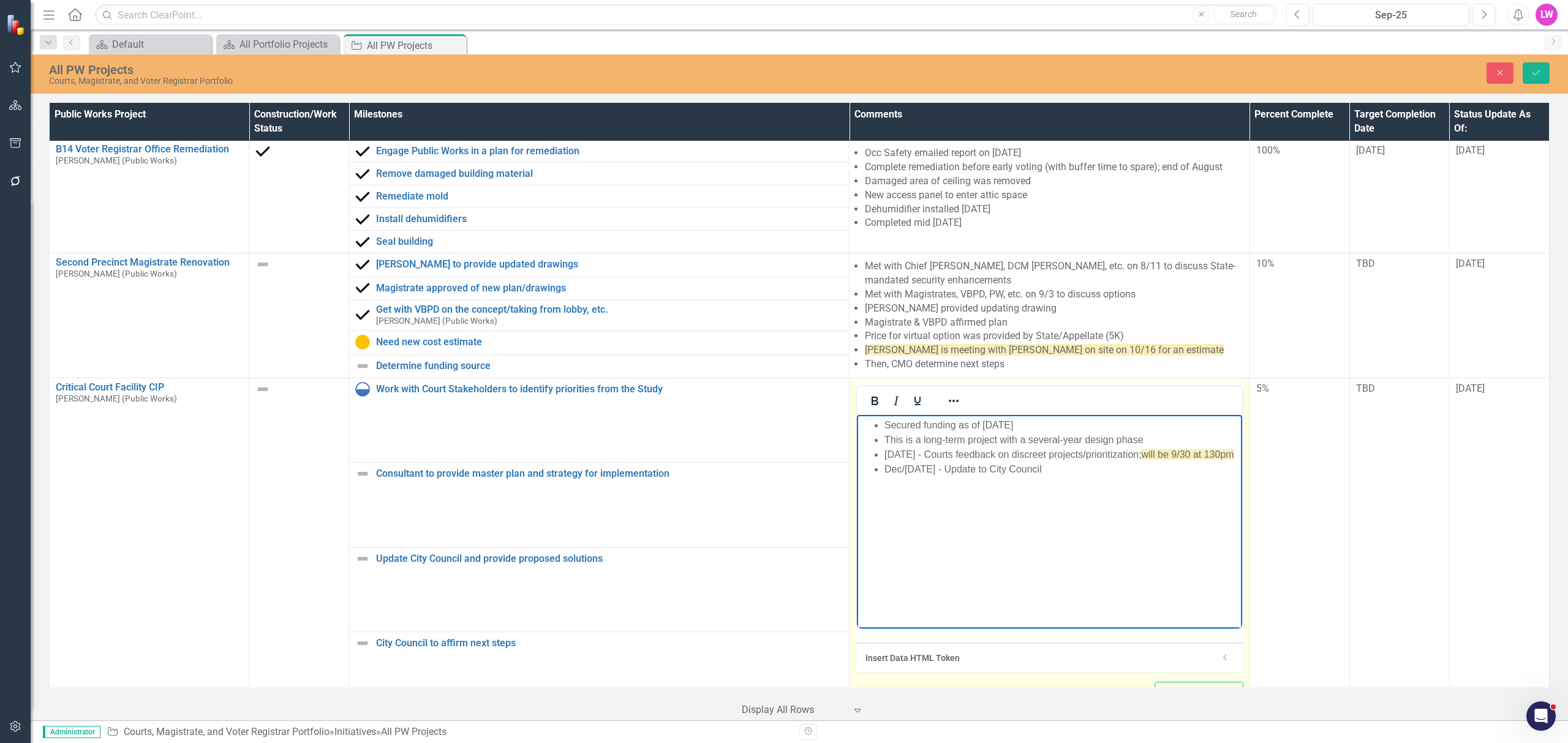
drag, startPoint x: 1184, startPoint y: 455, endPoint x: 1155, endPoint y: 450, distance: 29.4
click at [1155, 450] on li "Sept 2025 - Courts feedback on discreet projects/prioritization; will be 9/30 a…" at bounding box center [1061, 455] width 354 height 15
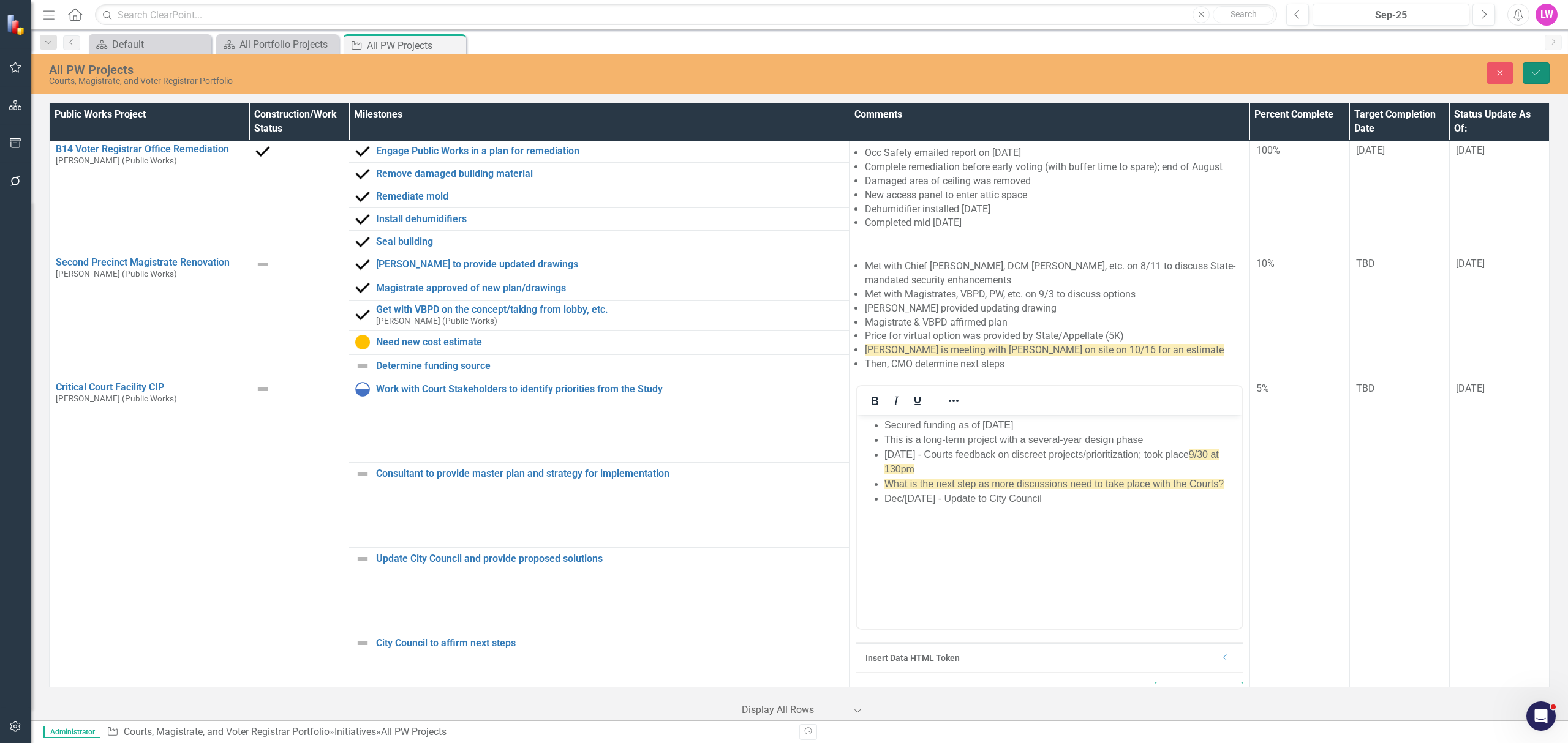
click at [1525, 68] on button "Save" at bounding box center [1536, 73] width 27 height 21
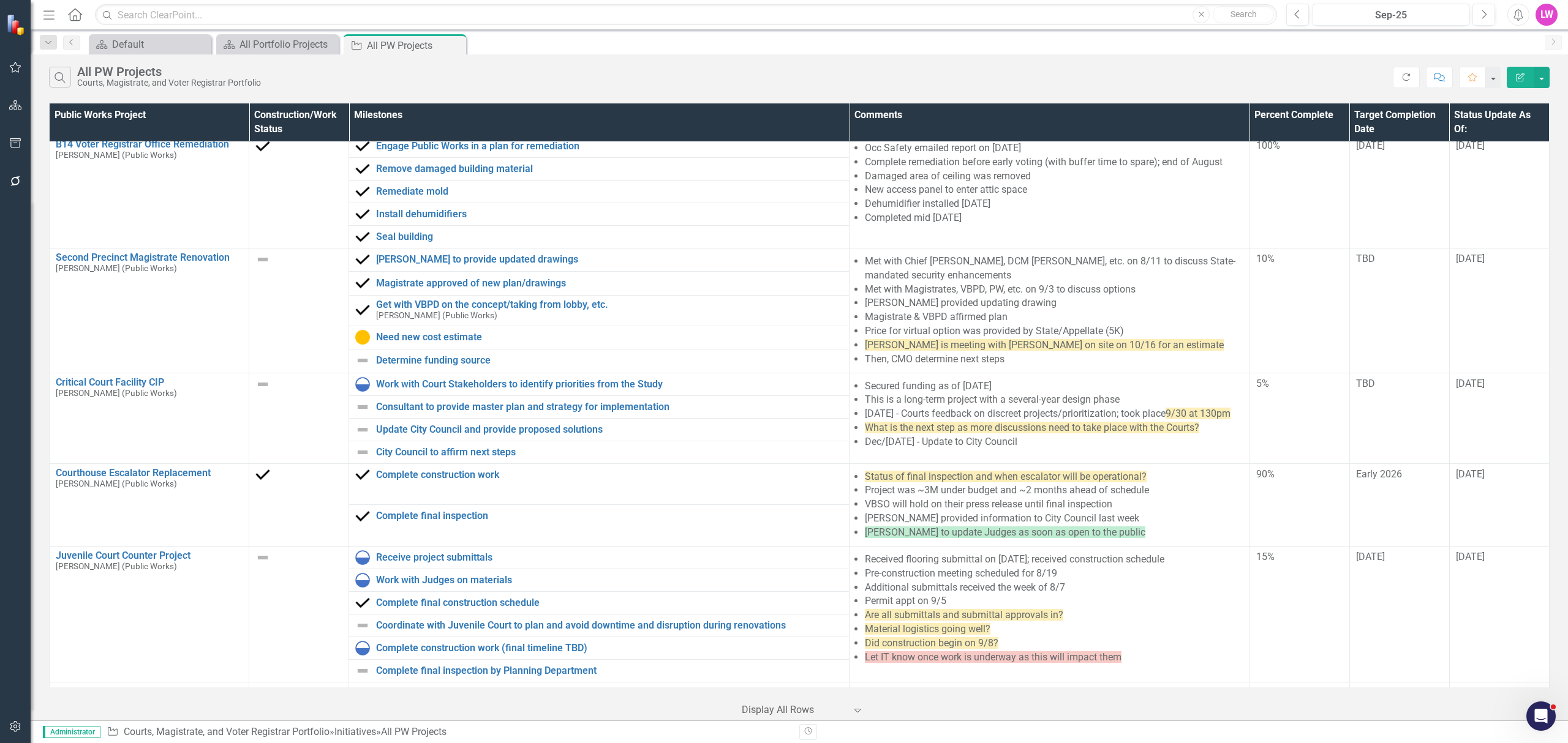
scroll to position [446, 0]
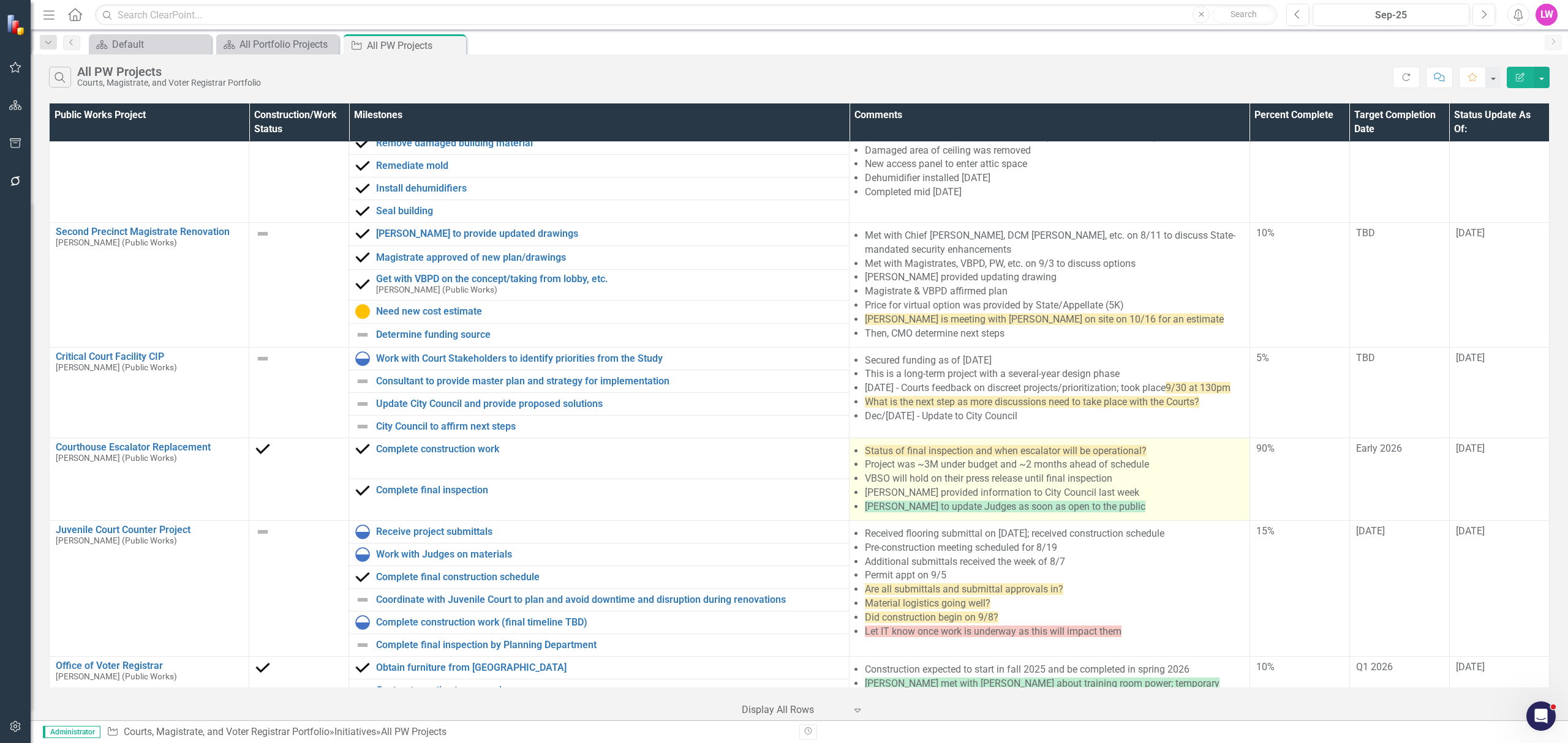
click at [1086, 512] on span "[PERSON_NAME] to update Judges as soon as open to the public" at bounding box center [1005, 507] width 281 height 11
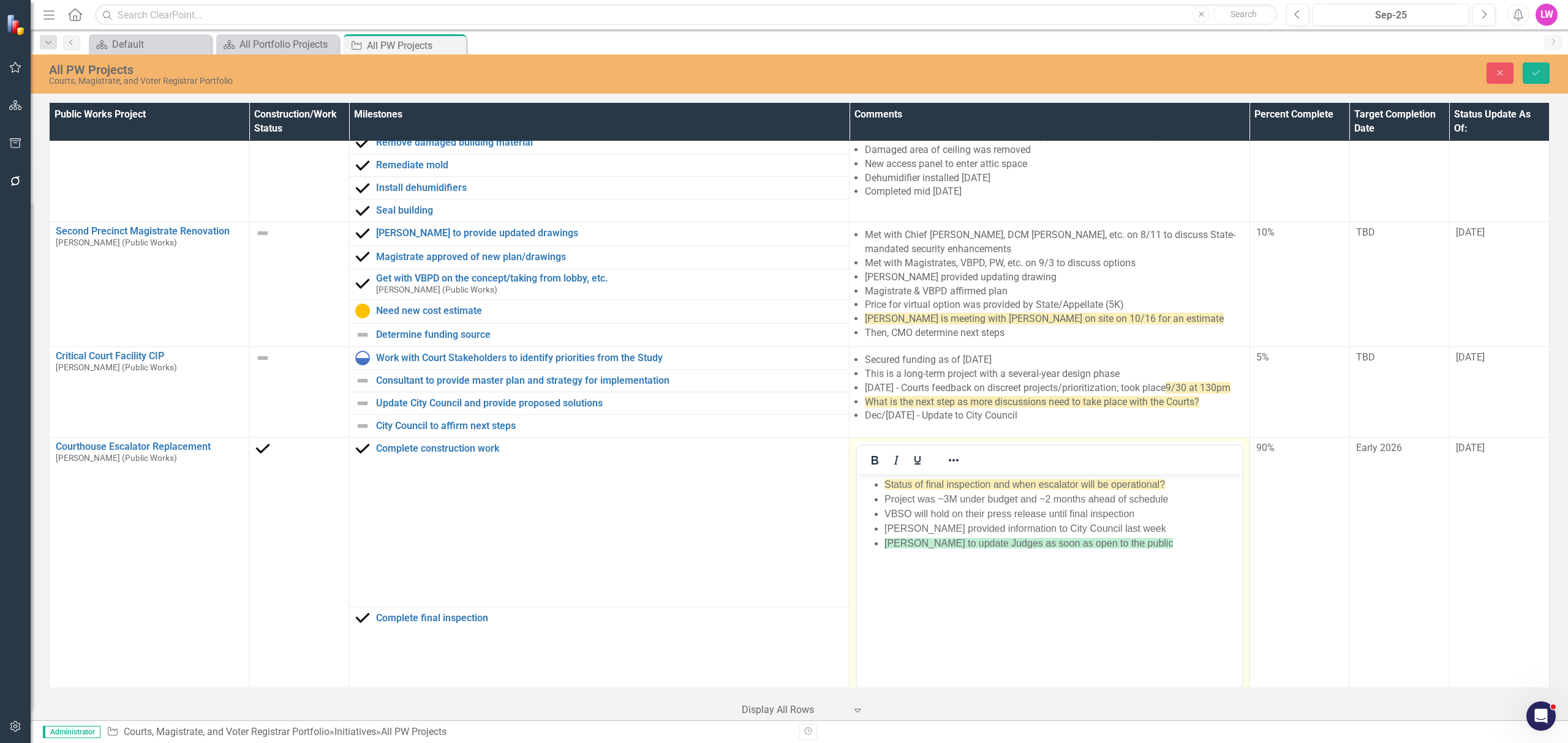
scroll to position [0, 0]
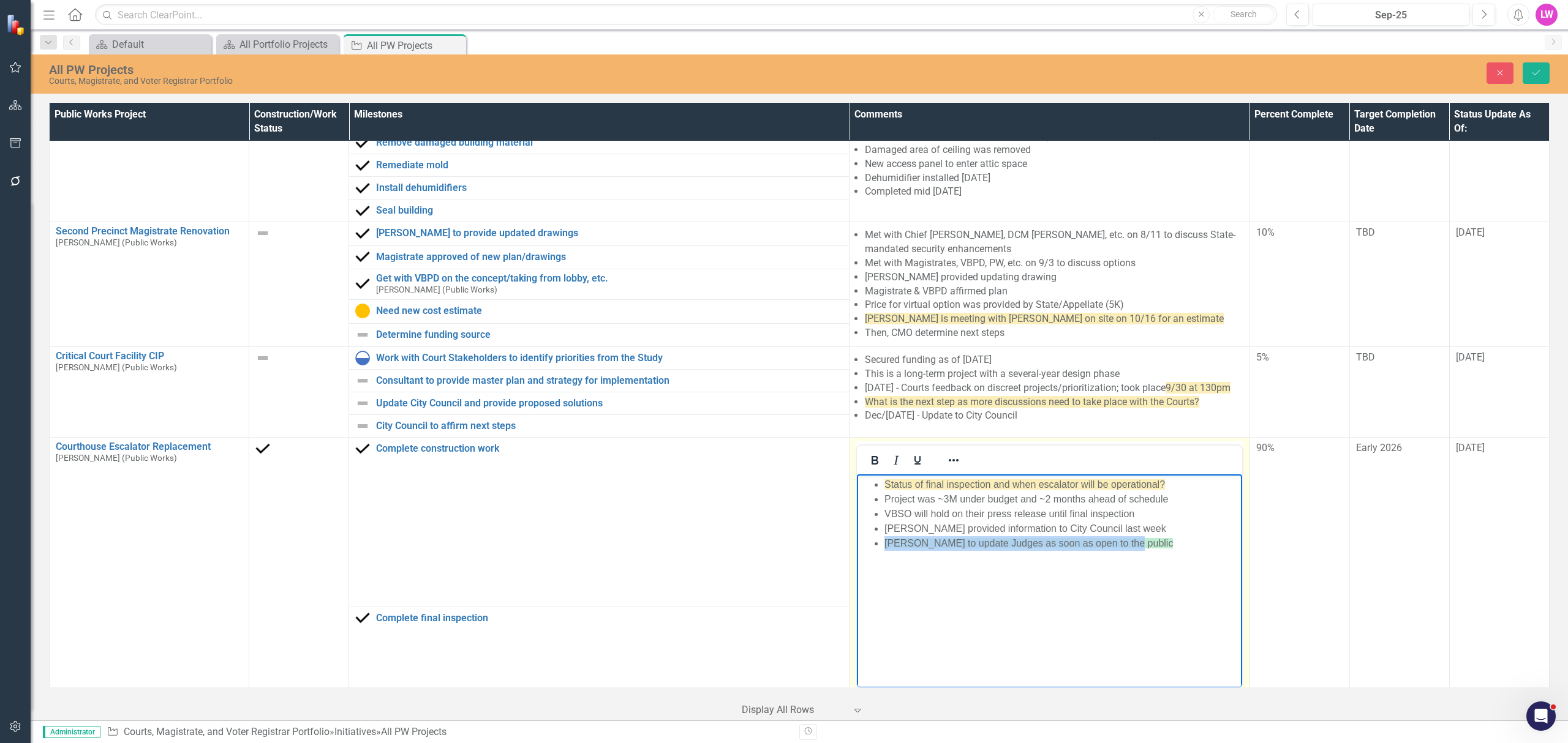
drag, startPoint x: 1126, startPoint y: 548, endPoint x: 879, endPoint y: 542, distance: 247.1
click at [879, 542] on ul "Status of final inspection and when escalator will be operational? Project was …" at bounding box center [1050, 514] width 380 height 74
drag, startPoint x: 1179, startPoint y: 476, endPoint x: 861, endPoint y: 487, distance: 318.2
click at [861, 487] on body "Status of final inspection and when escalator will be operational? Project was …" at bounding box center [1050, 566] width 385 height 184
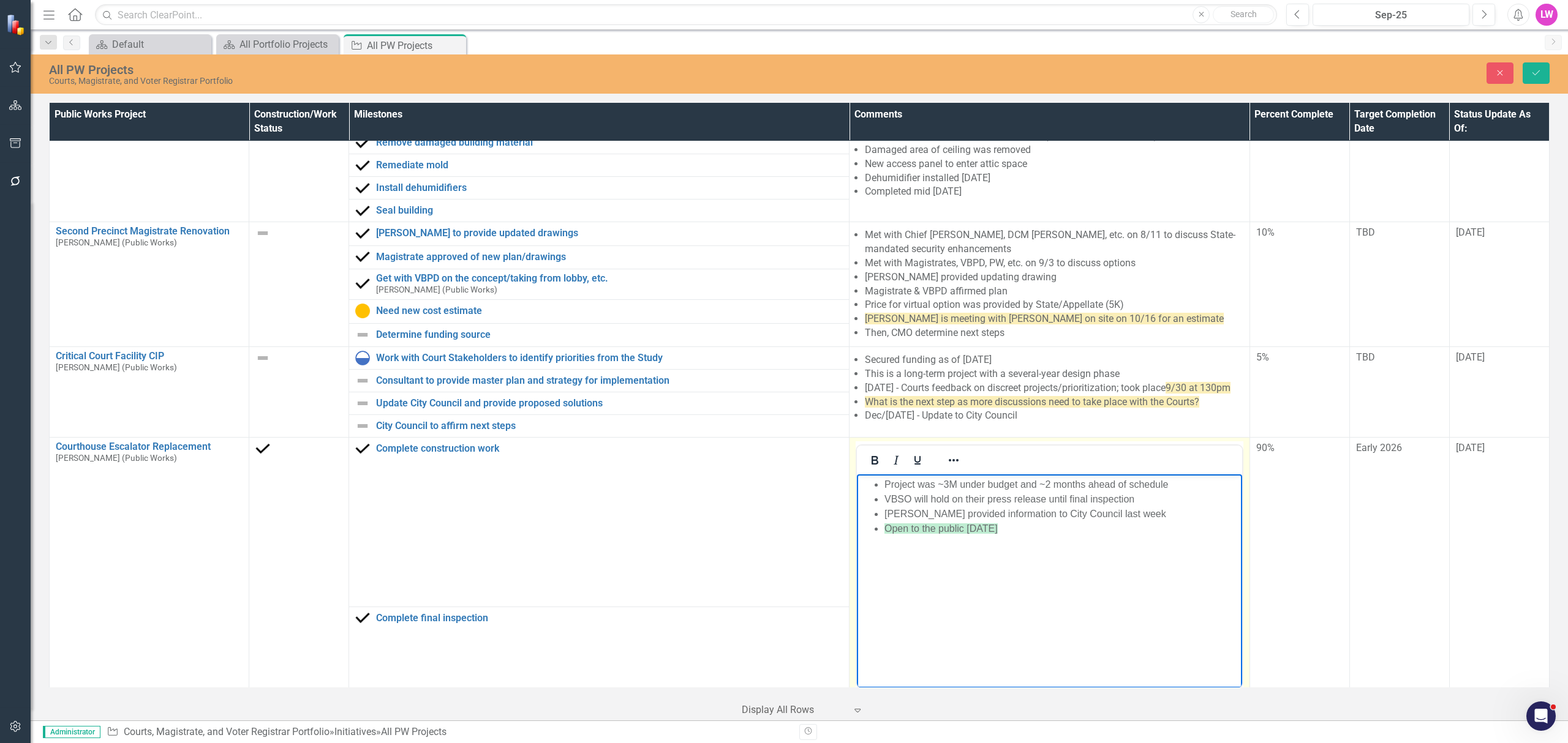
drag, startPoint x: 995, startPoint y: 480, endPoint x: 1028, endPoint y: 535, distance: 64.1
click at [1028, 535] on ul "Project was ~3M under budget and ~2 months ahead of schedule VBSO will hold on …" at bounding box center [1050, 507] width 380 height 59
click at [1028, 536] on li "Open to the public 10/6/2025" at bounding box center [1061, 529] width 354 height 15
drag, startPoint x: 1147, startPoint y: 495, endPoint x: 915, endPoint y: 502, distance: 232.1
click at [915, 502] on li "VBSO will hold on their press release until final inspection" at bounding box center [1061, 500] width 354 height 15
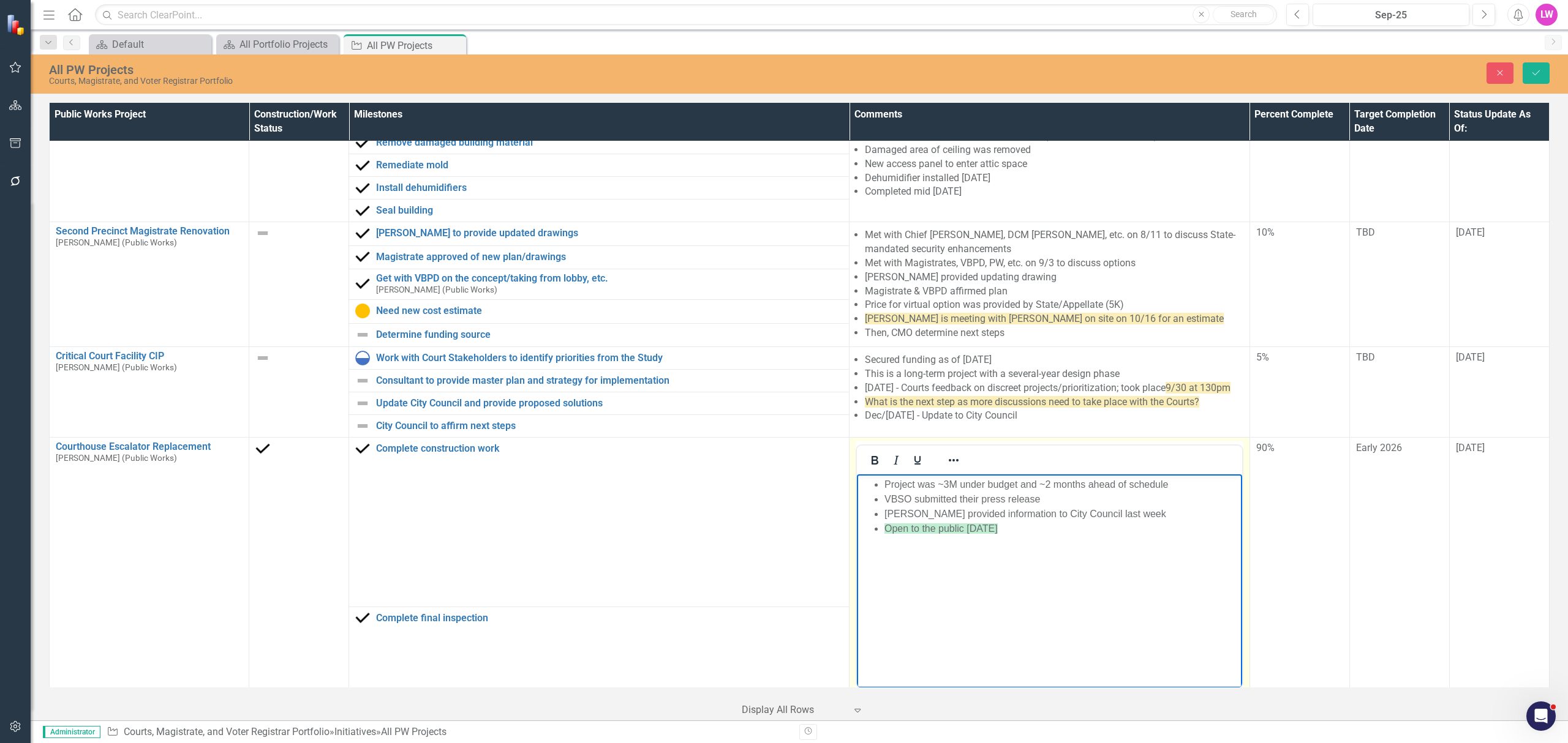
drag, startPoint x: 1133, startPoint y: 515, endPoint x: 1076, endPoint y: 517, distance: 57.0
click at [1076, 517] on li "[PERSON_NAME] provided information to City Council last week" at bounding box center [1061, 514] width 354 height 15
drag, startPoint x: 1021, startPoint y: 527, endPoint x: 863, endPoint y: 534, distance: 158.2
click at [863, 534] on ul "Project was ~3M under budget and ~2 months ahead of schedule VBSO submitted the…" at bounding box center [1050, 507] width 380 height 59
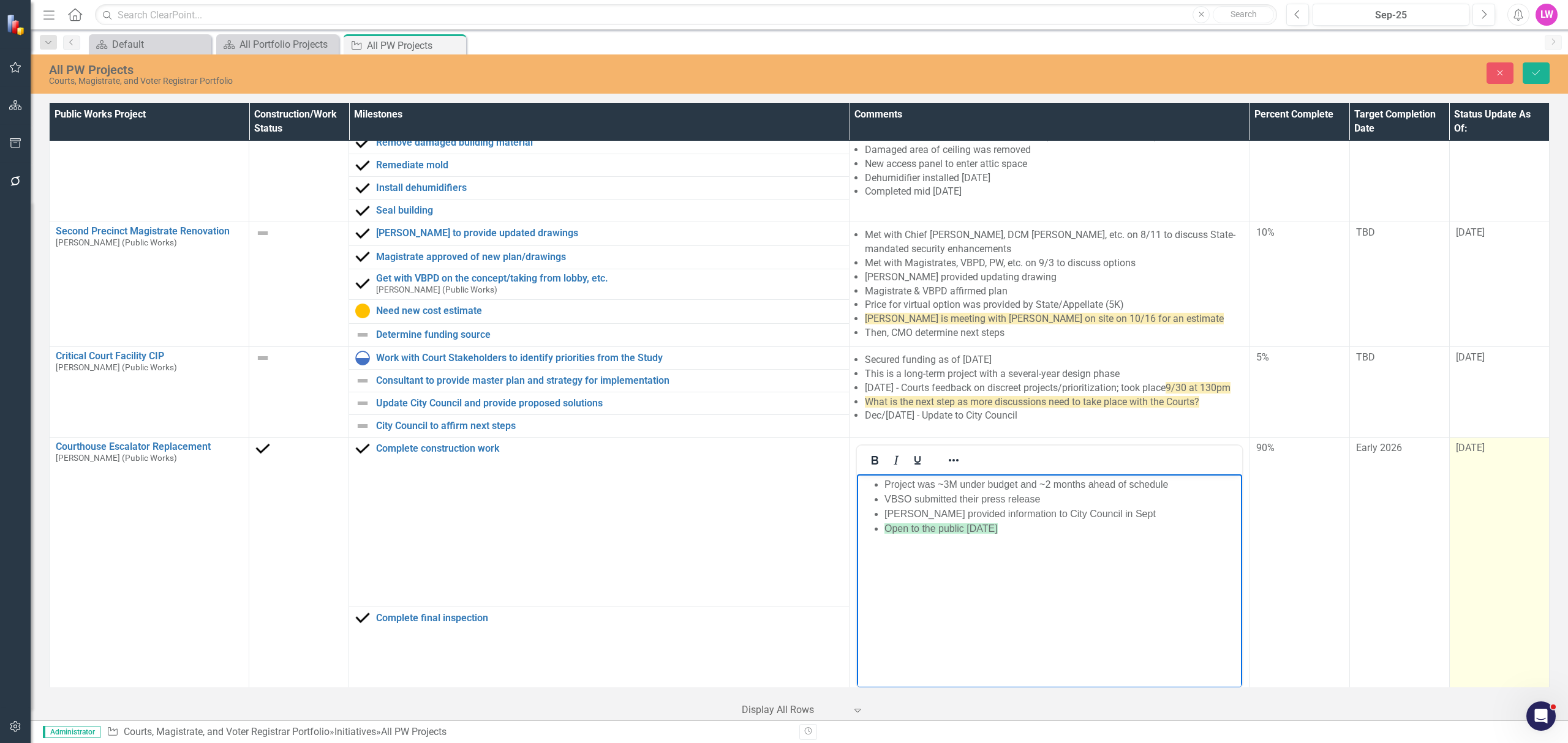
click at [1474, 453] on span "[DATE]" at bounding box center [1470, 448] width 29 height 11
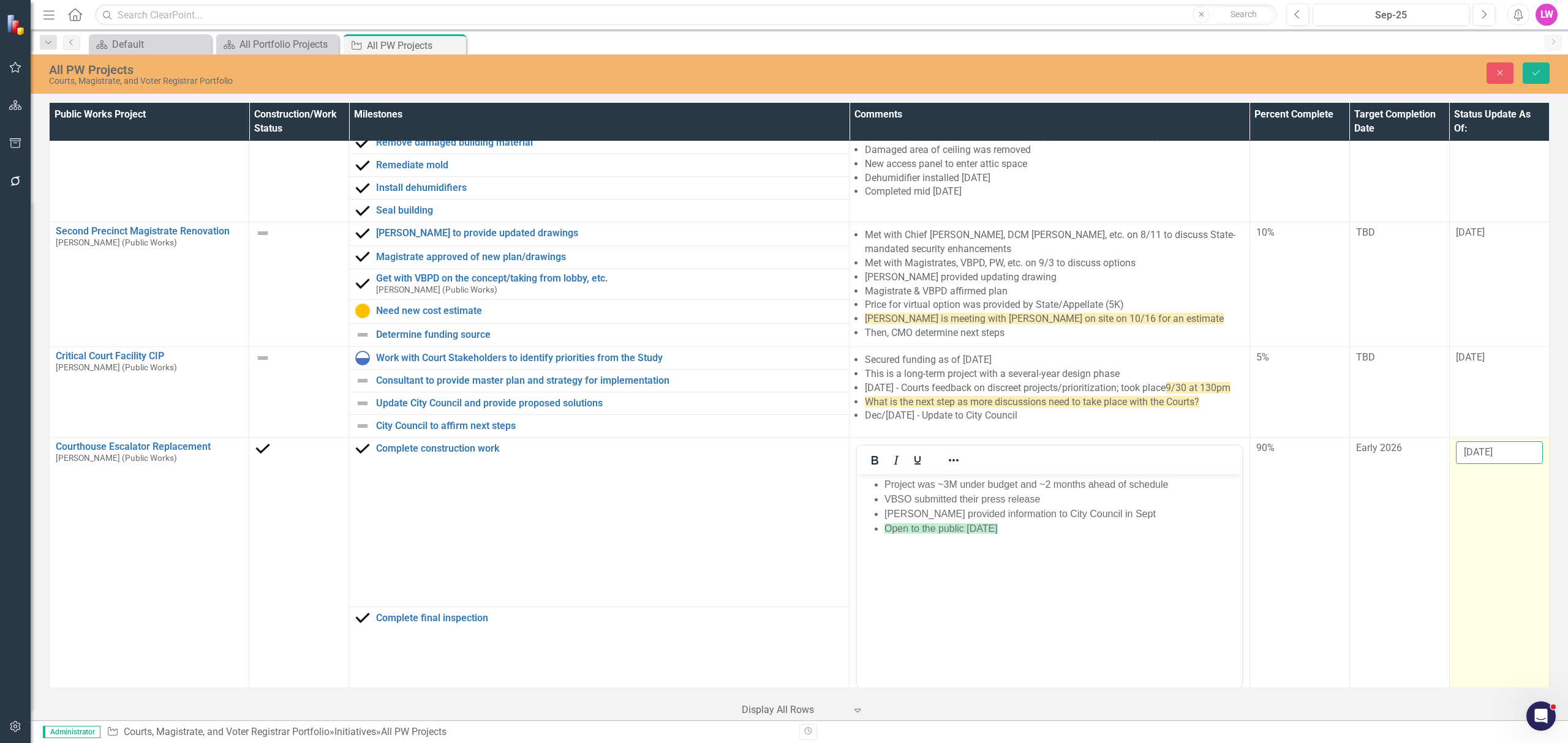
click at [1460, 463] on input "[DATE]" at bounding box center [1499, 452] width 87 height 22
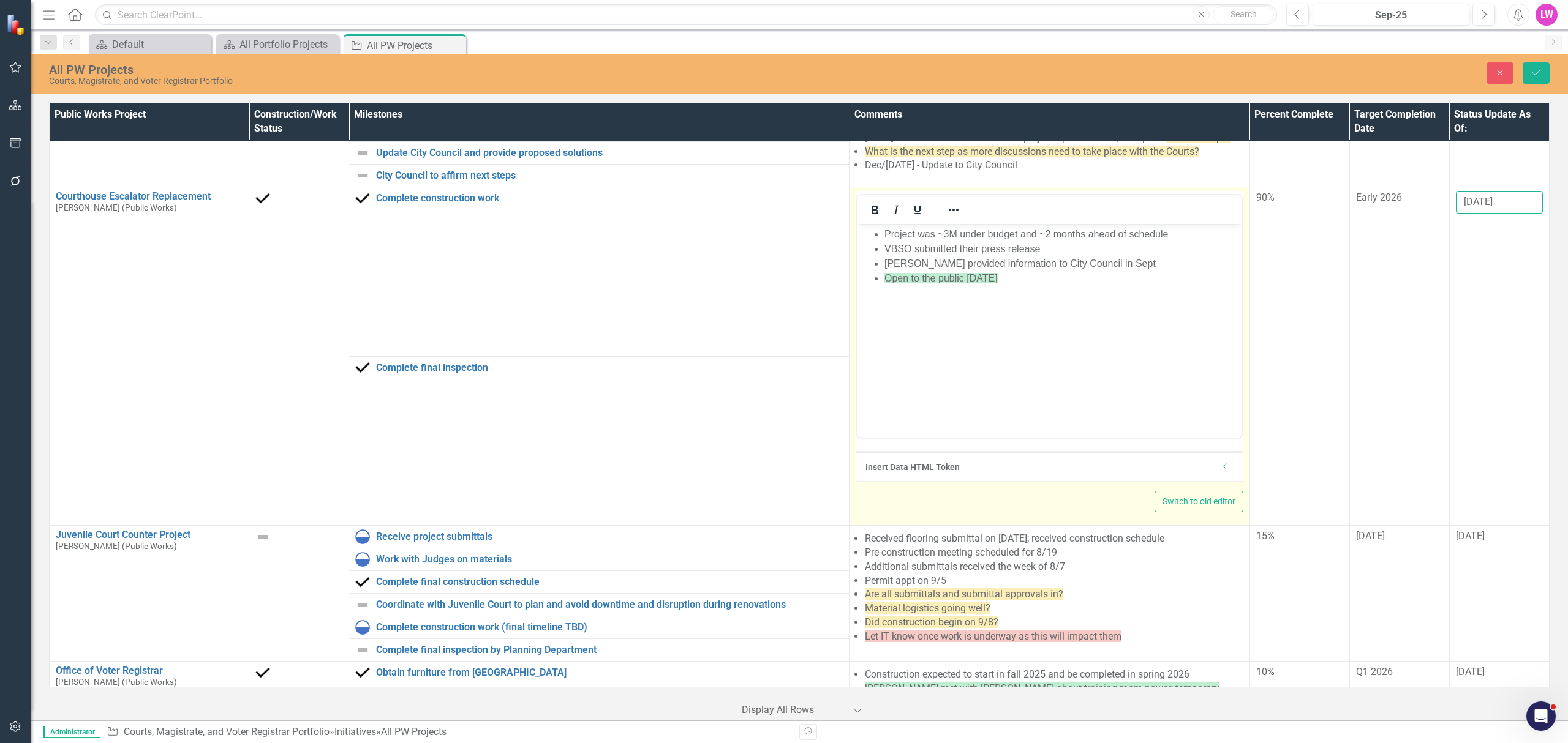
scroll to position [772, 0]
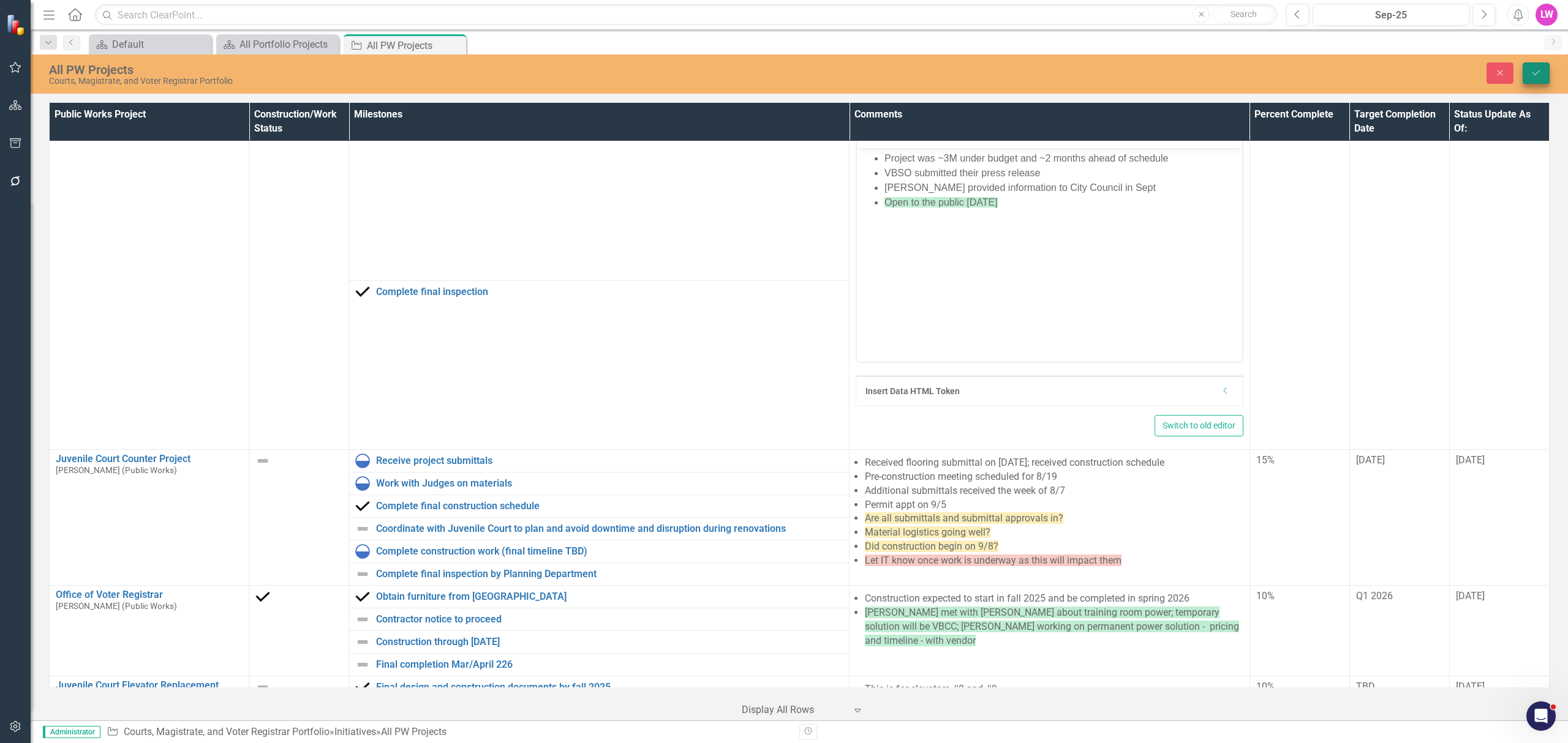
type input "10/8/2025"
click at [1541, 76] on icon "Save" at bounding box center [1536, 72] width 11 height 8
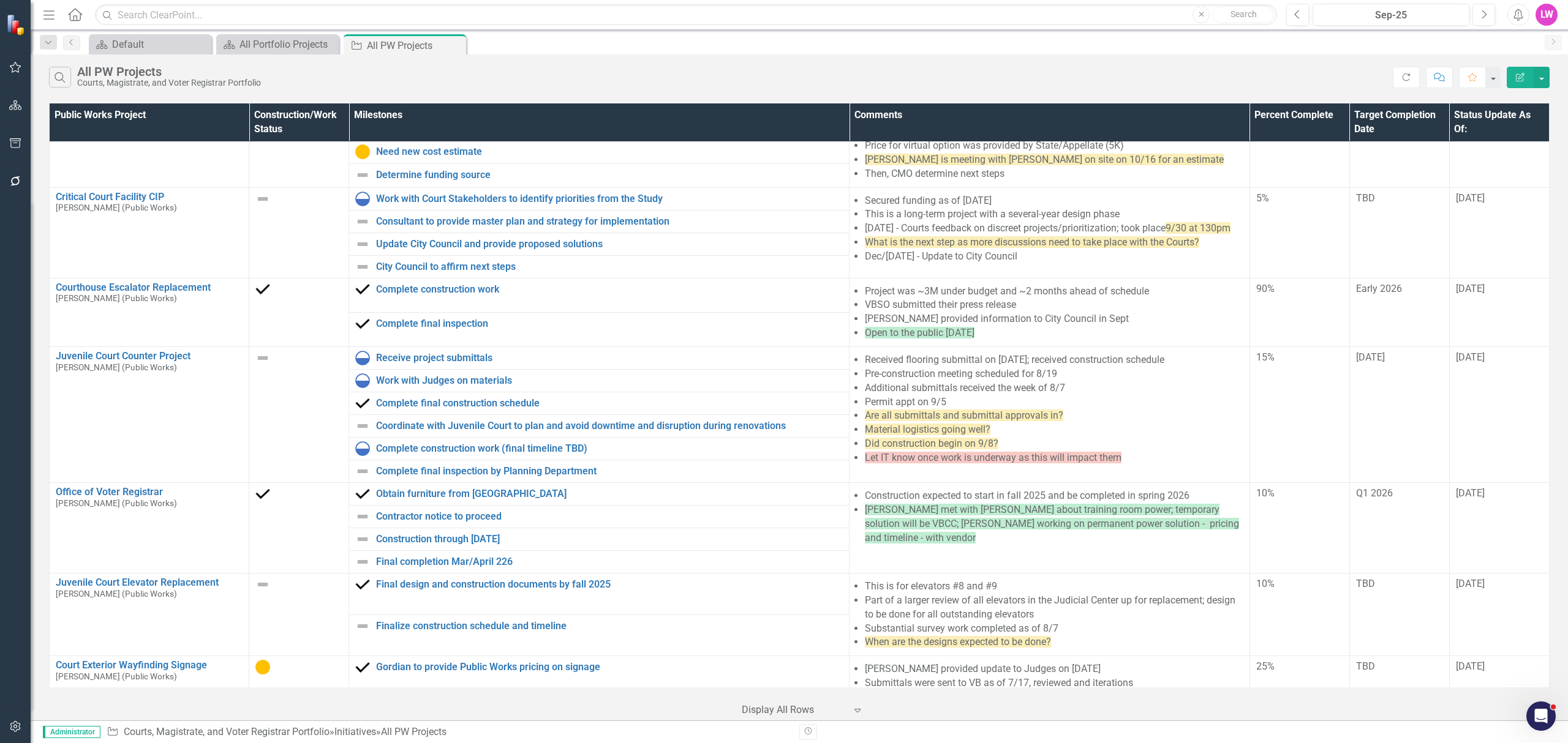
scroll to position [617, 0]
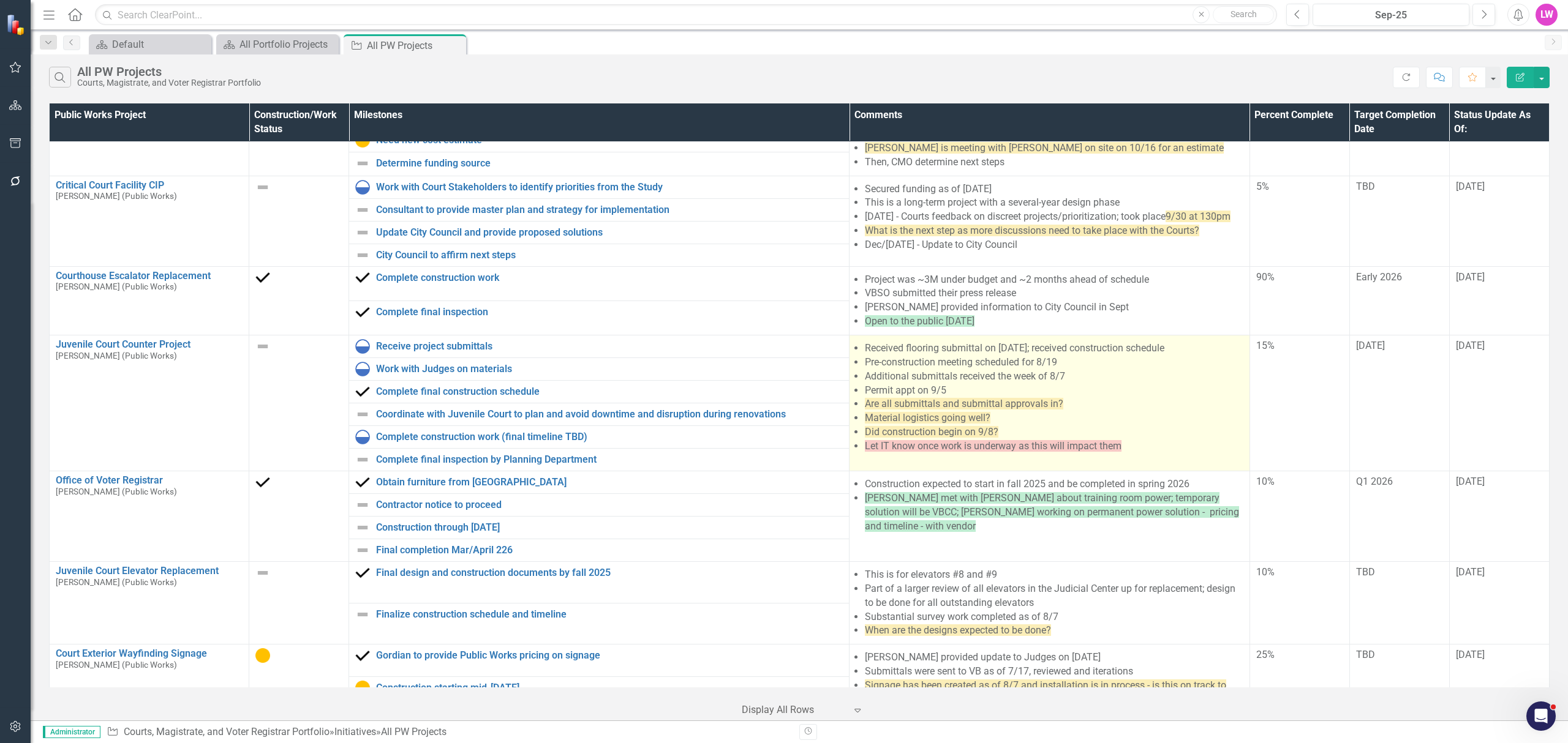
click at [996, 398] on li "Permit appt on 9/5" at bounding box center [1054, 391] width 379 height 14
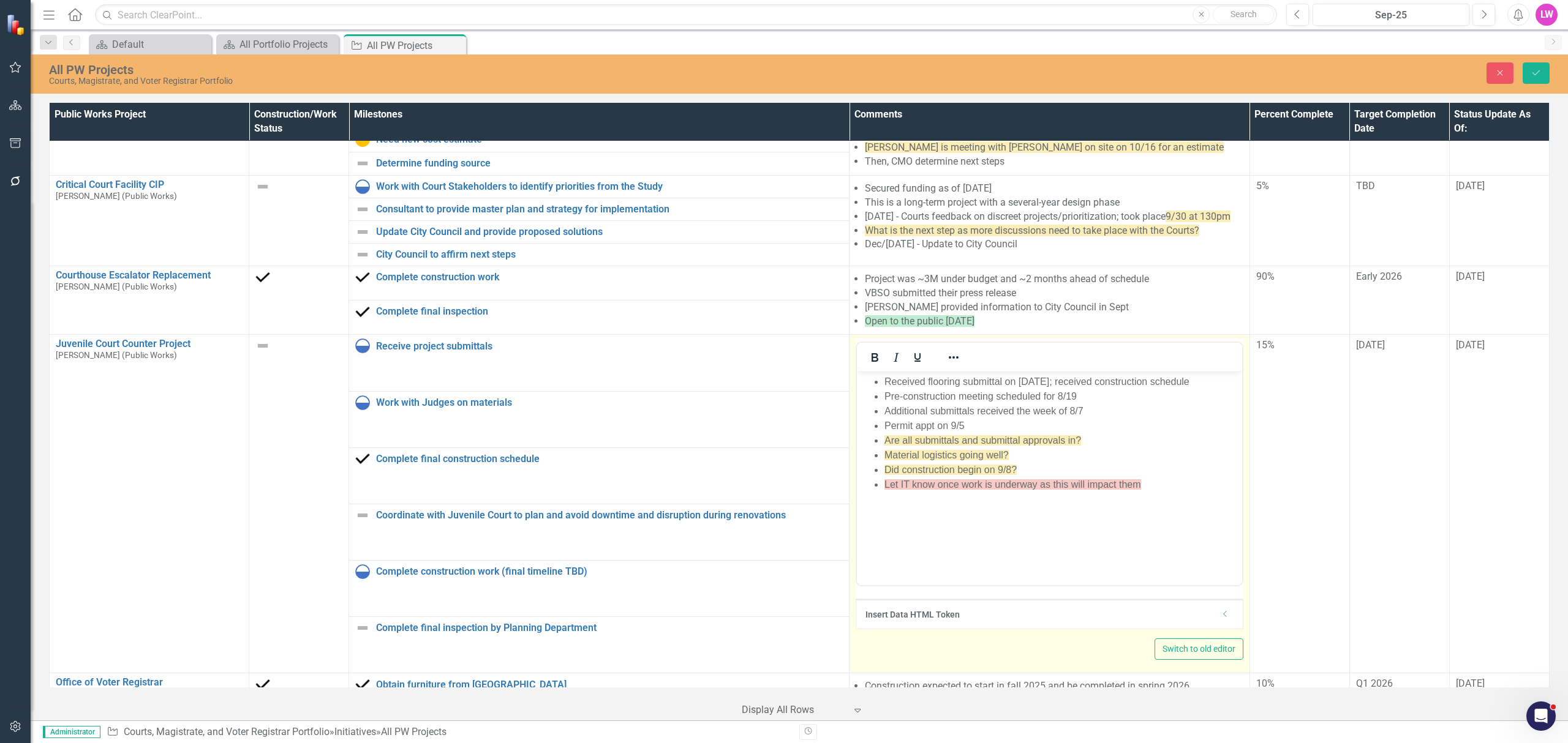
scroll to position [0, 0]
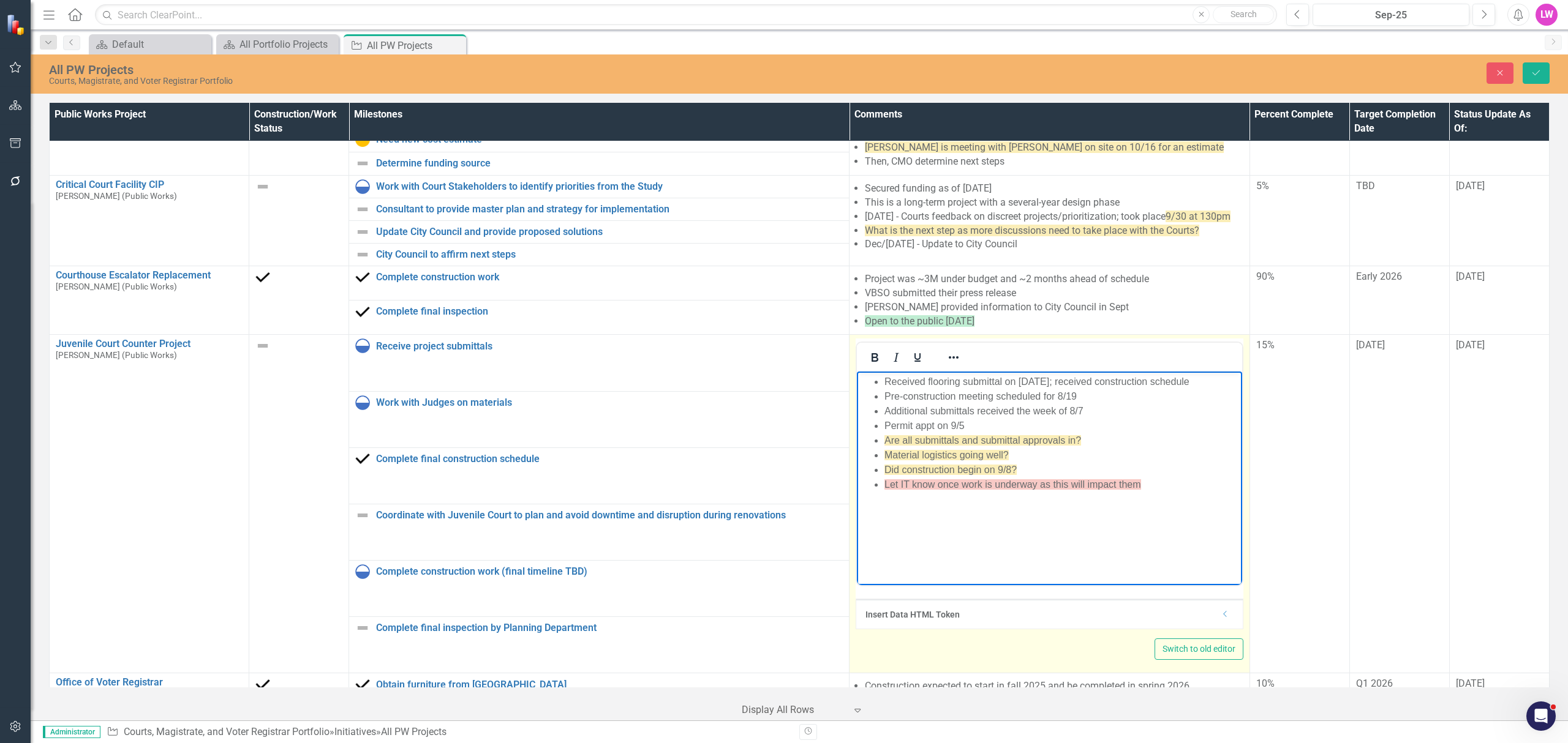
click at [1014, 425] on li "Permit appt on 9/5" at bounding box center [1061, 426] width 354 height 15
click at [1158, 506] on li "Let IT know once work is underway as this will impact them" at bounding box center [1061, 500] width 354 height 15
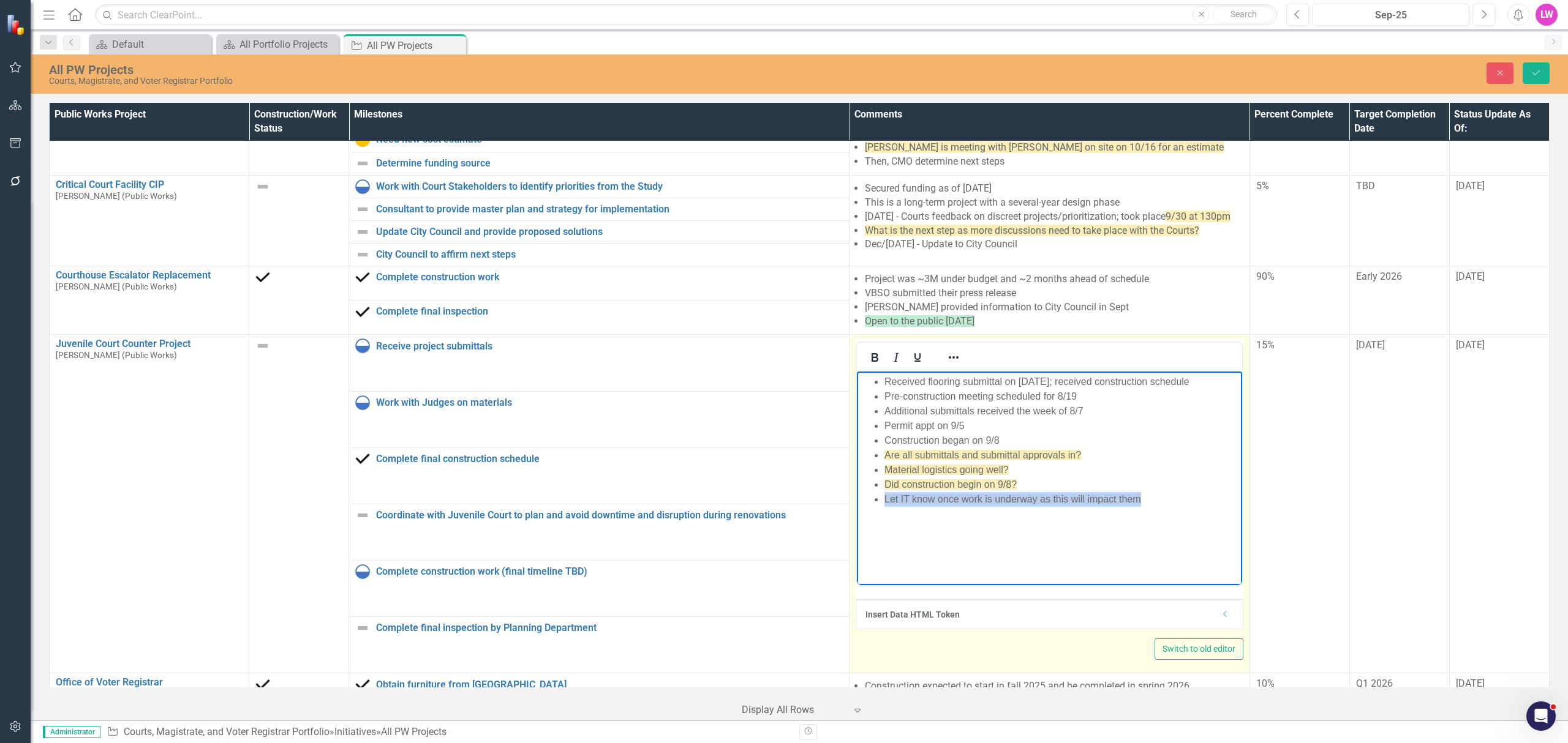
drag, startPoint x: 1160, startPoint y: 501, endPoint x: 1084, endPoint y: 501, distance: 76.0
click at [860, 502] on ul "Received flooring submittal on 7/9/25; received construction schedule Pre-const…" at bounding box center [1050, 441] width 380 height 133
click at [1187, 508] on body "Received flooring submittal on 7/9/25; received construction schedule Pre-const…" at bounding box center [1050, 464] width 385 height 184
drag, startPoint x: 1022, startPoint y: 483, endPoint x: 875, endPoint y: 484, distance: 147.0
click at [885, 484] on li "Did construction begin on 9/8?" at bounding box center [1061, 485] width 354 height 15
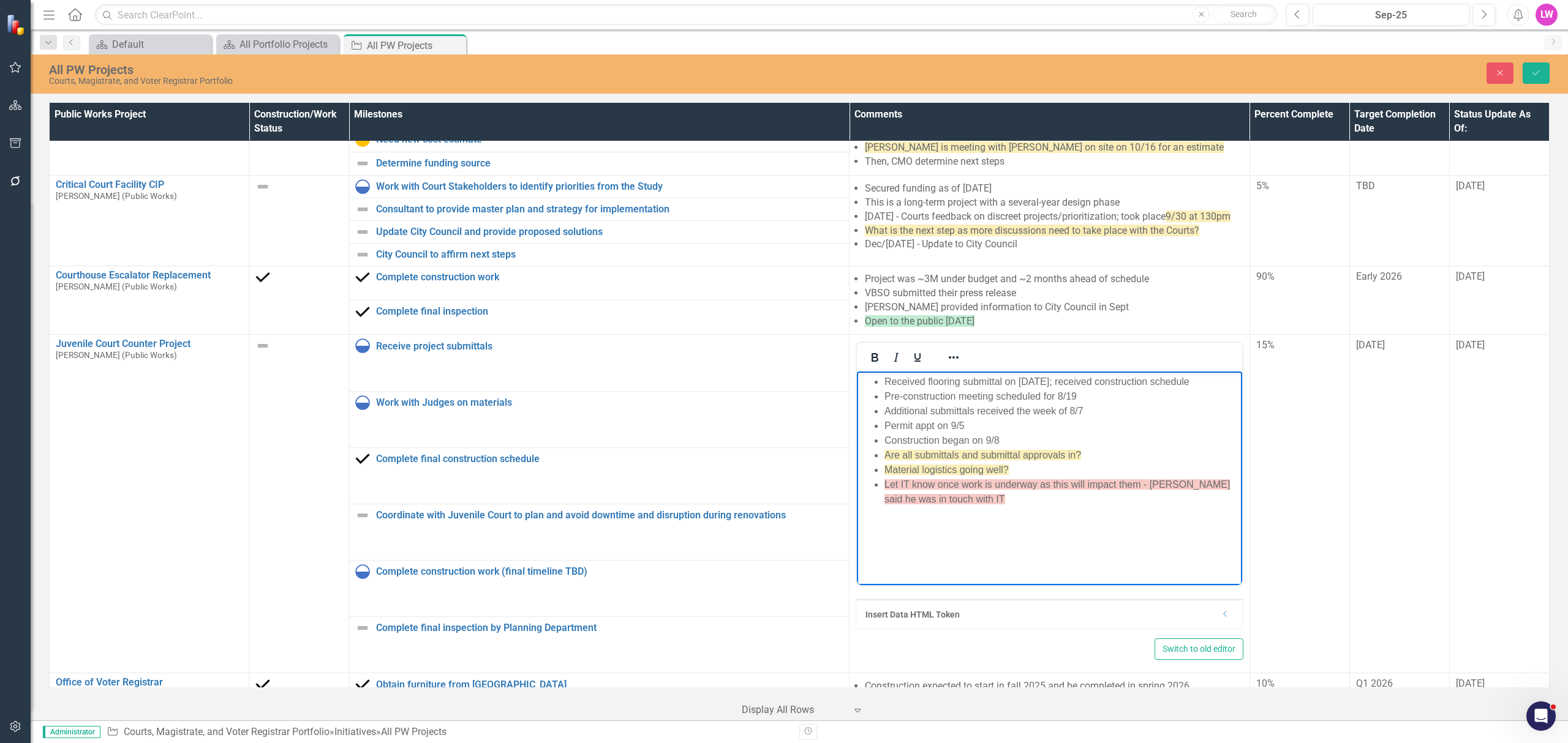
click at [1020, 440] on li "Construction began on 9/8" at bounding box center [1061, 441] width 354 height 15
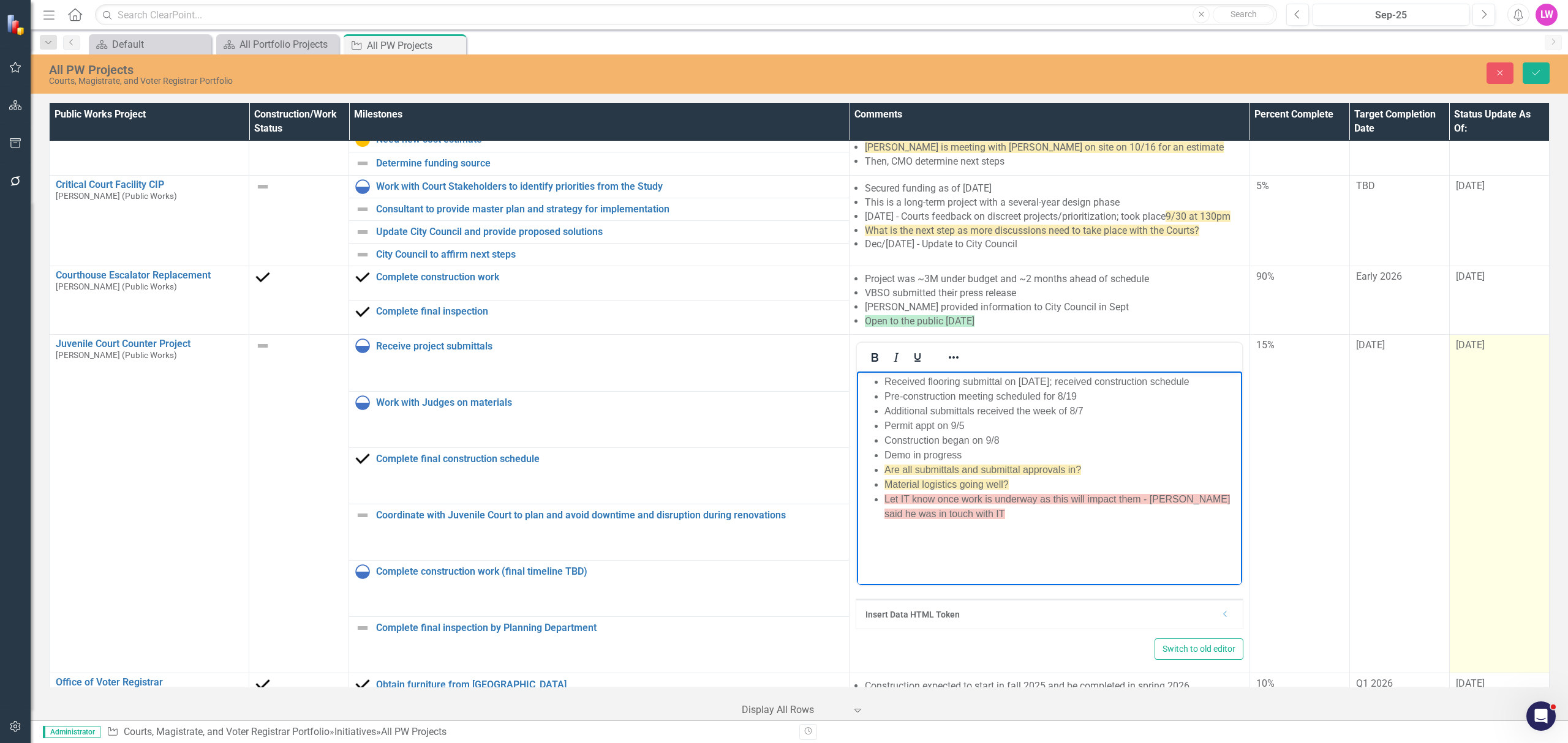
click at [1473, 365] on td "[DATE]" at bounding box center [1499, 504] width 100 height 338
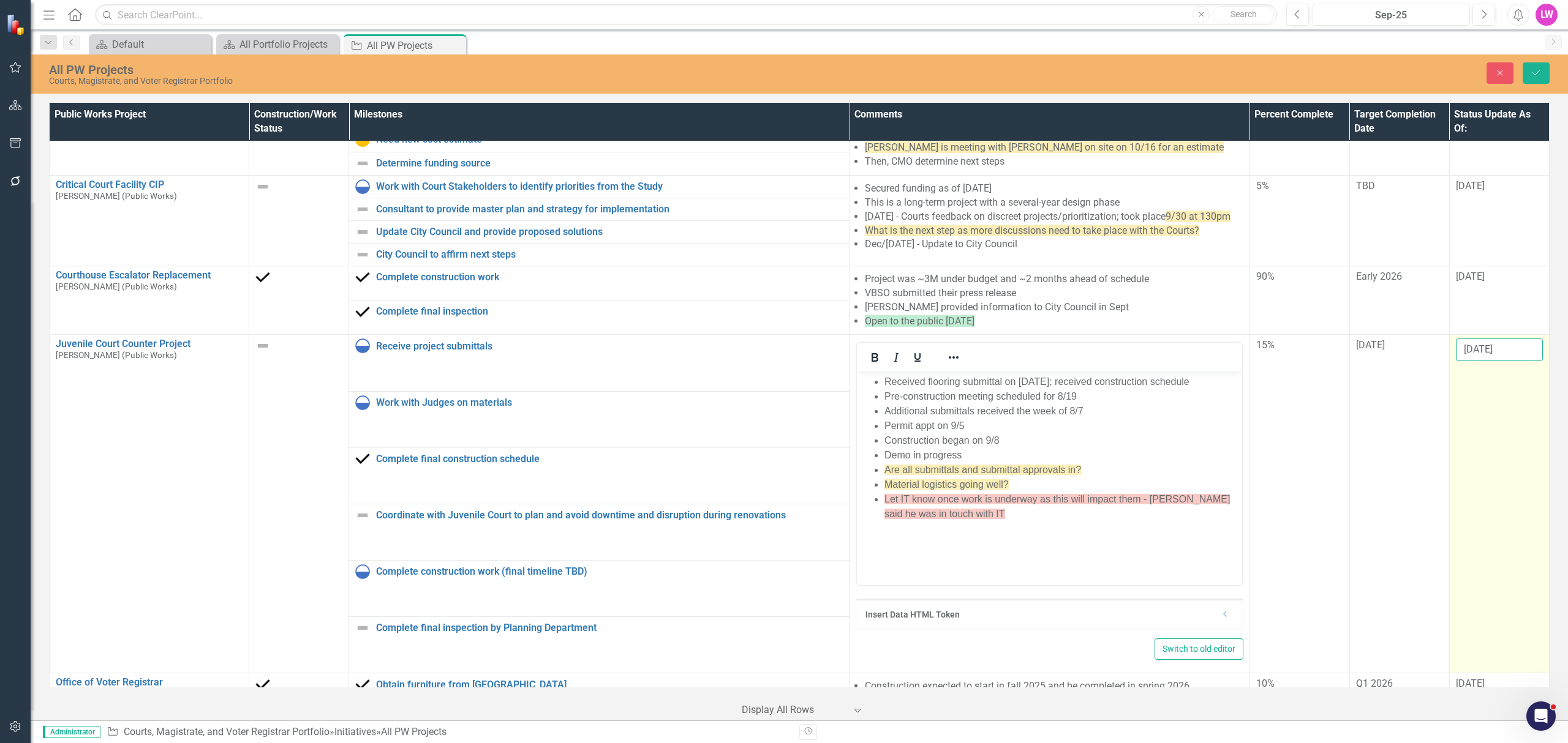
drag, startPoint x: 1461, startPoint y: 361, endPoint x: 1527, endPoint y: 381, distance: 69.0
click at [1460, 361] on input "[DATE]" at bounding box center [1499, 350] width 87 height 22
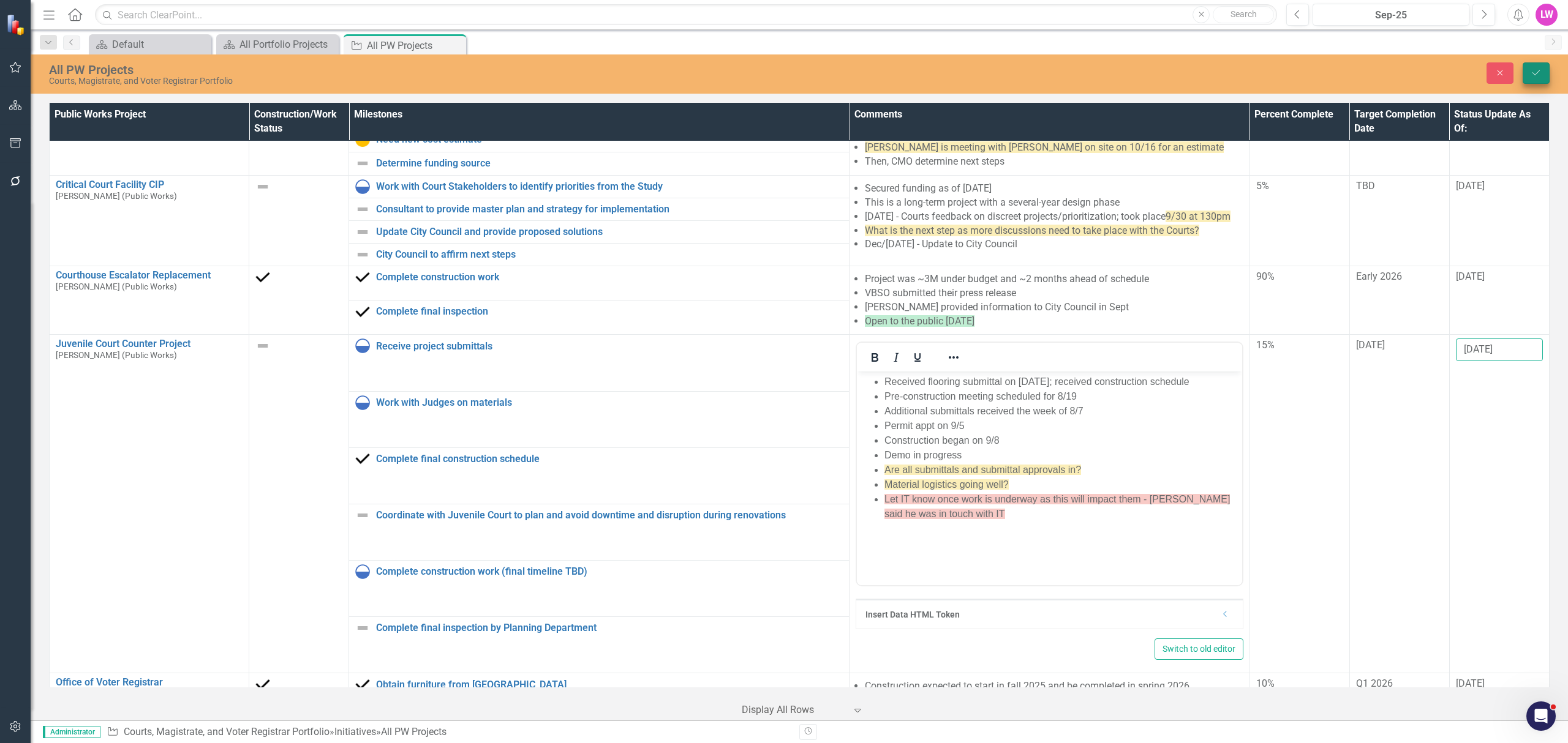
type input "10/8/2025"
click at [1536, 66] on button "Save" at bounding box center [1536, 73] width 27 height 21
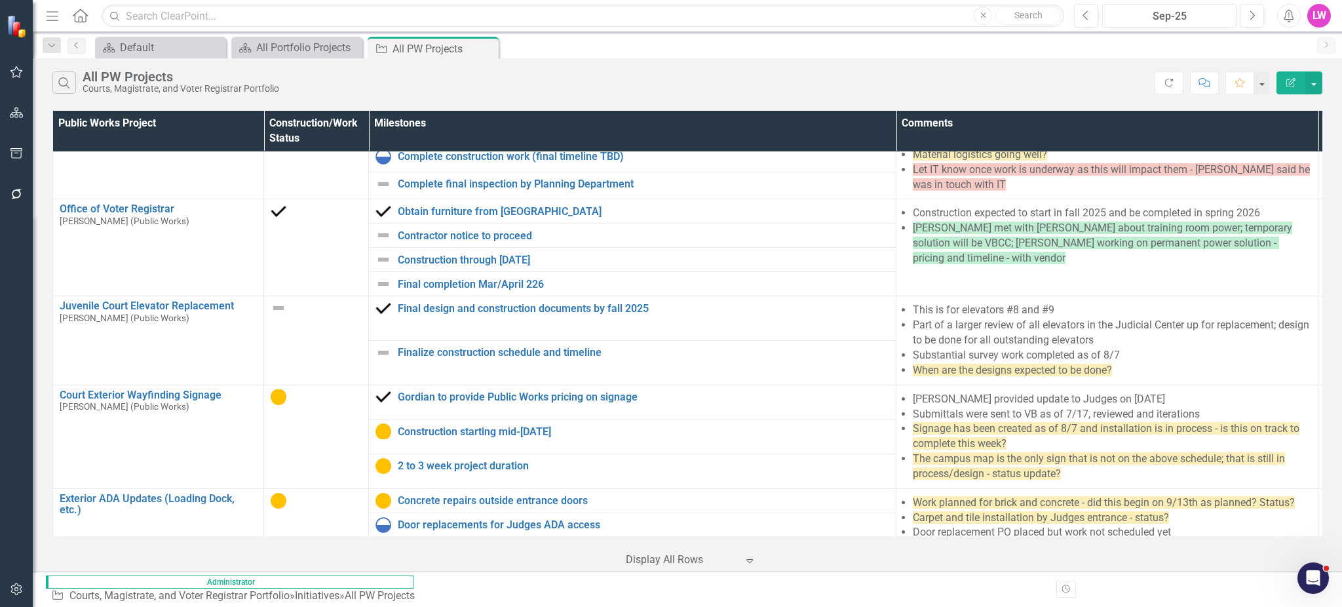
scroll to position [1014, 0]
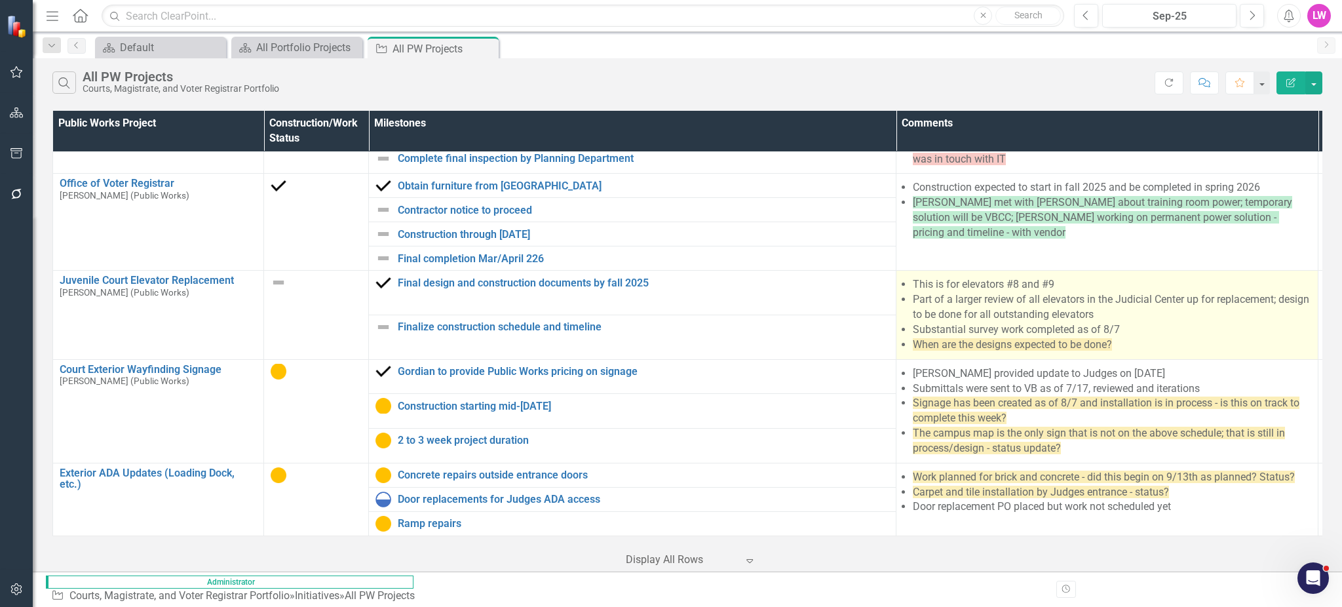
click at [1123, 341] on li "When are the designs expected to be done?" at bounding box center [1112, 344] width 398 height 15
drag, startPoint x: 1123, startPoint y: 341, endPoint x: 1132, endPoint y: 359, distance: 19.9
click at [1123, 341] on li "When are the designs expected to be done?" at bounding box center [1112, 344] width 398 height 15
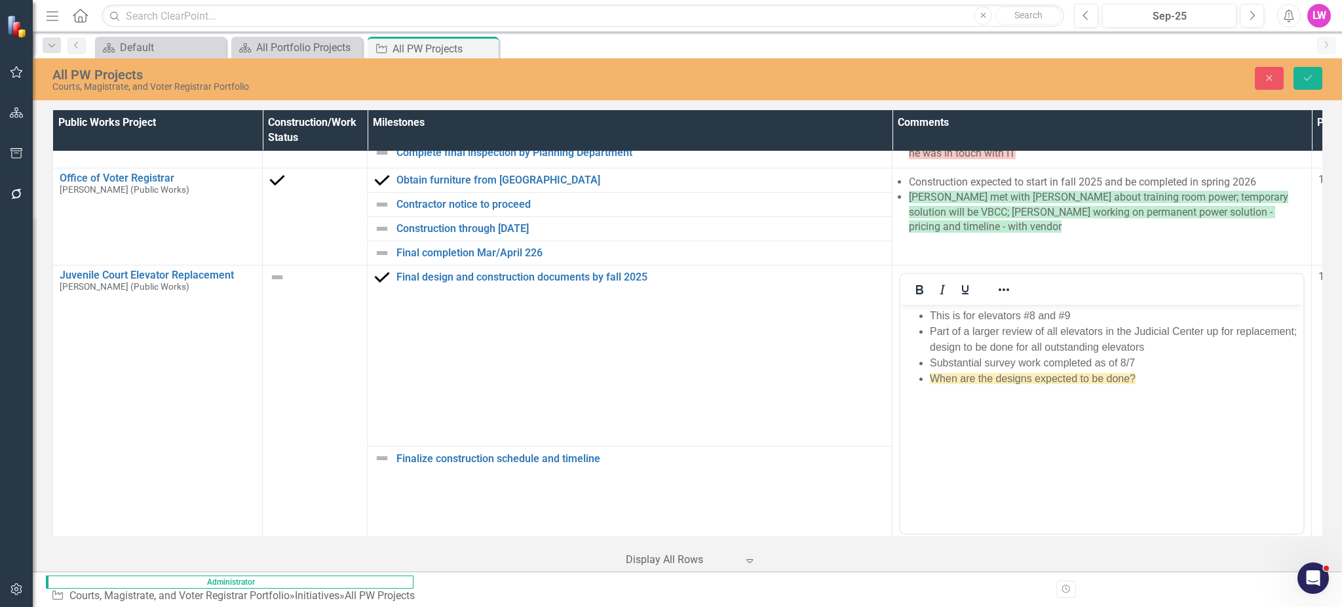
scroll to position [0, 0]
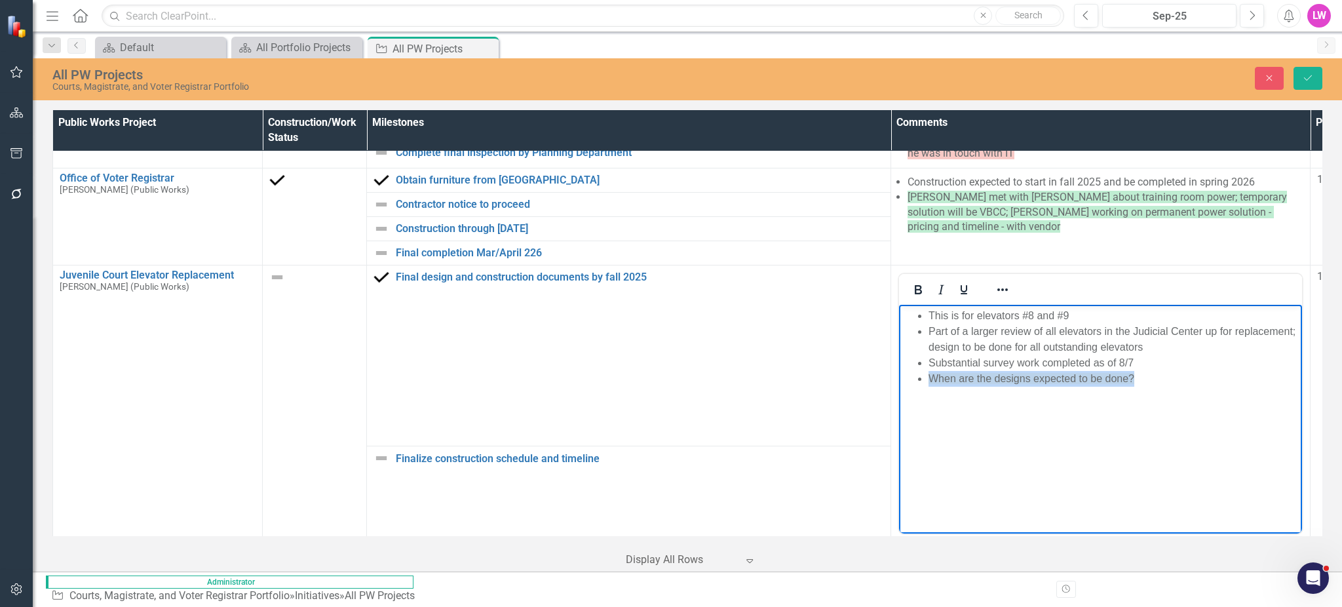
drag, startPoint x: 1157, startPoint y: 377, endPoint x: 932, endPoint y: 380, distance: 225.4
click at [932, 380] on li "When are the designs expected to be done?" at bounding box center [1113, 378] width 370 height 16
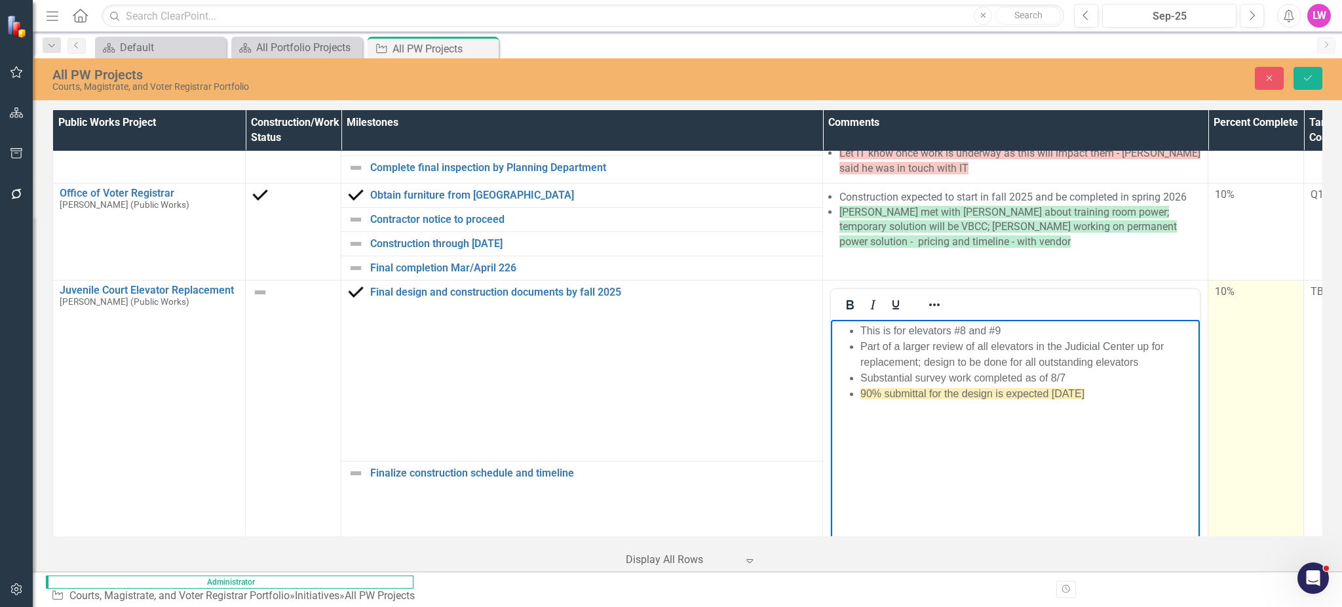
scroll to position [1000, 0]
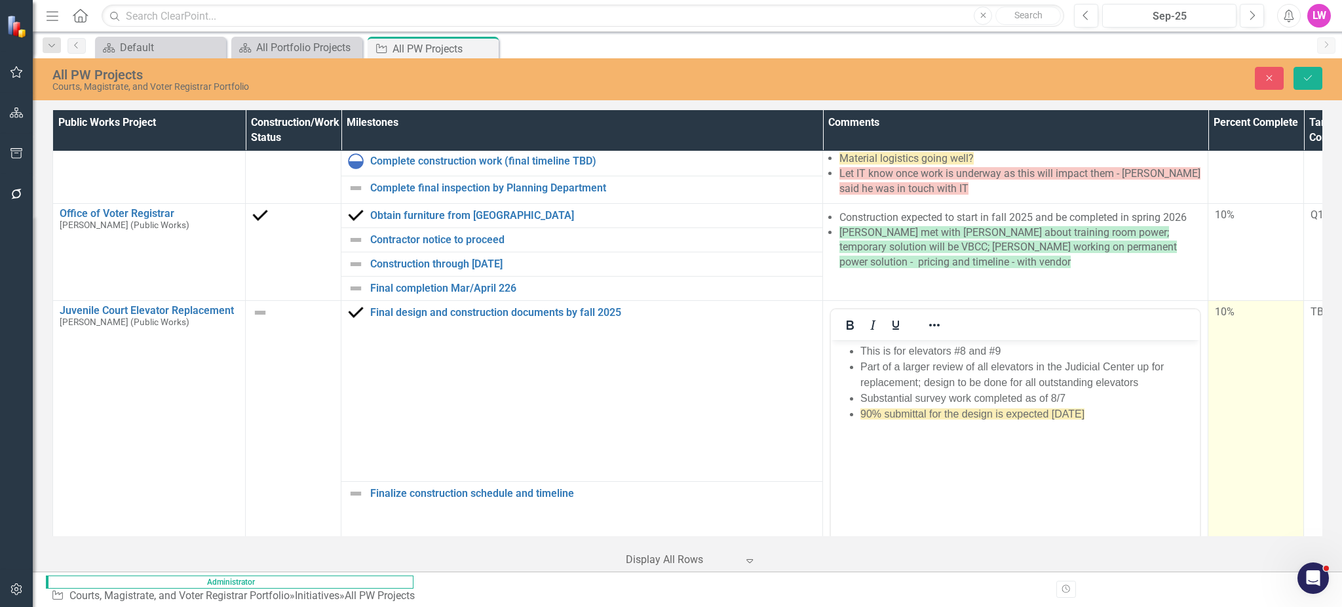
click at [1230, 318] on div "10%" at bounding box center [1256, 312] width 82 height 15
click at [1230, 318] on span "10%" at bounding box center [1225, 311] width 20 height 12
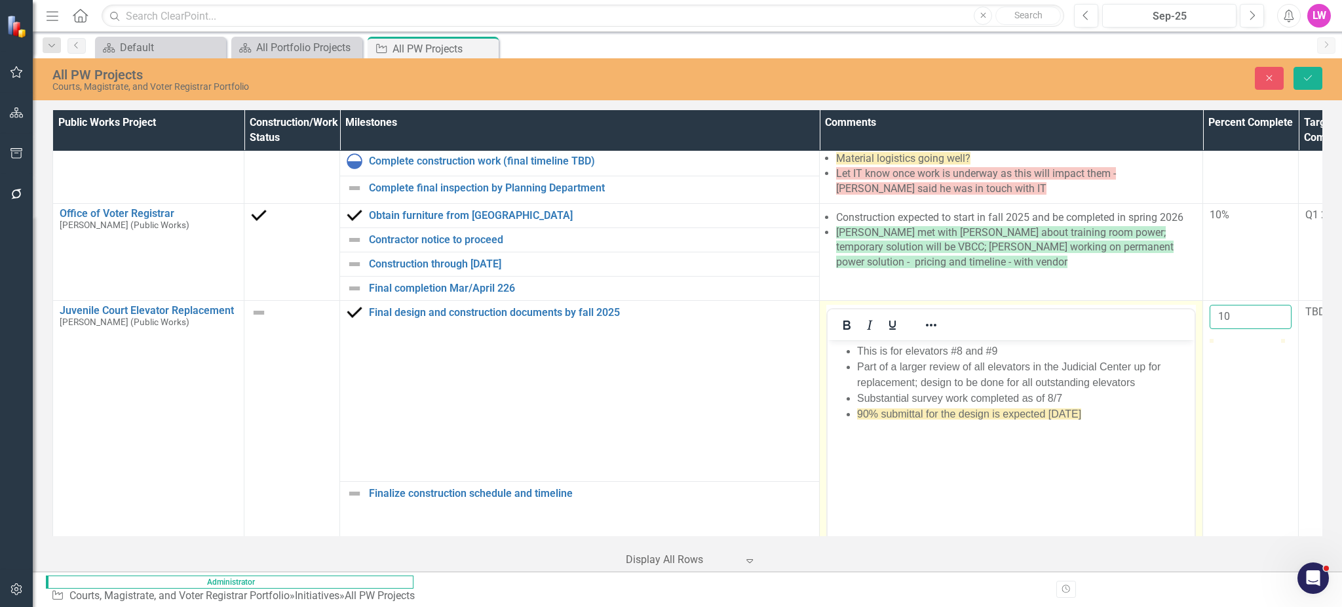
drag, startPoint x: 1245, startPoint y: 324, endPoint x: 1185, endPoint y: 333, distance: 61.1
click at [1185, 333] on tr "Juvenile Court Elevator Replacement James Pfefferkorn Jr. (Public Works) Link M…" at bounding box center [771, 390] width 1437 height 181
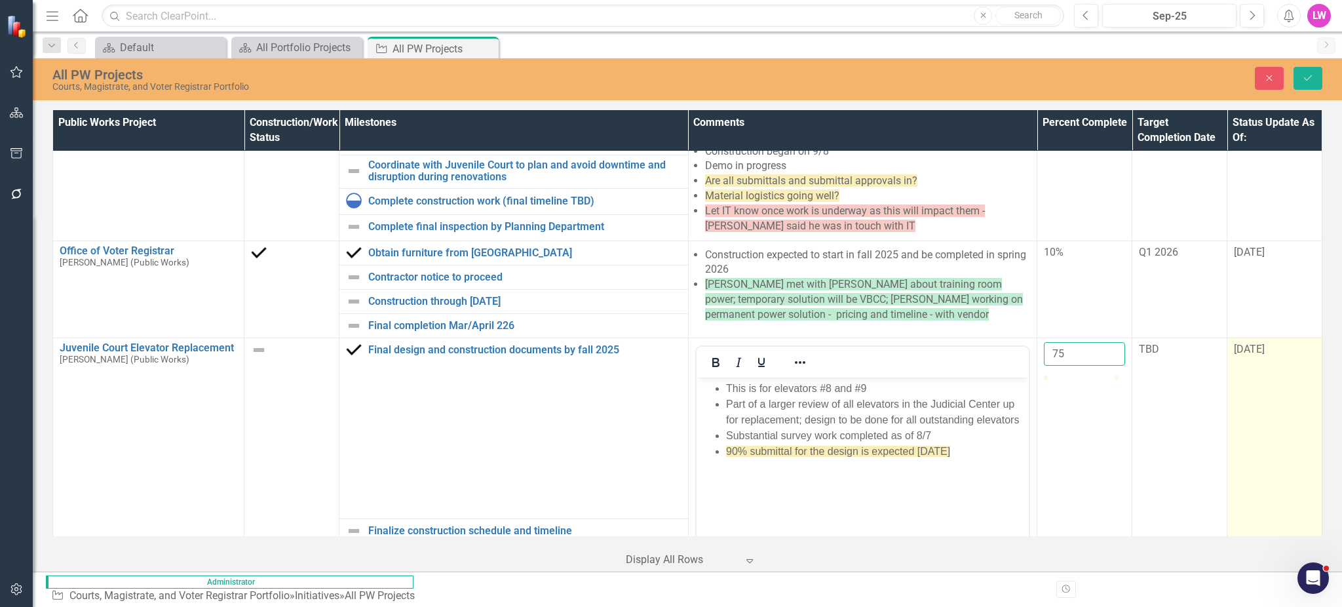
type input "75"
click at [1257, 342] on div "[DATE]" at bounding box center [1274, 350] width 81 height 16
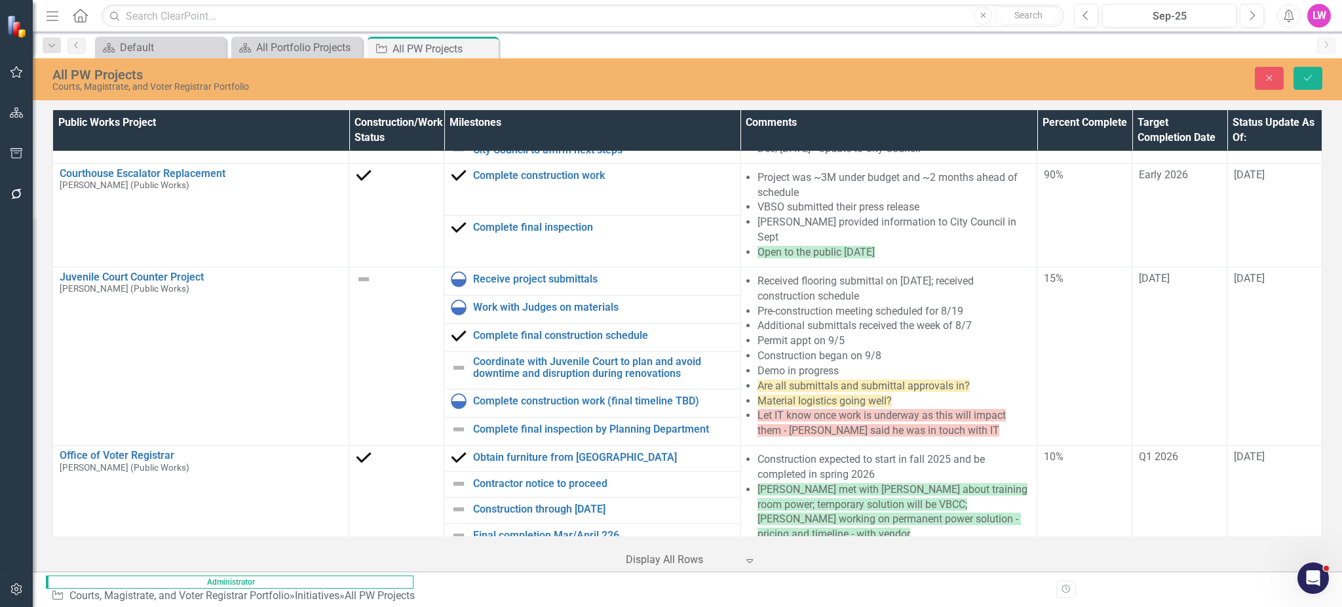
scroll to position [1000, 166]
drag, startPoint x: 1236, startPoint y: 330, endPoint x: 1341, endPoint y: 392, distance: 121.9
click at [1236, 553] on input "[DATE]" at bounding box center [1274, 565] width 81 height 24
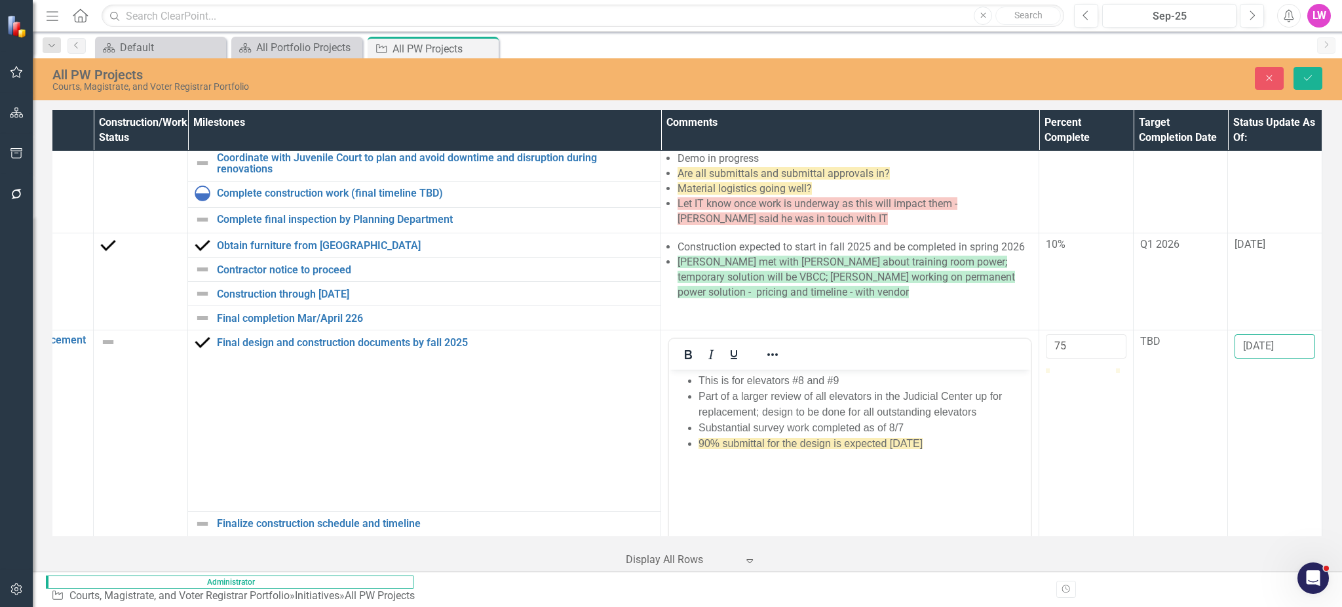
scroll to position [1000, 156]
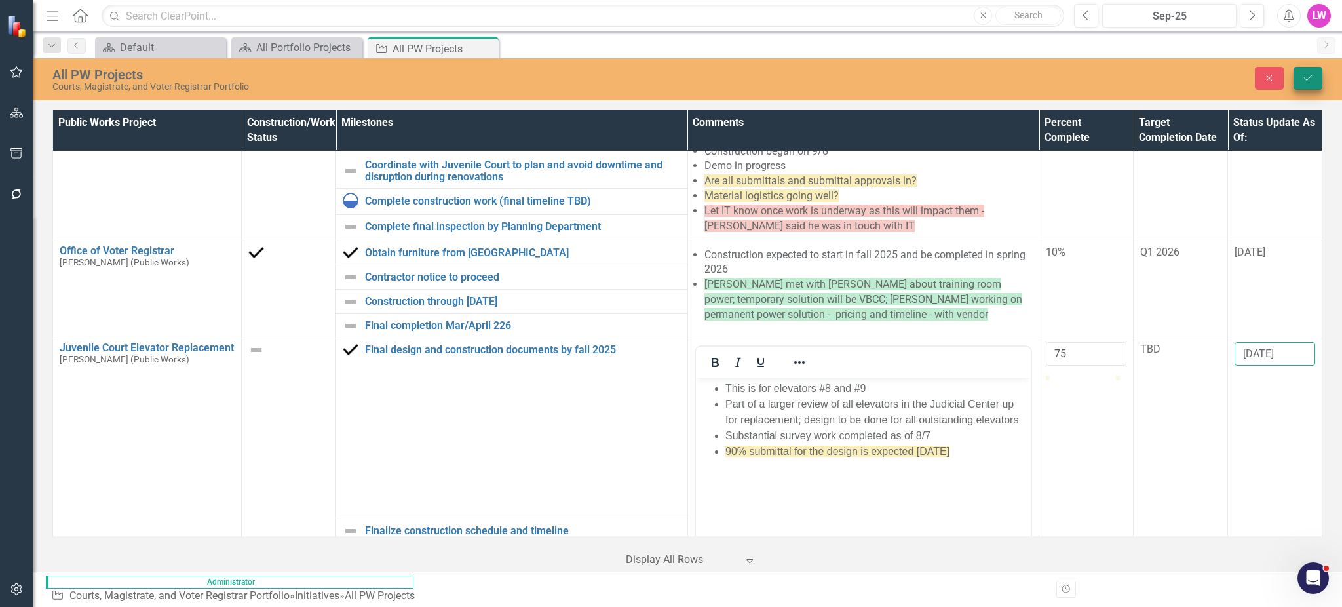
type input "10/8/2025"
click at [1305, 76] on icon "Save" at bounding box center [1308, 77] width 12 height 9
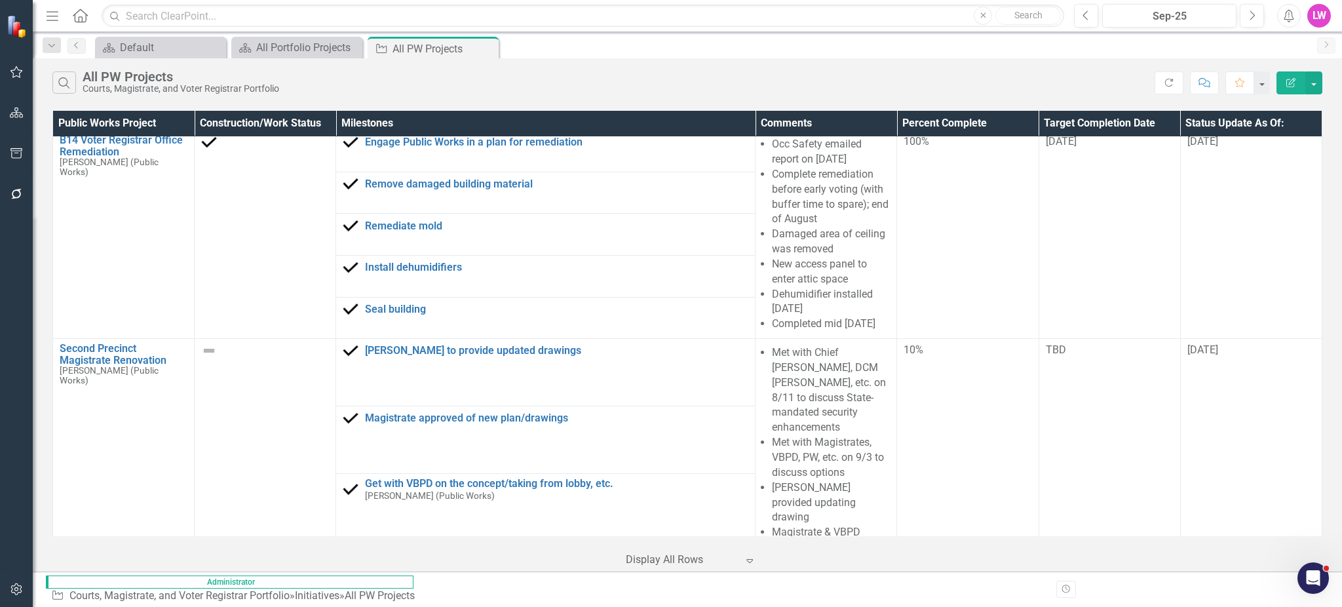
scroll to position [1073, 0]
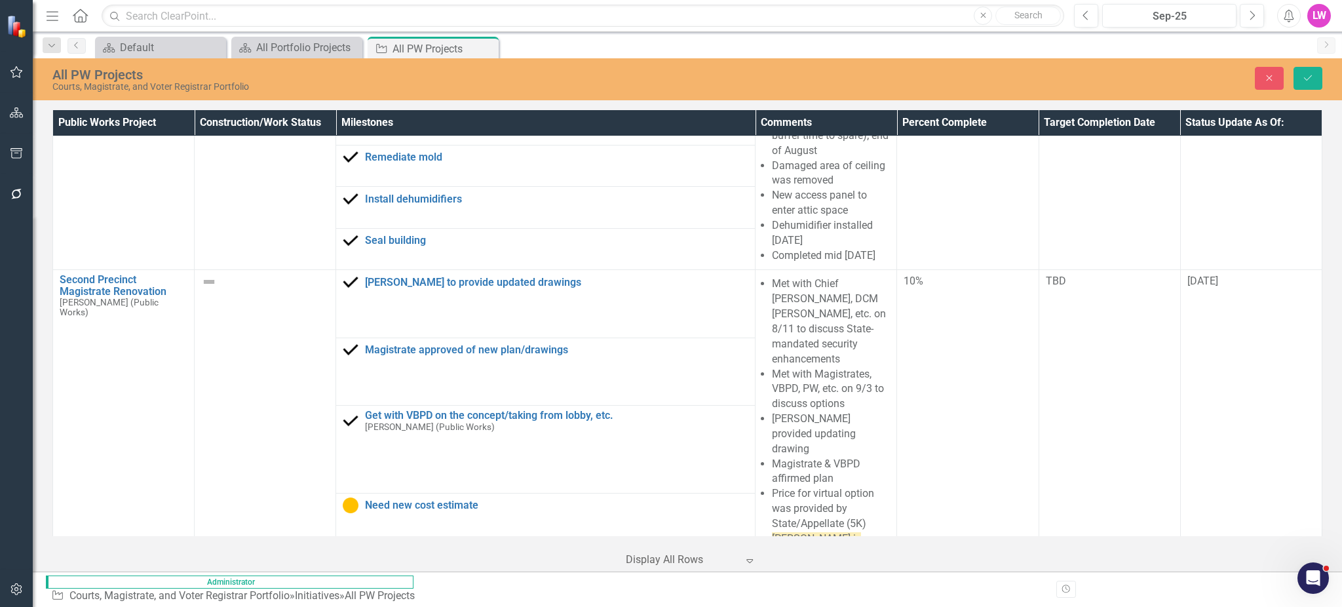
scroll to position [1160, 0]
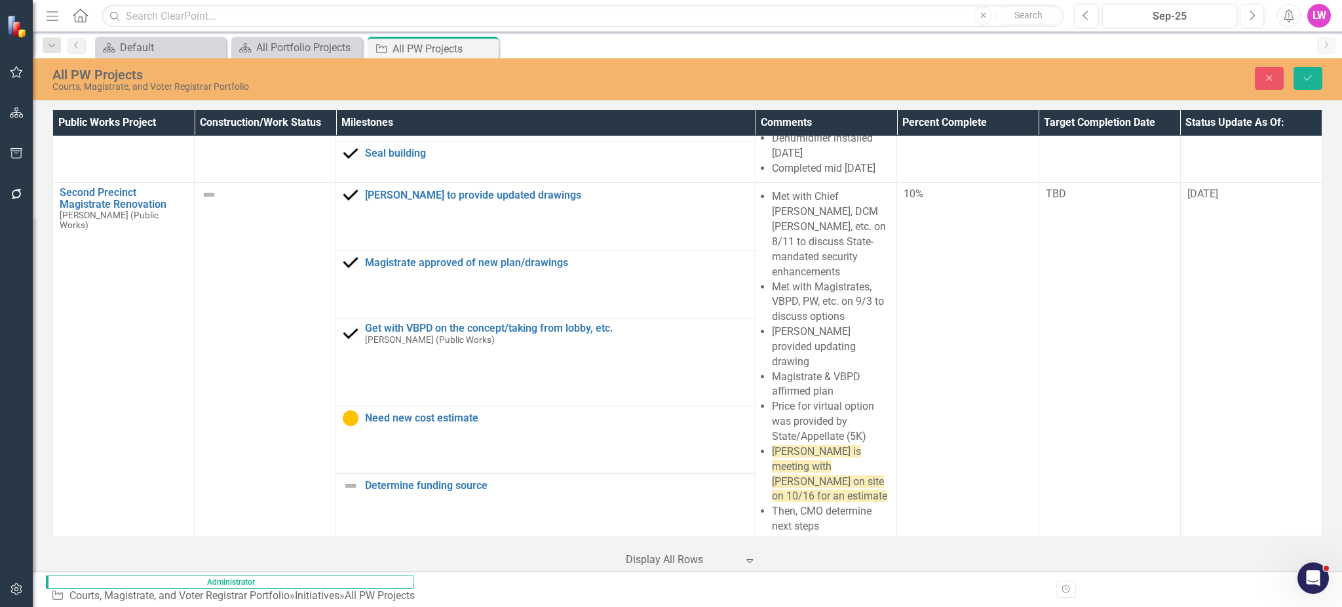
drag, startPoint x: 1016, startPoint y: 1768, endPoint x: 790, endPoint y: 1759, distance: 226.2
drag, startPoint x: 1052, startPoint y: 1788, endPoint x: 799, endPoint y: 1761, distance: 255.0
drag, startPoint x: 1063, startPoint y: 1756, endPoint x: 836, endPoint y: 1697, distance: 234.9
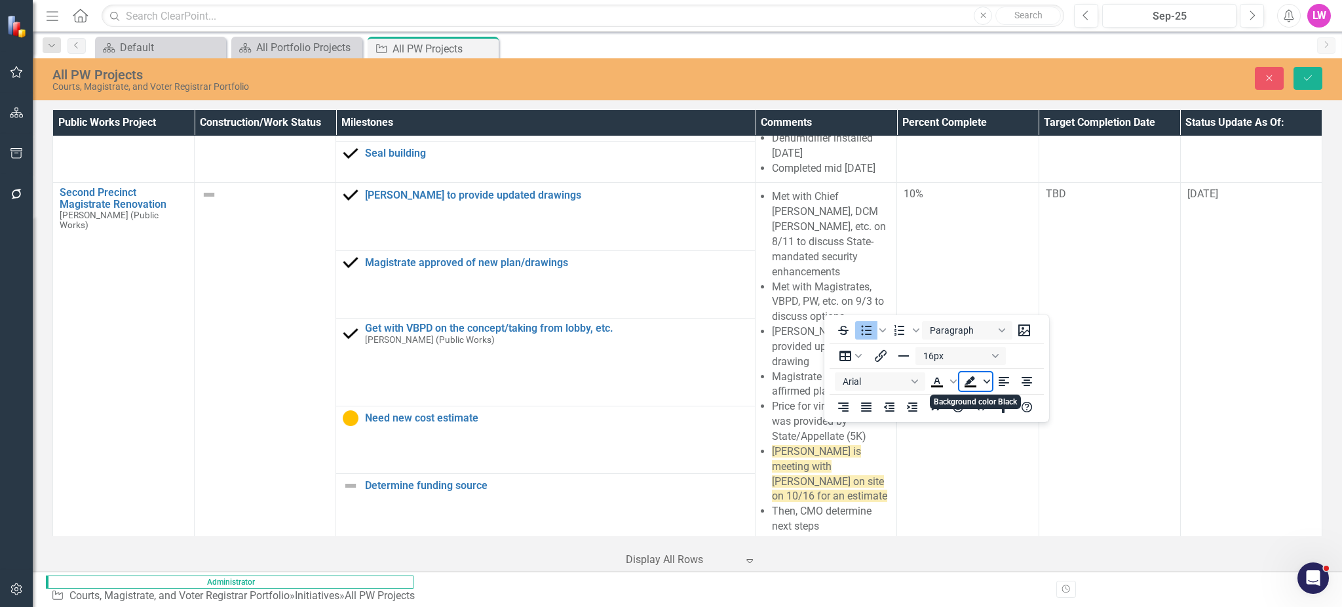
click at [985, 385] on icon "Background color Black" at bounding box center [986, 381] width 7 height 7
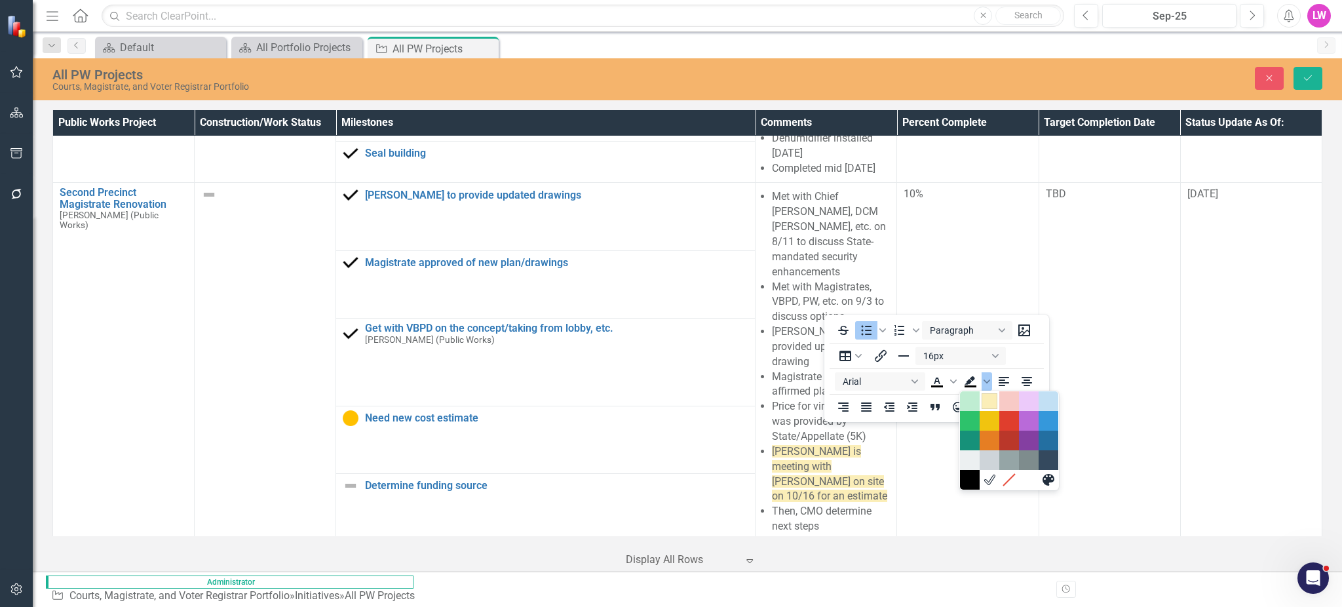
click at [987, 399] on div "Light Yellow" at bounding box center [989, 401] width 16 height 16
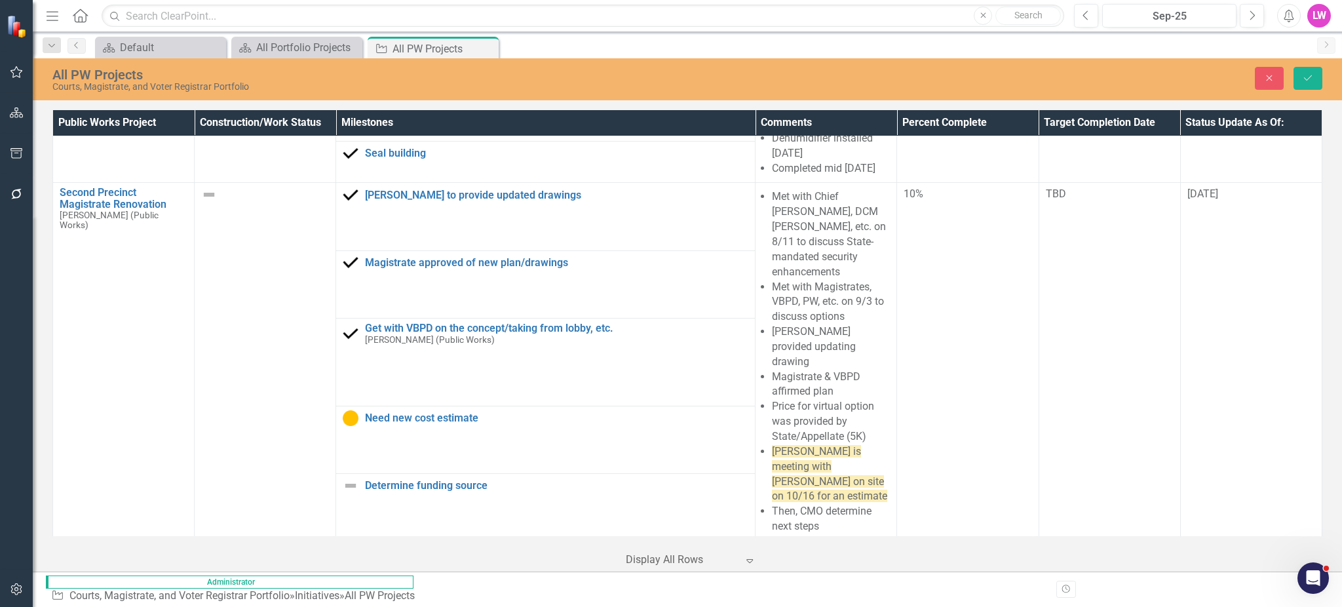
click at [1313, 87] on button "Save" at bounding box center [1307, 78] width 29 height 23
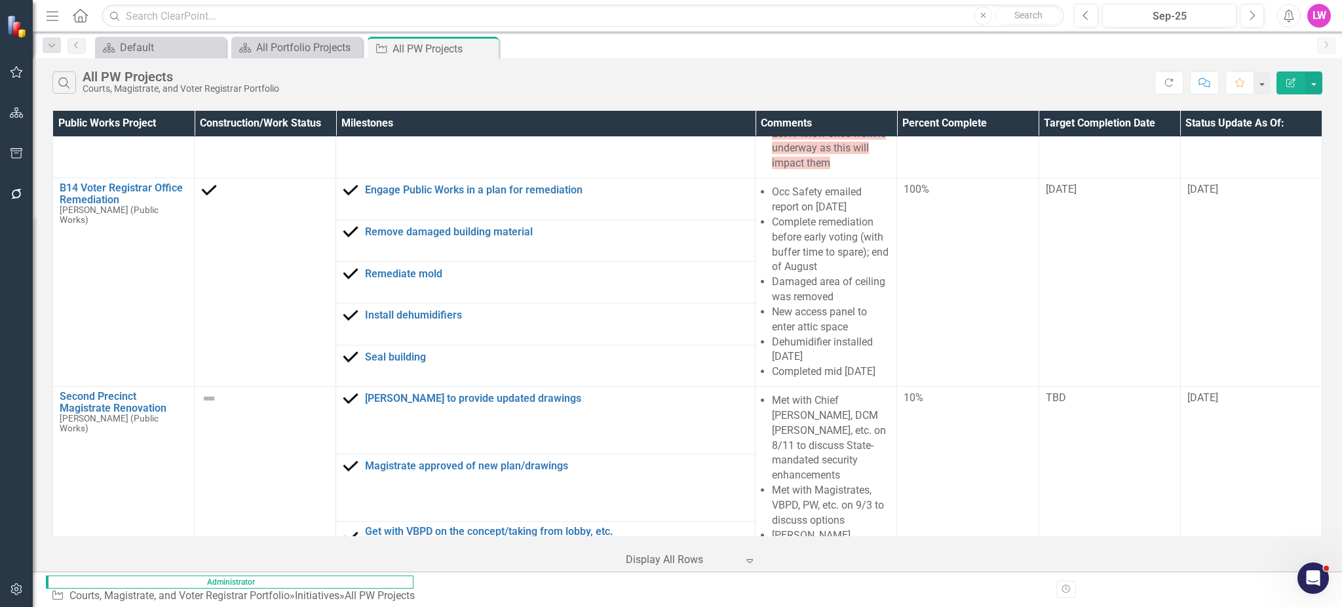
scroll to position [1042, 0]
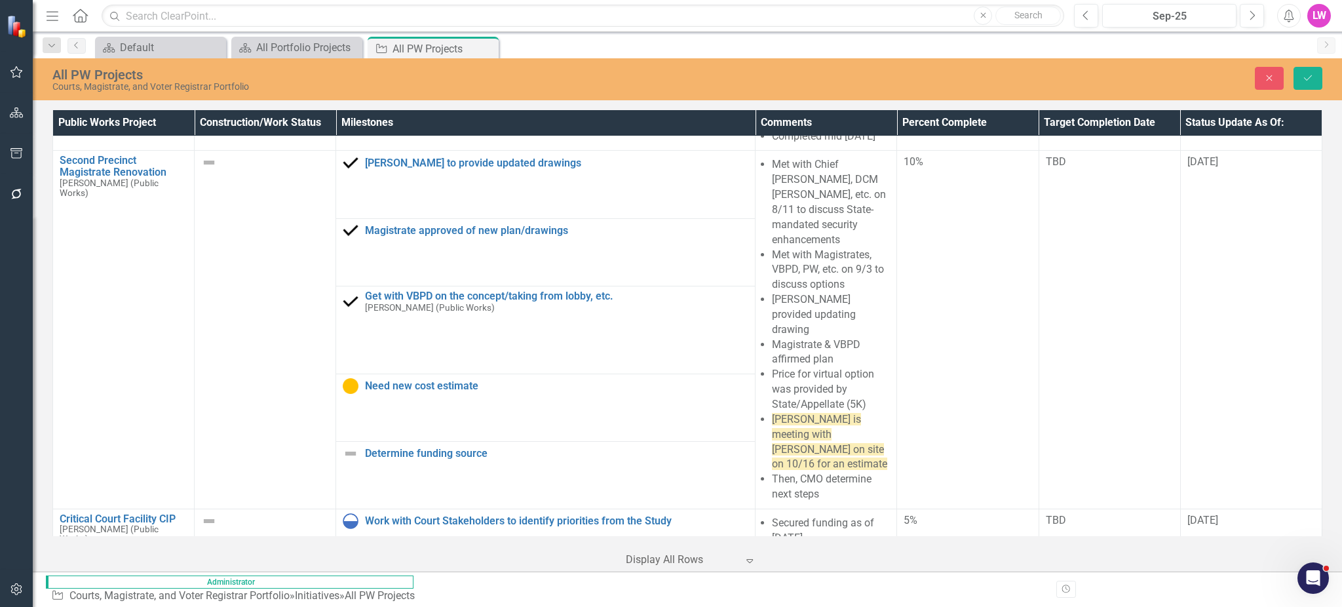
scroll to position [1209, 0]
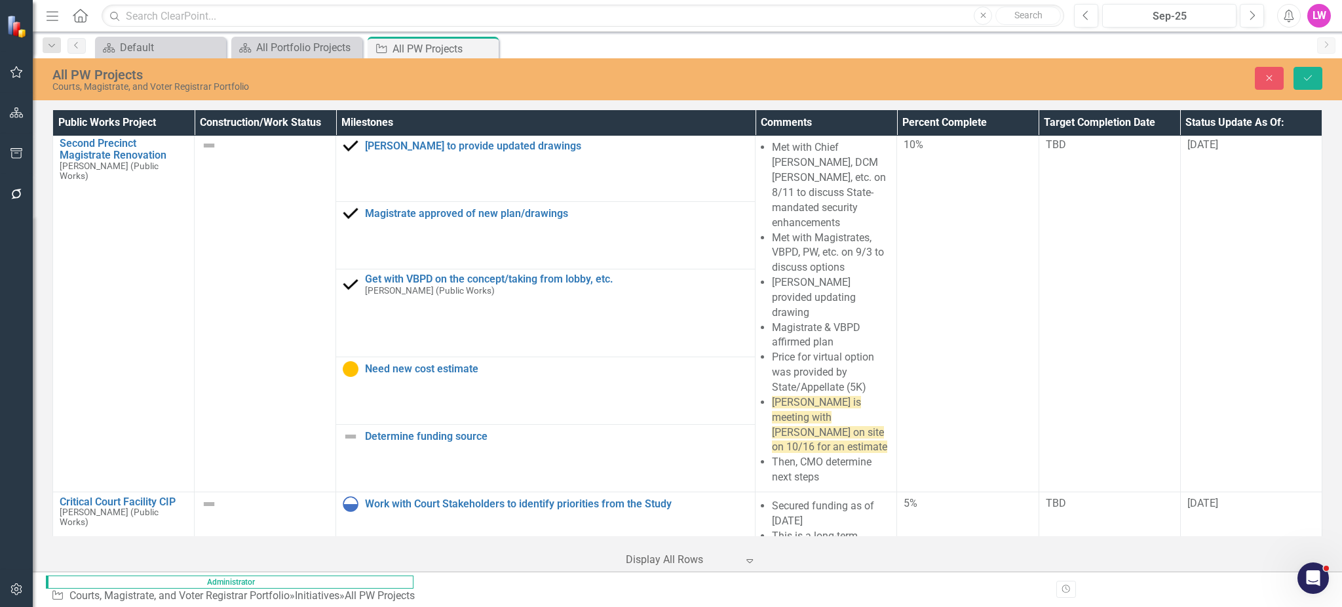
drag, startPoint x: 951, startPoint y: 1835, endPoint x: 852, endPoint y: 1854, distance: 100.7
paste body "Rich Text Area. Press ALT-0 for help."
drag, startPoint x: 948, startPoint y: 1851, endPoint x: 780, endPoint y: 1839, distance: 168.1
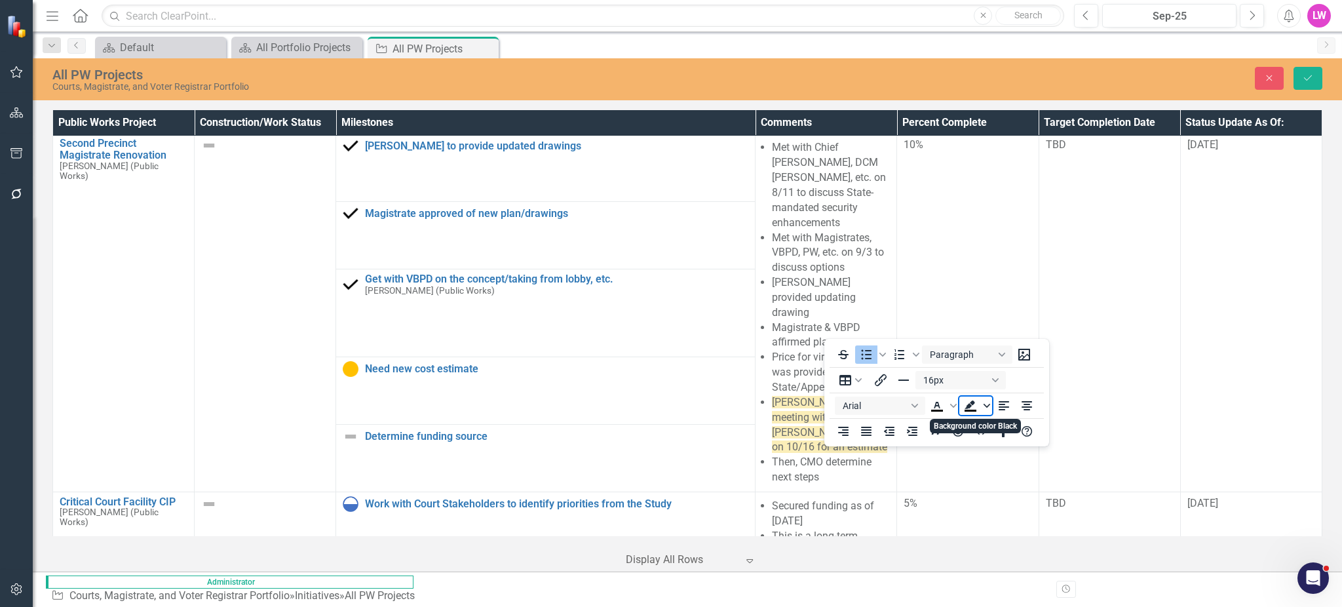
click at [987, 404] on icon "Background color Black" at bounding box center [986, 405] width 7 height 7
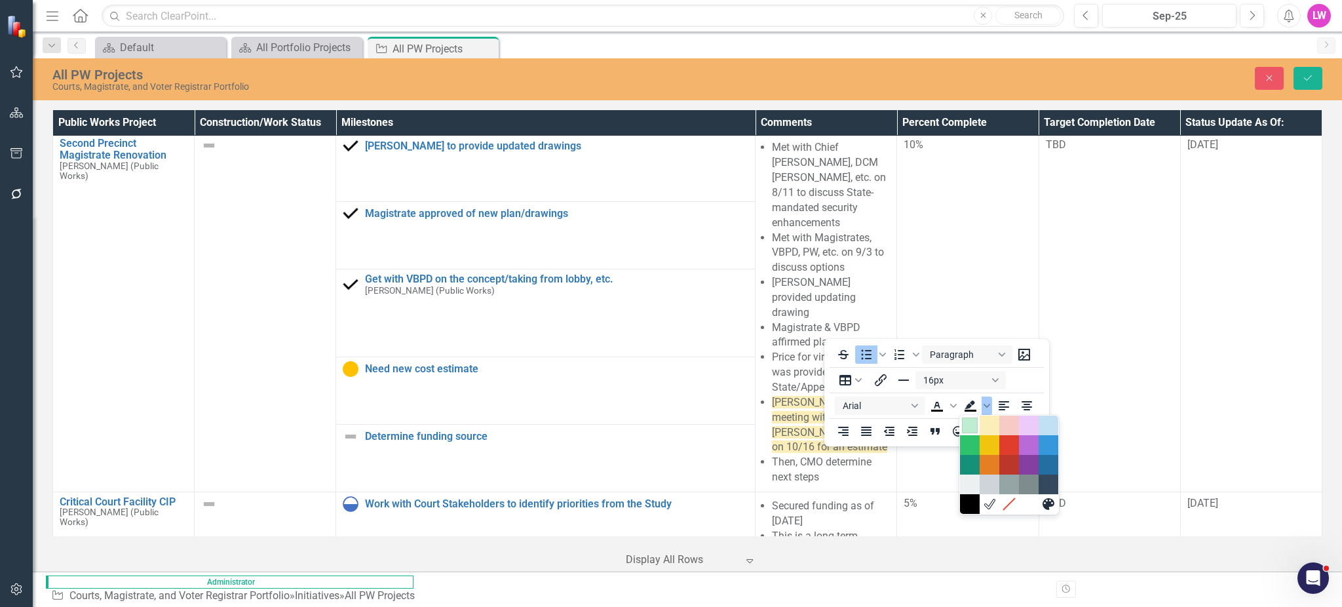
click at [974, 425] on div "Light Green" at bounding box center [970, 425] width 16 height 16
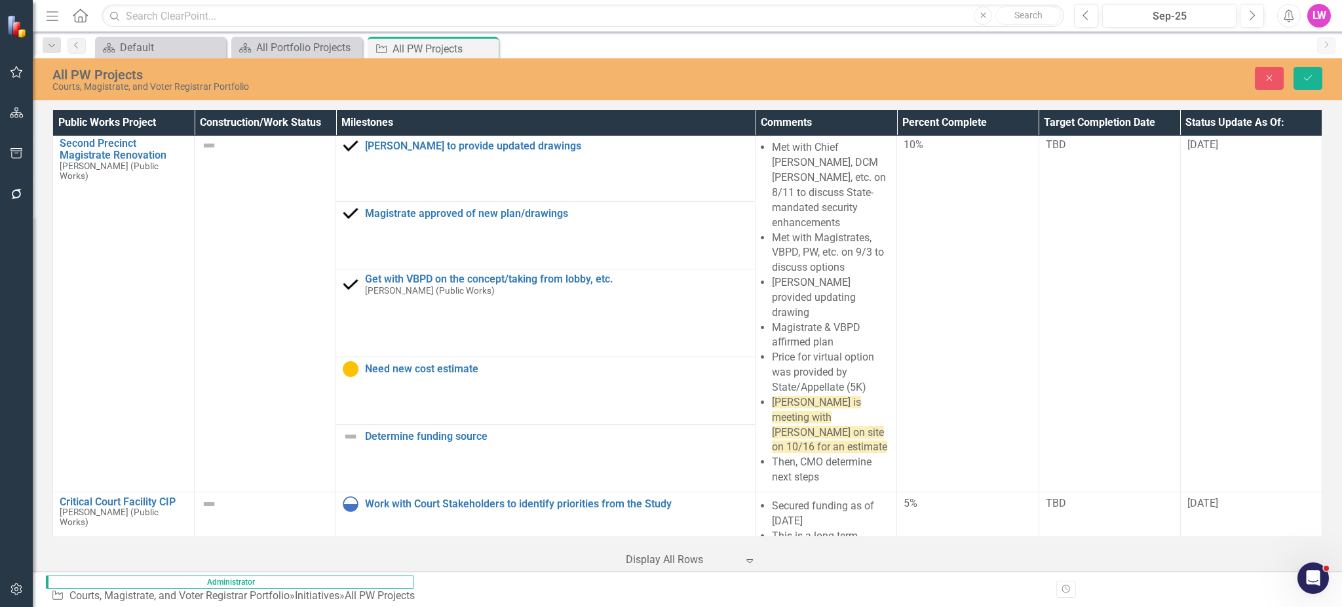
drag, startPoint x: 814, startPoint y: 1879, endPoint x: 1043, endPoint y: 1882, distance: 228.7
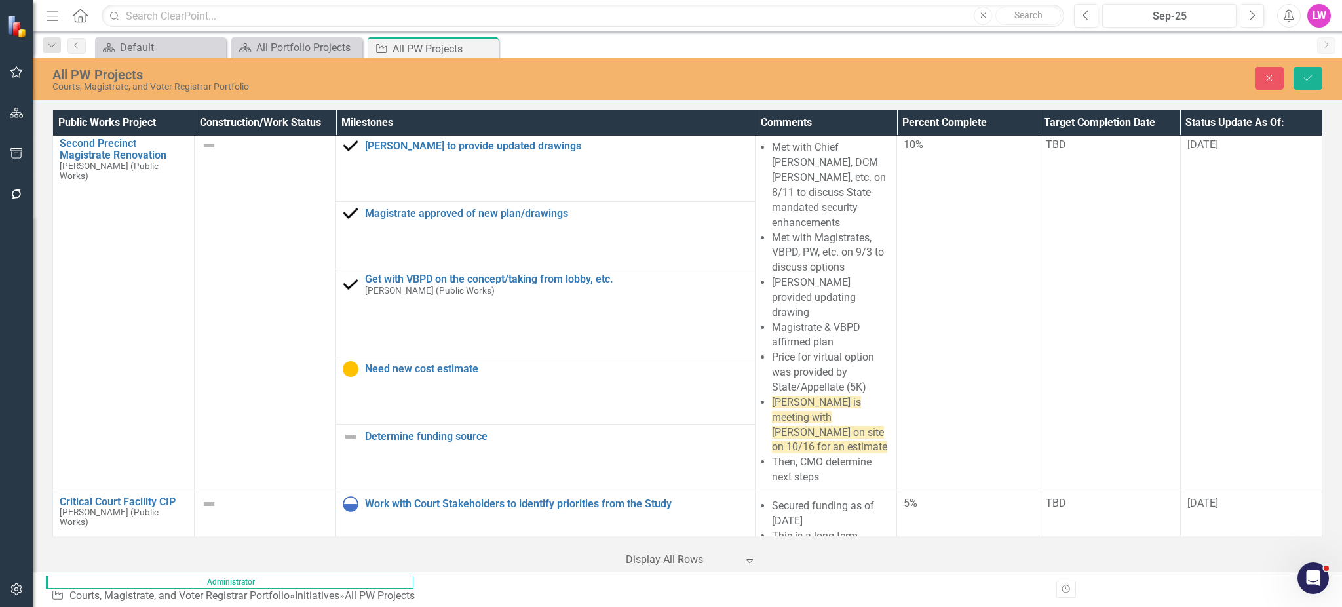
drag, startPoint x: 889, startPoint y: 1819, endPoint x: 972, endPoint y: 1817, distance: 83.2
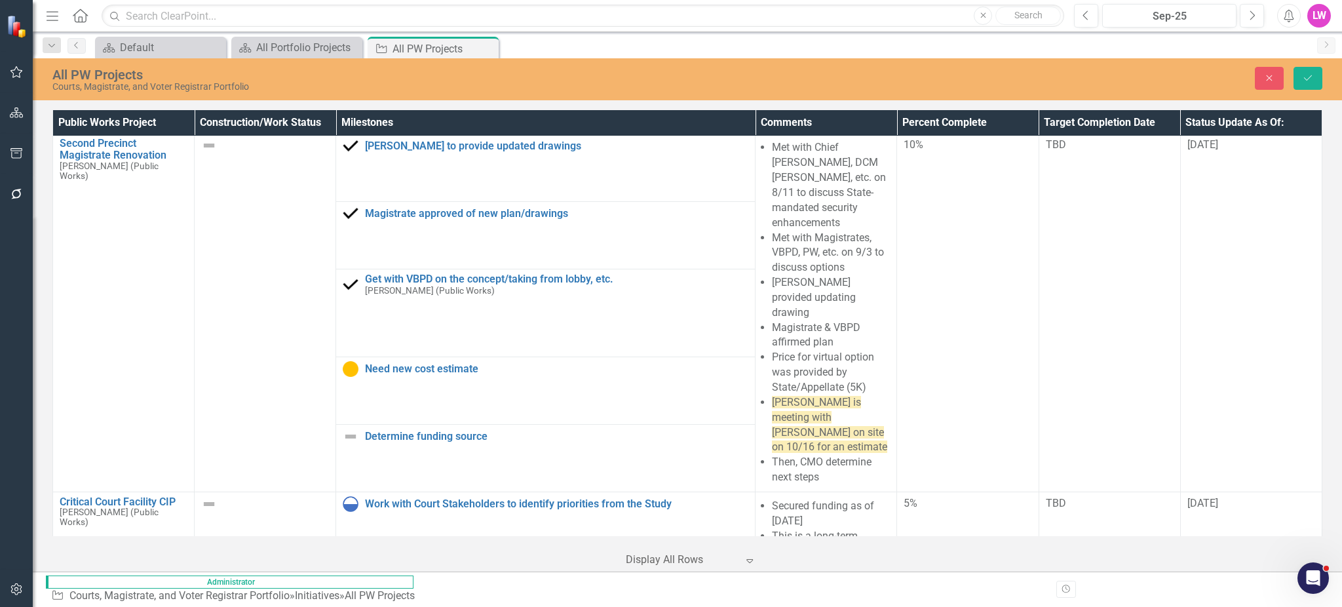
drag, startPoint x: 968, startPoint y: 1808, endPoint x: 851, endPoint y: 1827, distance: 118.7
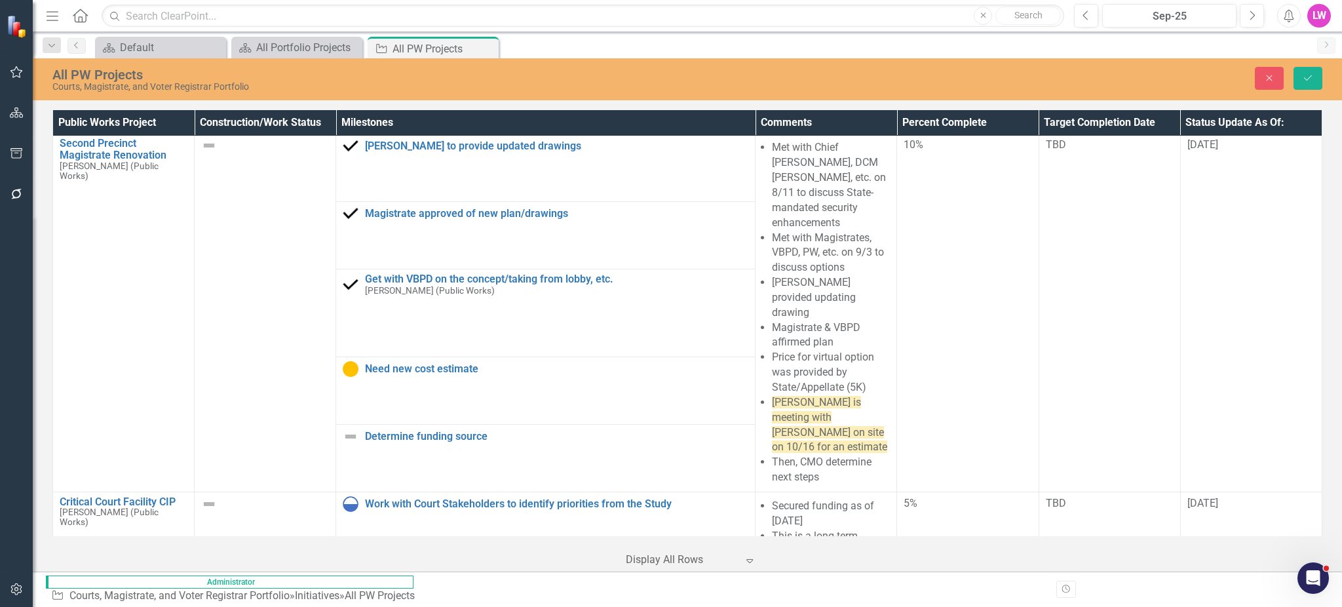
type input "10/8/2025"
click at [1312, 79] on icon "Save" at bounding box center [1308, 77] width 12 height 9
